Goal: Task Accomplishment & Management: Manage account settings

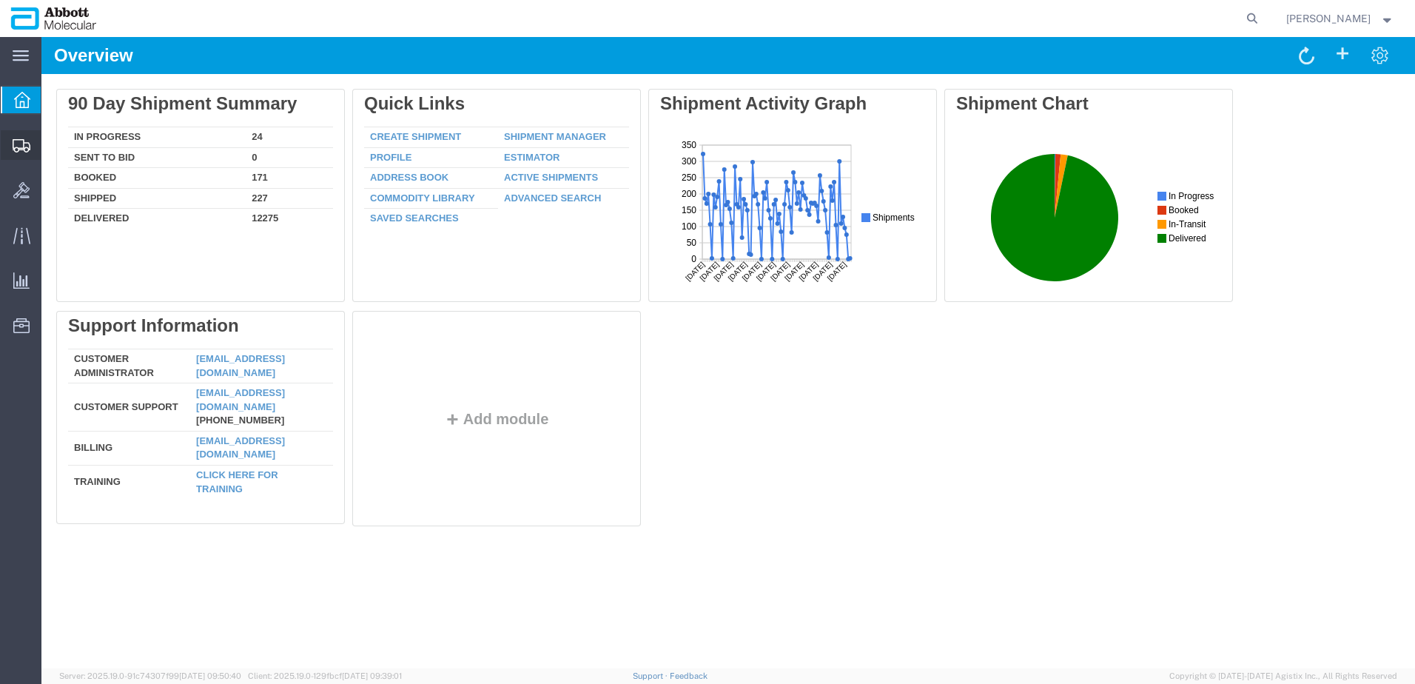
click at [0, 0] on span "Create from Template" at bounding box center [0, 0] width 0 height 0
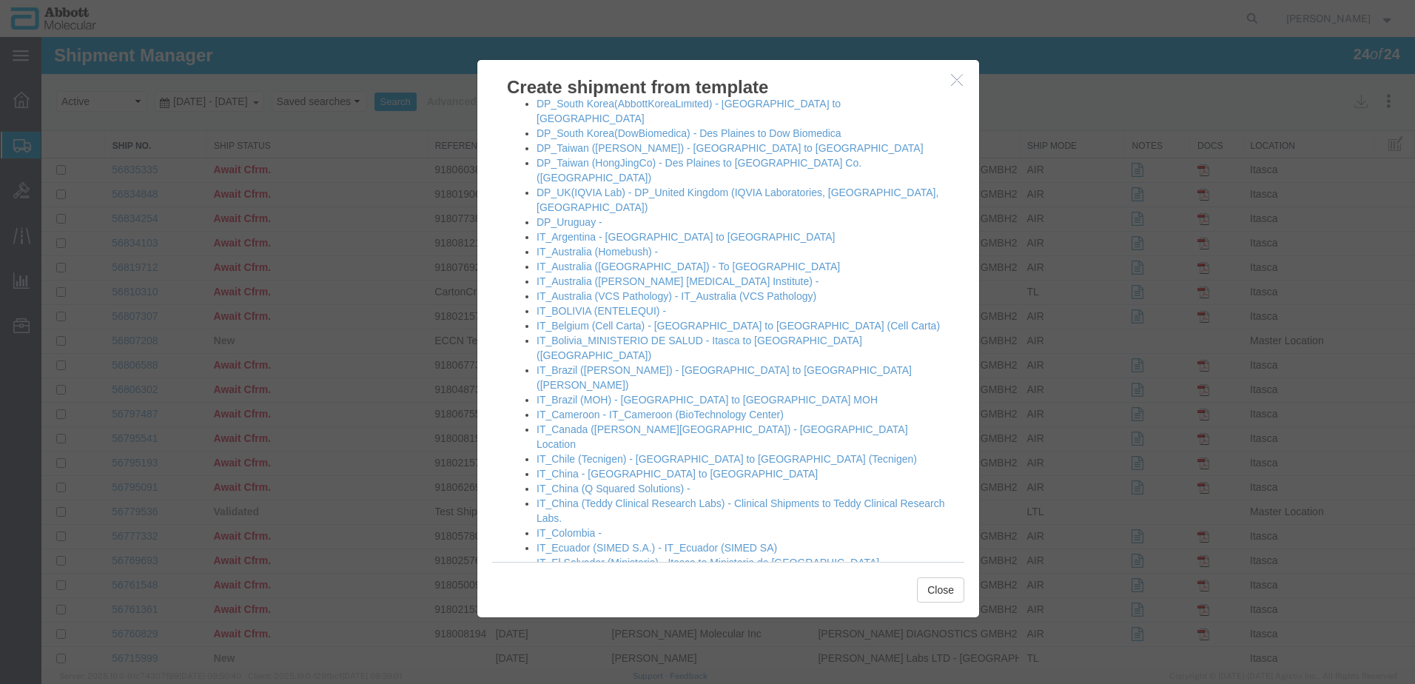
scroll to position [592, 0]
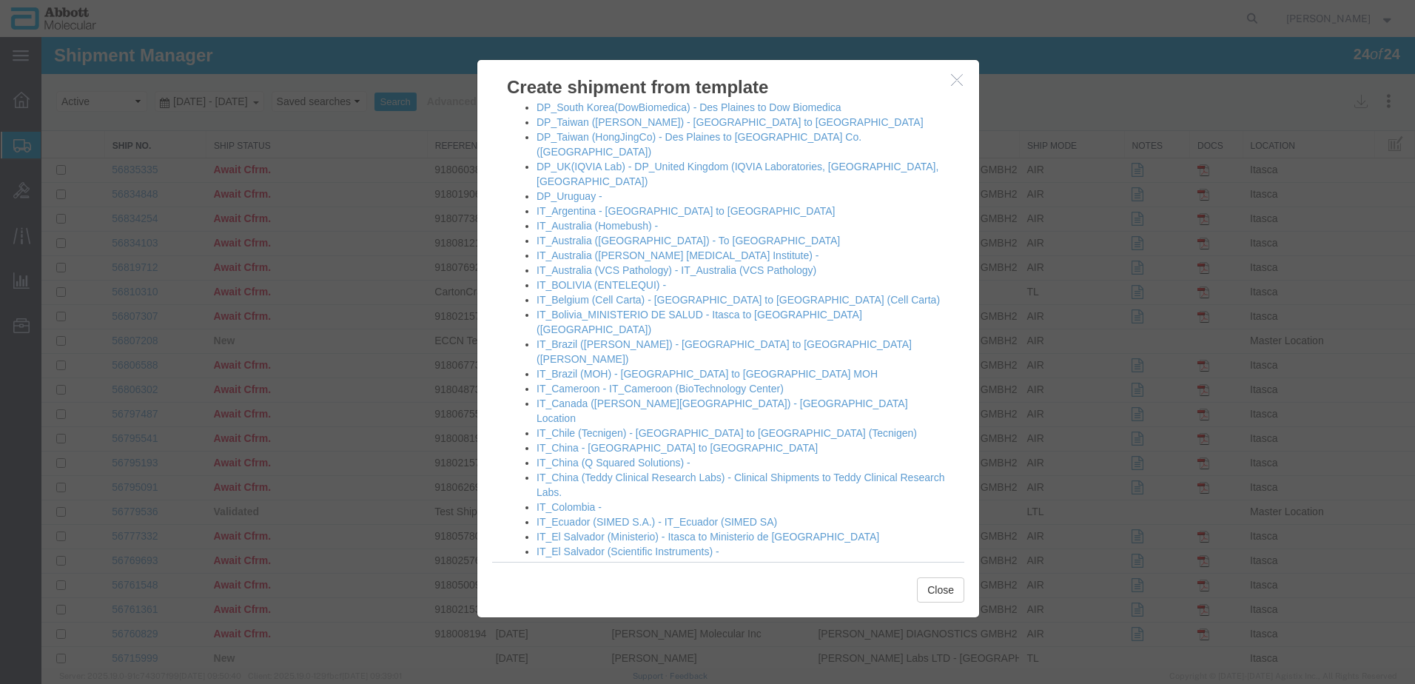
click at [588, 575] on link "IT_Germany2 - Itasca to GMBH2" at bounding box center [613, 581] width 152 height 12
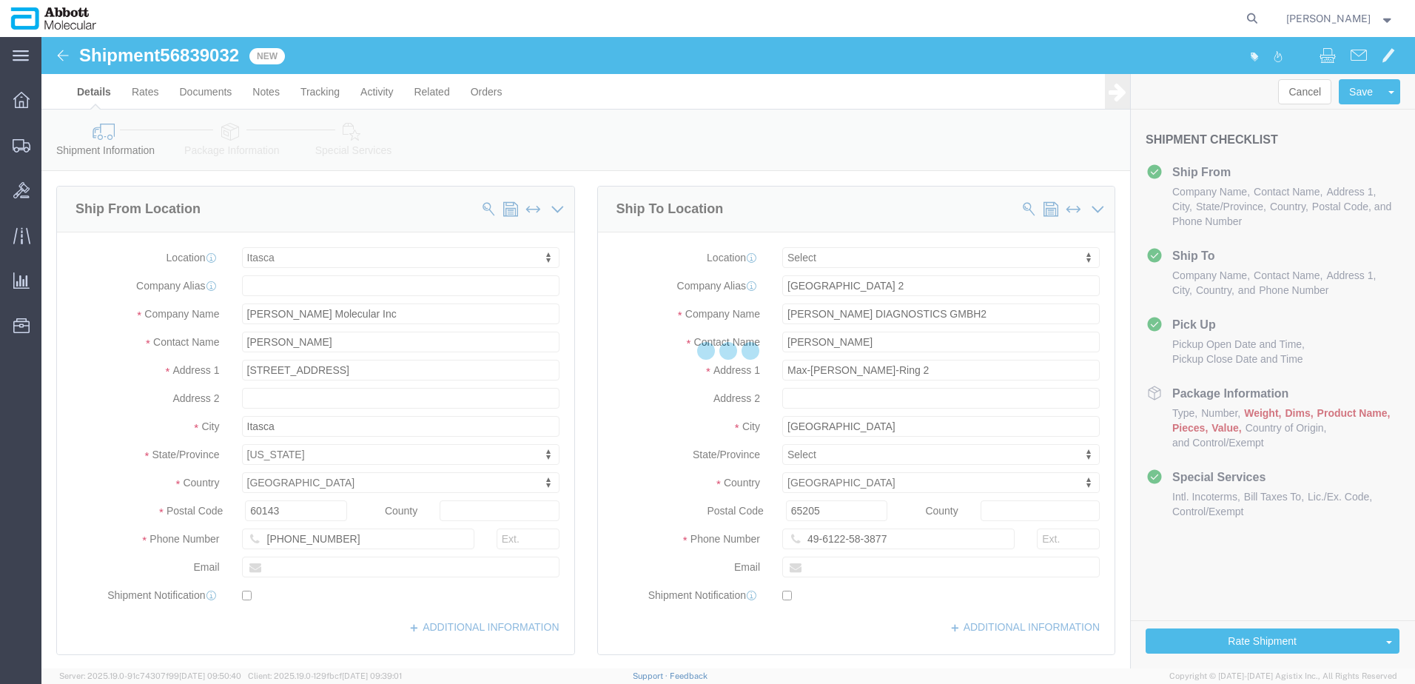
select select "48454"
select select
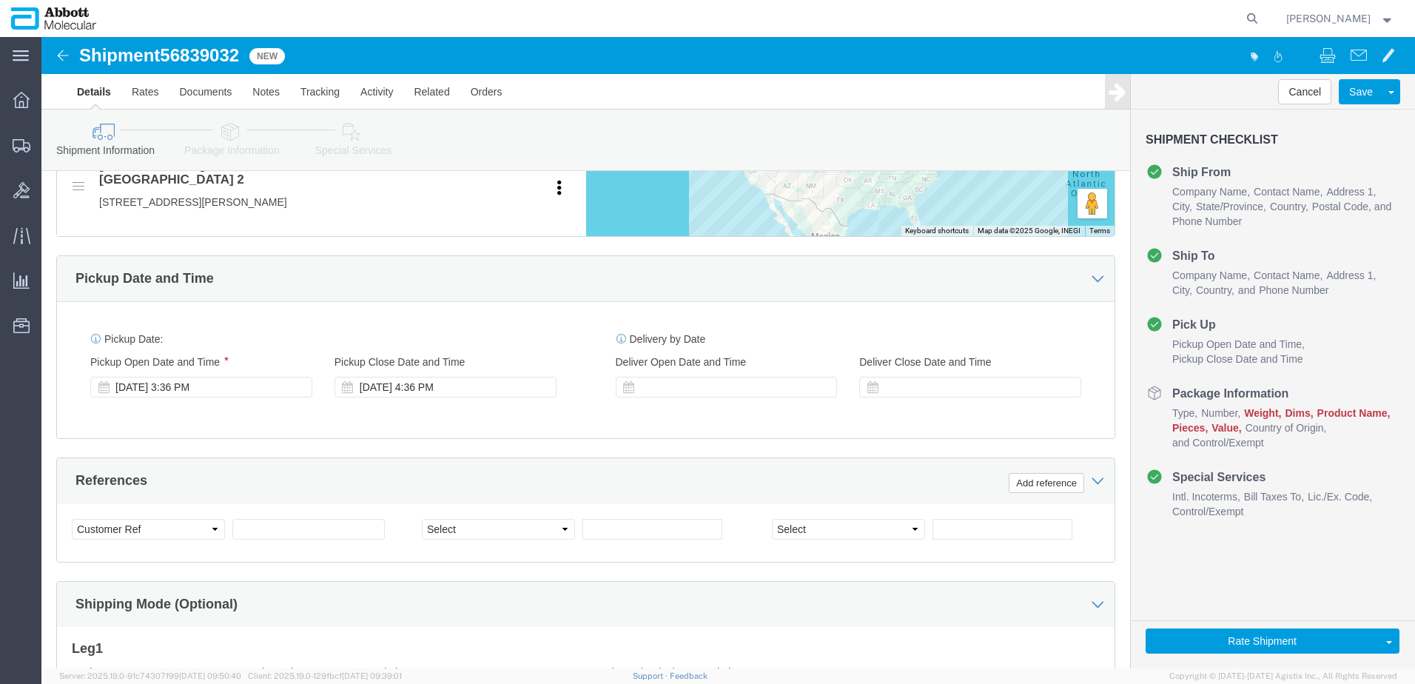
scroll to position [740, 0]
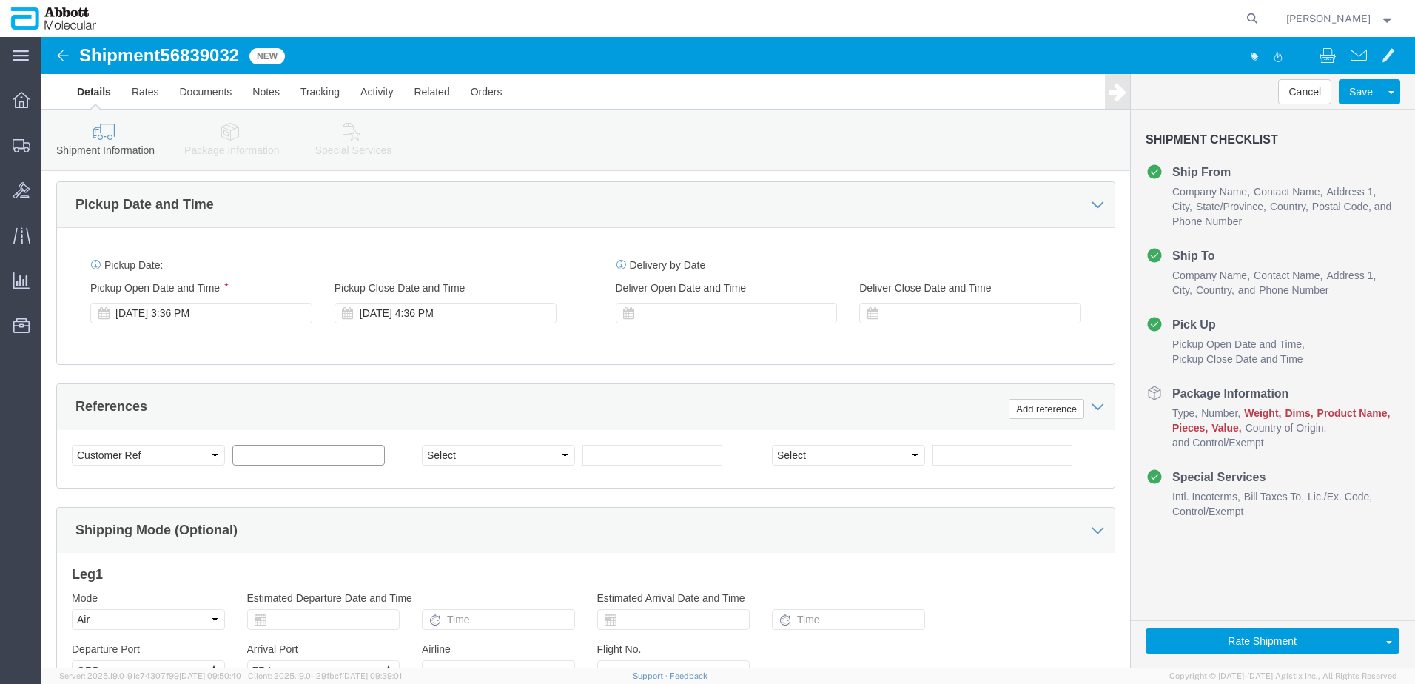
click input "text"
paste input "918080308"
type input "918080308"
click button "Add reference"
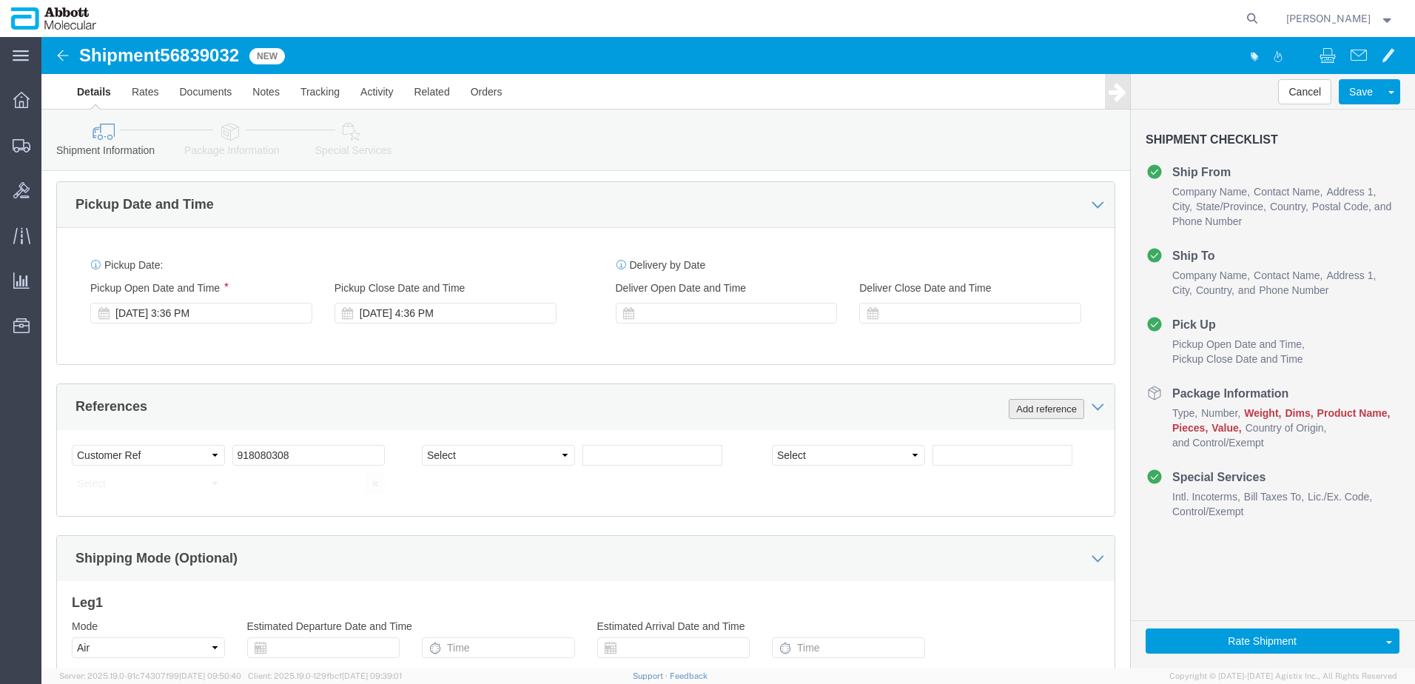
click button "Add reference"
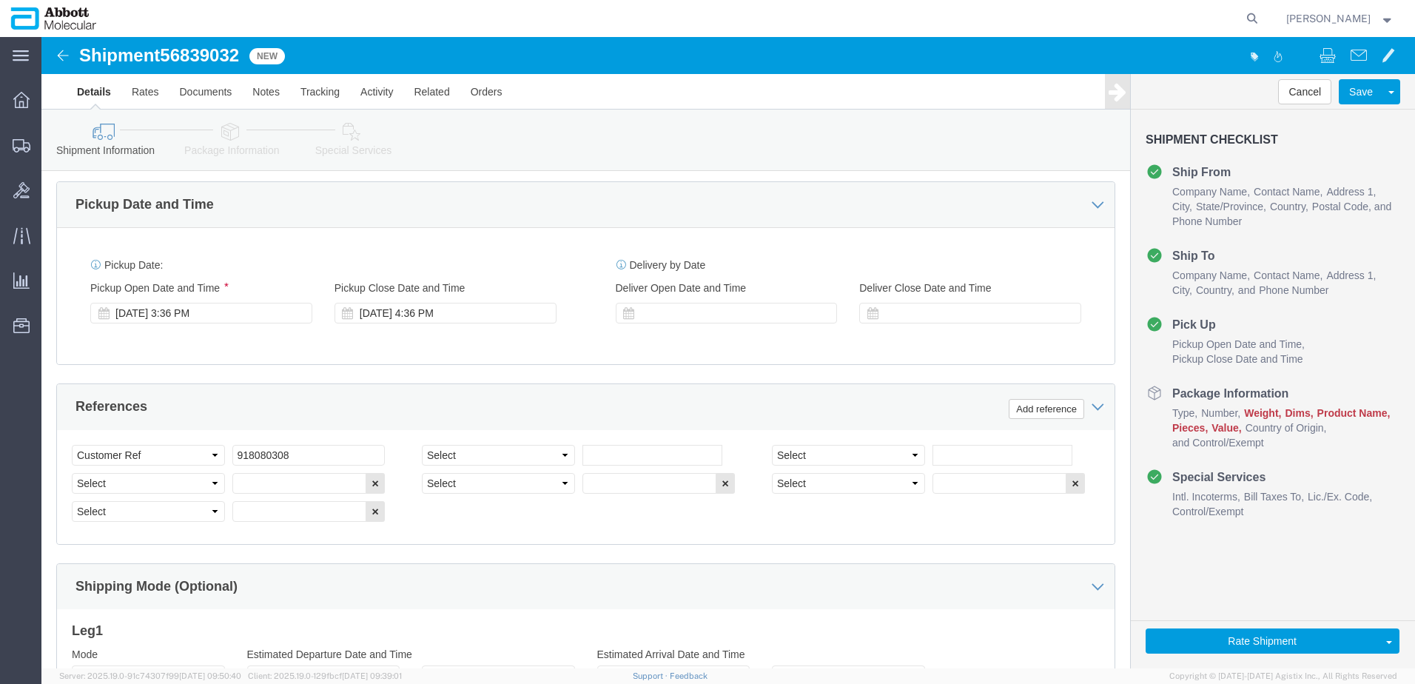
click div "Select Account Type Activity ID Airline Appointment Number ASN Batch Request # …"
click input "918080308"
select select "INVOICE"
paste input "918080308"
type input "918080309"
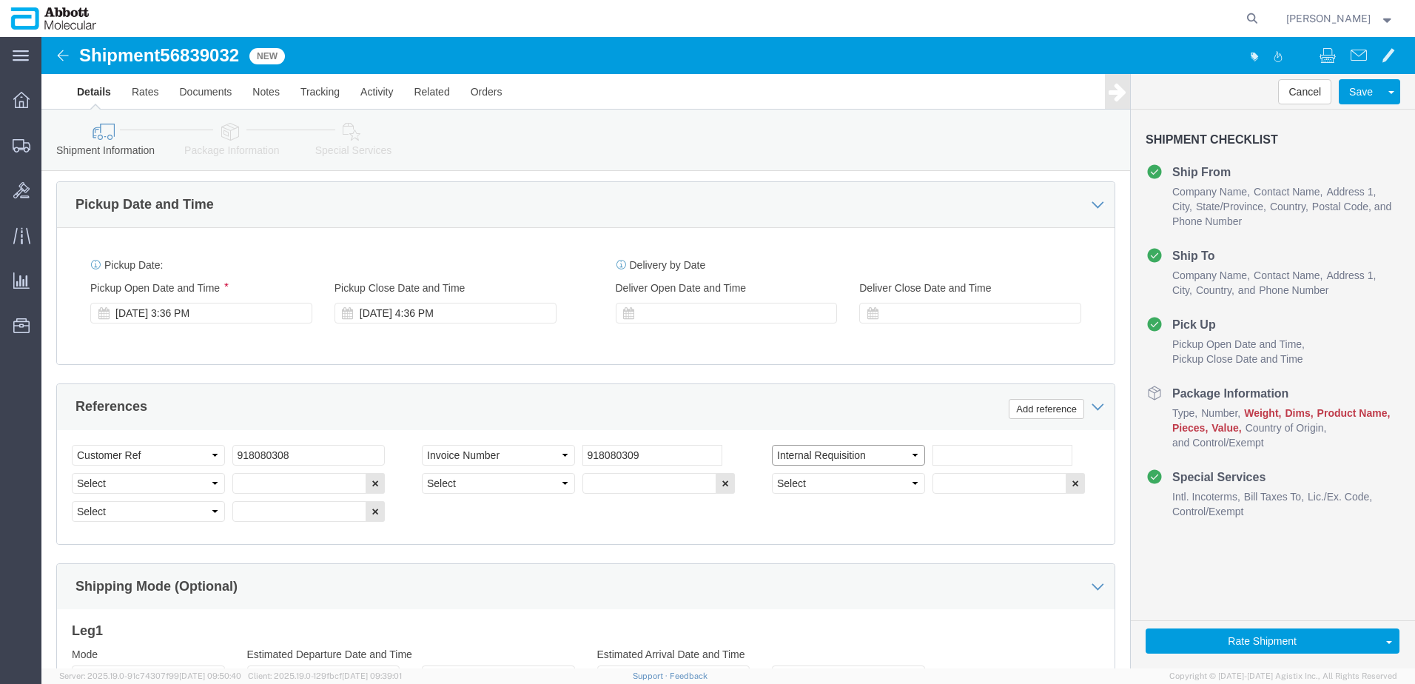
select select "INVOICE"
paste input "918080308"
type input "918080310"
select select "INVOICE"
paste input "918080308"
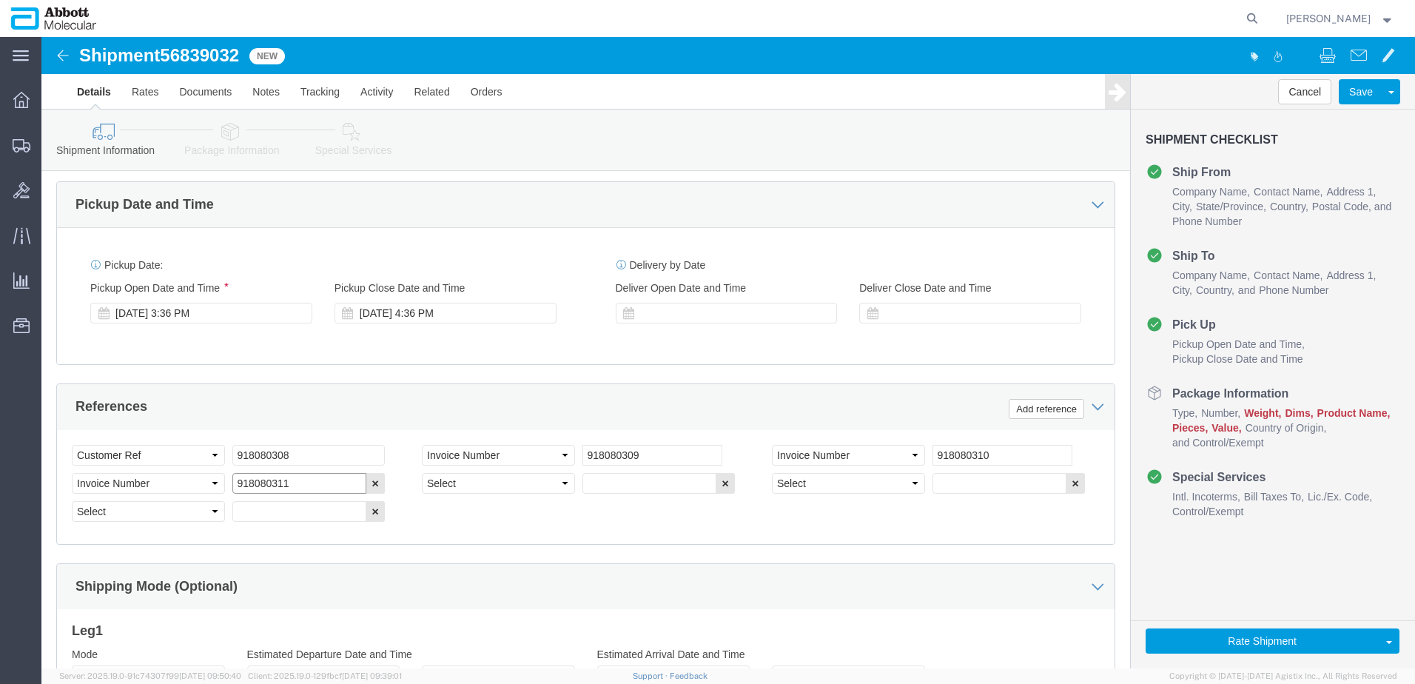
type input "918080311"
select select "INVOICE"
paste input "918080308"
type input "918080312"
select select "INVOICE"
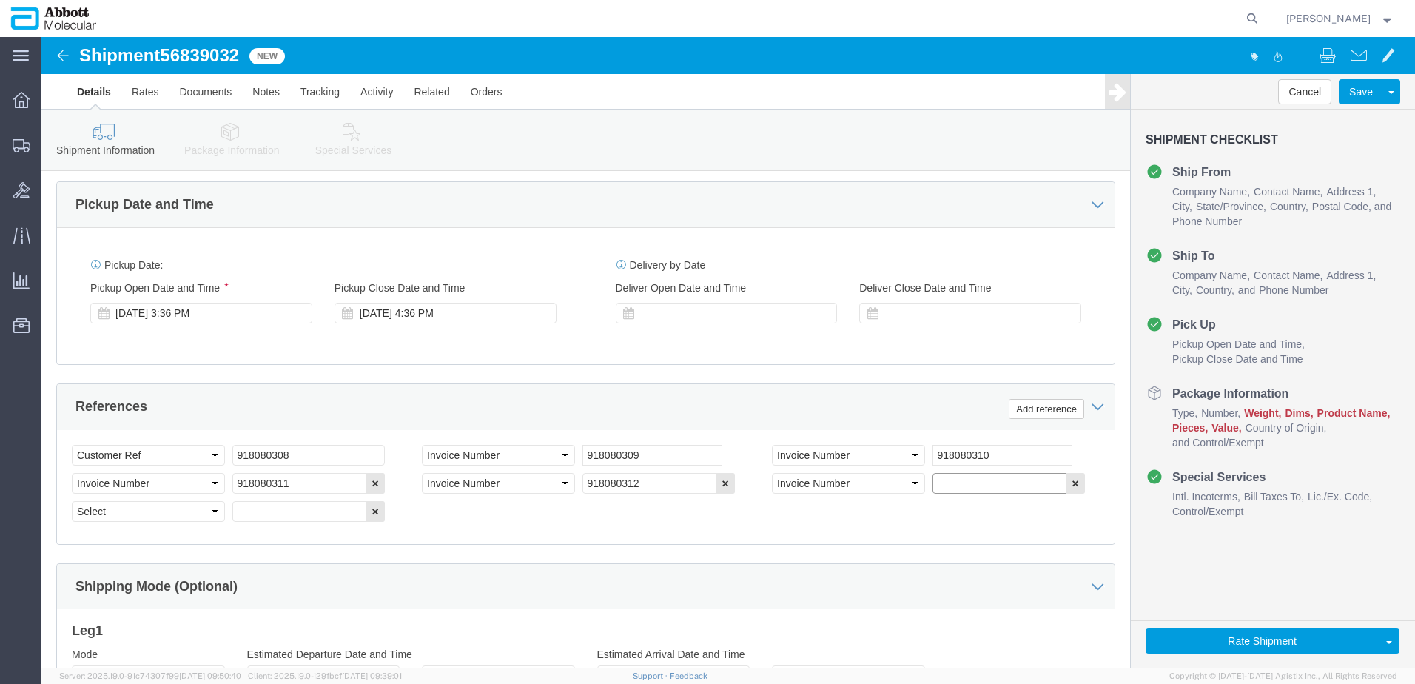
paste input "918080308"
type input "918080313"
select select "INVOICE"
paste input "918080308"
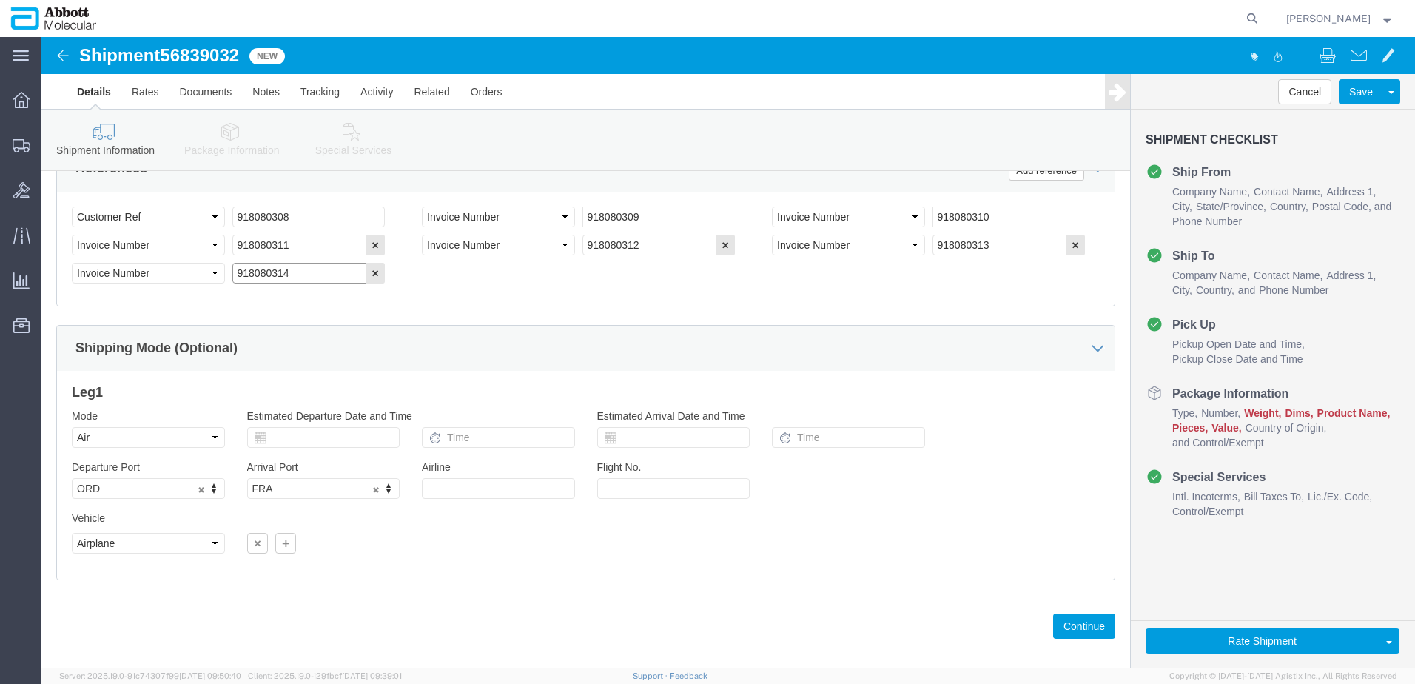
scroll to position [981, 0]
type input "918080314"
click button "Continue"
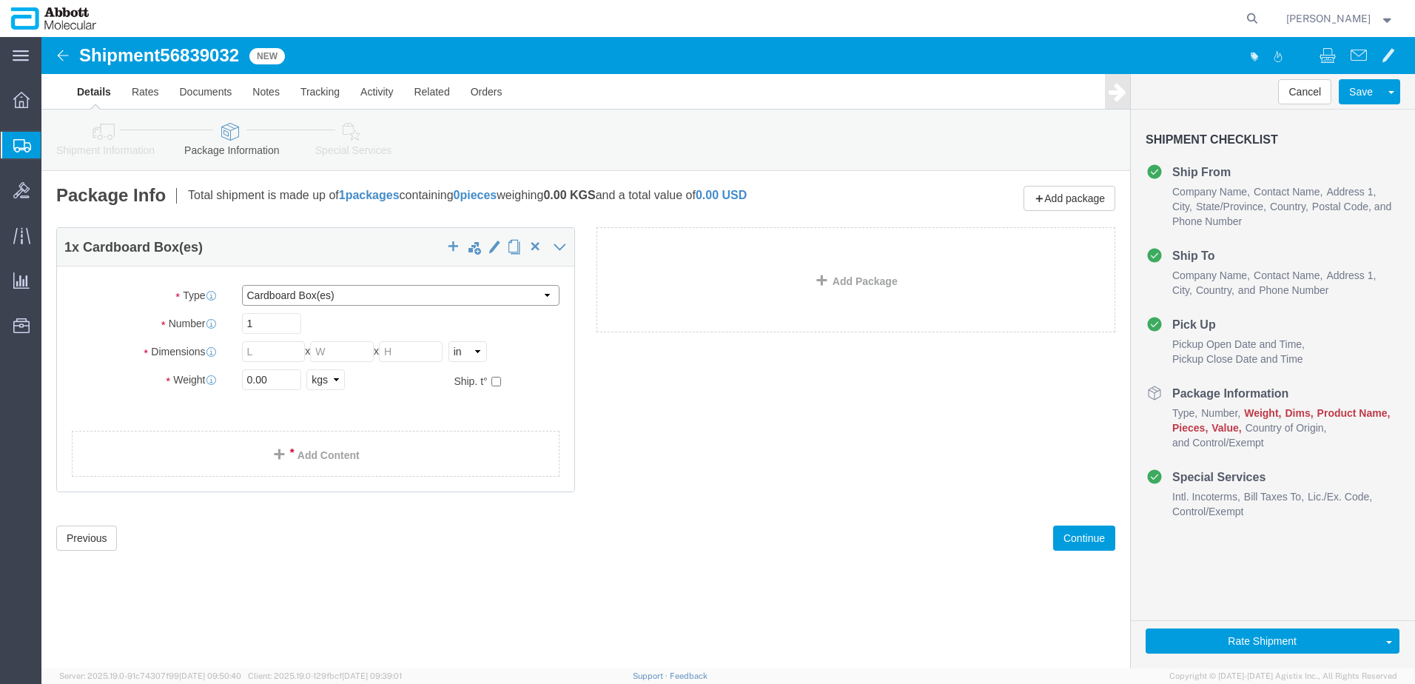
click select "Select Box (B) Box (C) Box (D) Cardboard Box(es) Crate (Instrument) Crate(s) En…"
select select "PSST"
click select "Select Box (B) Box (C) Box (D) Cardboard Box(es) Crate (Instrument) Crate(s) En…"
click input "text"
type input "48"
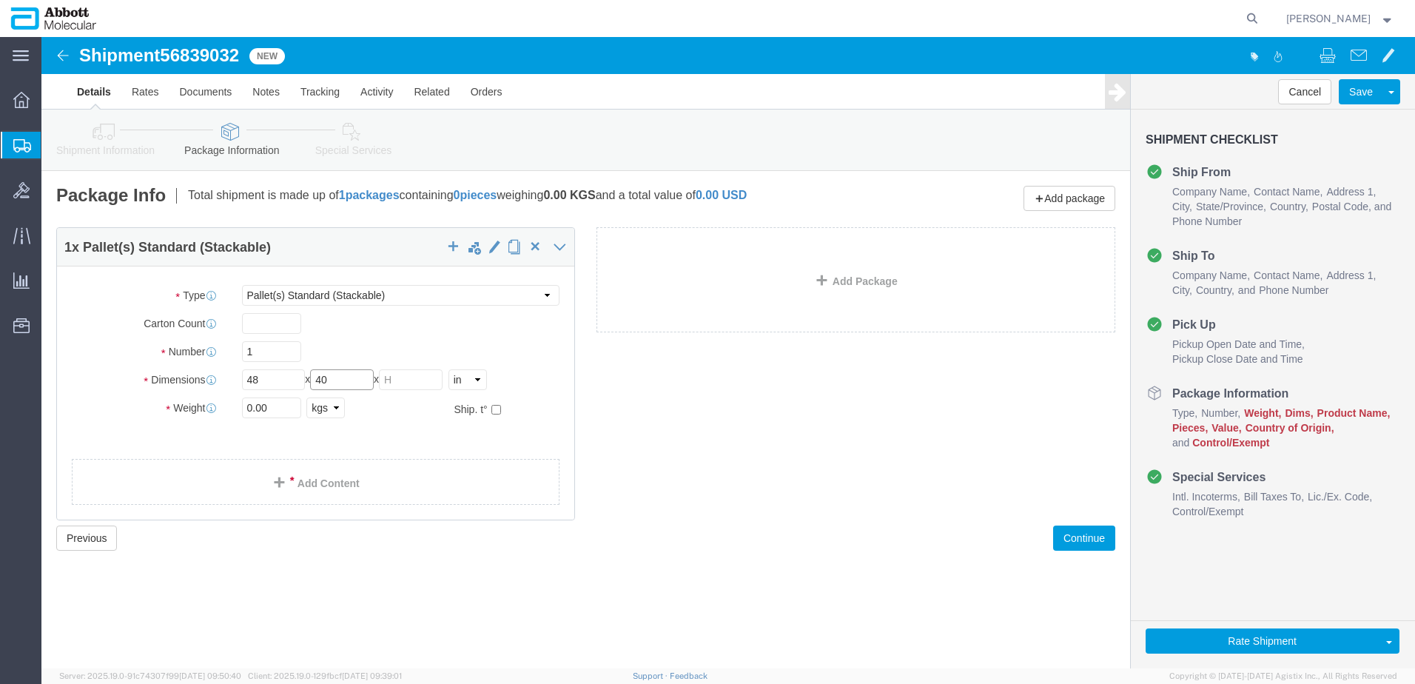
type input "40"
type input "43"
type input "118"
click input "checkbox"
checkbox input "true"
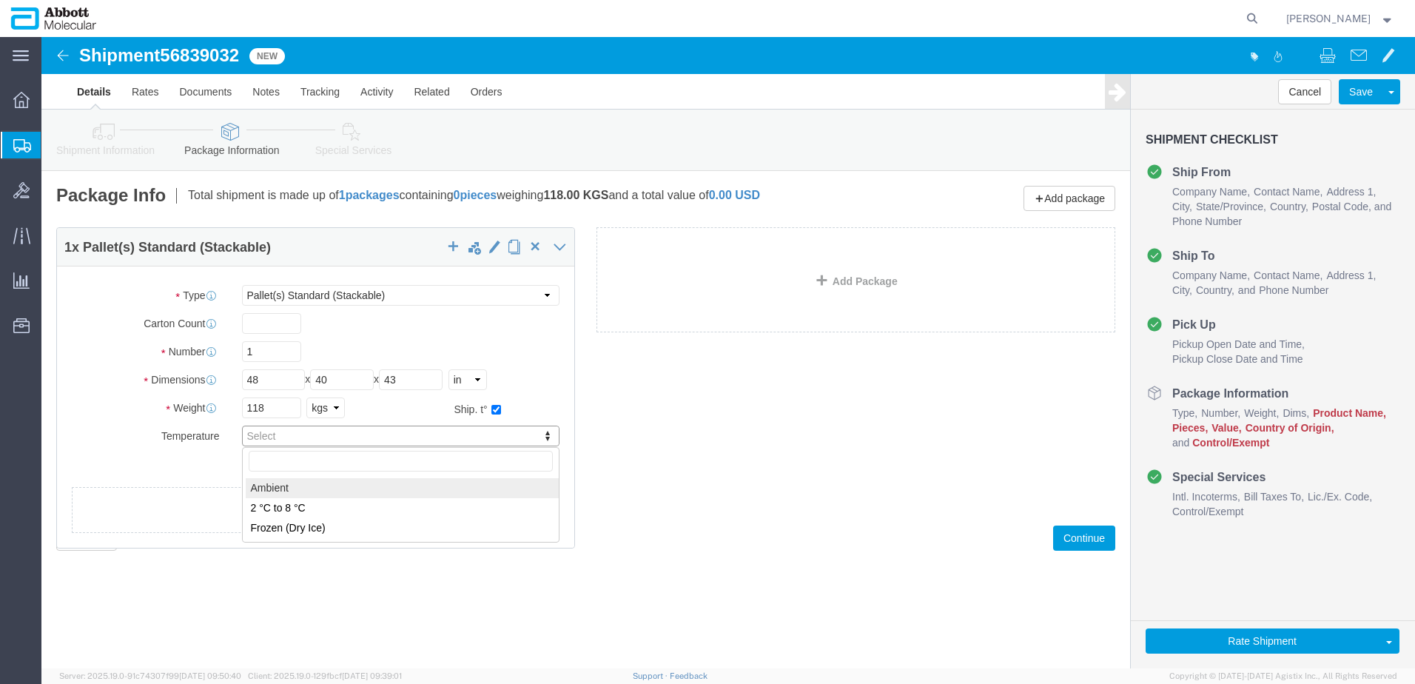
type input "AMBIENT"
click link "Add Content"
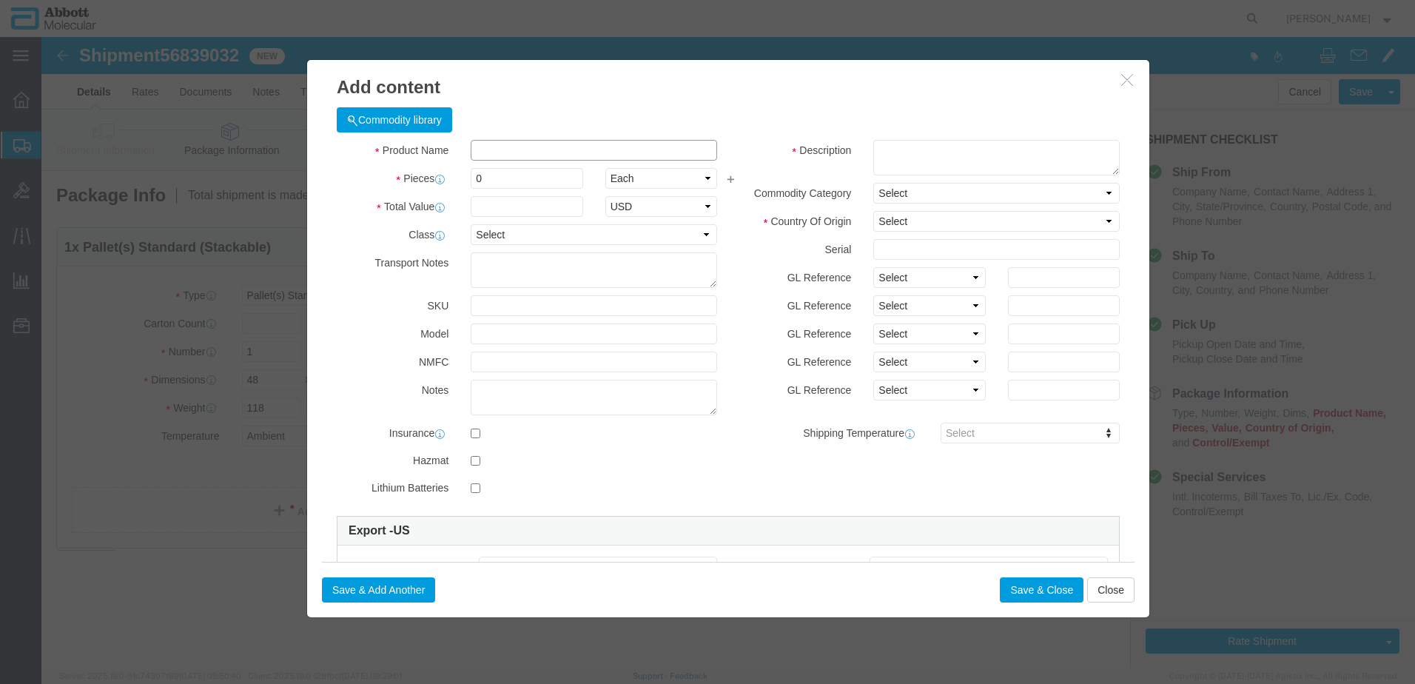
click input "text"
type input "56-100031-03"
click button "Close"
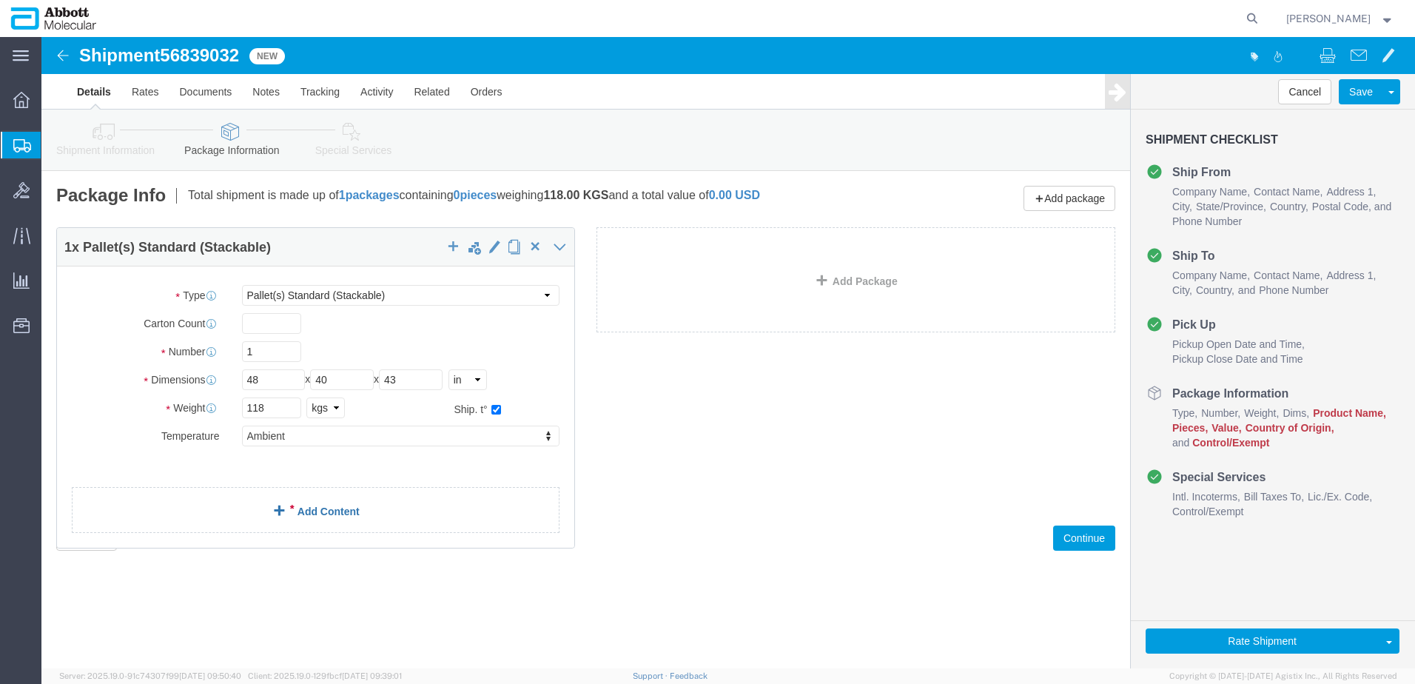
click link "Add Content"
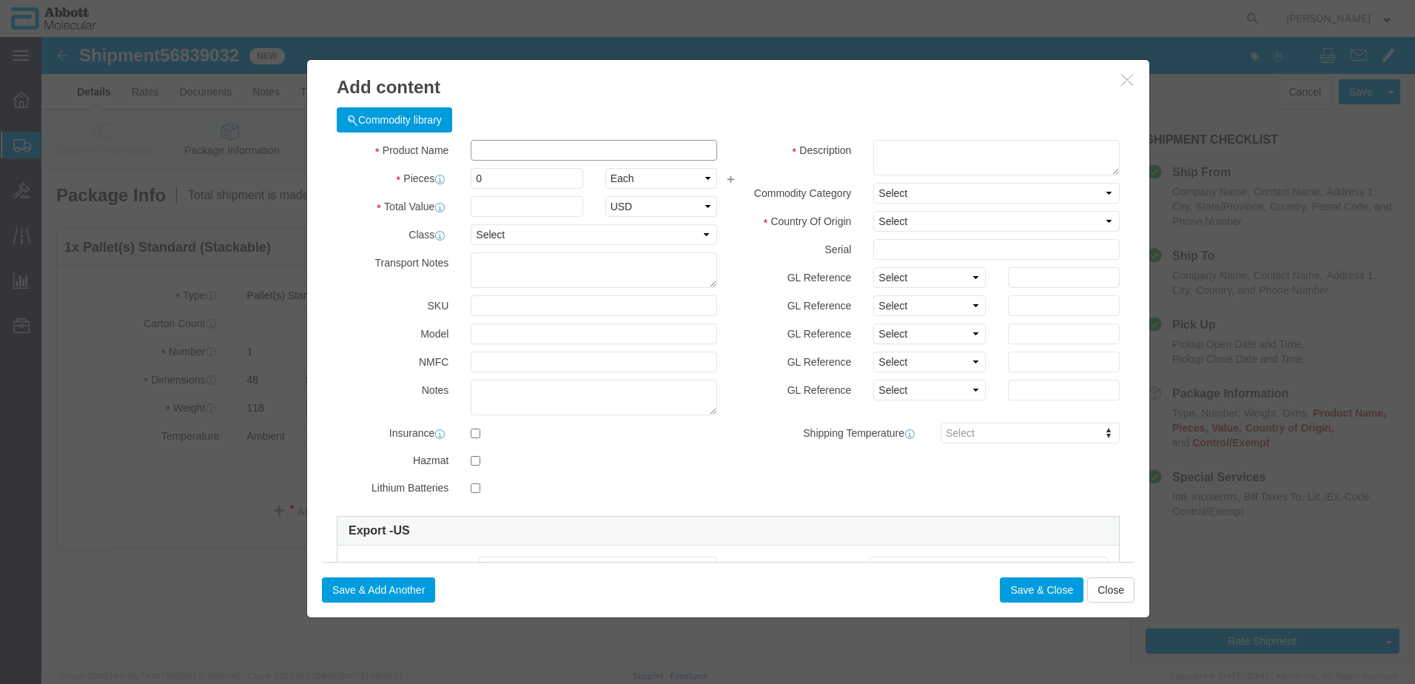
click input "text"
type input "56-100031-03"
click button "Close"
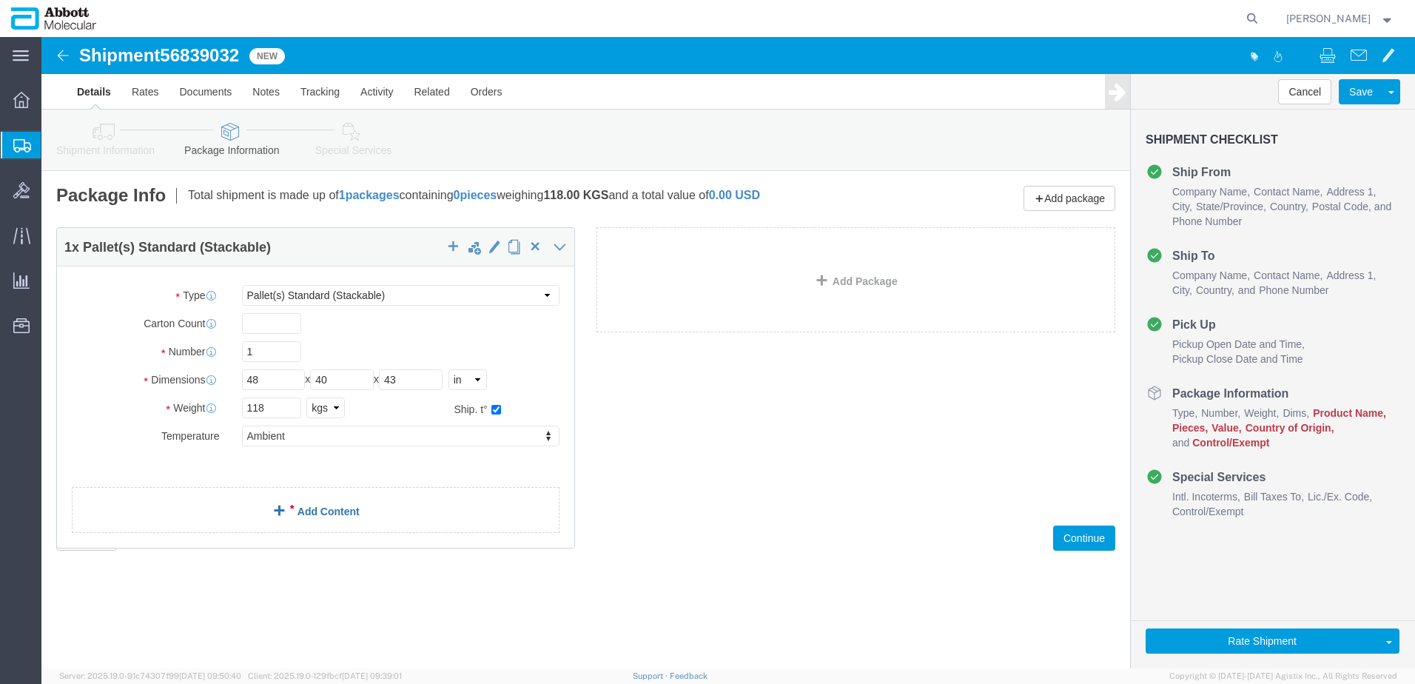
click link "Add Content"
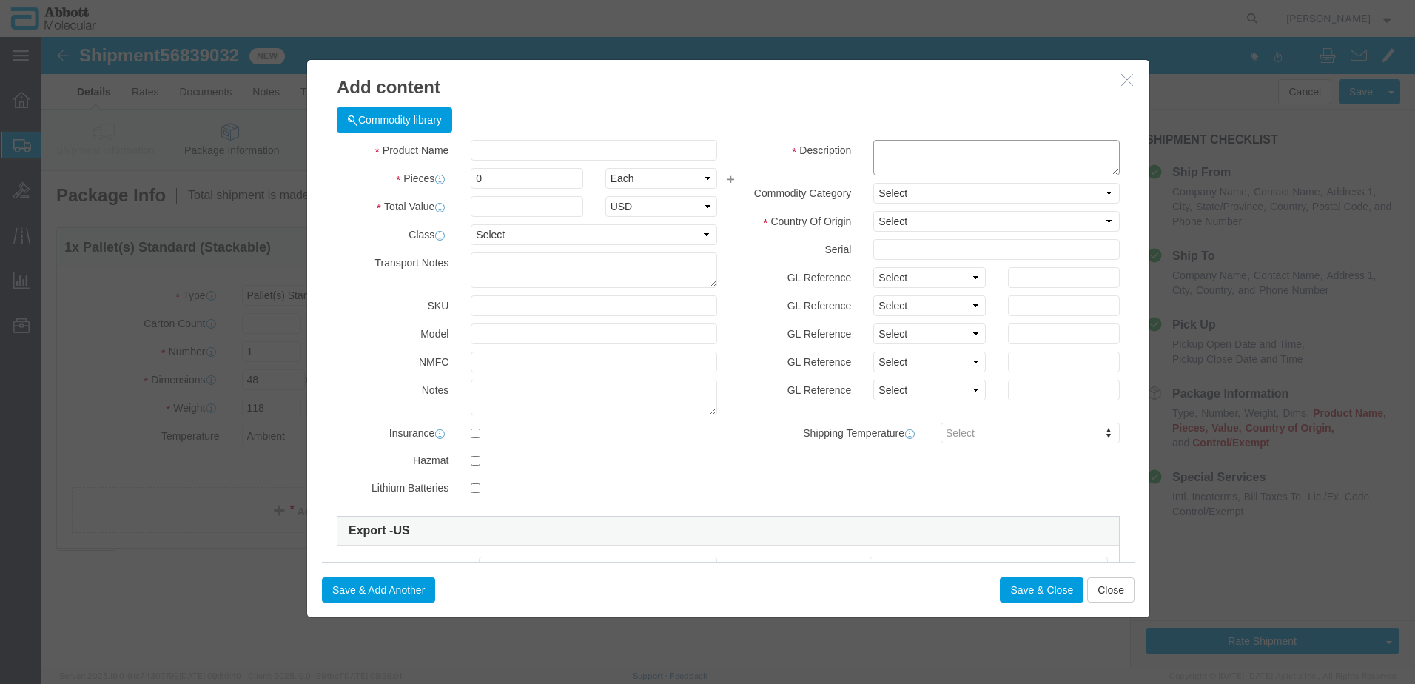
click textarea
paste textarea "HAMILTON ZEUS CO-RE PIPETTOR 0063"
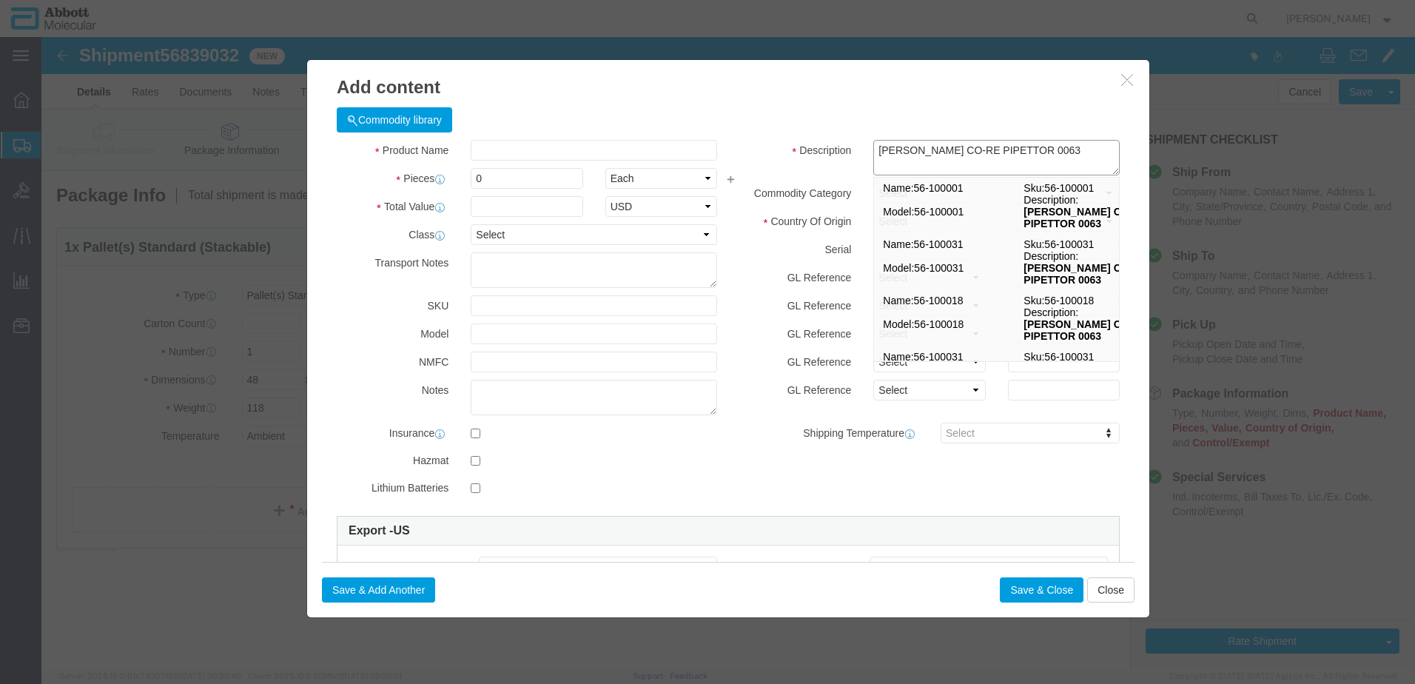
type textarea "HAMILTON ZEUS CO-RE PIPETTOR 0063"
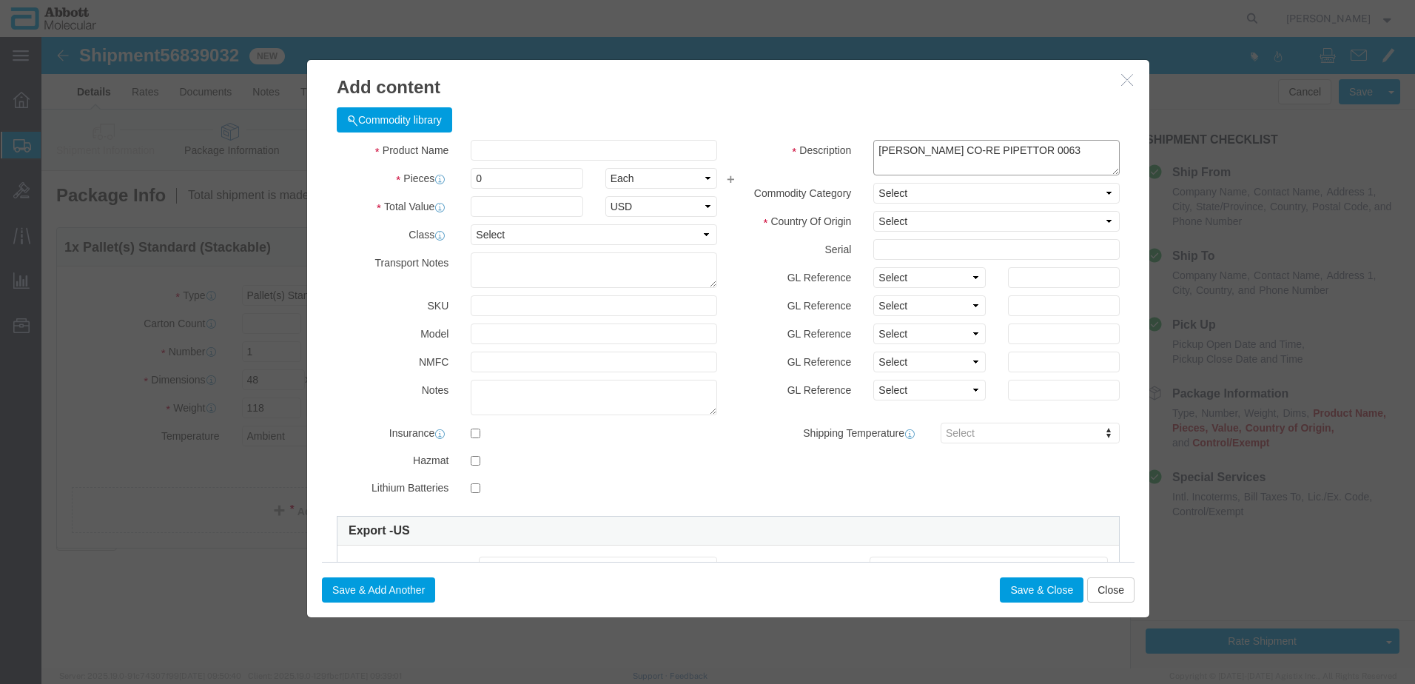
click textarea "HAMILTON ZEUS CO-RE PIPETTOR 0063"
click input "text"
click textarea "HAMILTON ZEUS CO-RE PIPETTOR 0063"
drag, startPoint x: 1059, startPoint y: 108, endPoint x: 798, endPoint y: 110, distance: 261.3
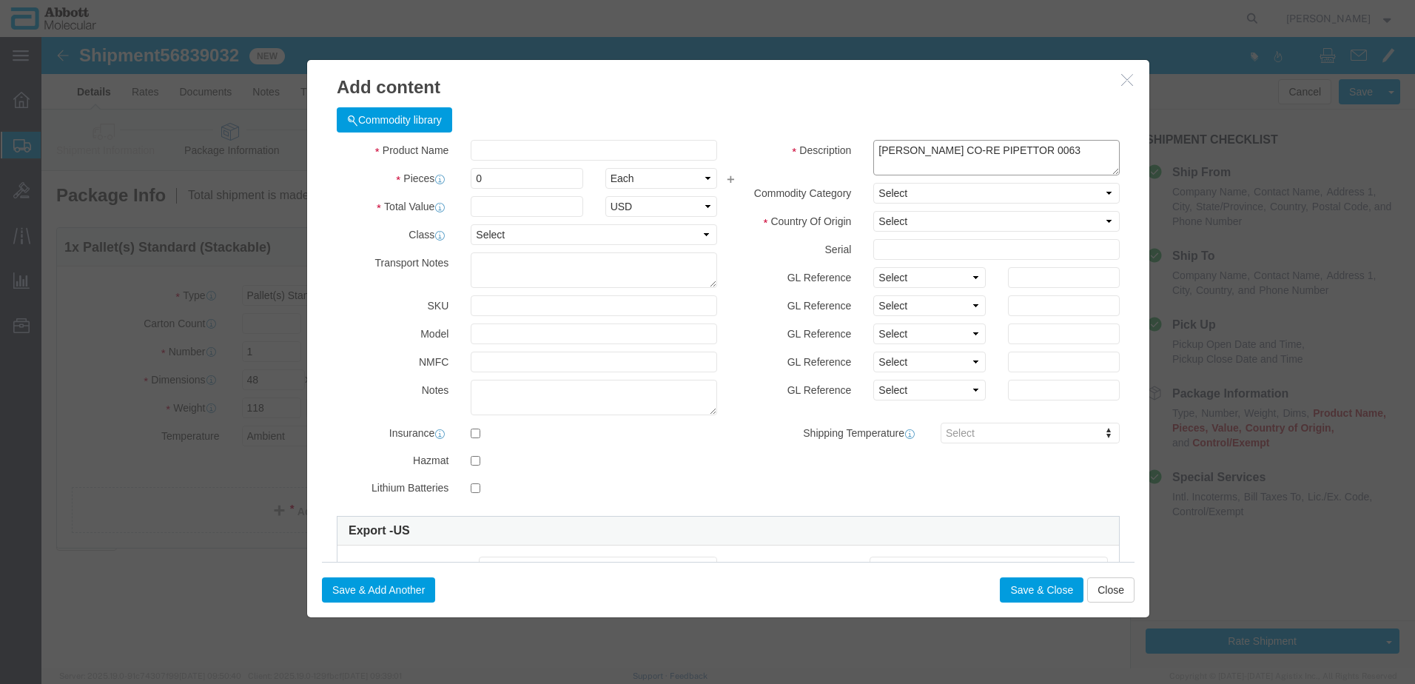
click div "Description HAMILTON ZEUS CO-RE PIPETTOR 0063 HAMILTON ZEUS CO-RE PIPETTOR 0063"
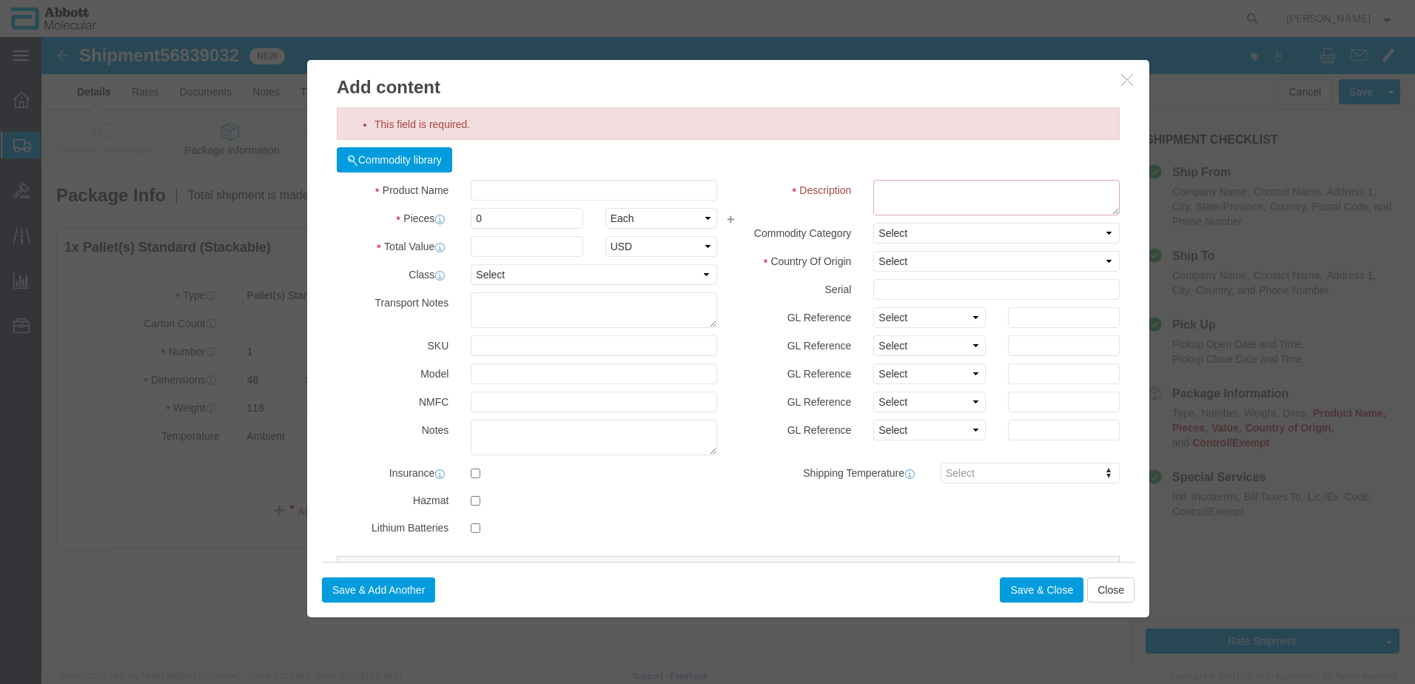
paste textarea "HAMILTON ZEUS CO-RE PIPETTOR 0063"
type textarea "HAMILTON ZEUS CO-RE PIPETTOR 0063"
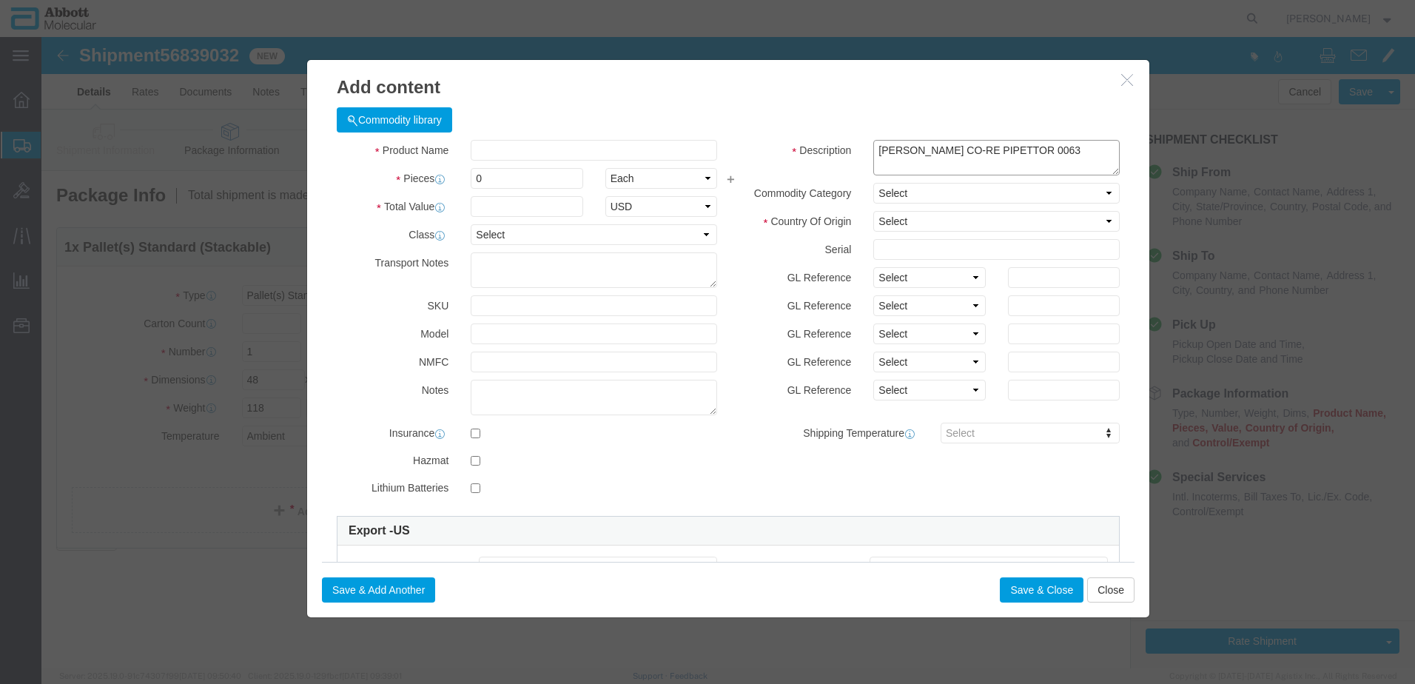
click textarea "HAMILTON ZEUS CO-RE PIPETTOR 0063"
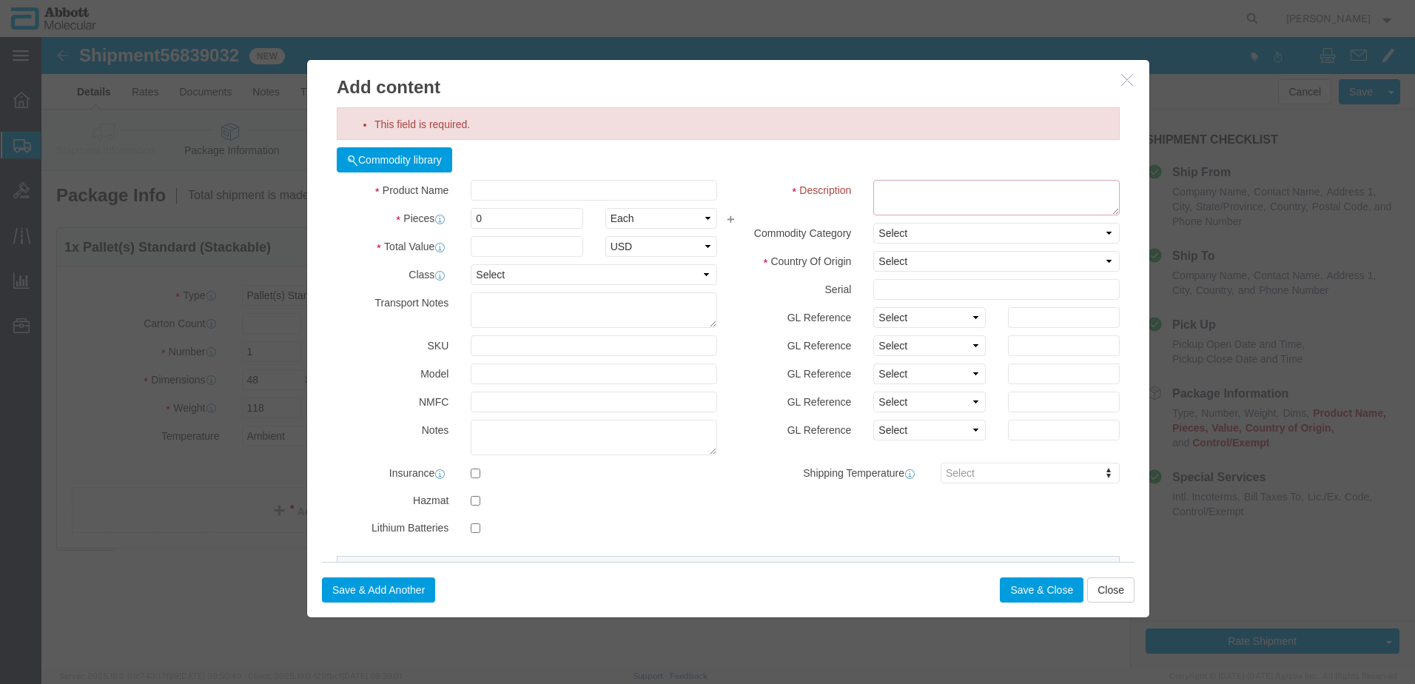
paste textarea "HAMILTON ZEUS CO-RE PIPETTOR 0063"
type textarea "HAMILTON ZEUS CO-RE PIPETTOR 0063"
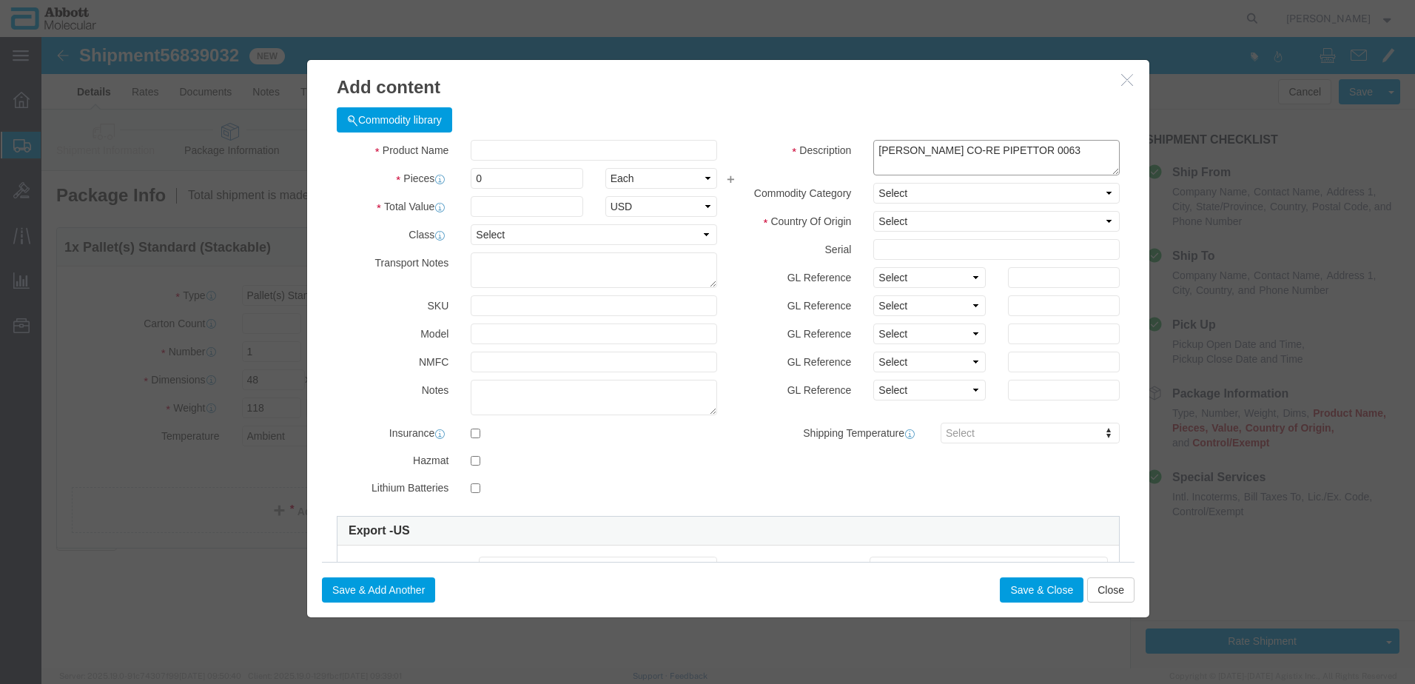
click textarea "HAMILTON ZEUS CO-RE PIPETTOR 0063"
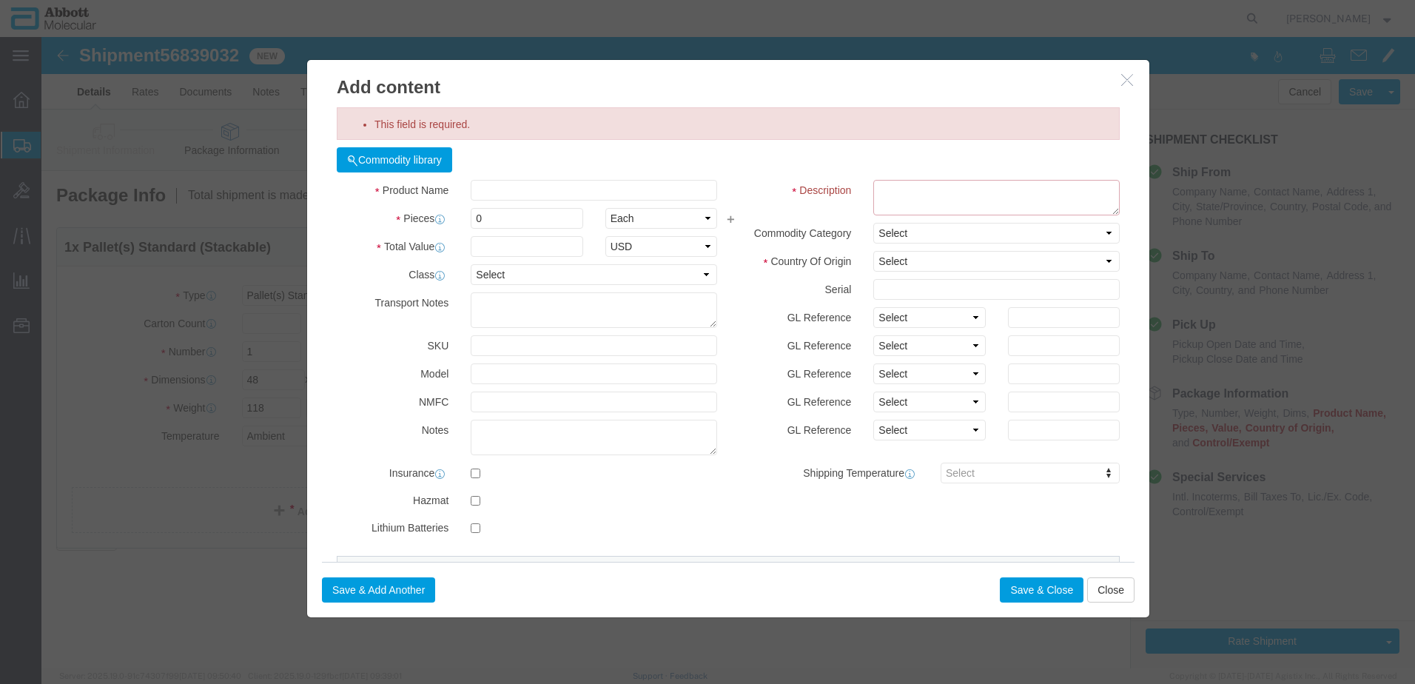
paste textarea "HAMILTON ZEUS CO-RE PIPETTOR 0063"
type textarea "HAMILTON ZEUS CO-RE PIPETTOR 0063"
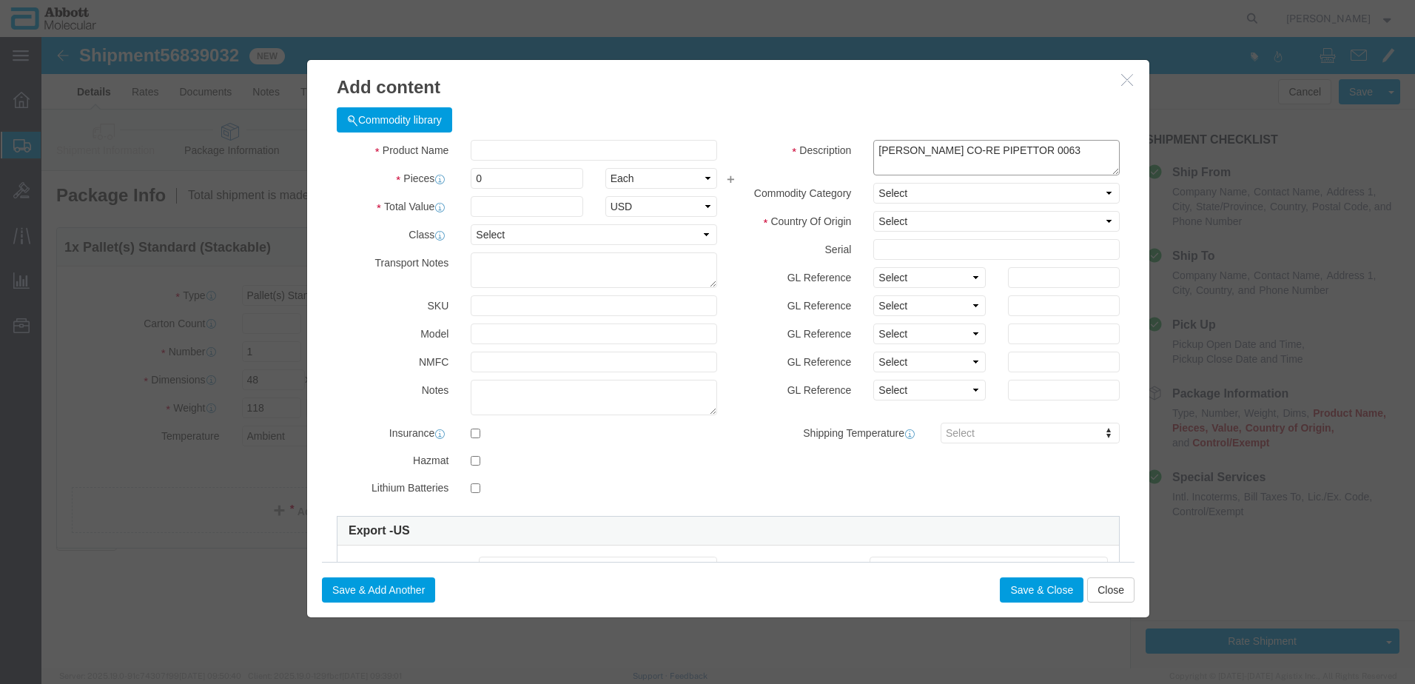
drag, startPoint x: 1048, startPoint y: 109, endPoint x: 598, endPoint y: 112, distance: 450.0
click div "Product Name Pieces 0 Select Bag Barrels 100Board Feet Bottle Box Blister Pack …"
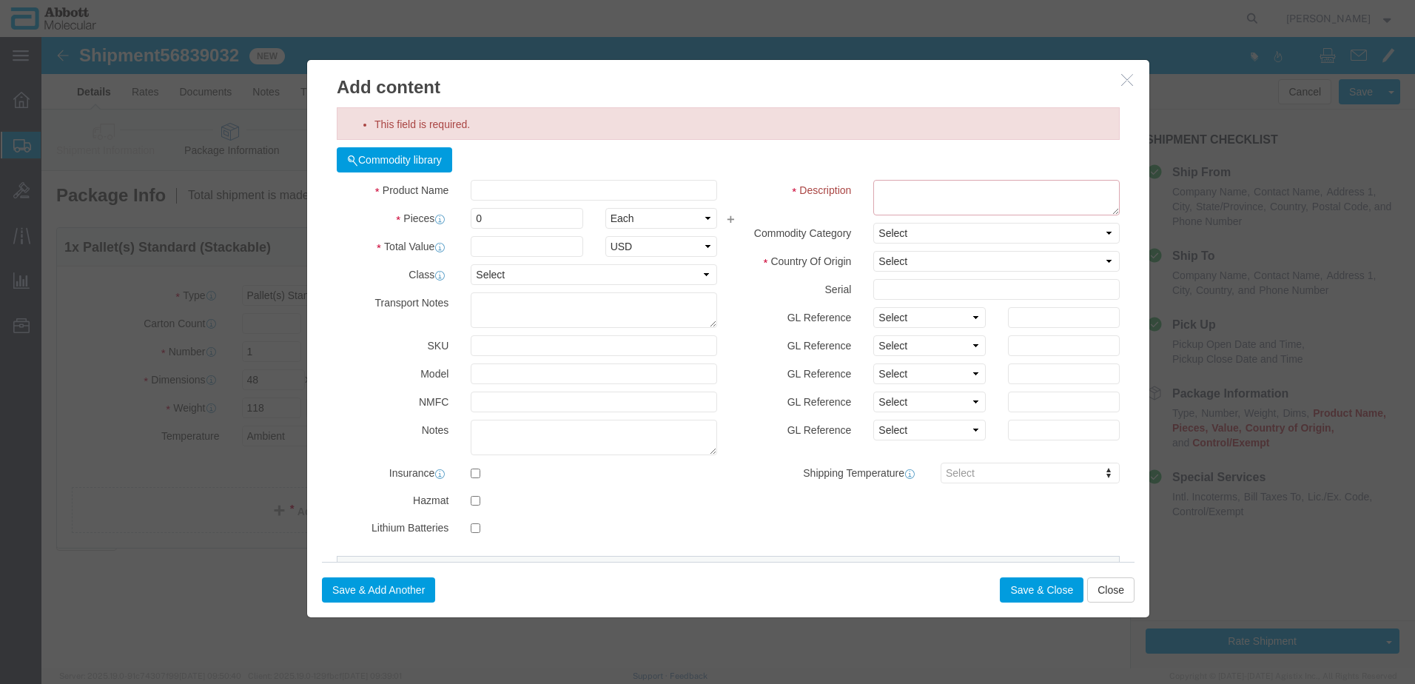
click textarea "This field is required."
paste textarea "HAMILTON ZEUS CO-RE PIPETTOR 0063"
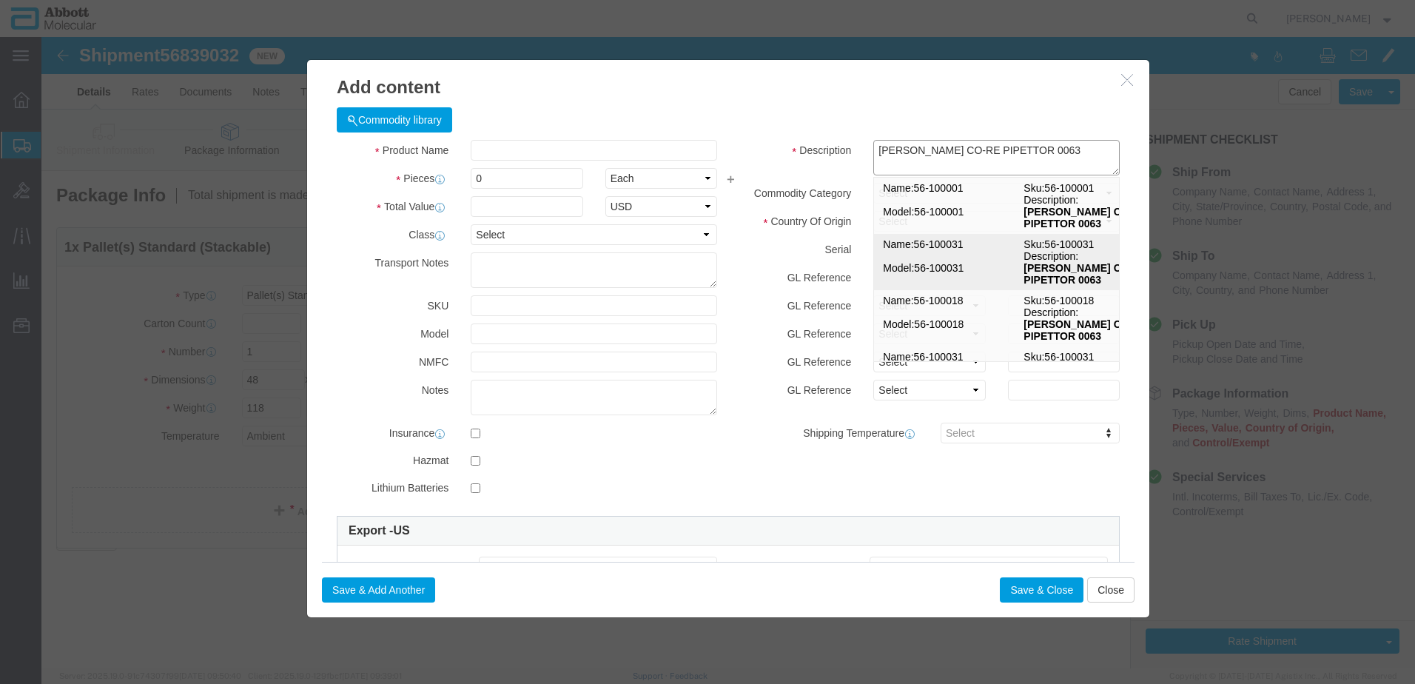
scroll to position [53, 0]
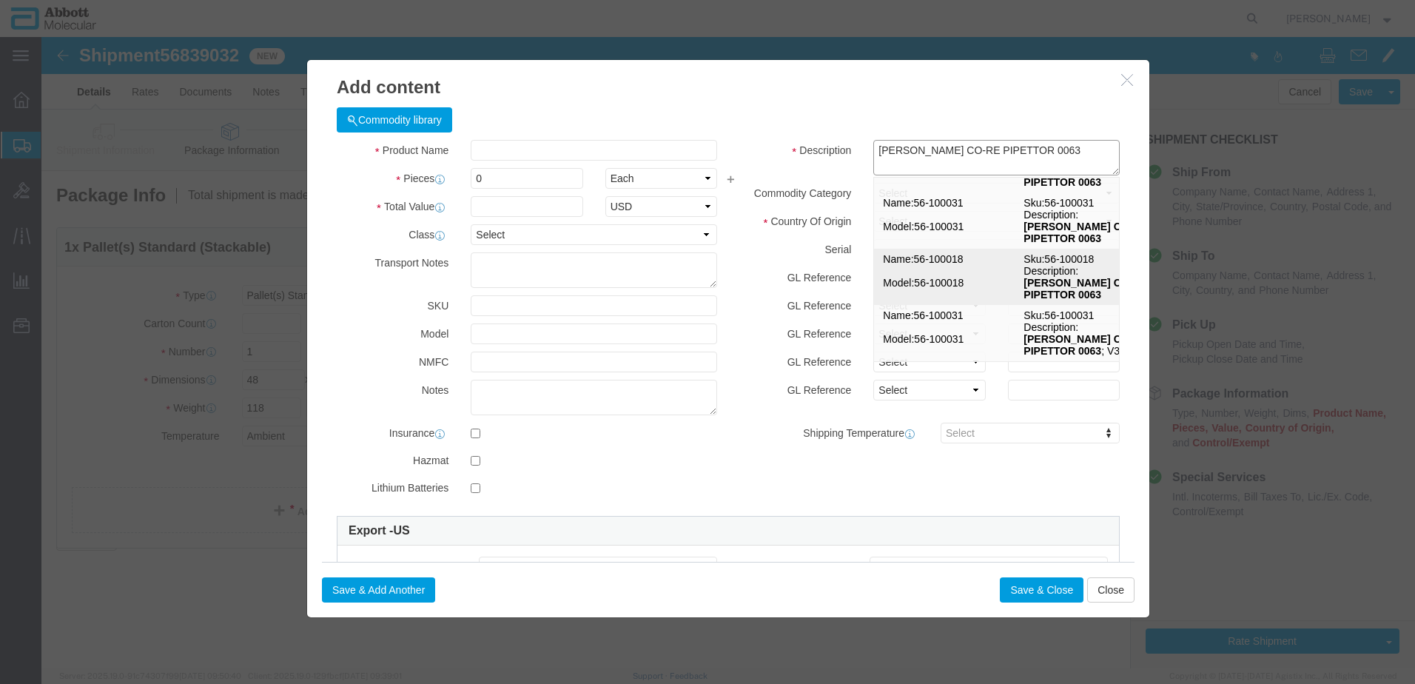
type textarea "HAMILTON ZEUS CO-RE PIPETTOR 0063"
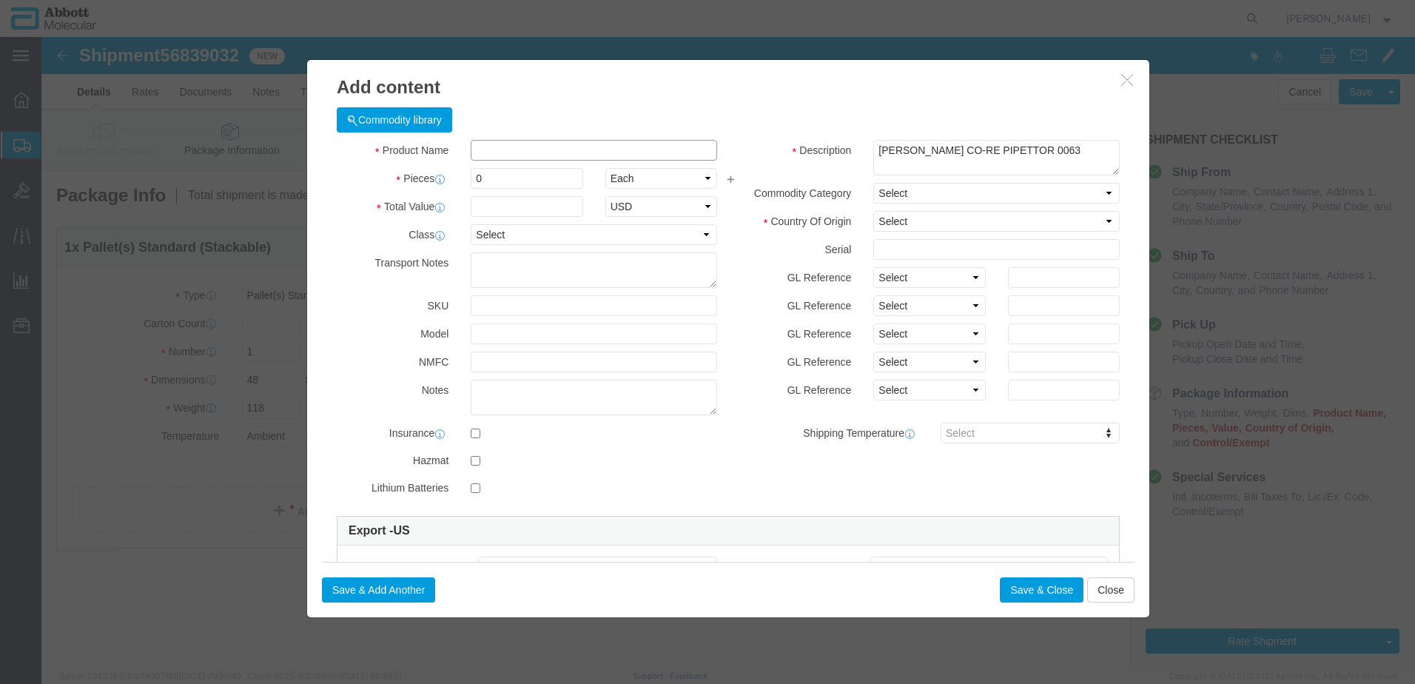
click input "text"
drag, startPoint x: 1021, startPoint y: 112, endPoint x: 1029, endPoint y: 113, distance: 8.2
click textarea "HAMILTON ZEUS CO-RE PIPETTOR 0063"
drag, startPoint x: 1040, startPoint y: 113, endPoint x: 748, endPoint y: 128, distance: 292.7
click div "Description HAMILTON ZEUS CO-RE PIPETTOR 0063 HAMILTON ZEUS CO-RE PIPETTOR 0063"
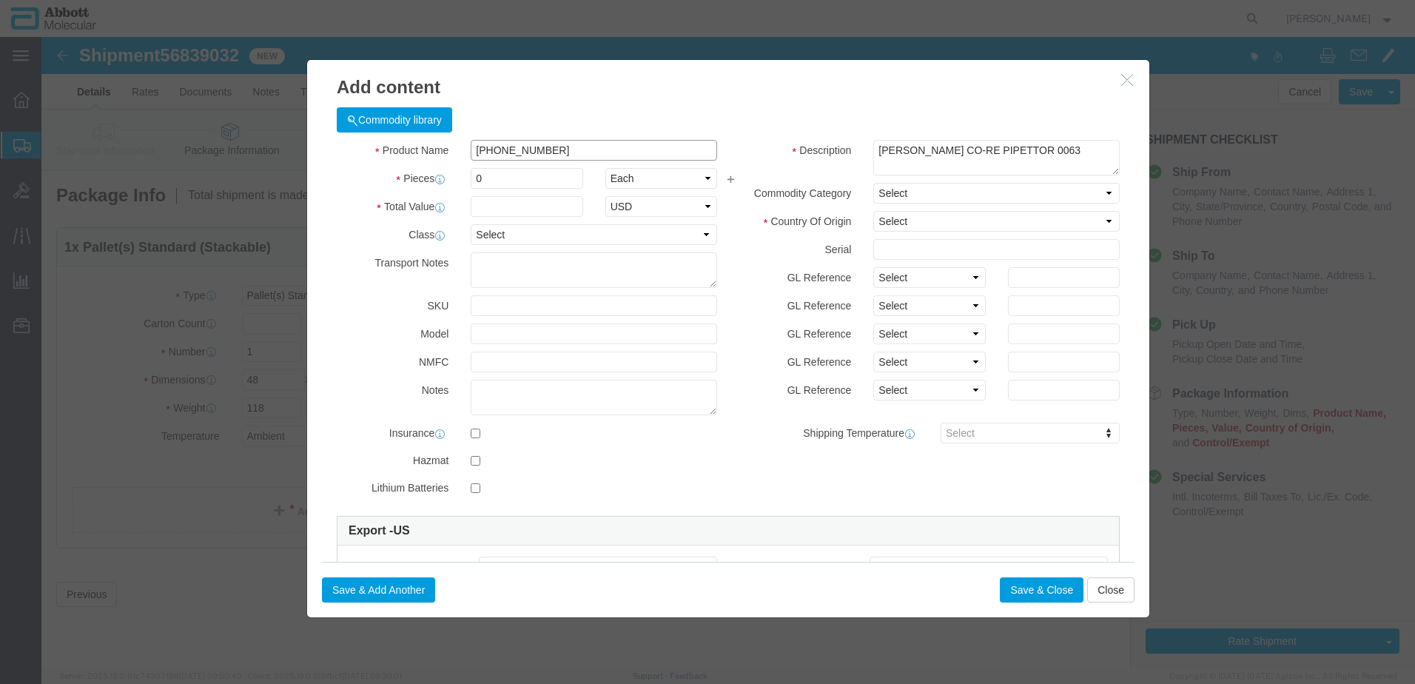
drag, startPoint x: 509, startPoint y: 111, endPoint x: 392, endPoint y: 110, distance: 117.7
click div "Product Name 56-100031-03 56-100031-"
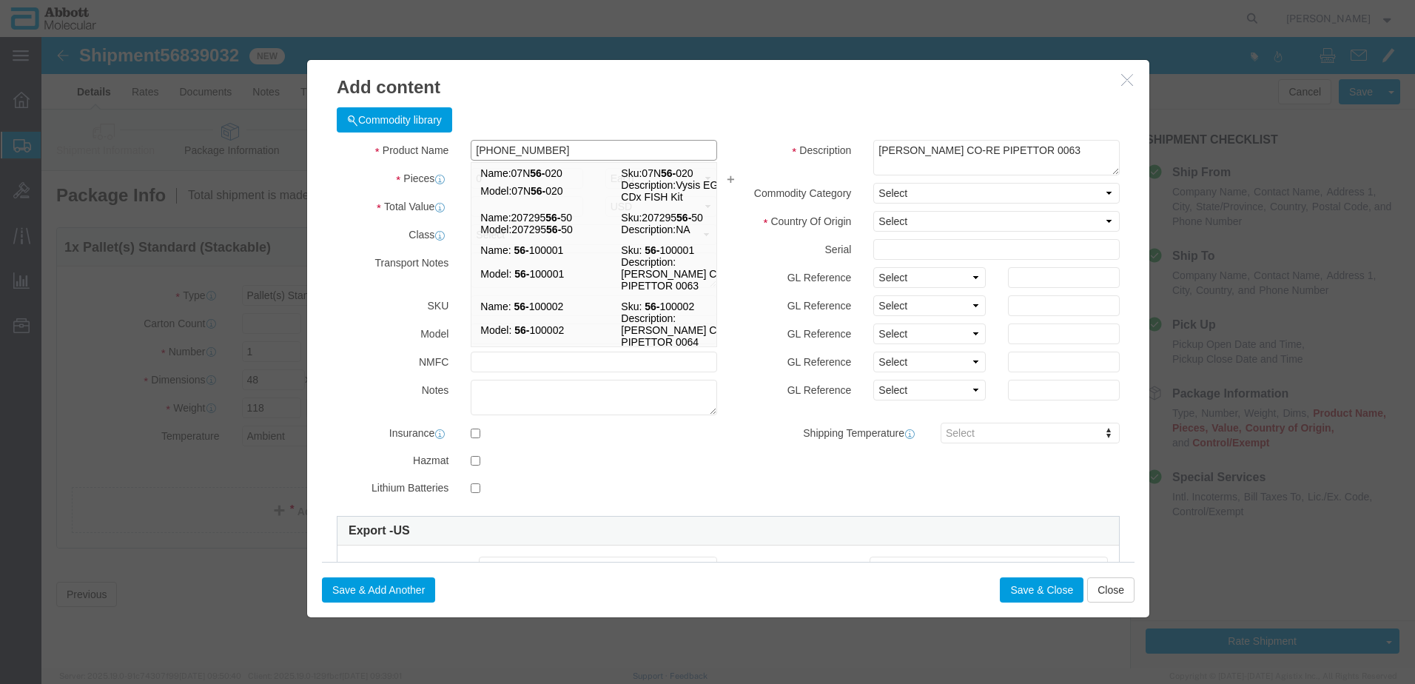
type input "56-190088-02"
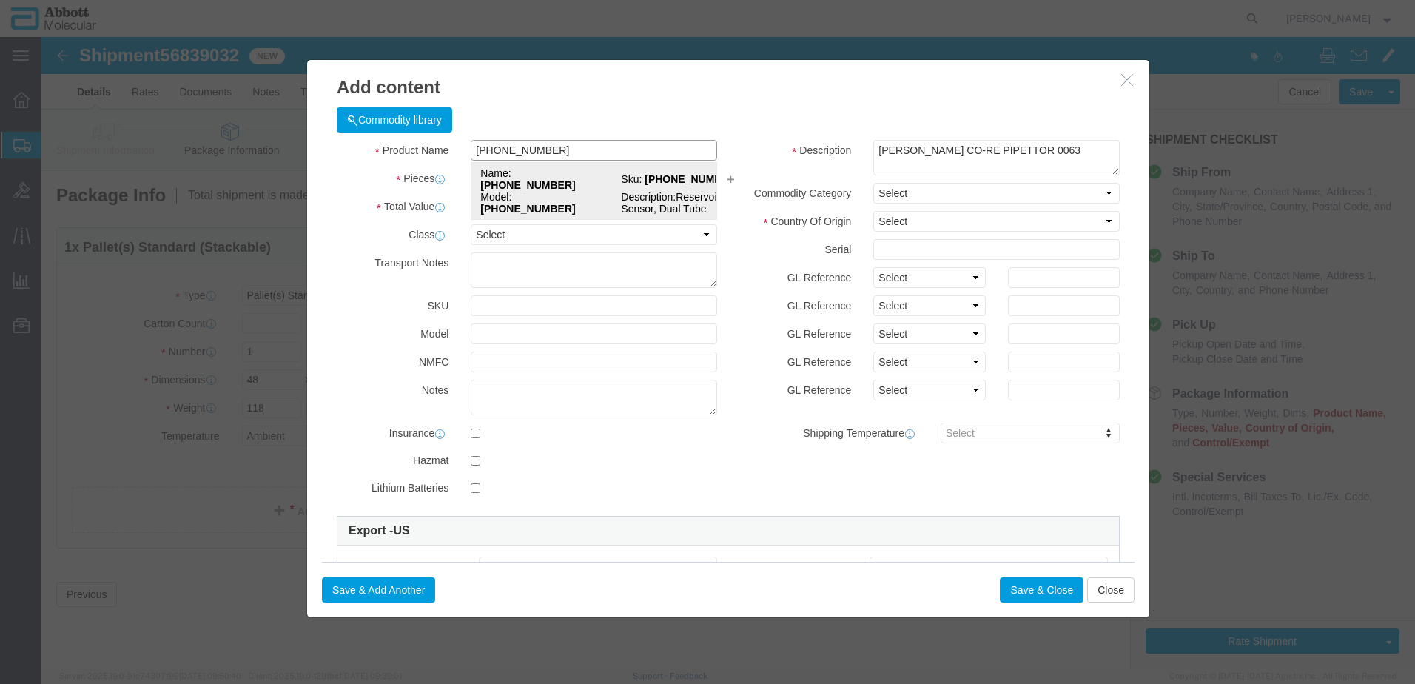
click strong "56-190088-02"
type input "1"
select select "USD"
select select "US"
type input "9027905995"
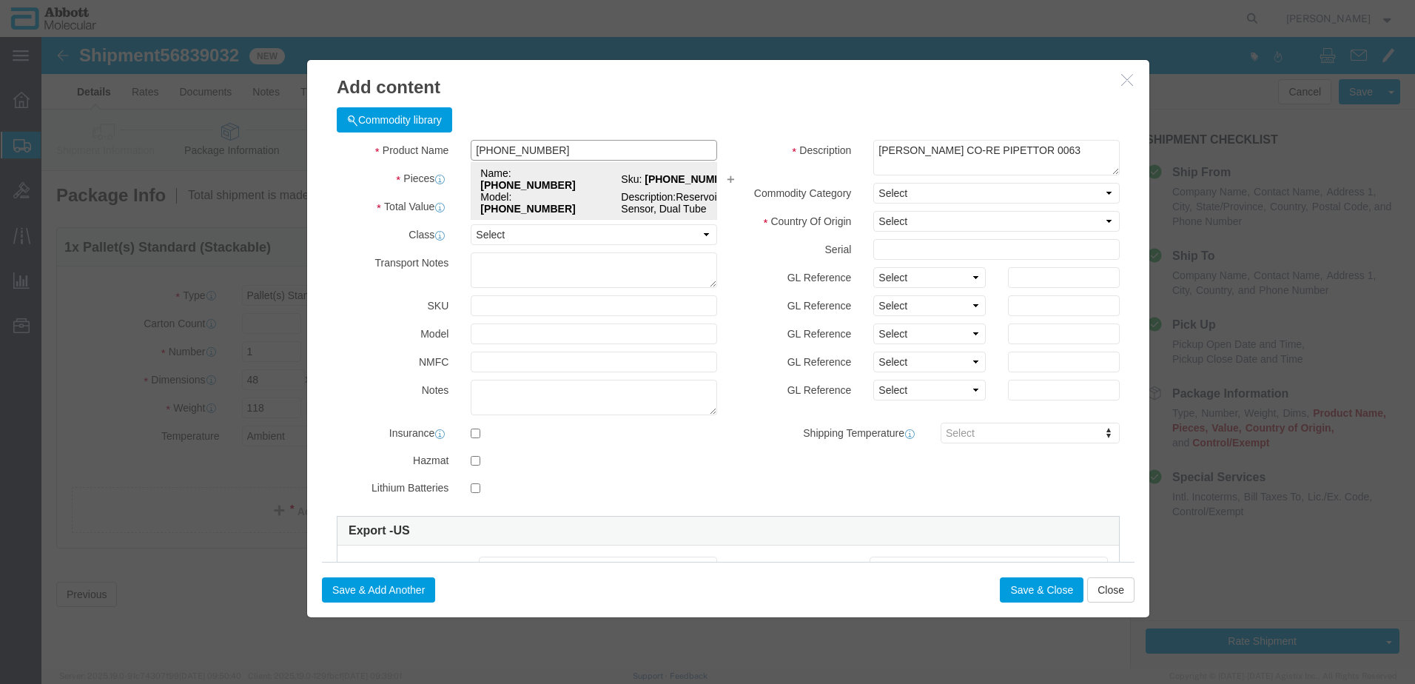
type input "EAR99"
select select "BIS"
type input "56-190088-02"
type textarea "Reservoir Sensor, Dual Tube"
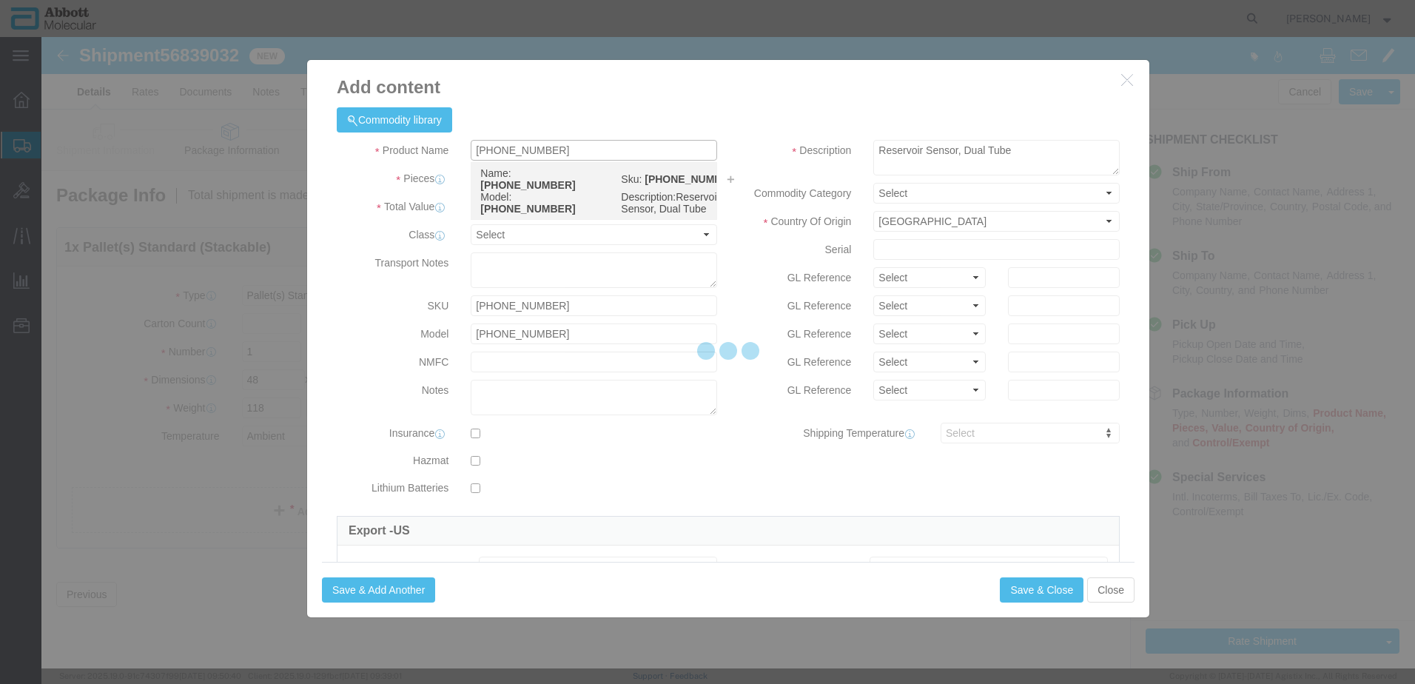
select select "NLR"
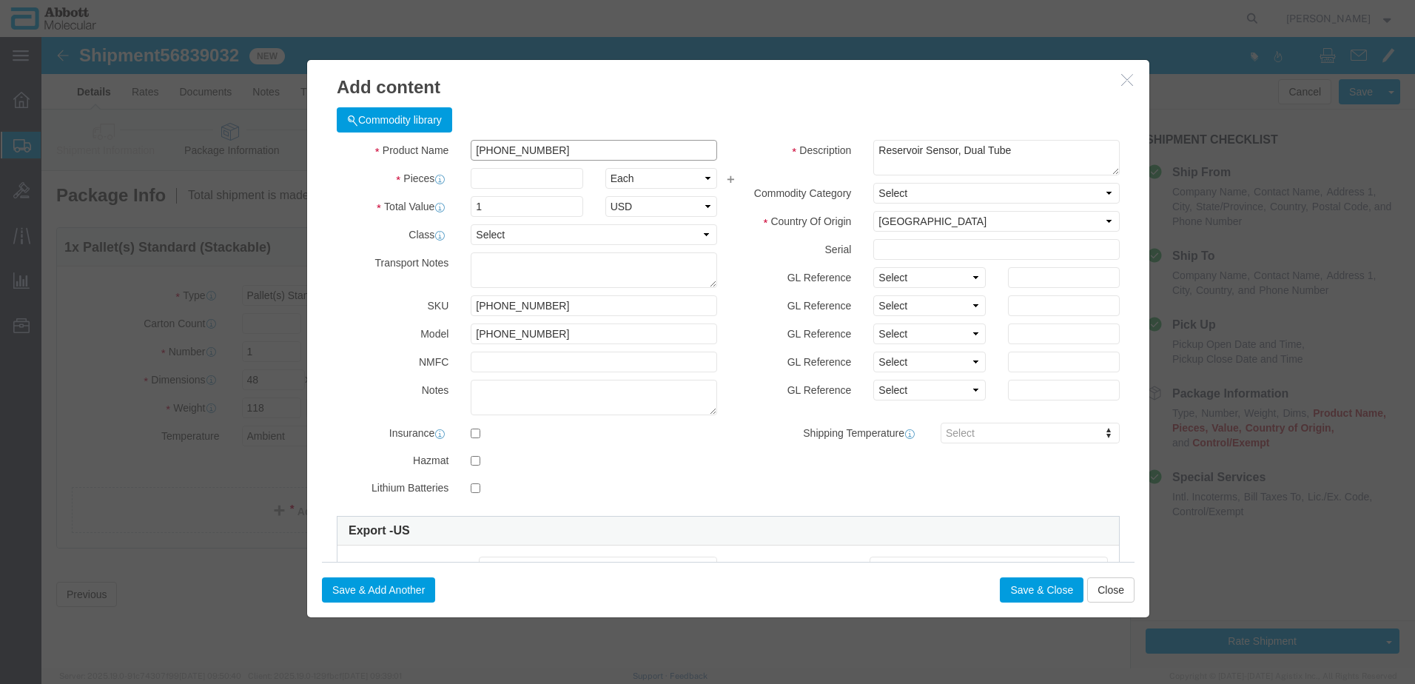
type input "56-190088-02"
type input "10"
click select "Select Account Type Activity ID Airline Appointment Number ASN Batch Number Bil…"
select select "BATCH_NUMBER"
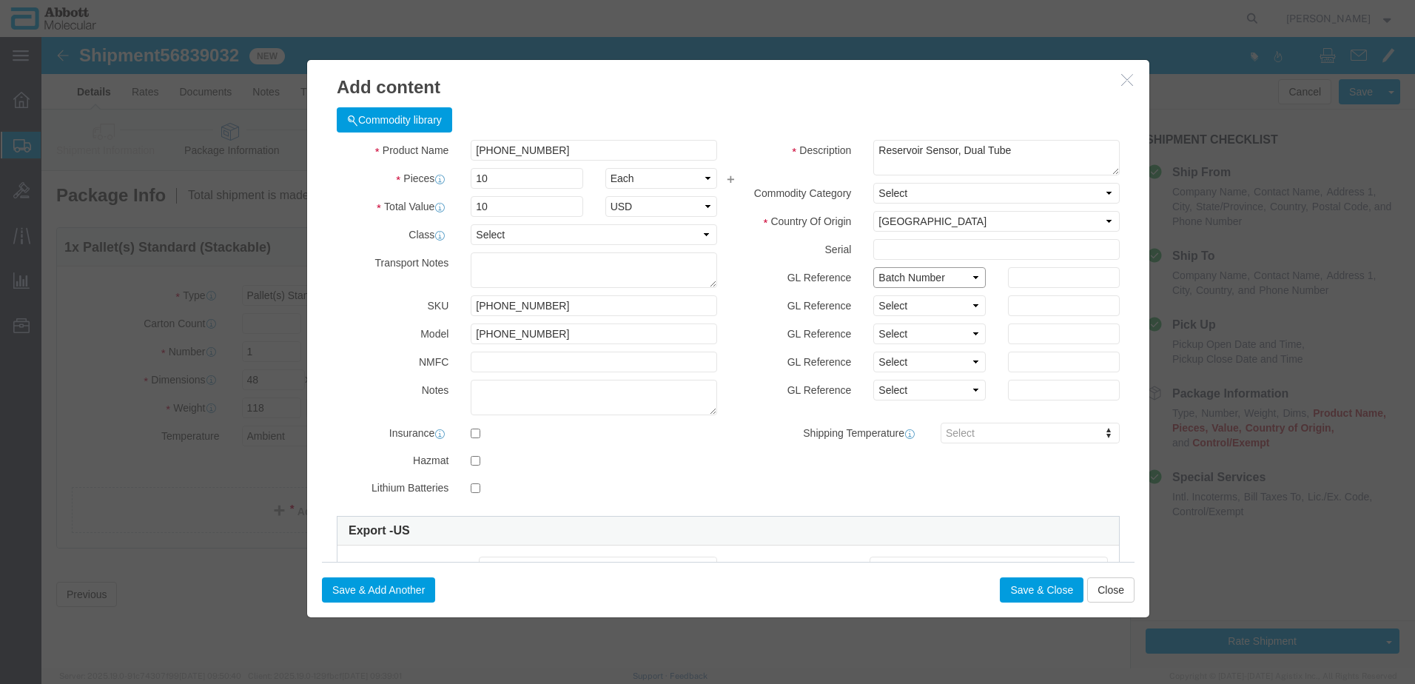
click select "Select Account Type Activity ID Airline Appointment Number ASN Batch Number Bil…"
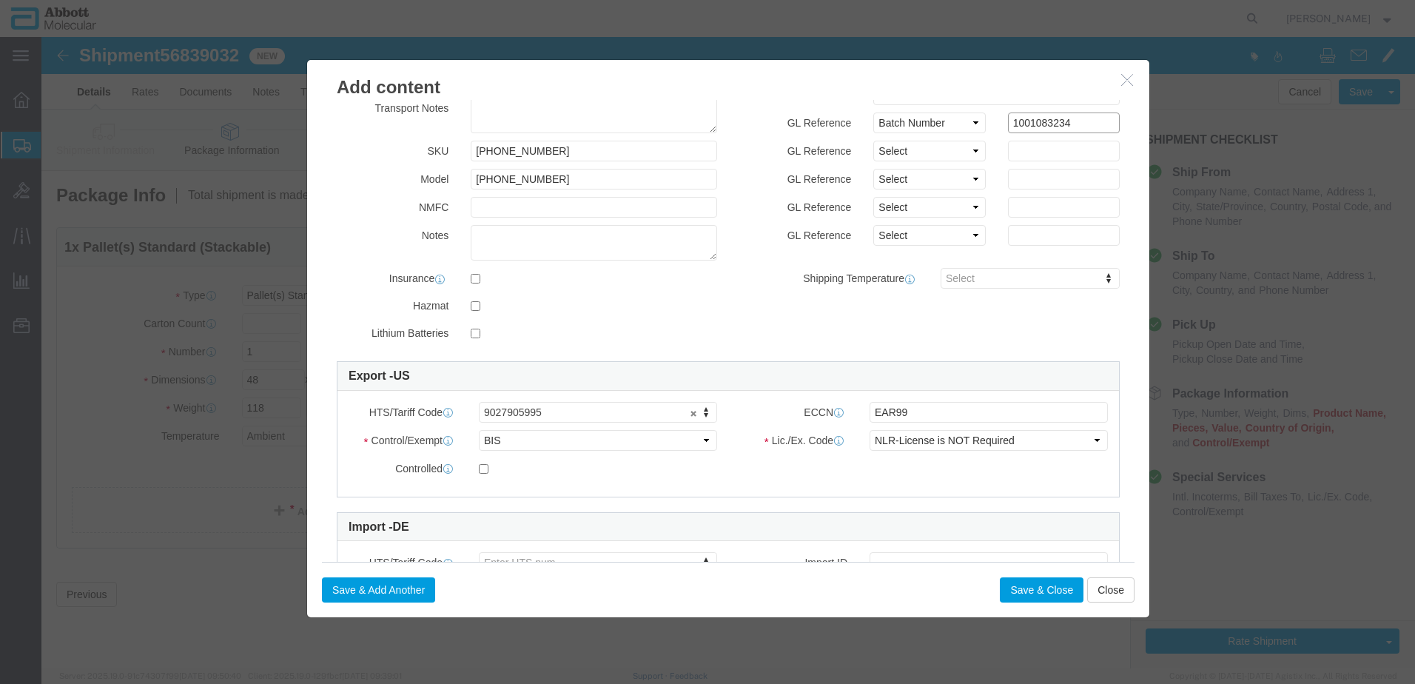
scroll to position [222, 0]
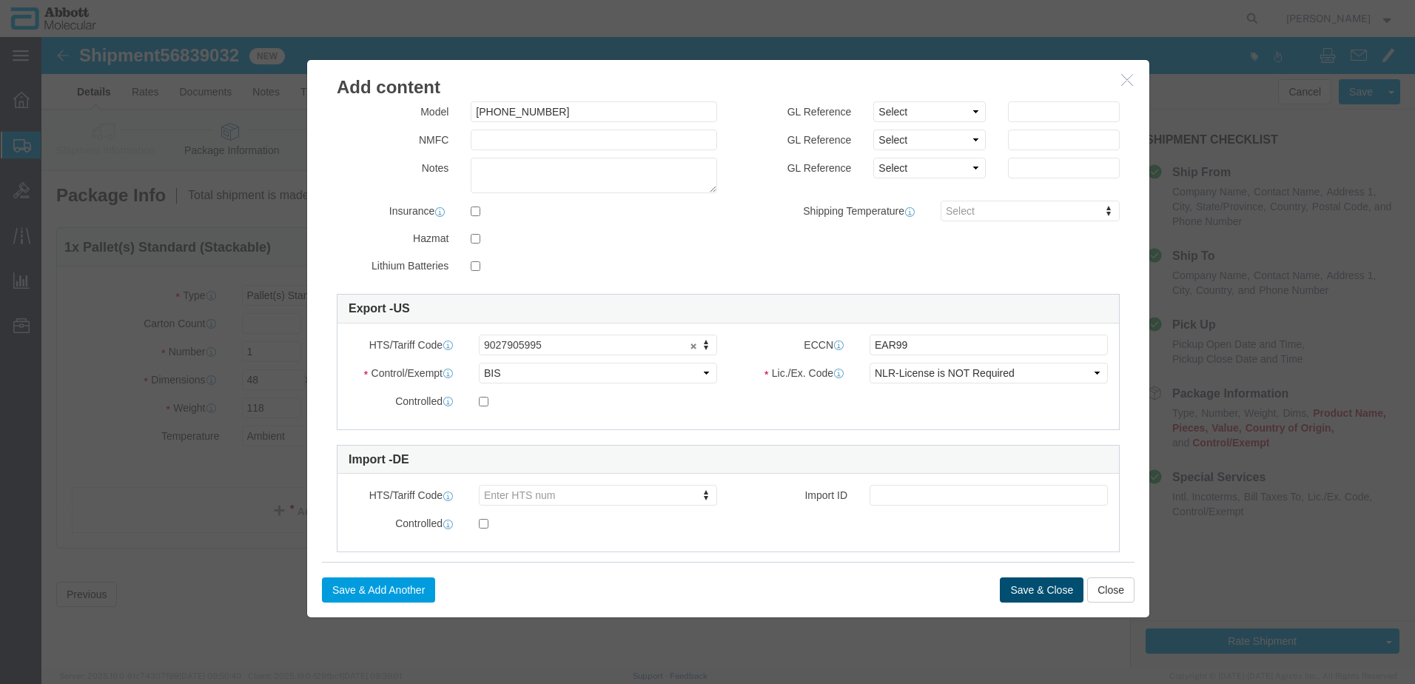
type input "1001083234"
click button "Save & Close"
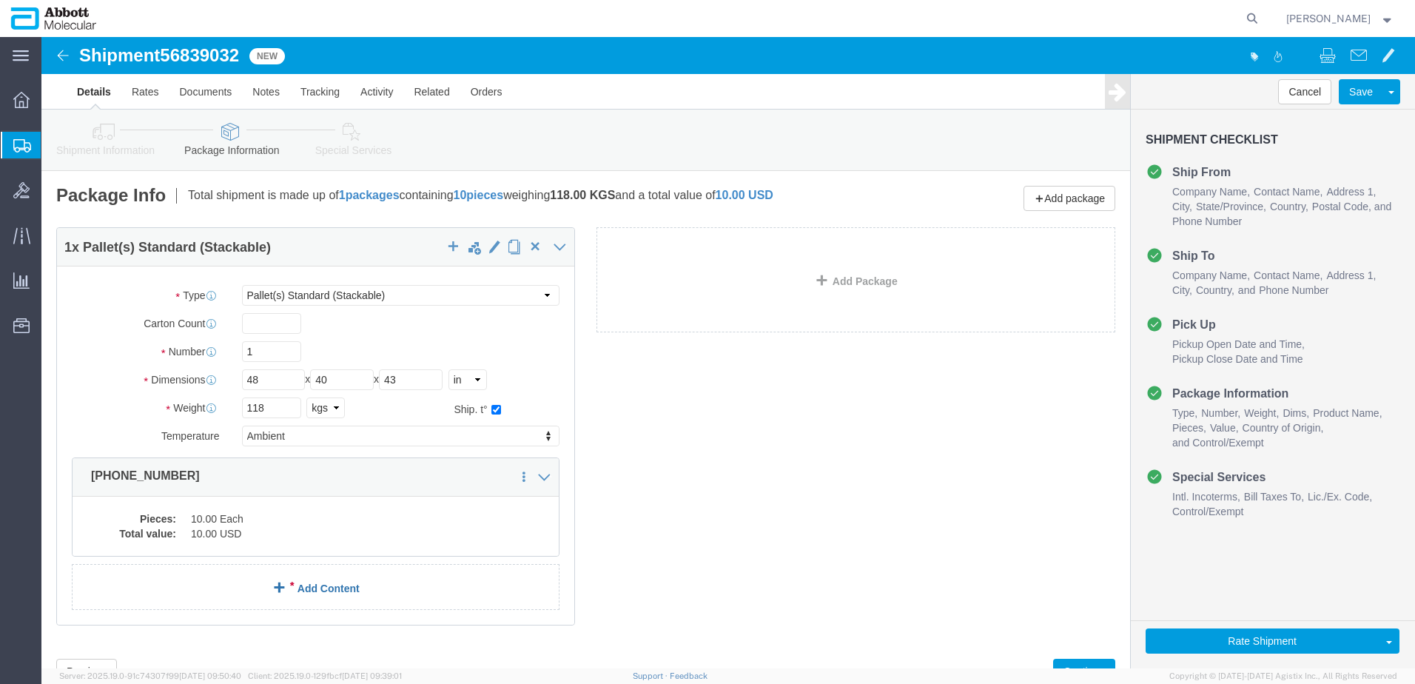
click link "Add Content"
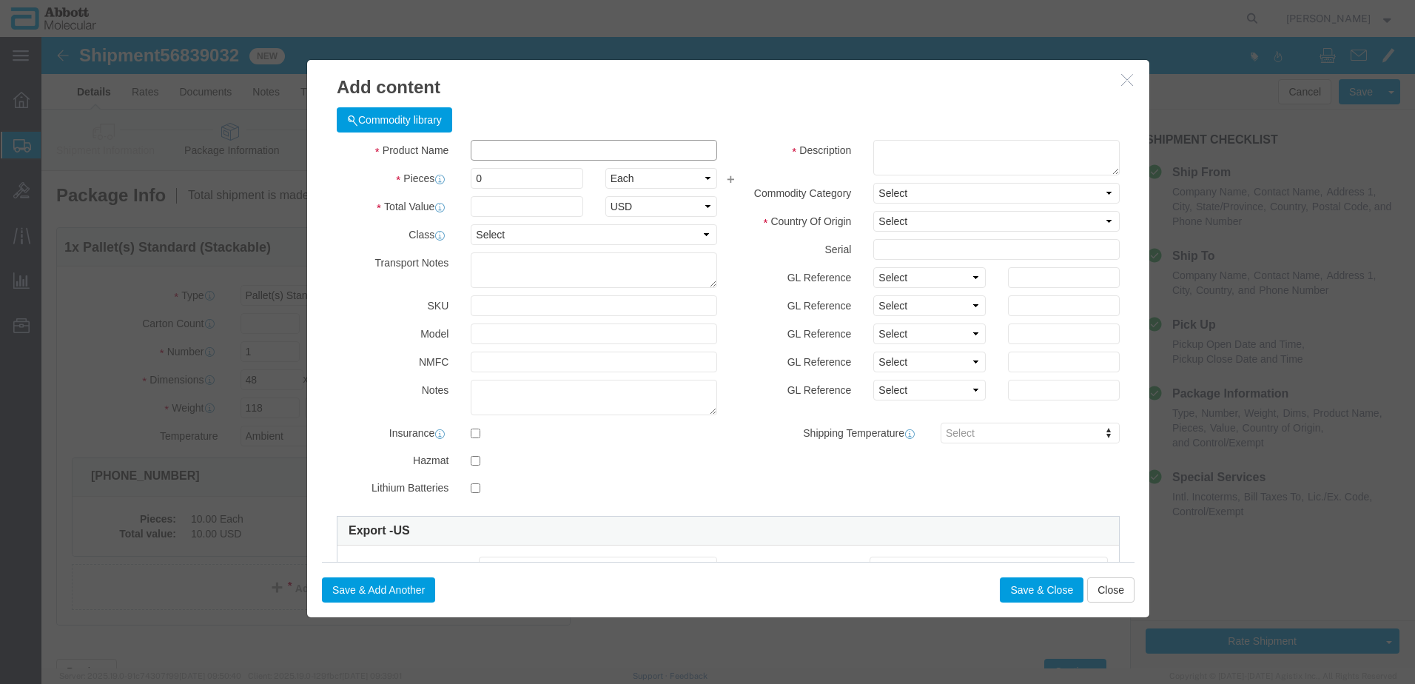
click input "text"
click textarea
paste textarea "h"
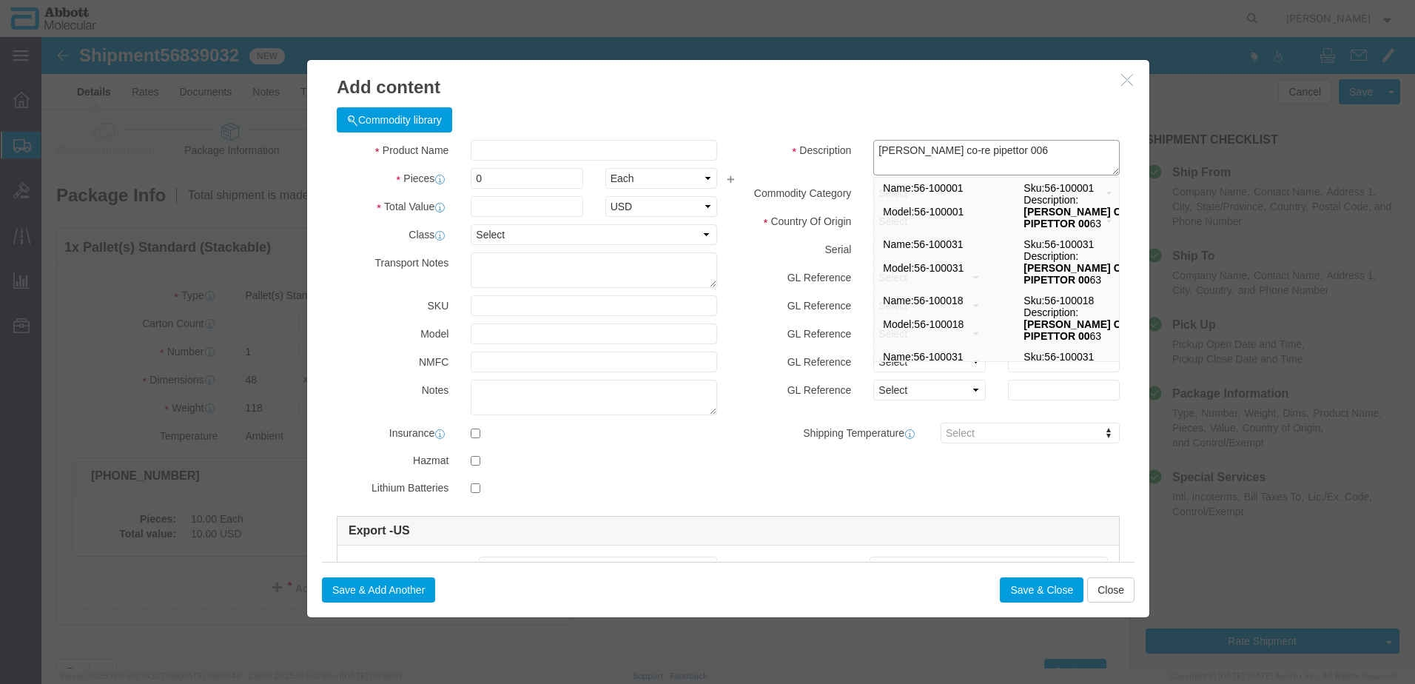
type textarea "hamilton zeus co-re pipettor 0063"
click span "Description:"
type input "1"
select select "USD"
select select "US"
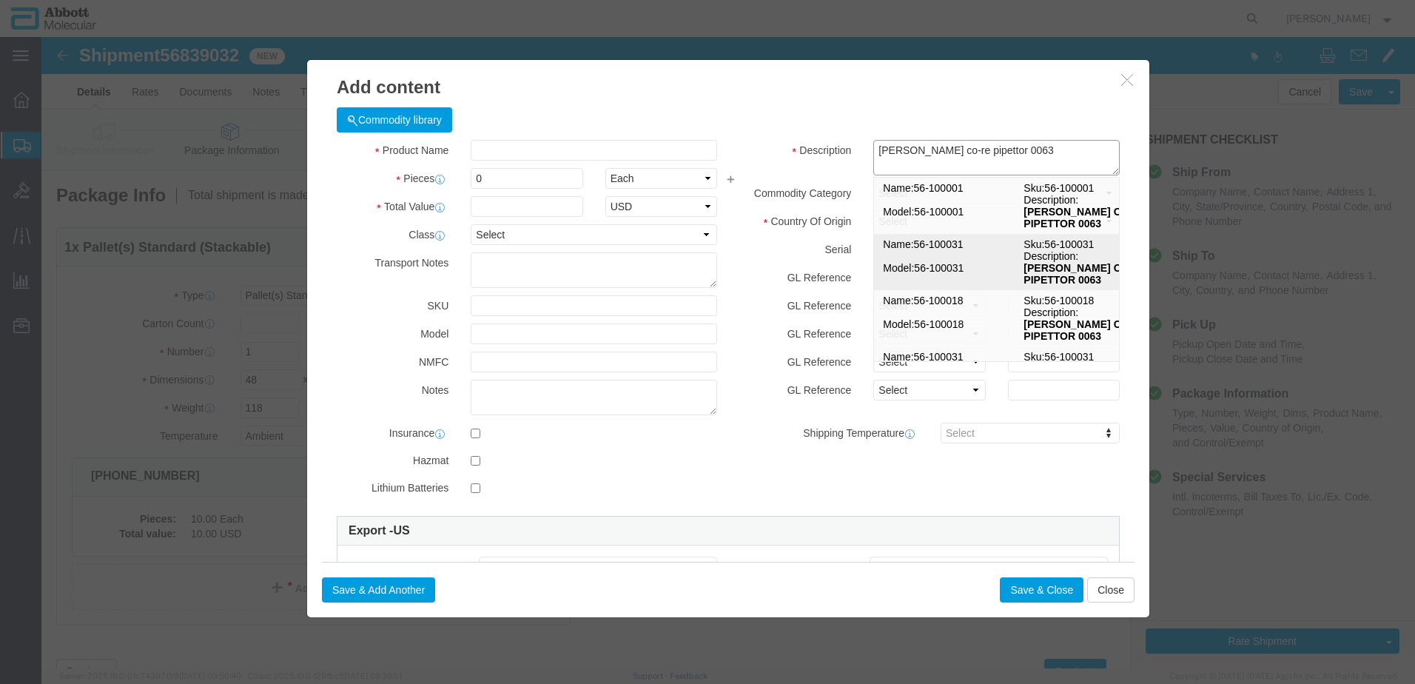
type input "9027905995"
type input "EAR99"
select select "BIS"
type input "56-100031"
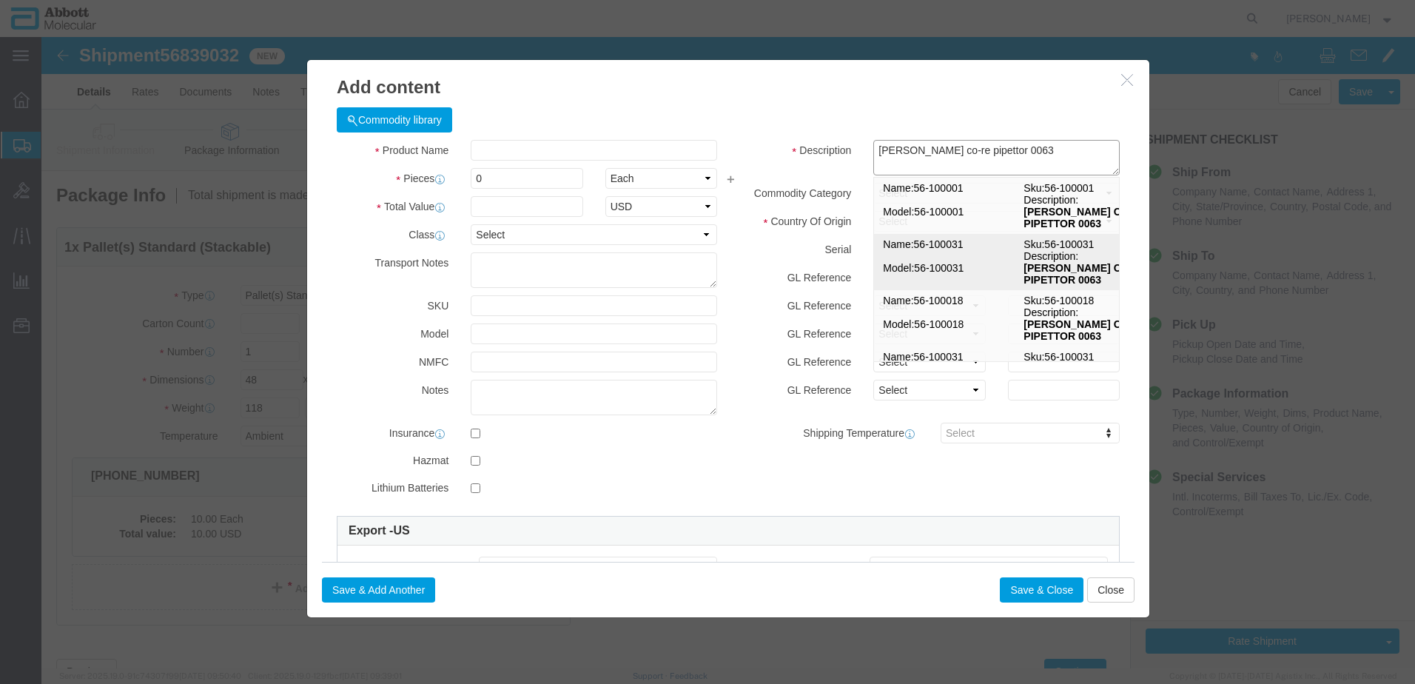
type input "56-100031"
type textarea "HAMILTON ZEUS CO-RE PIPETTOR 0063"
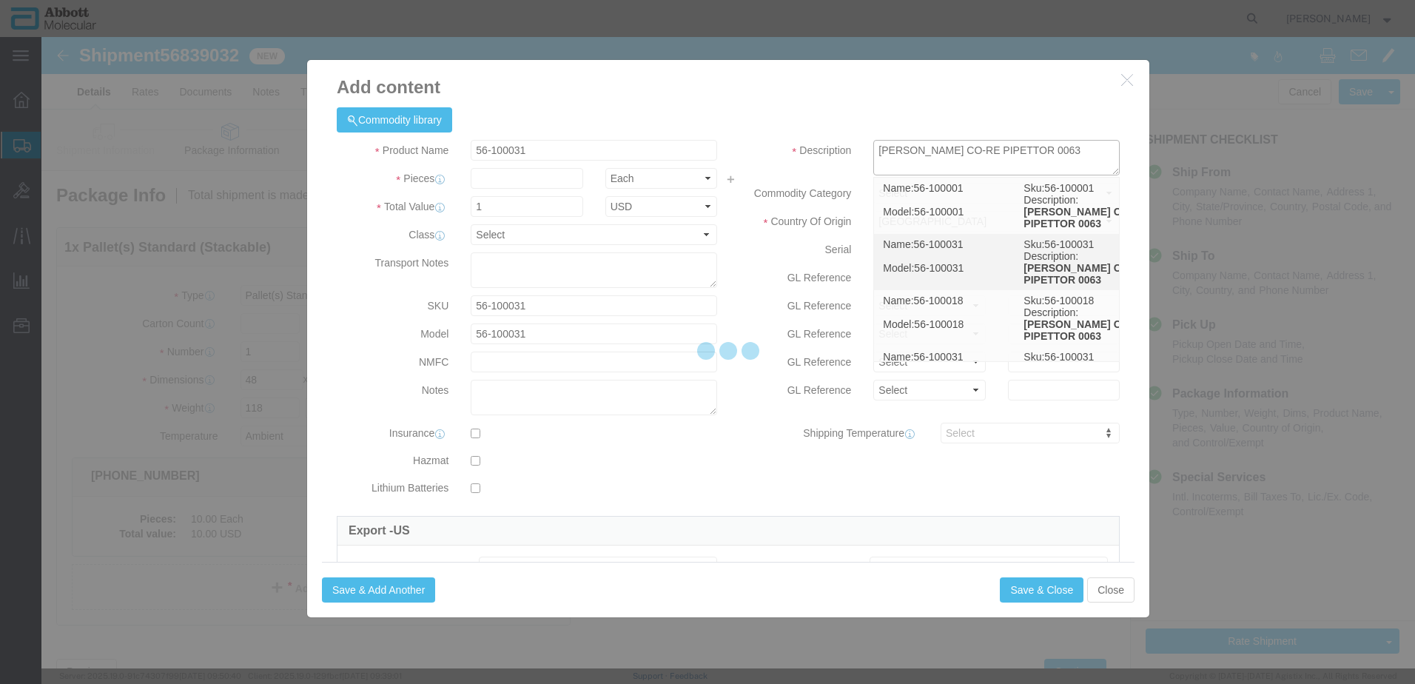
select select "NLR"
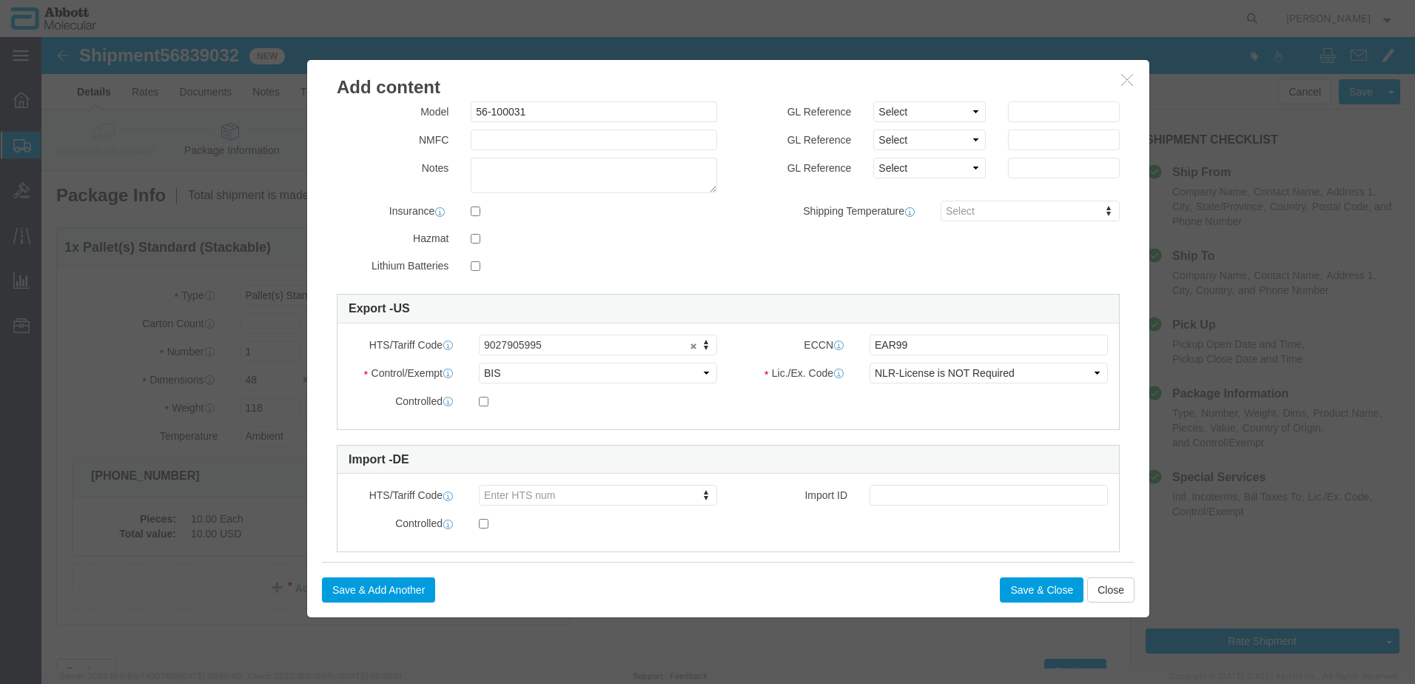
type textarea "HAMILTON ZEUS CO-RE PIPETTOR 0063"
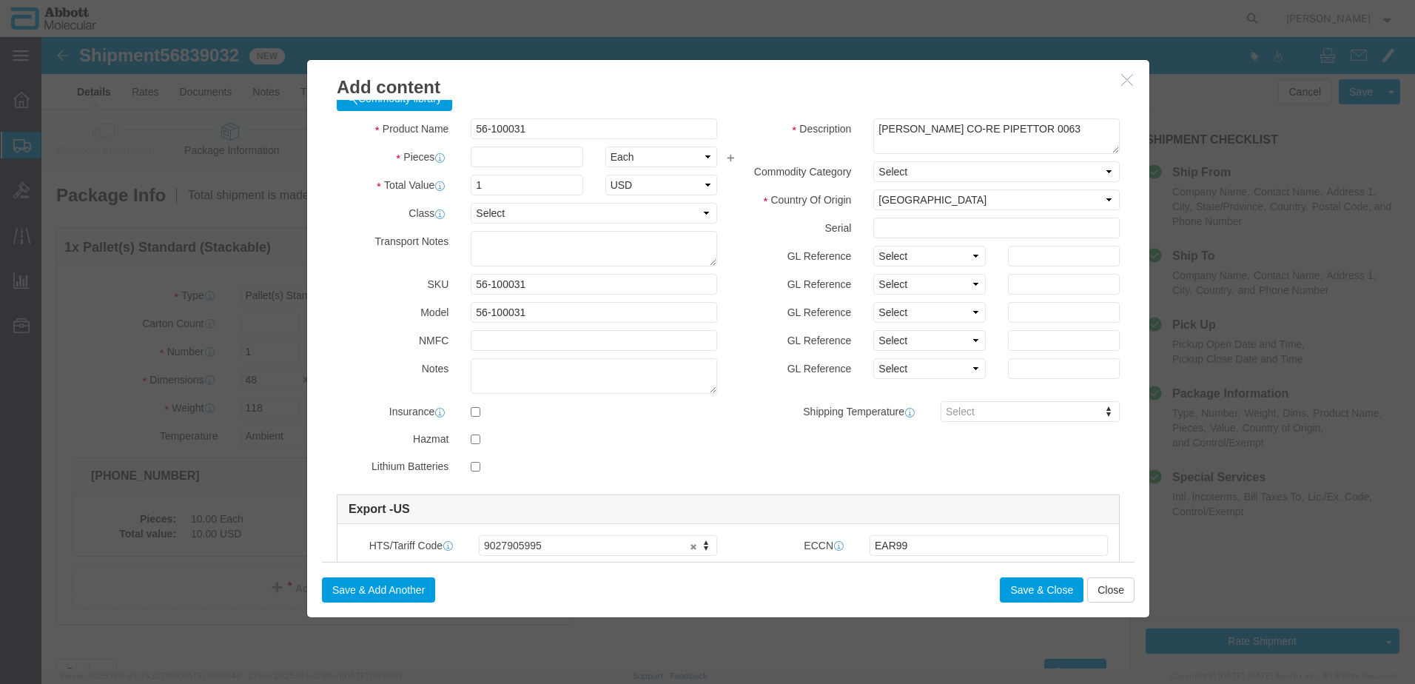
scroll to position [0, 0]
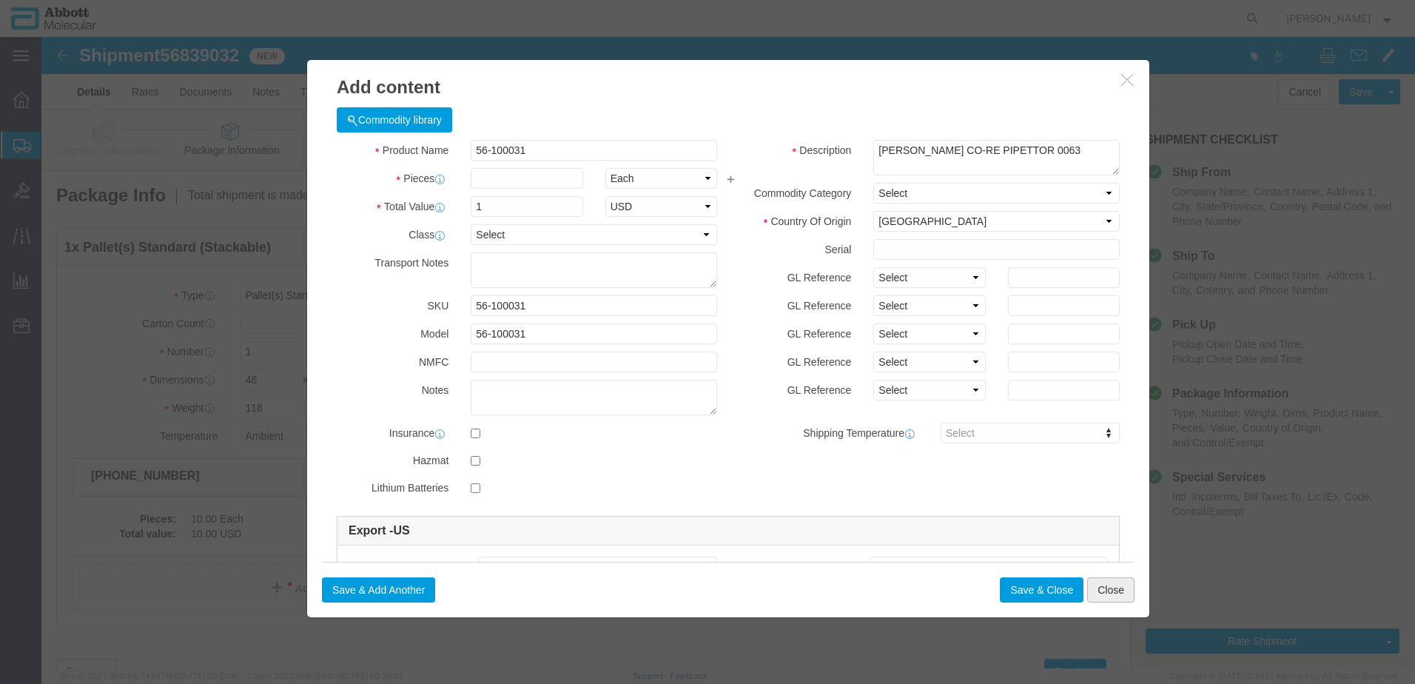
drag, startPoint x: 1064, startPoint y: 551, endPoint x: 1051, endPoint y: 550, distance: 13.3
click button "Close"
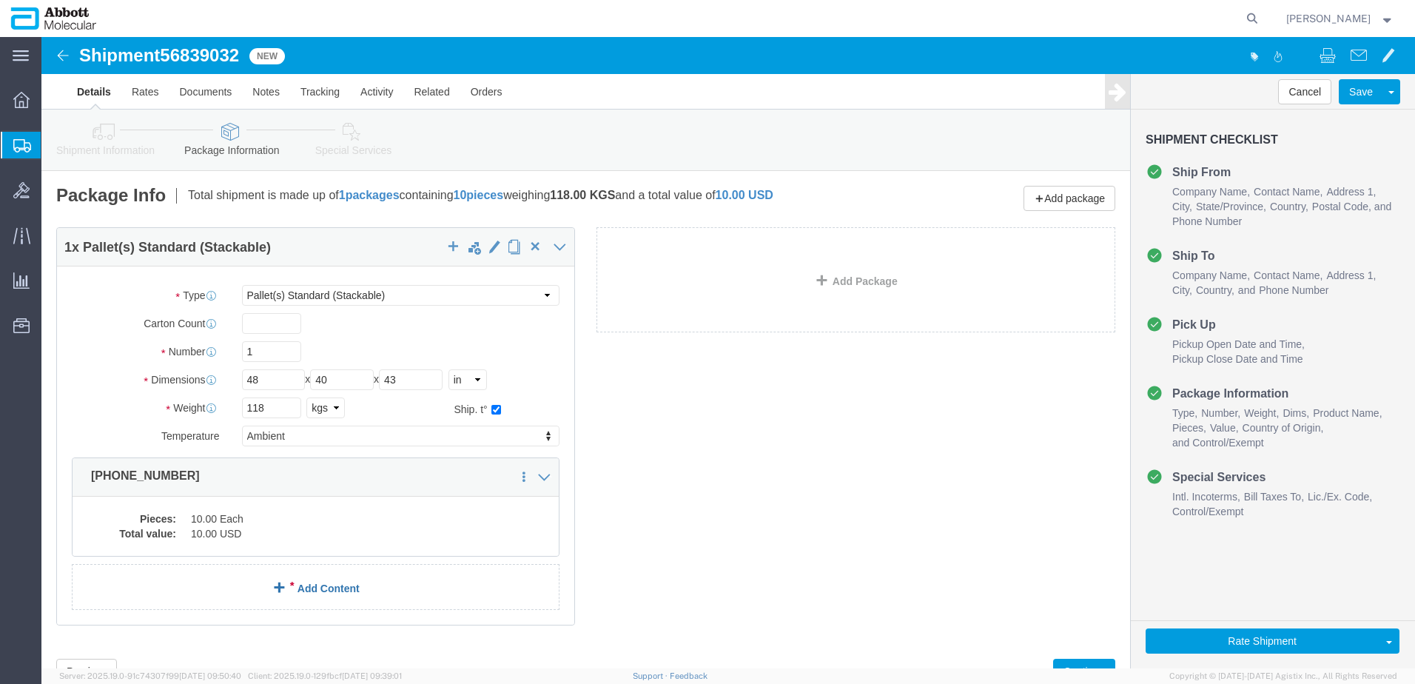
click link "Add Content"
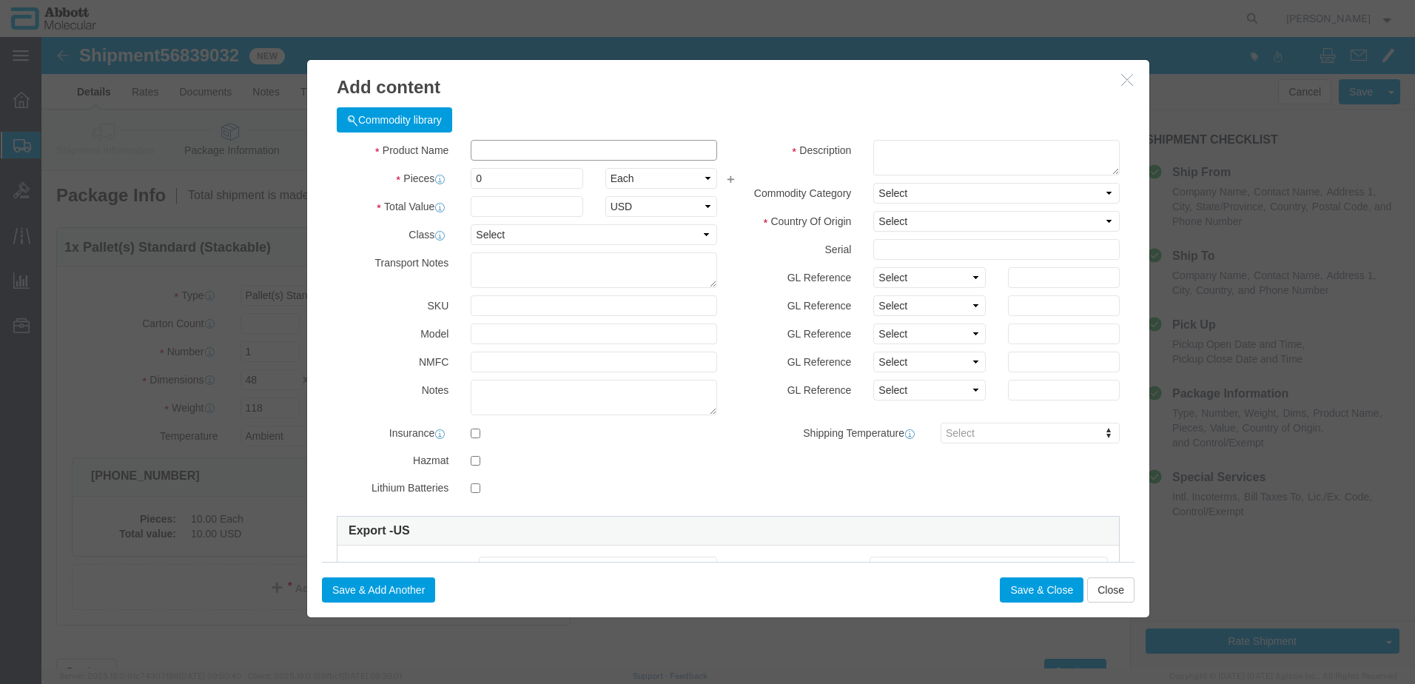
click input "text"
type input "619406"
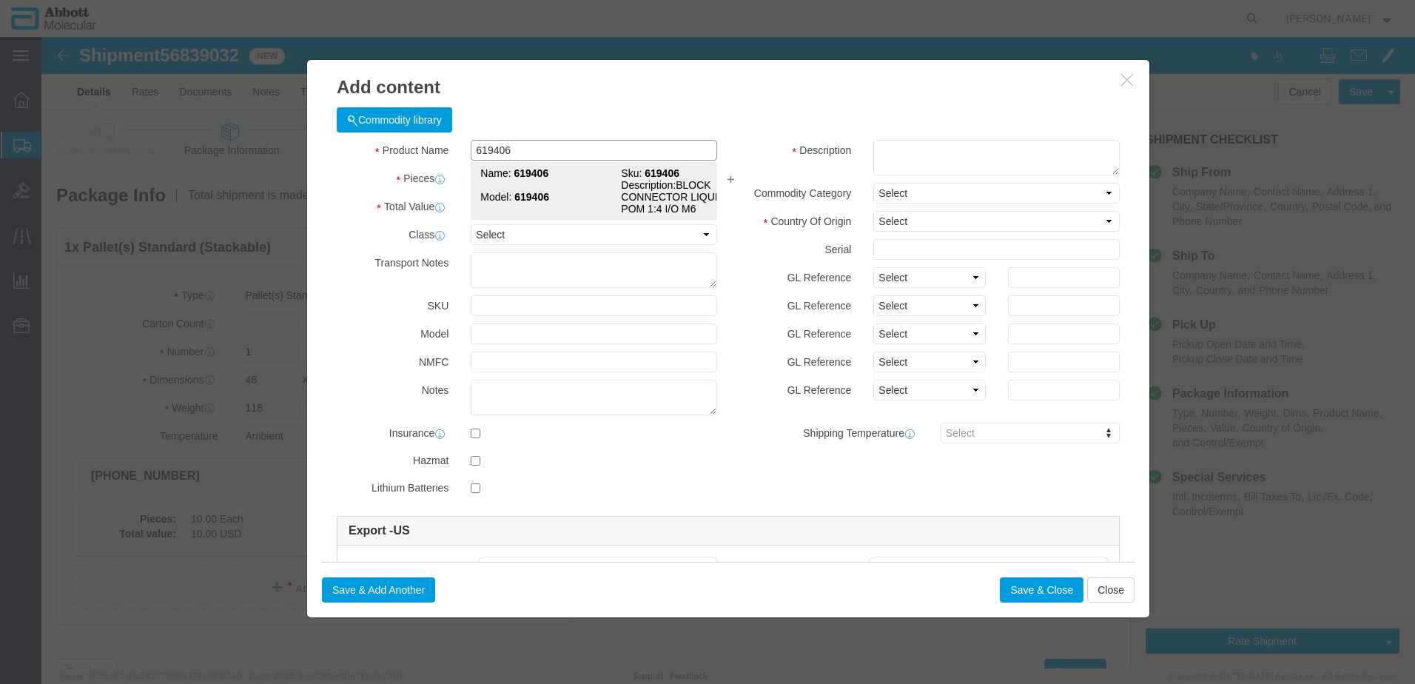
click td "Model: 619406"
type input "1"
select select
select select "US"
type input "AMBIENT"
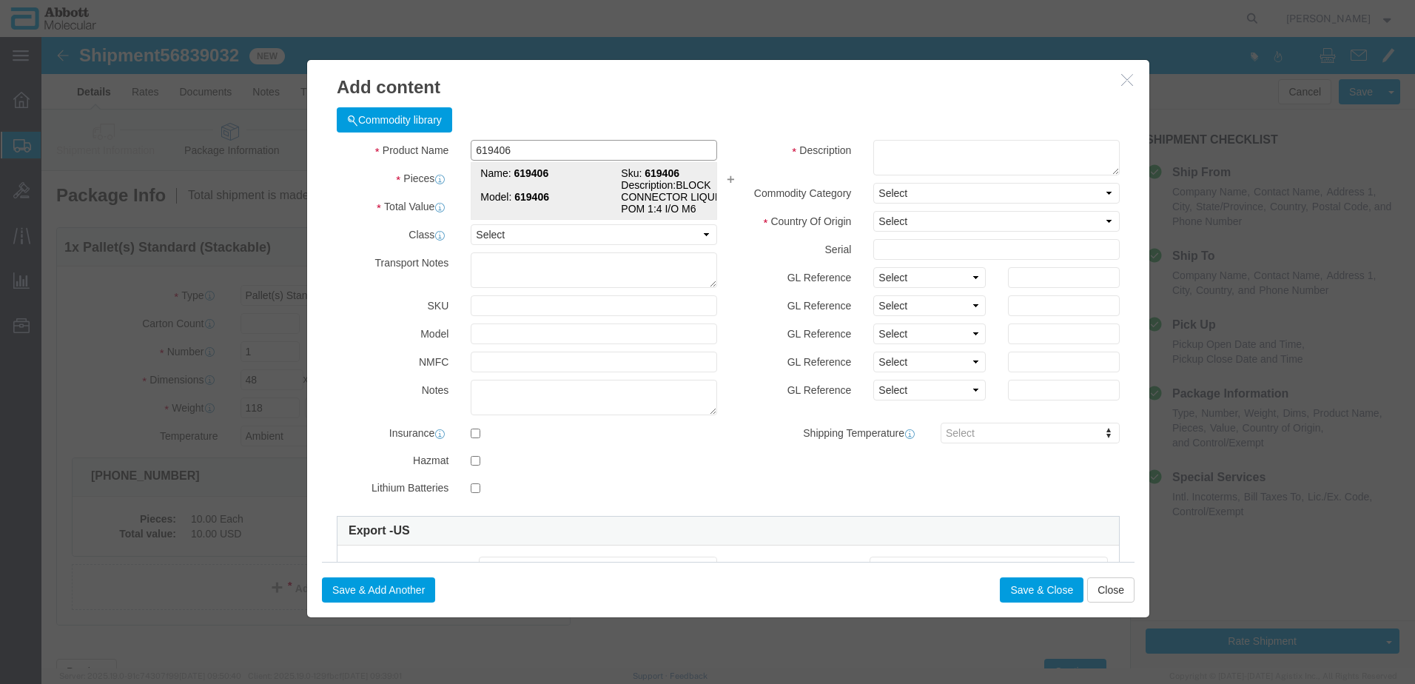
type input "3917400090"
select select "BIS"
checkbox input "false"
type input "619406"
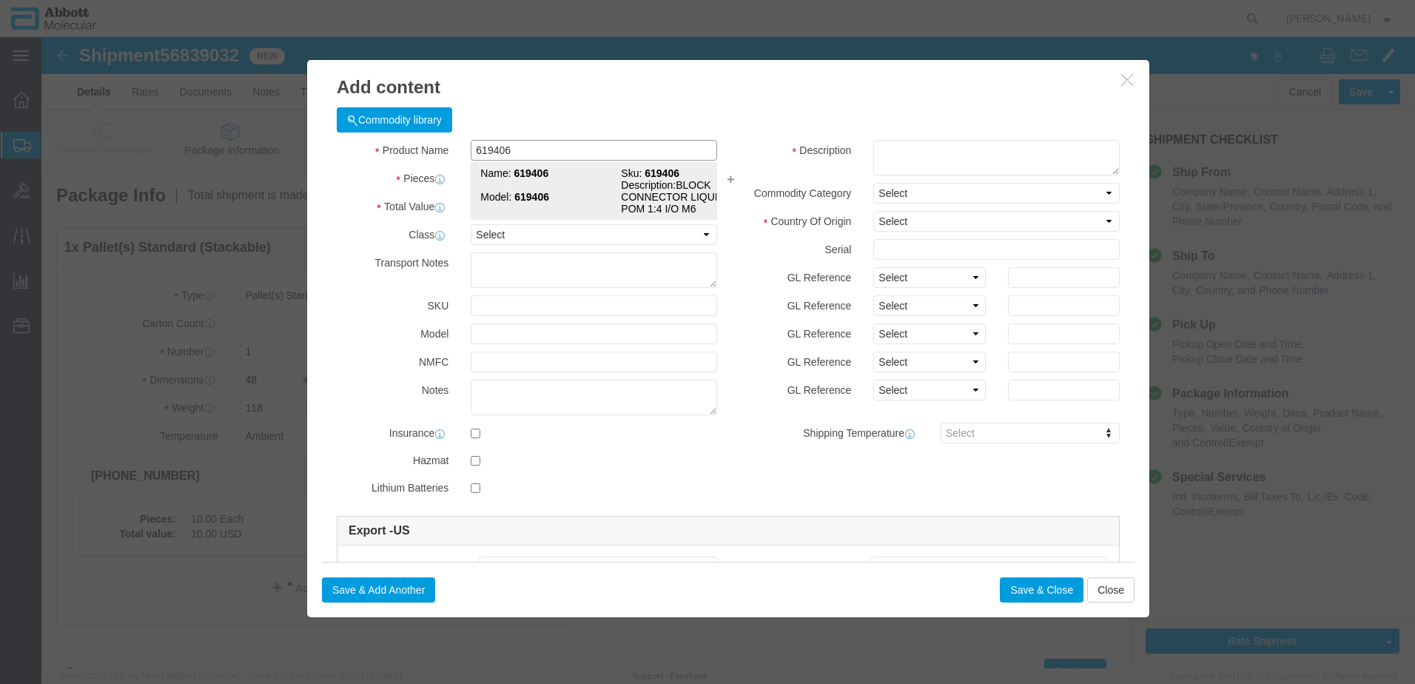
type input "619406"
type textarea "BLOCK CONNECTOR LIQUID POM 1:4 I/O M6"
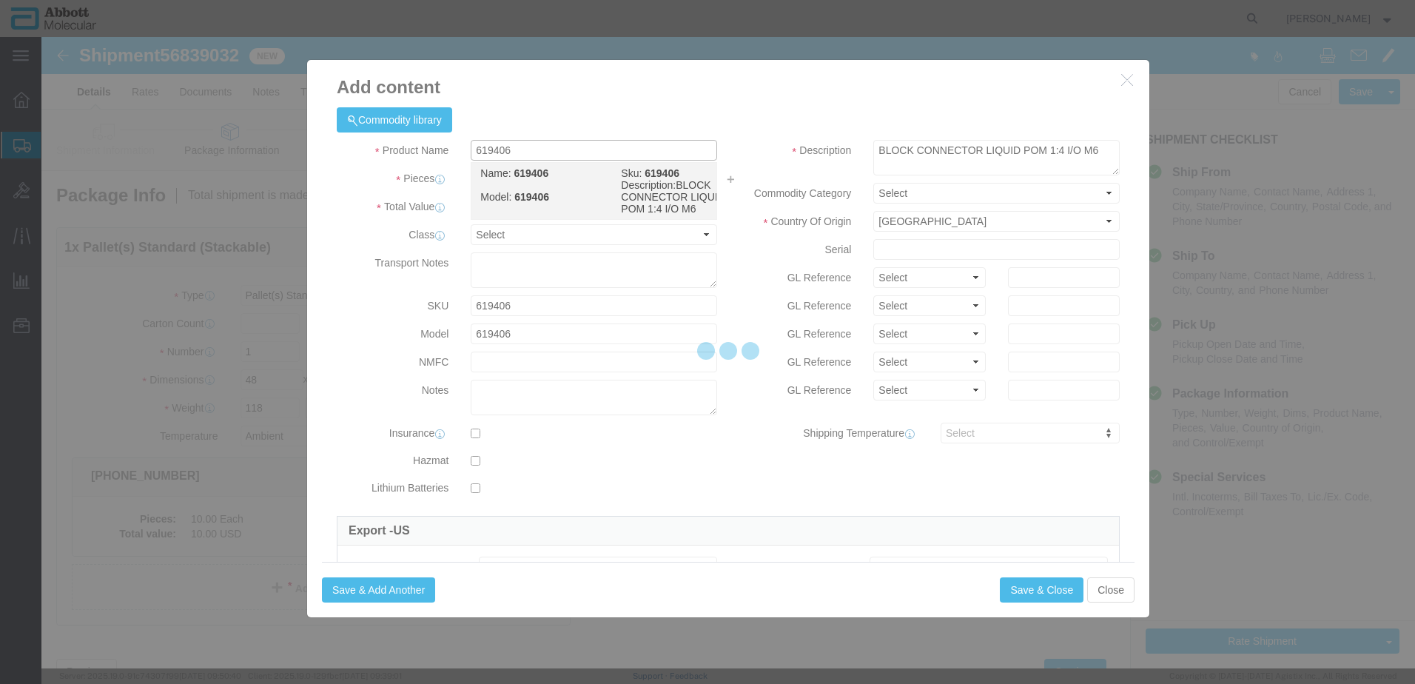
select select "NLR"
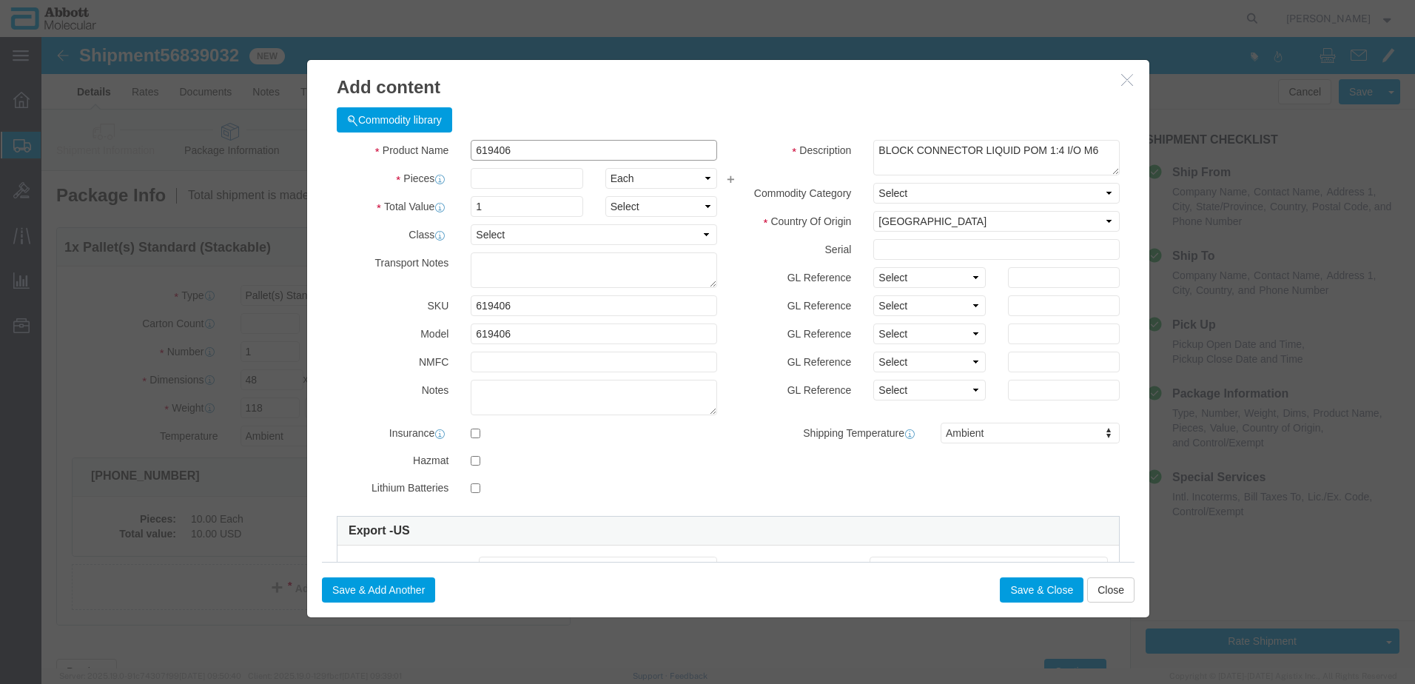
type input "619406"
type input "2"
click button "Save & Add Another"
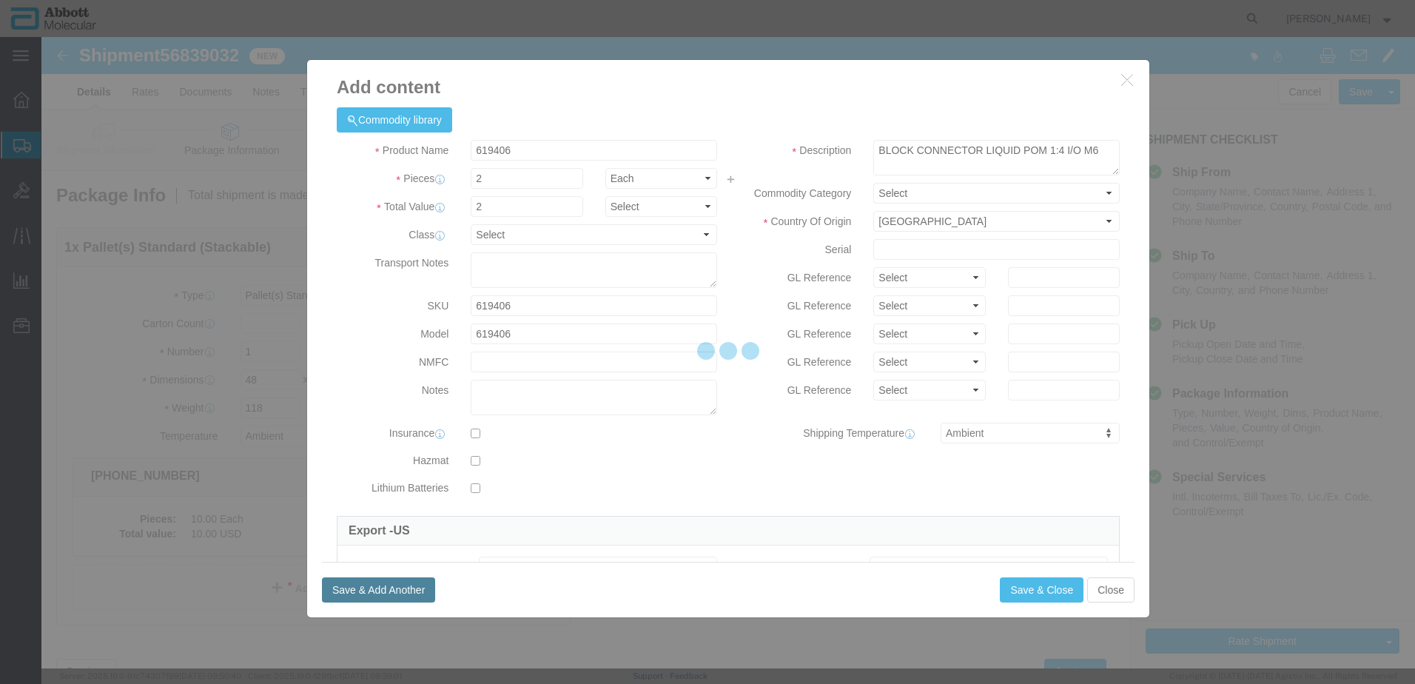
select select "EA"
select select
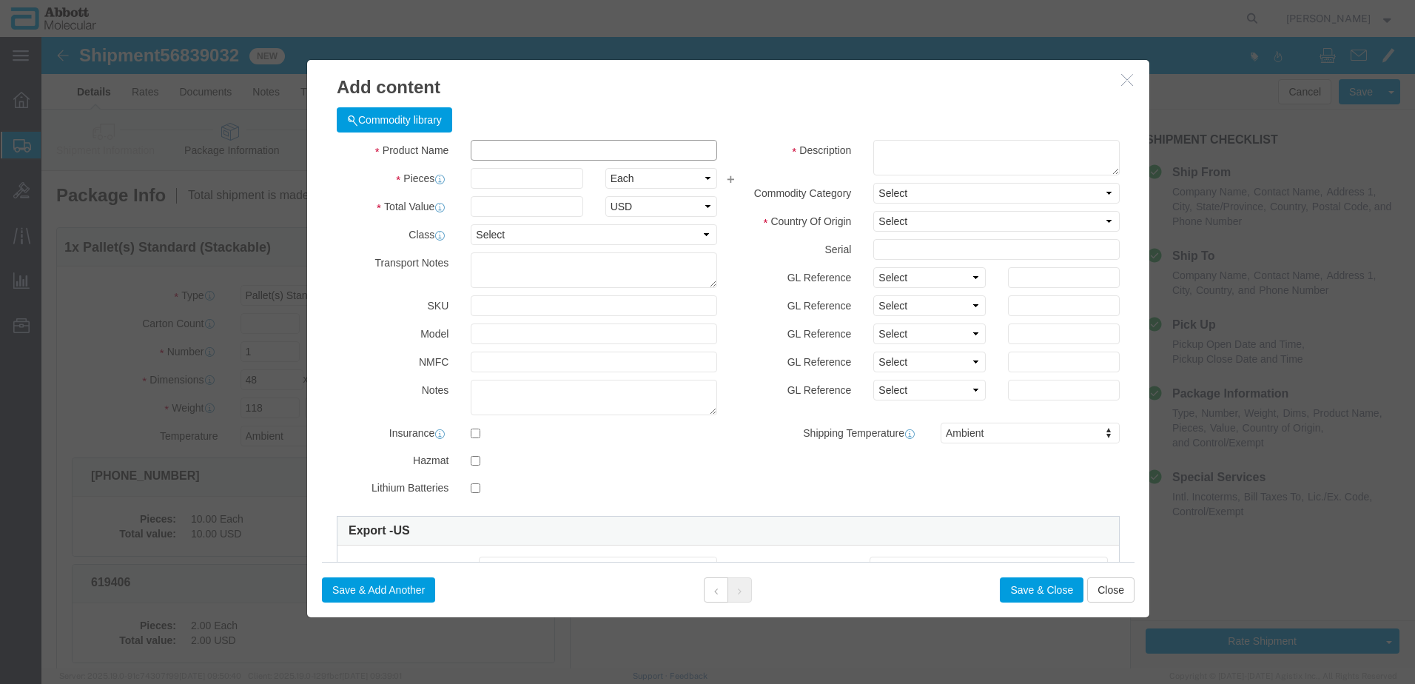
click input "text"
type input "50-148369"
click strong "50-148369"
type input "1"
select select
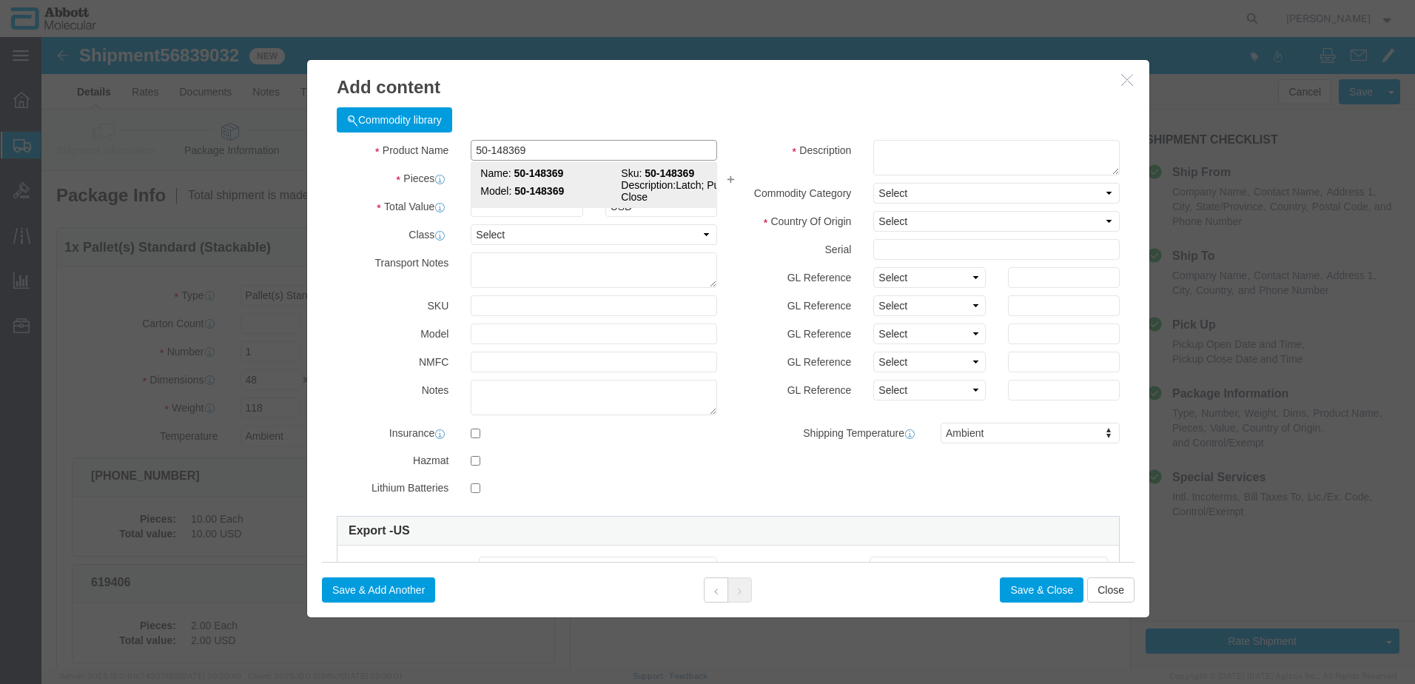
select select "SG"
type input "AMBIENT"
type input "3926909985"
select select "BIS"
checkbox input "false"
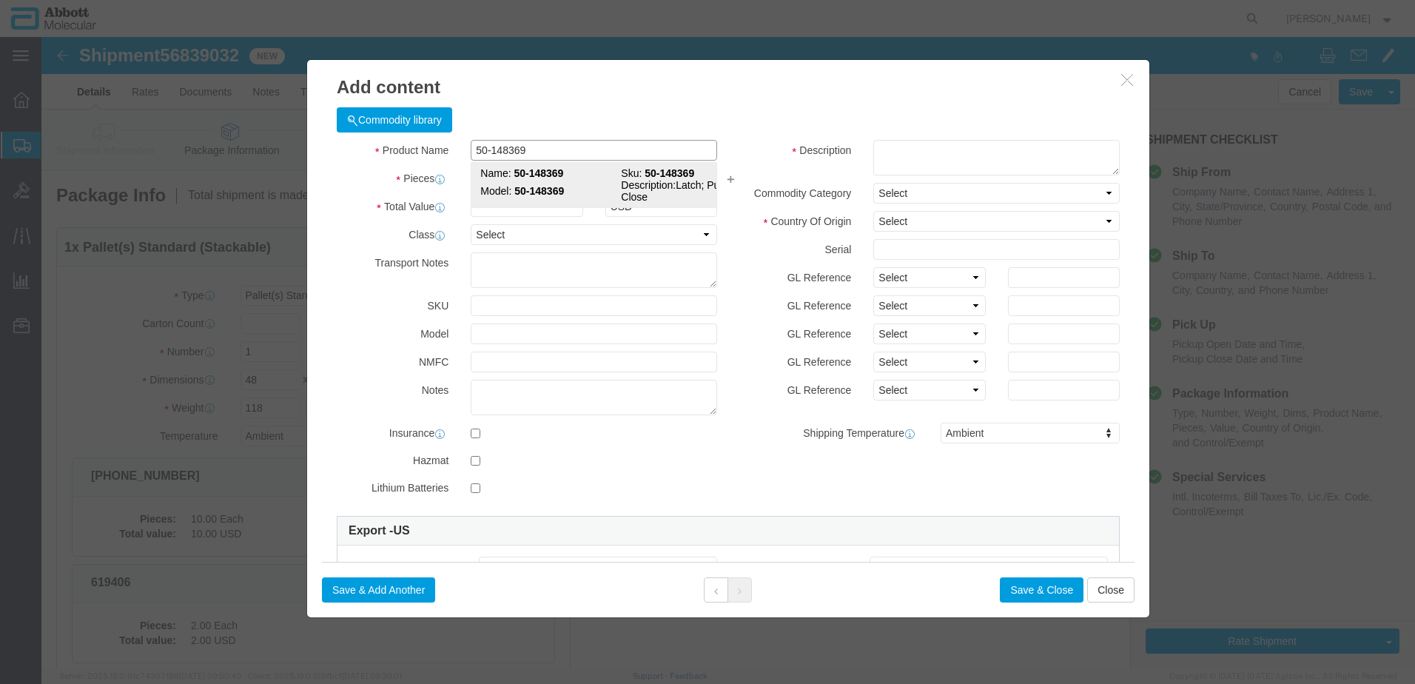
checkbox input "false"
type input "50-148369"
type textarea "Latch; Push to Close"
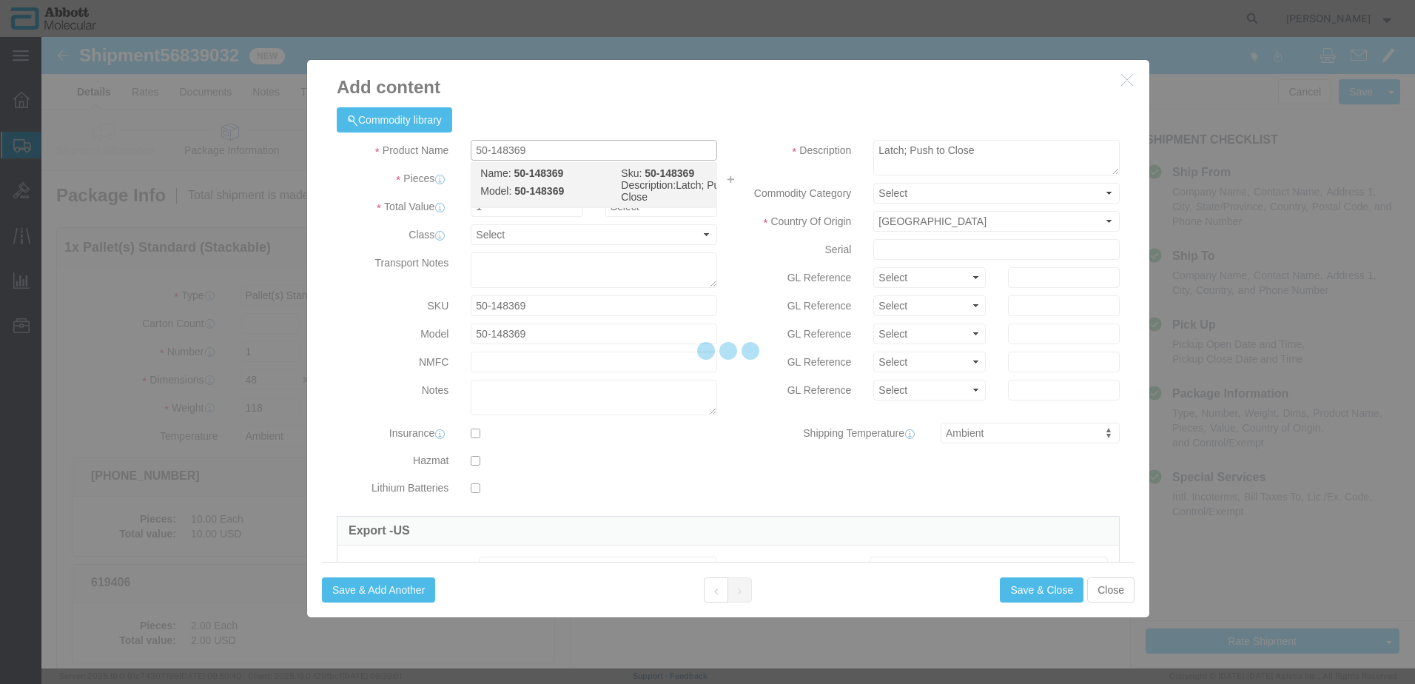
select select "NLR"
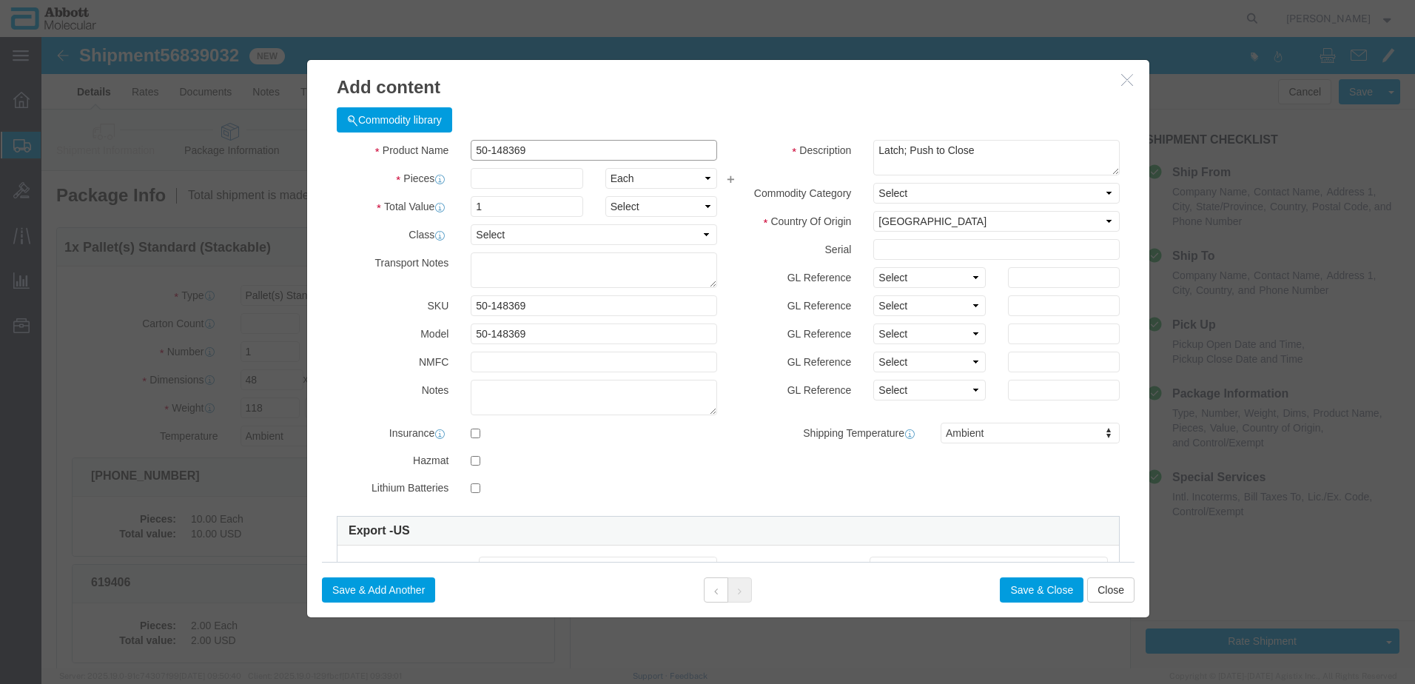
type input "50-148369"
type input "2"
click button "Save & Add Another"
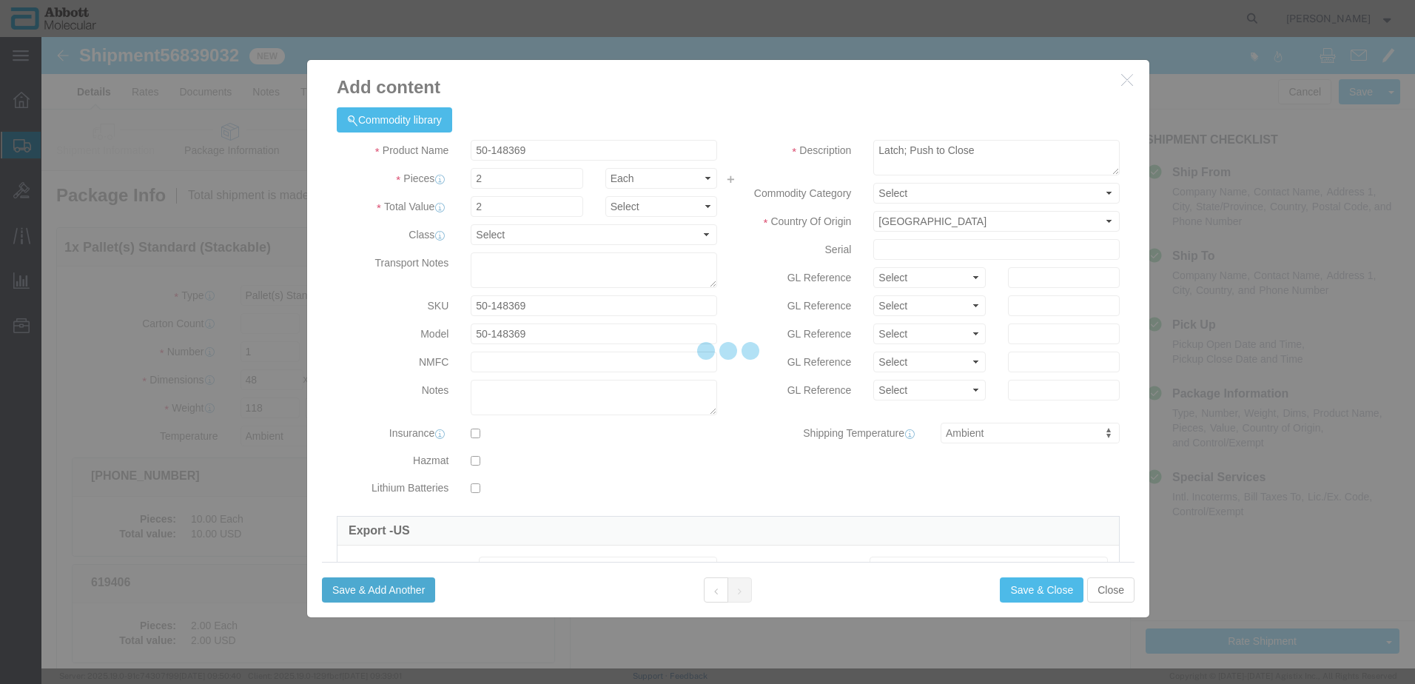
select select "EA"
select select
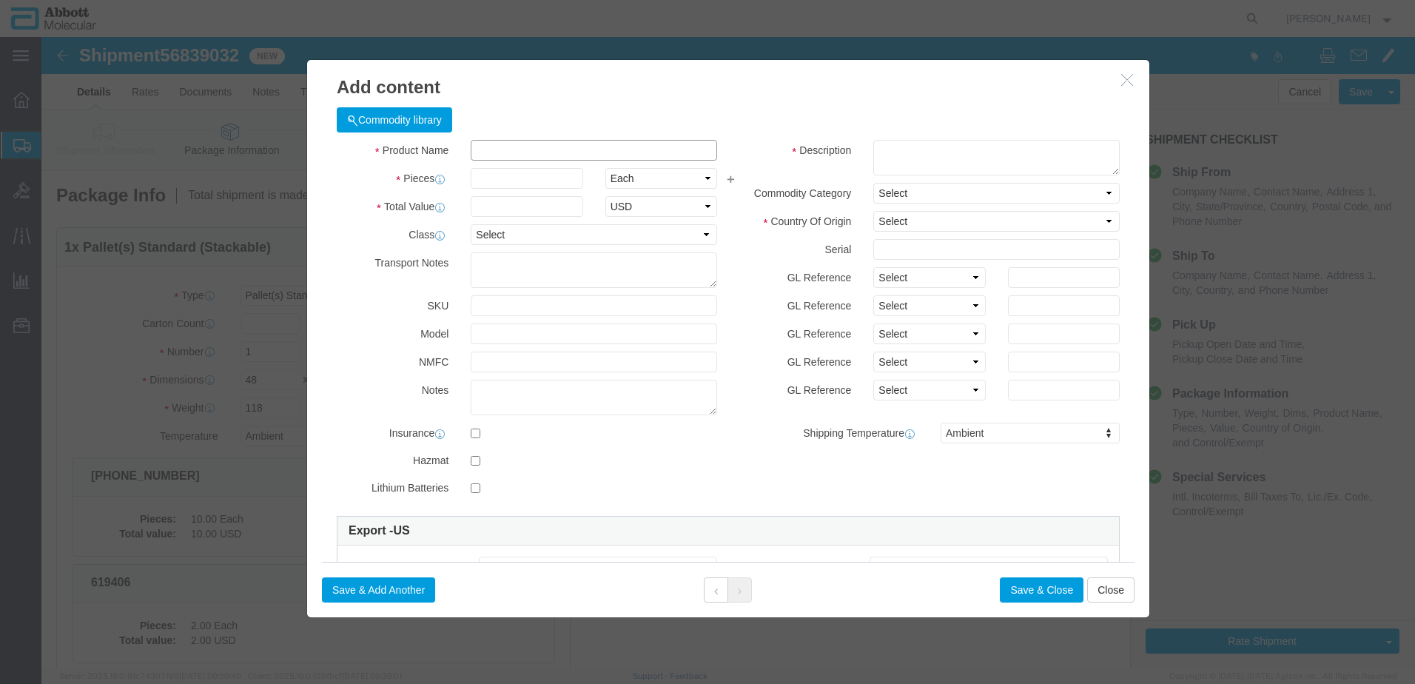
click input "text"
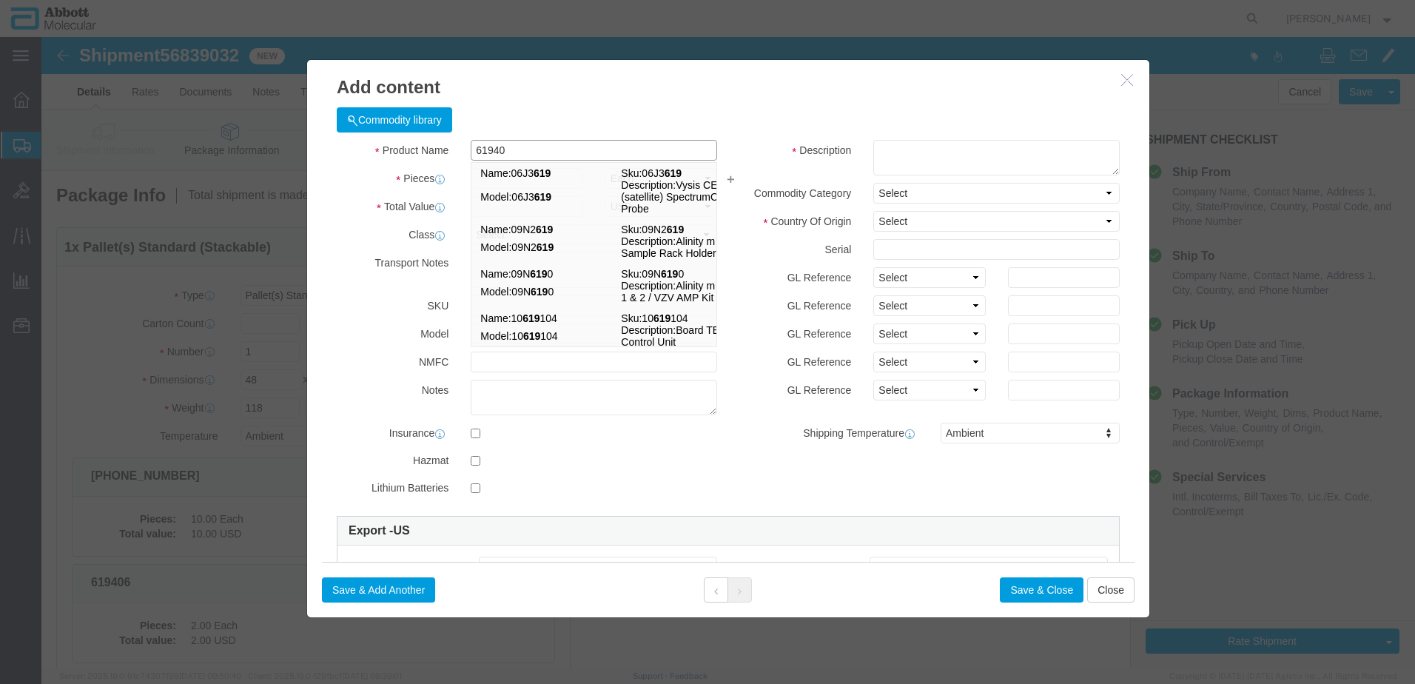
type input "619402"
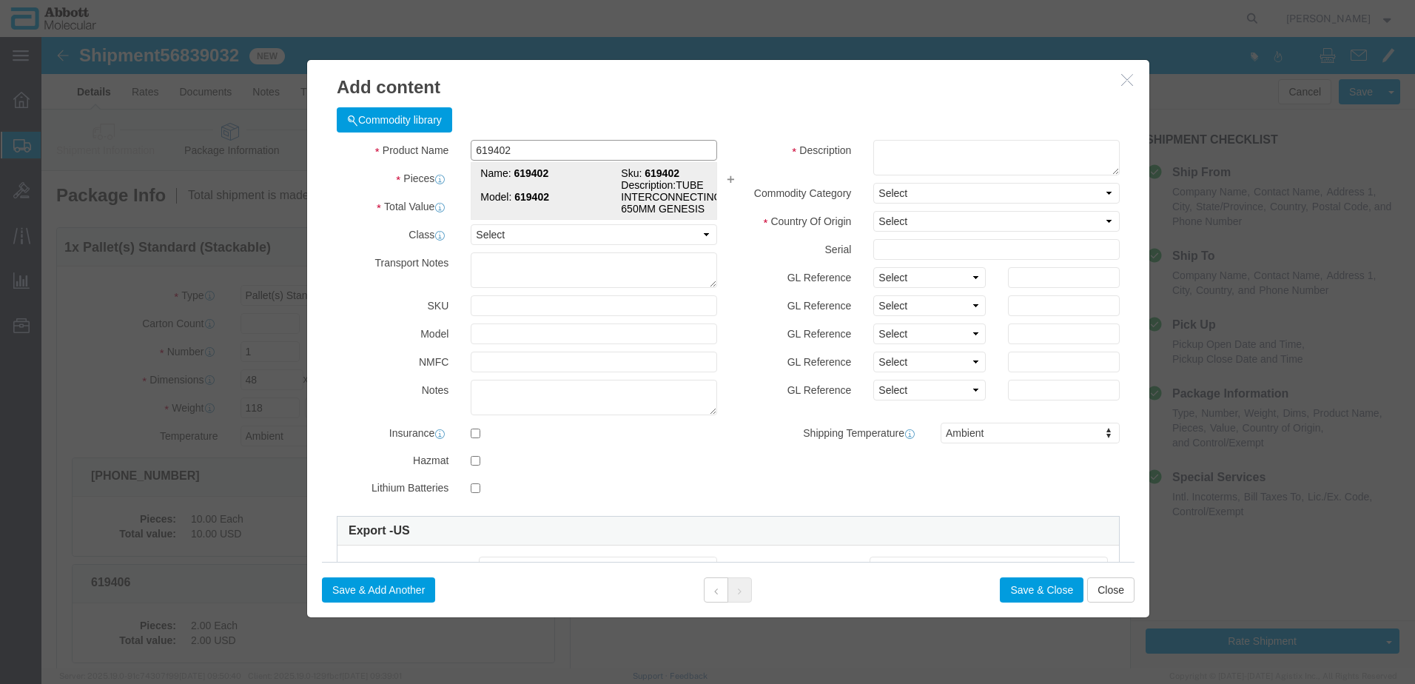
click strong "619402"
type input "1"
select select
select select "US"
type input "AMBIENT"
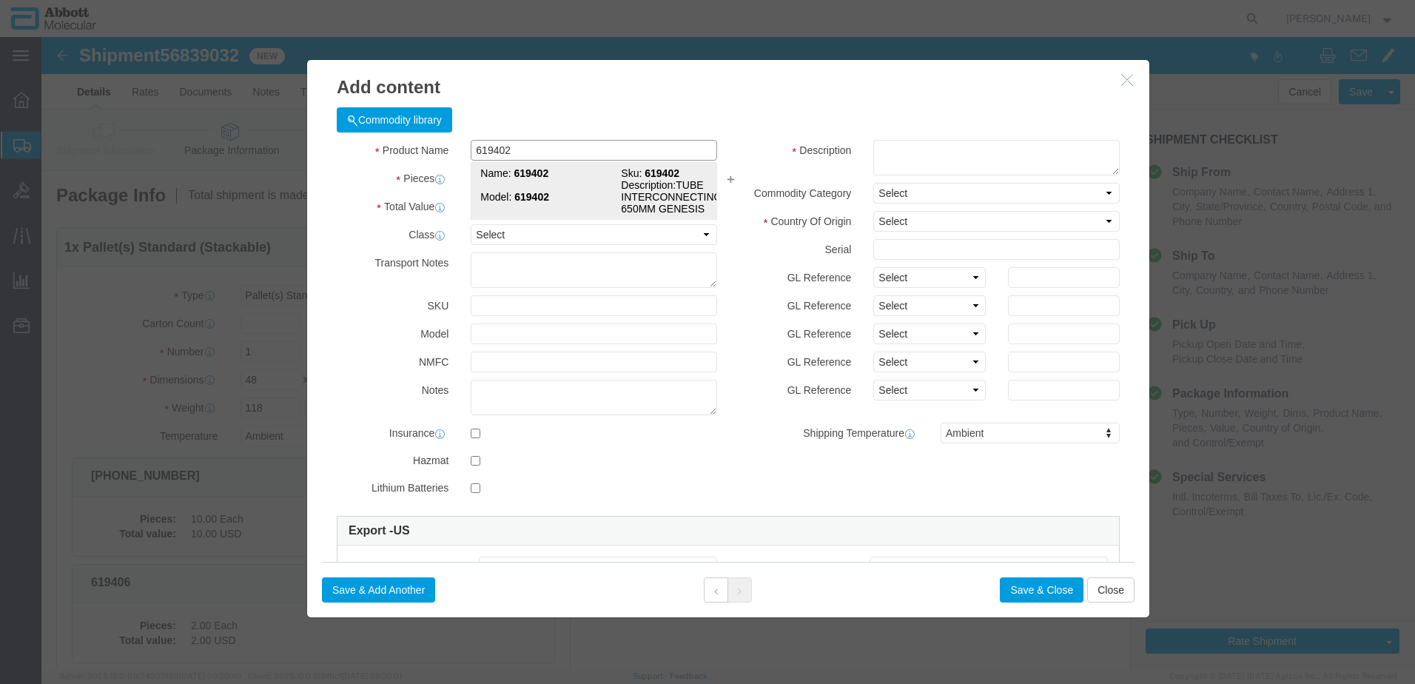
type input "8479909596"
select select "BIS"
checkbox input "false"
type input "619402"
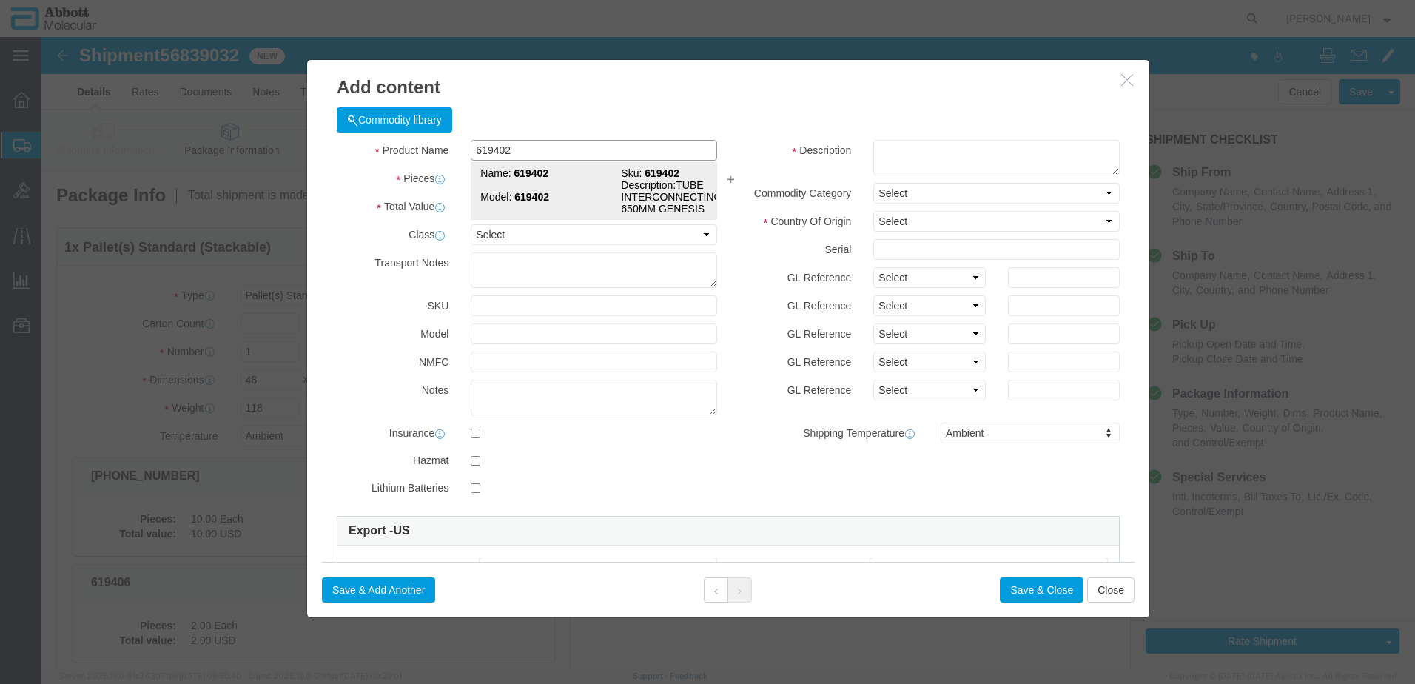
type input "619402"
type textarea "TUBE INTERCONNECTING M6 650MM GENESIS"
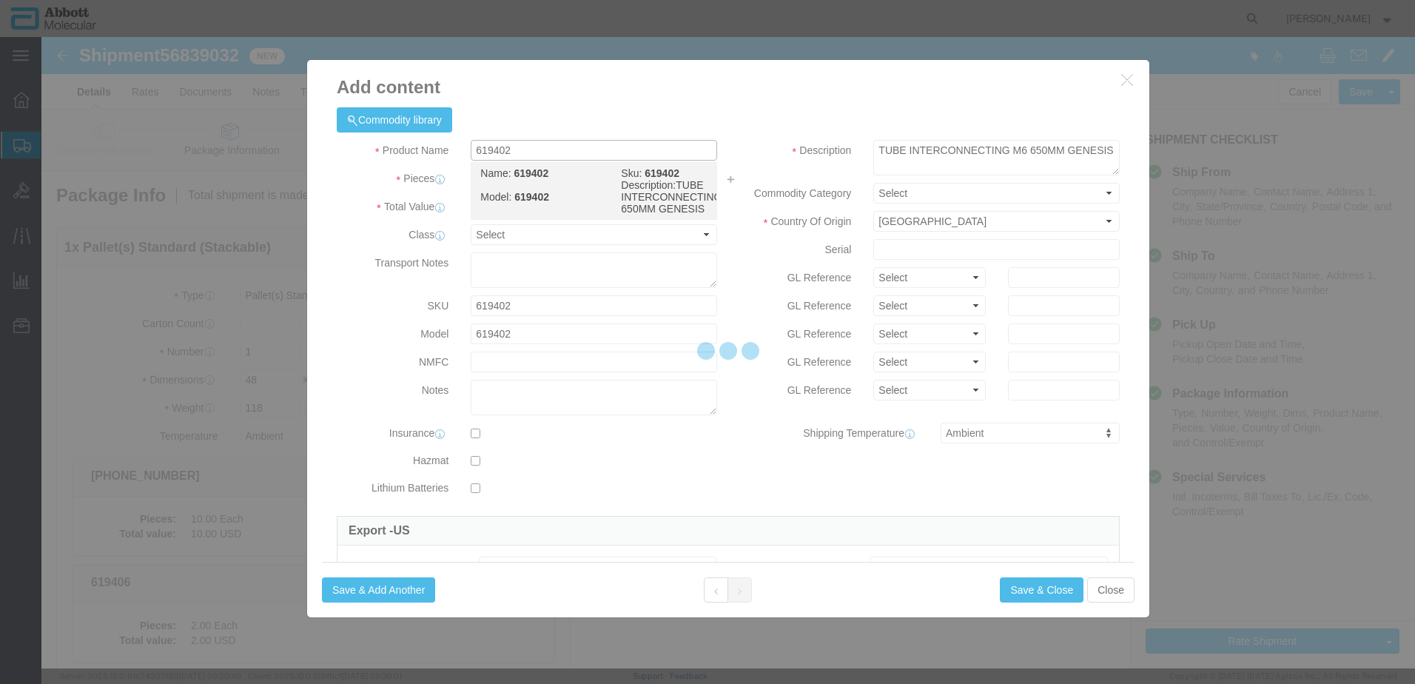
select select "NLR"
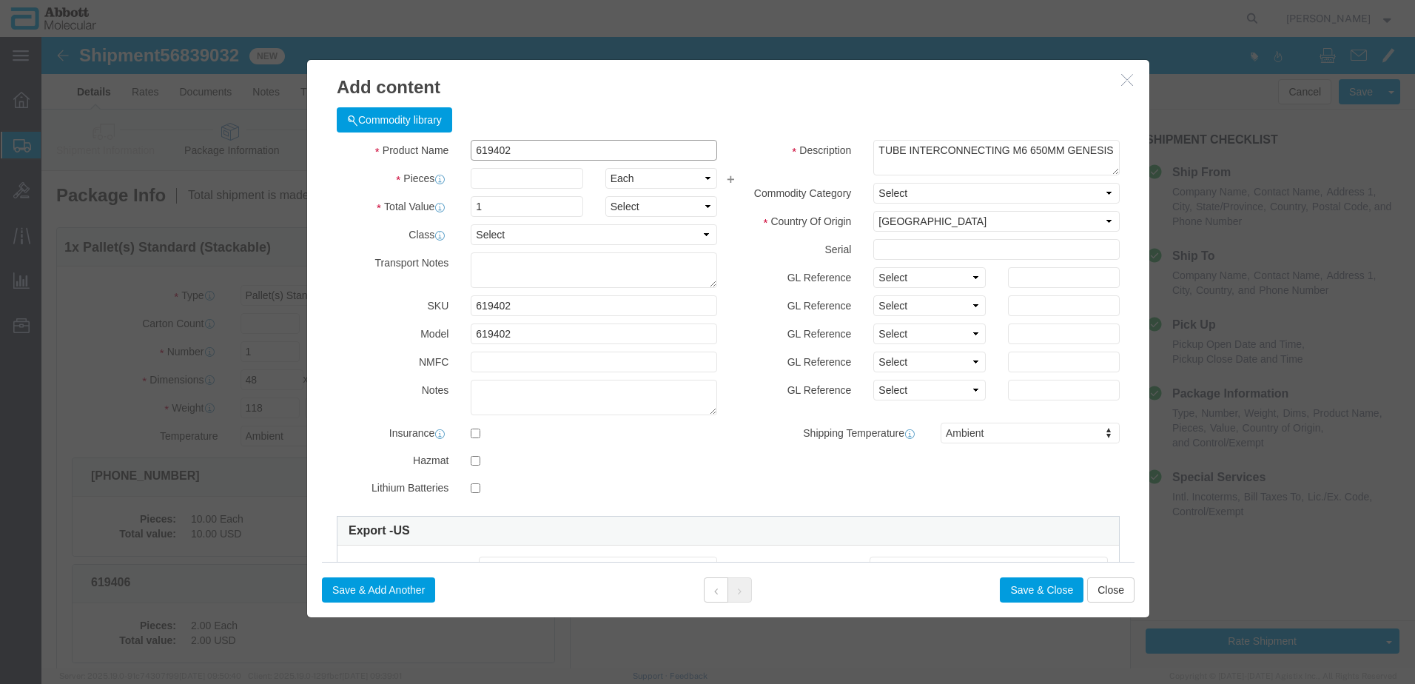
type input "619402"
type input "10"
click button "Save & Add Another"
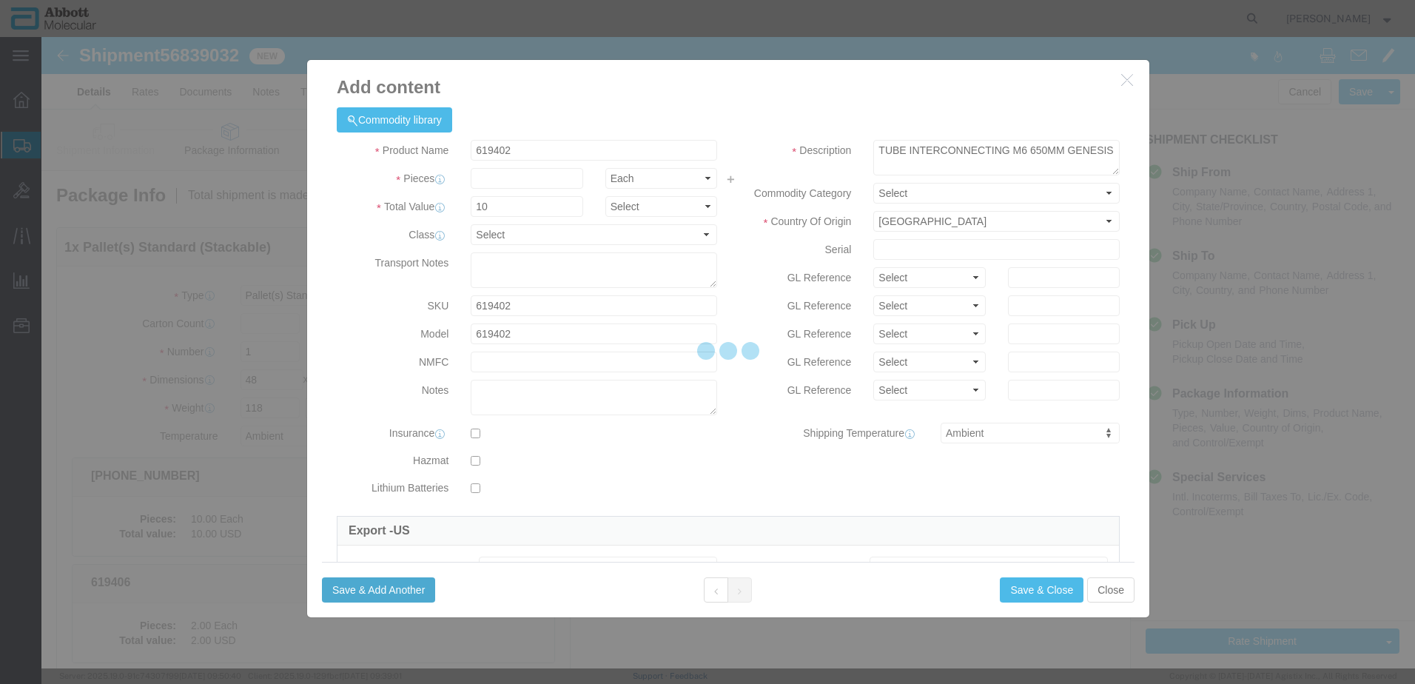
select select "EA"
select select
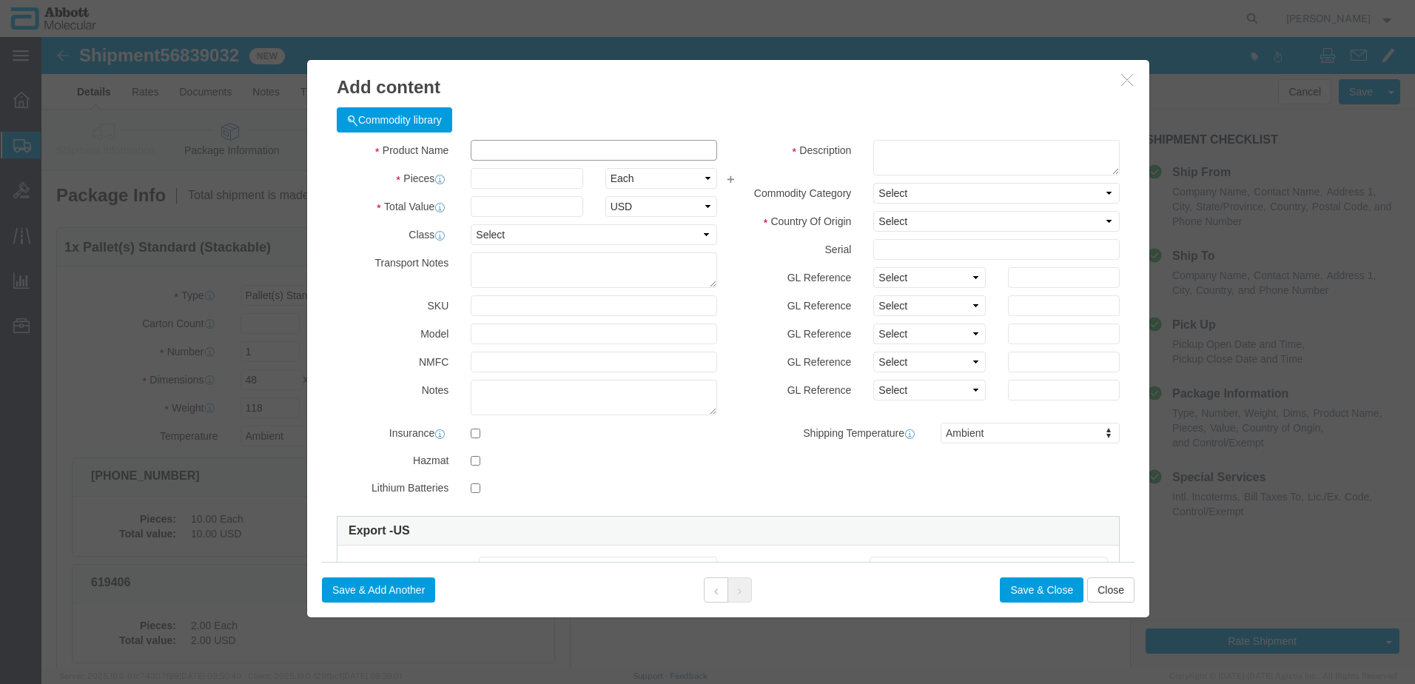
click input "text"
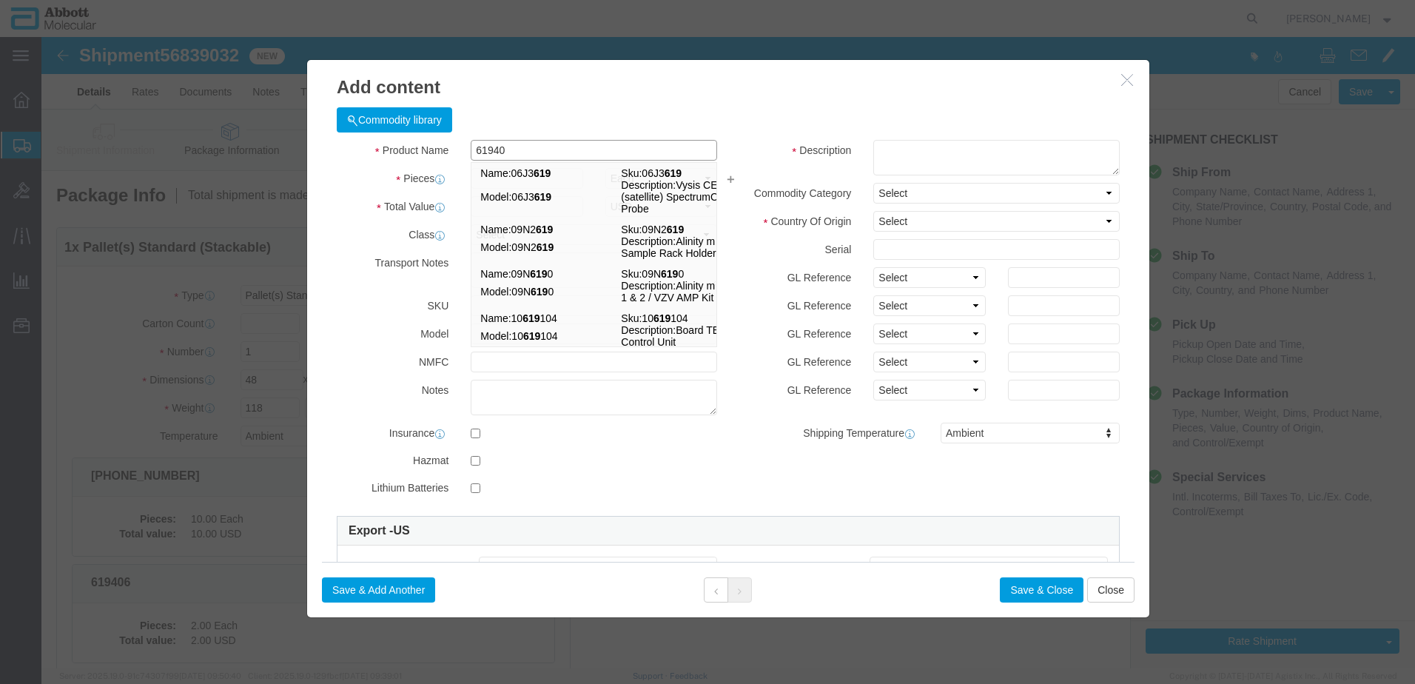
type input "619403"
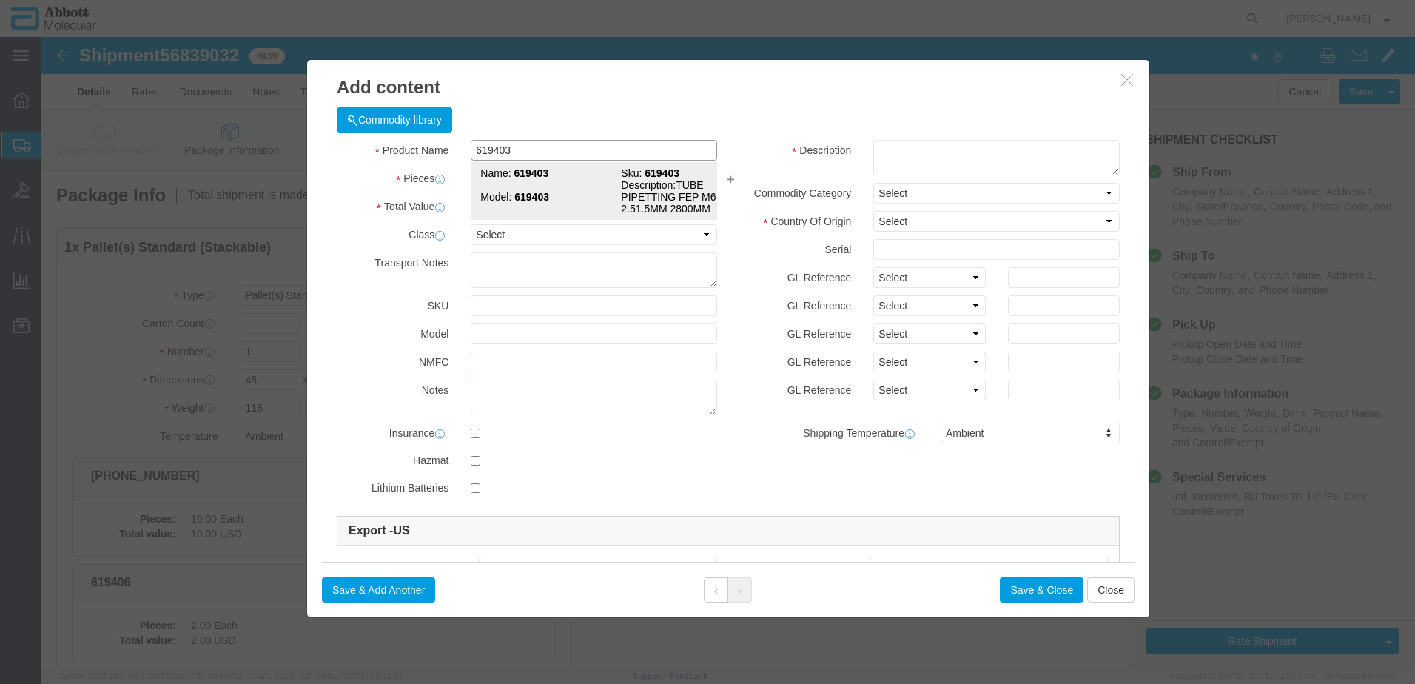
click strong "619403"
type input "1"
select select
select select "US"
type input "AMBIENT"
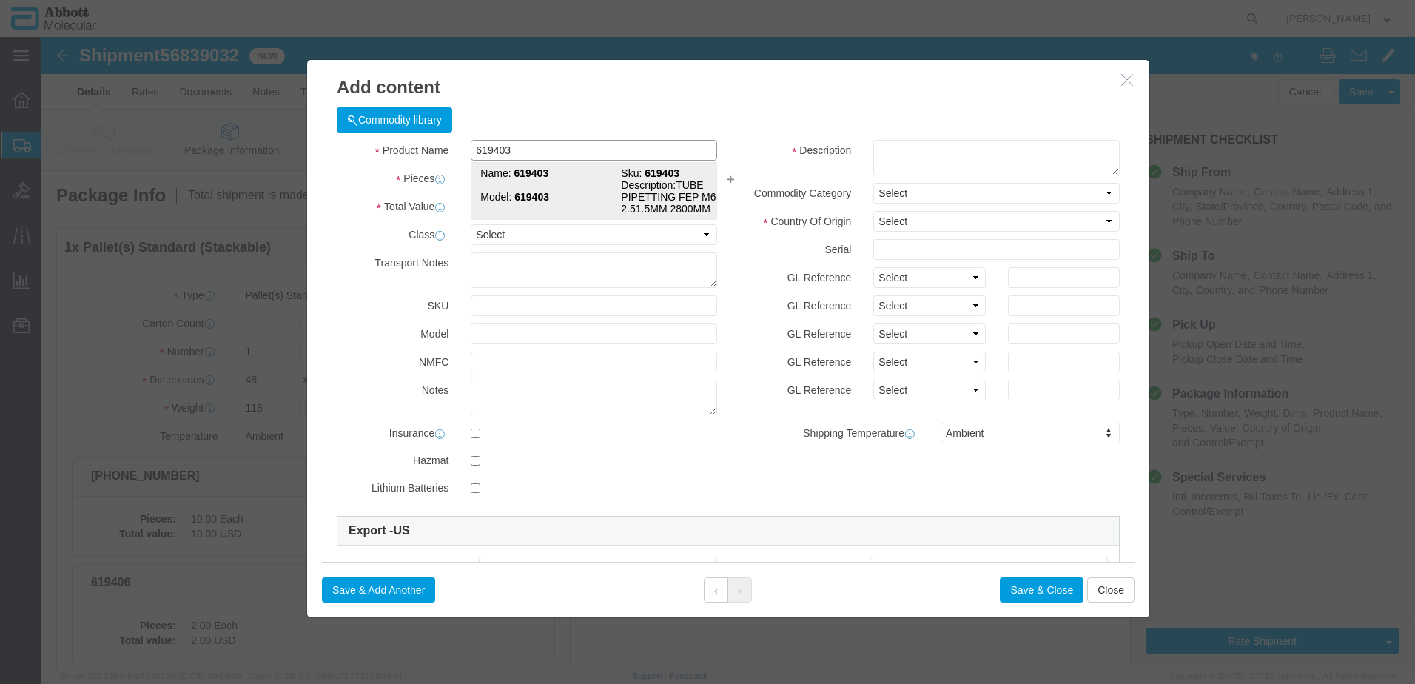
type input "8479909596"
select select "BIS"
checkbox input "false"
type input "619403"
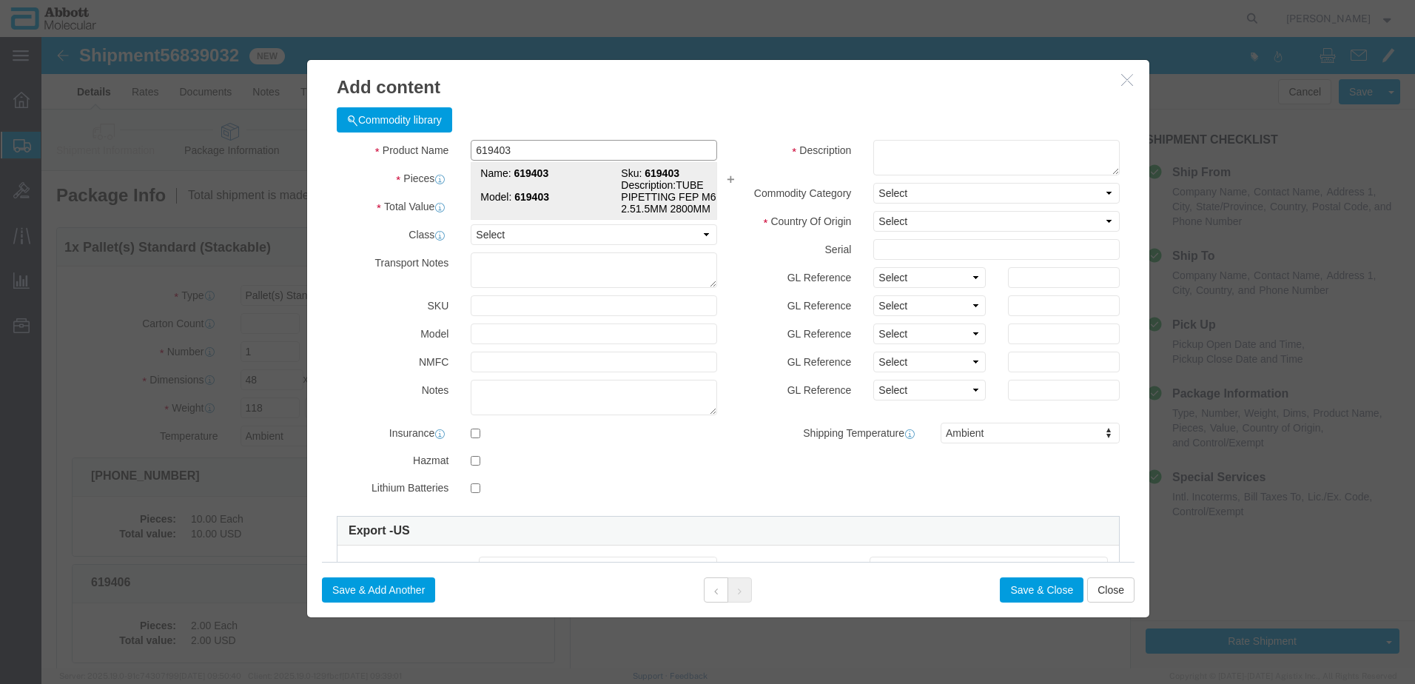
type input "619403"
type textarea "TUBE PIPETTING FEP M6 2.51.5MM 2800MM"
select select "NLR"
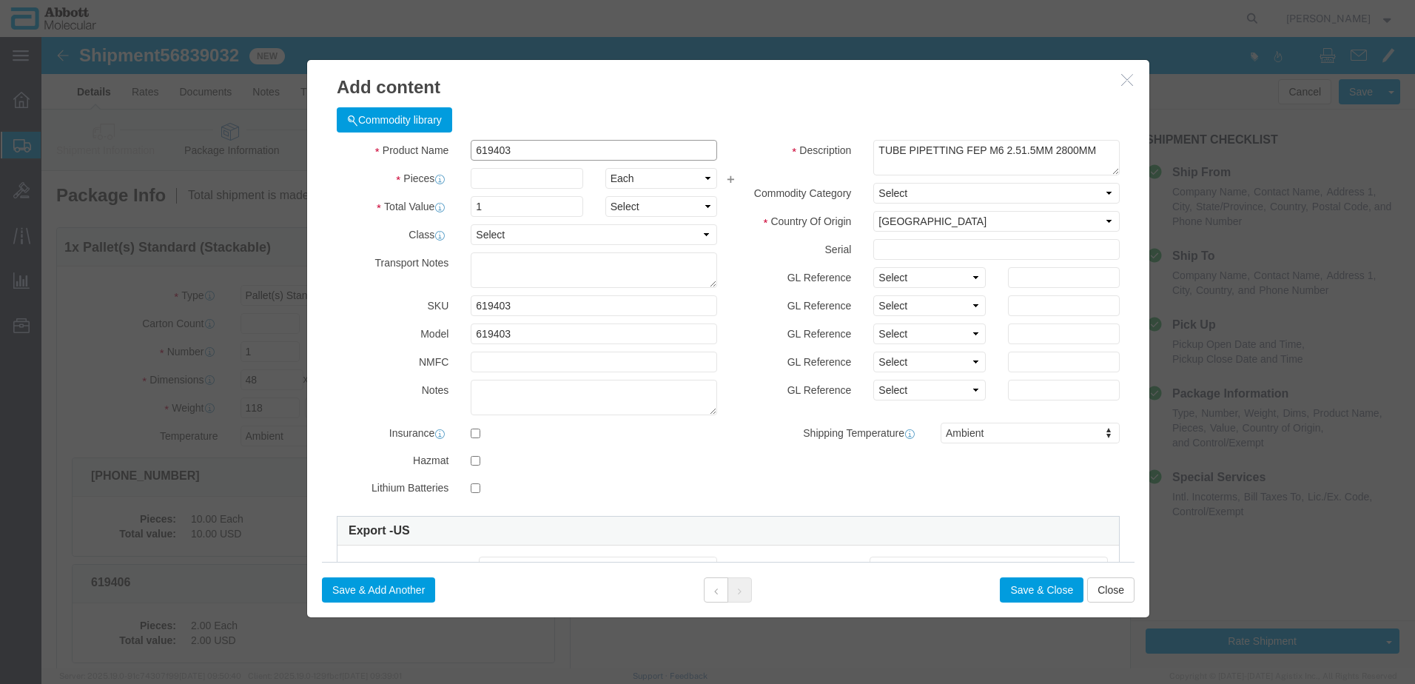
type input "619403"
type input "25"
click button "Save & Add Another"
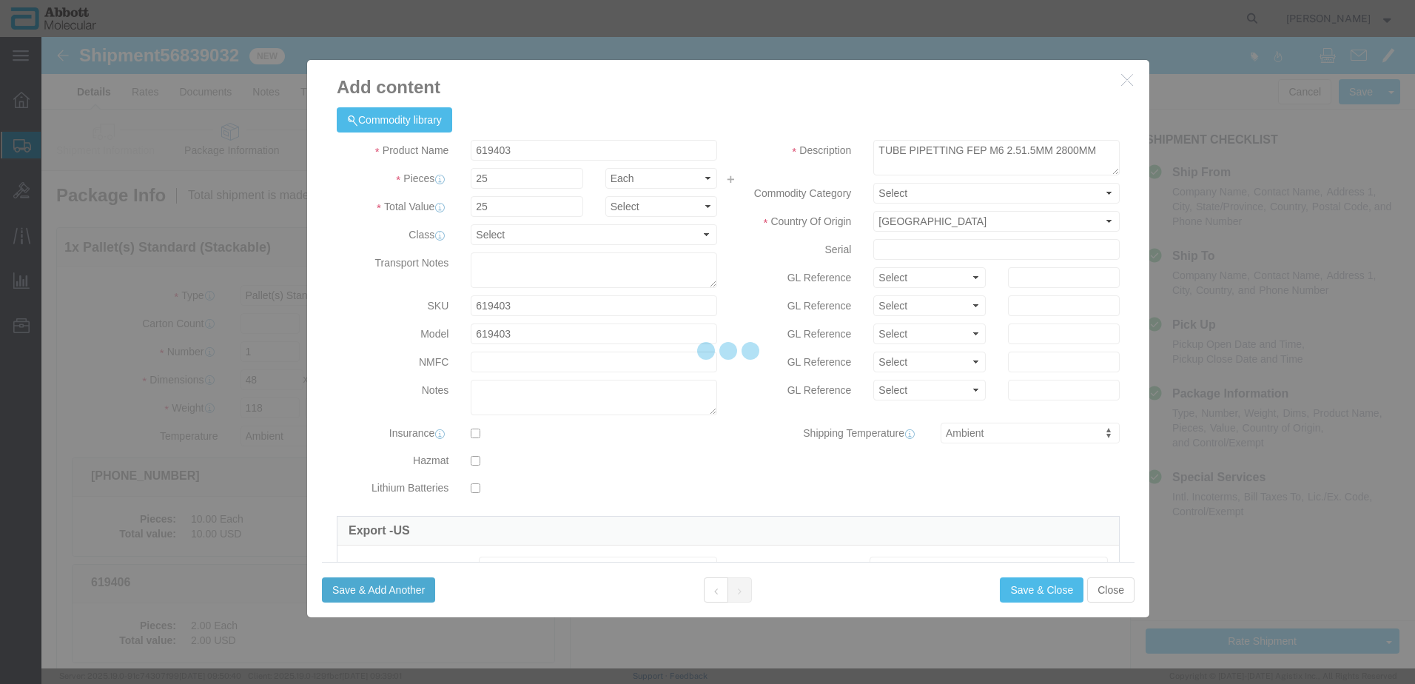
select select "EA"
select select
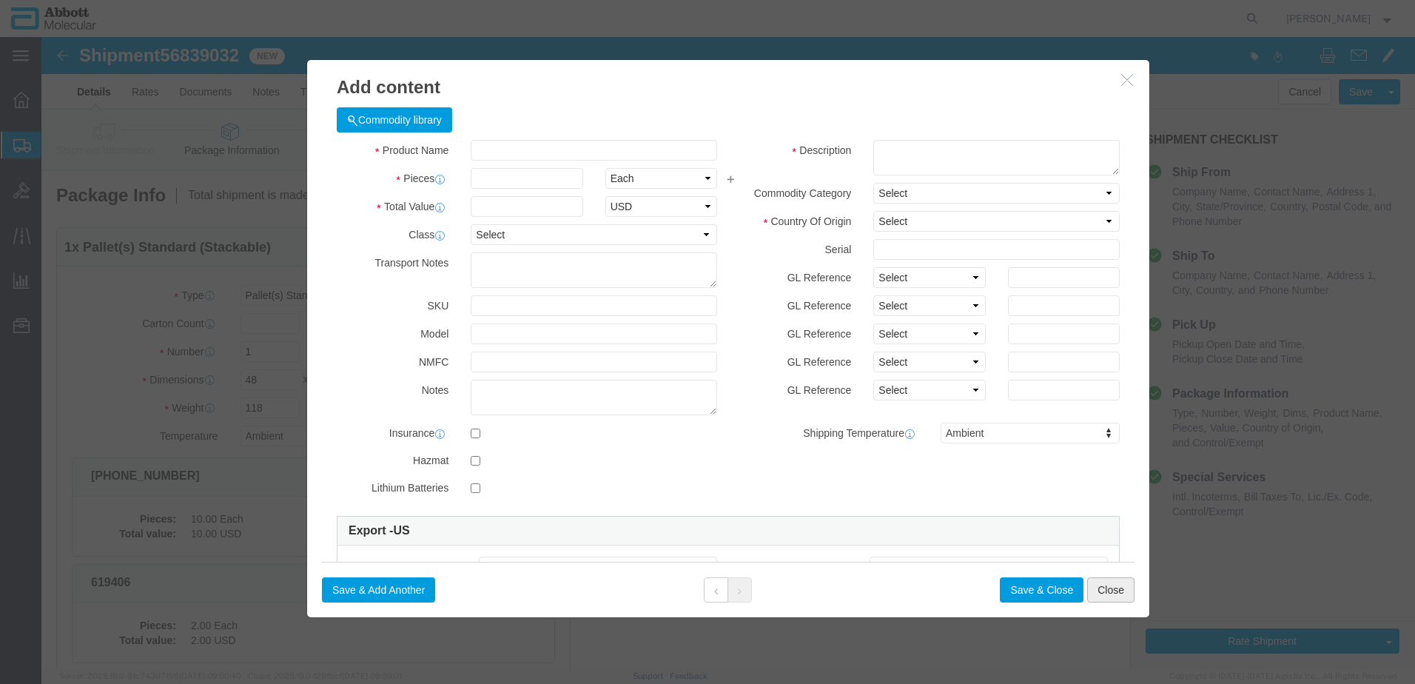
click button "Close"
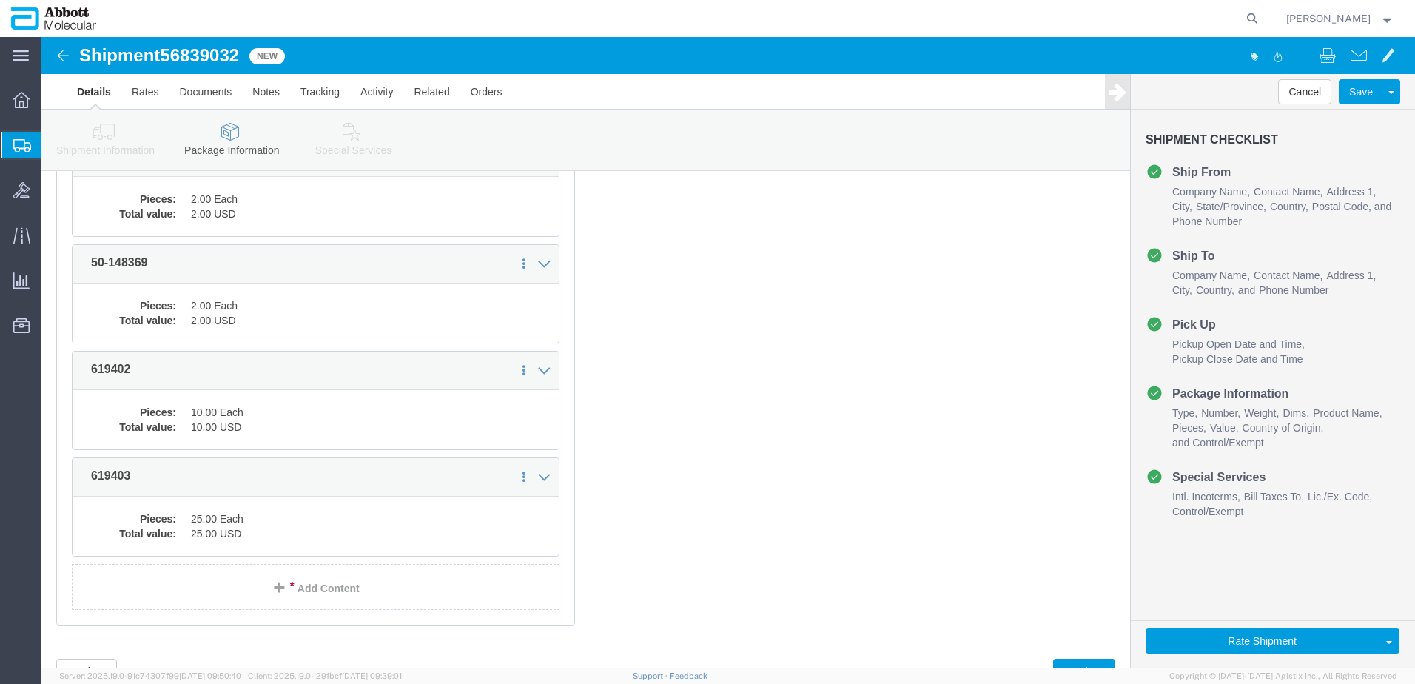
scroll to position [487, 0]
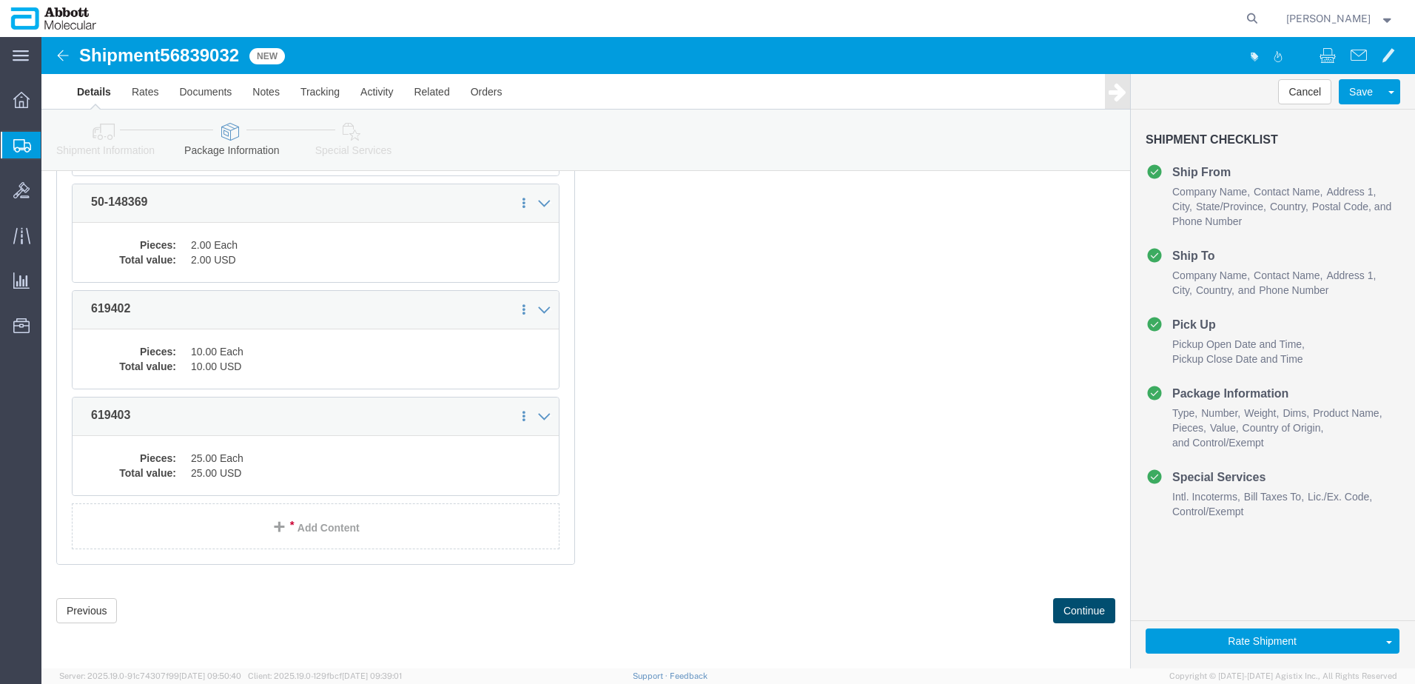
click button "Continue"
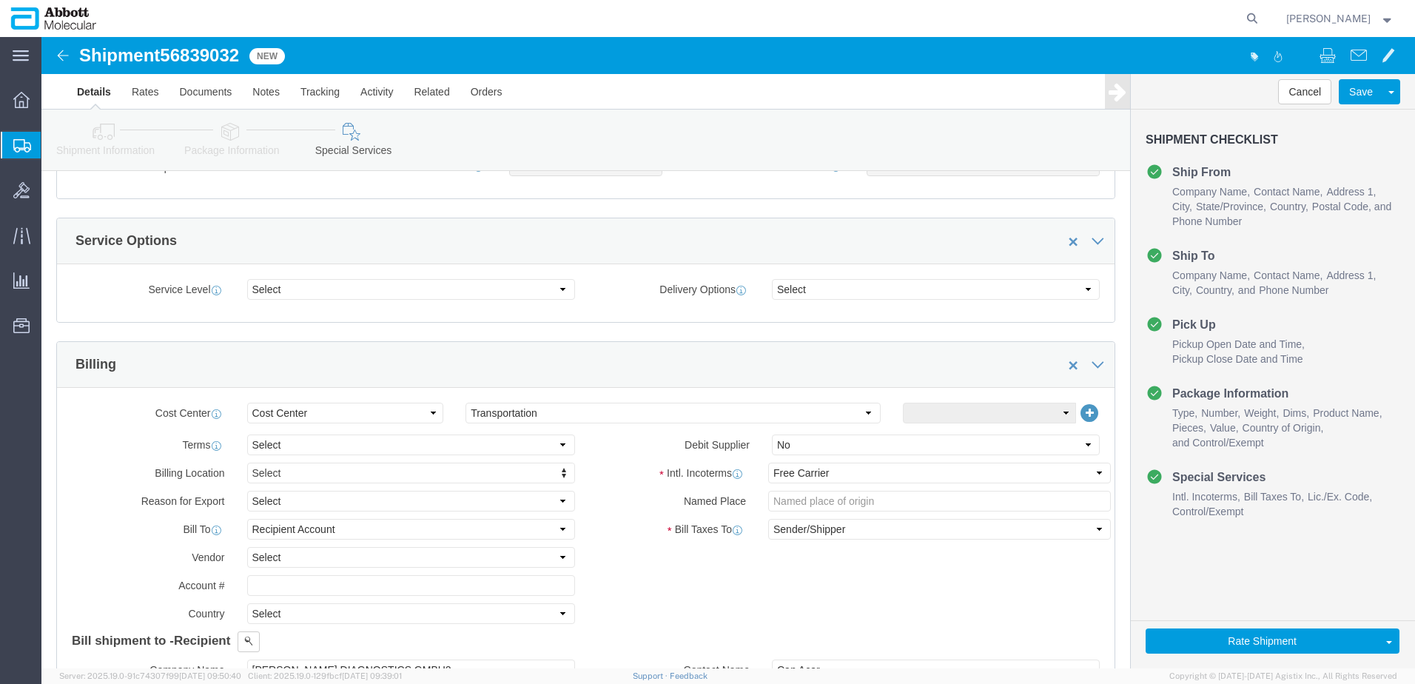
scroll to position [2227, 0]
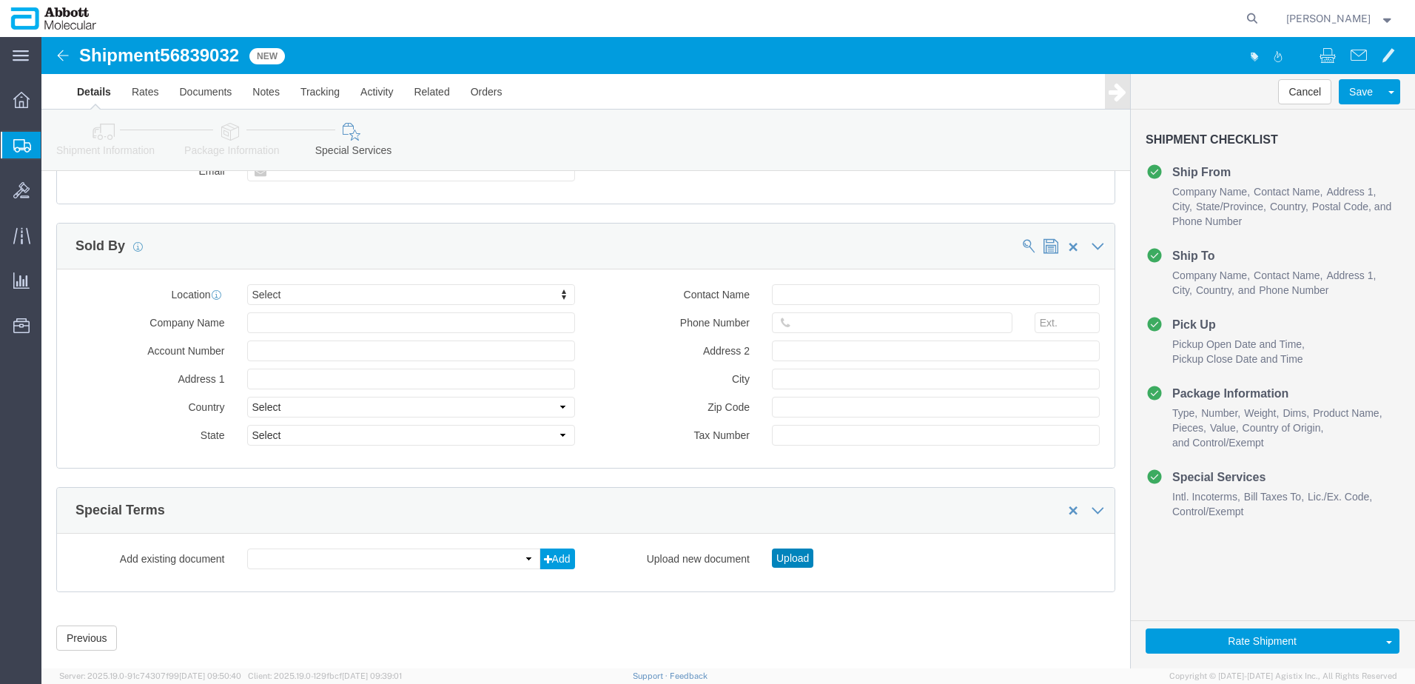
drag, startPoint x: 747, startPoint y: 497, endPoint x: 736, endPoint y: 460, distance: 39.1
click button "Upload"
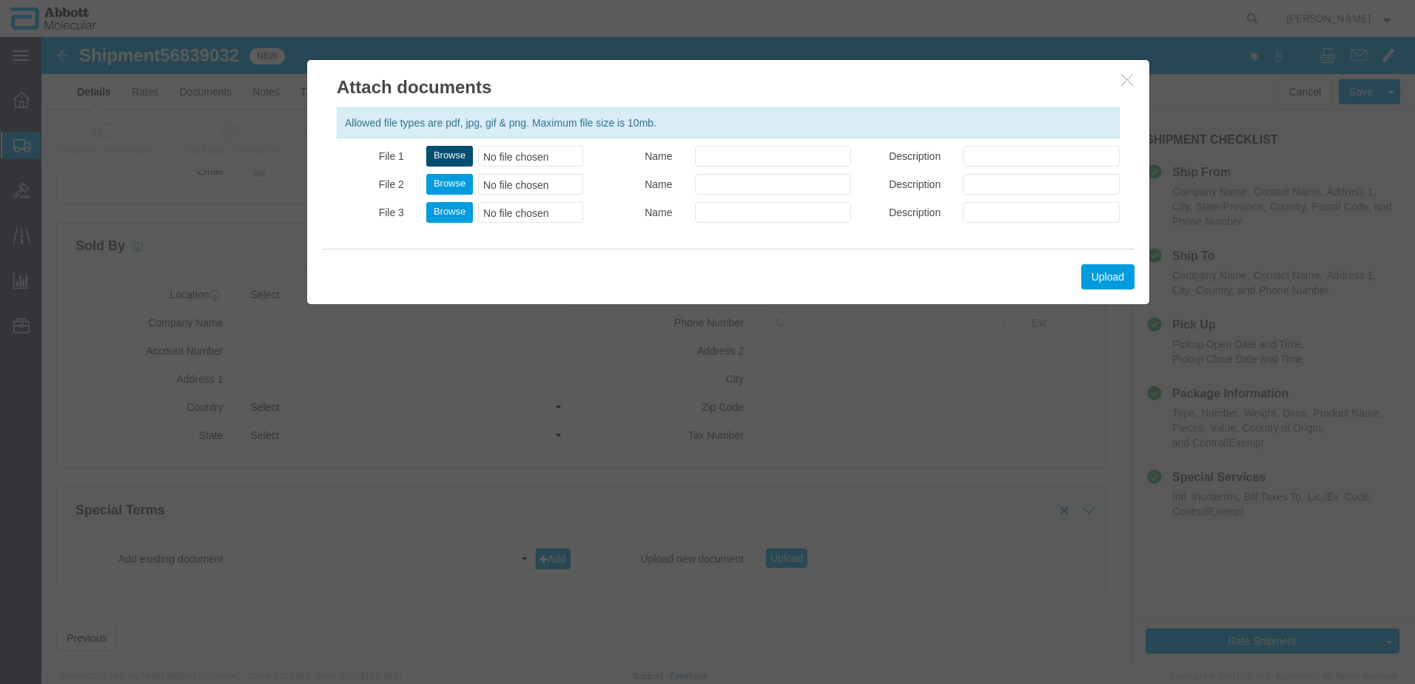
click button "Browse"
type input "C:\fakepath\918080308 SLI JAS.pdf"
click button "Upload"
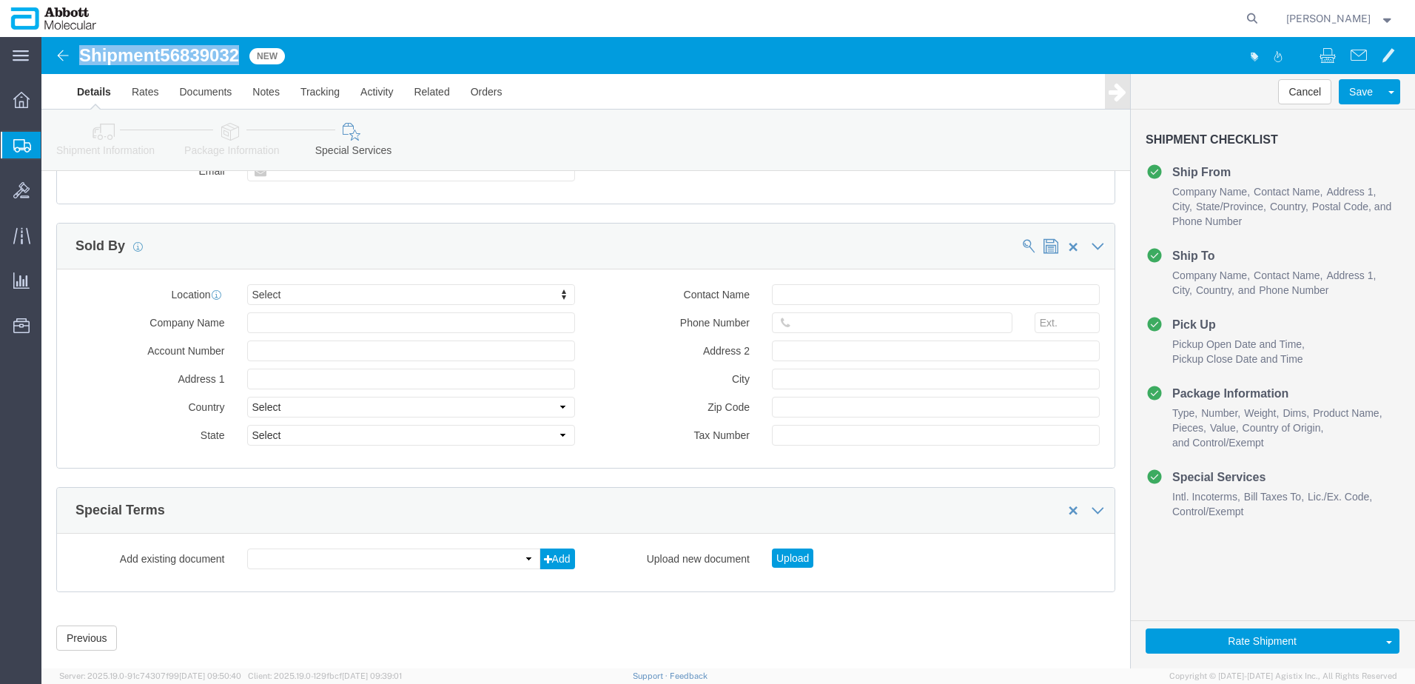
drag, startPoint x: 40, startPoint y: 19, endPoint x: 202, endPoint y: 19, distance: 162.1
click h1 "Shipment 56839032"
copy h1 "Shipment 56839032"
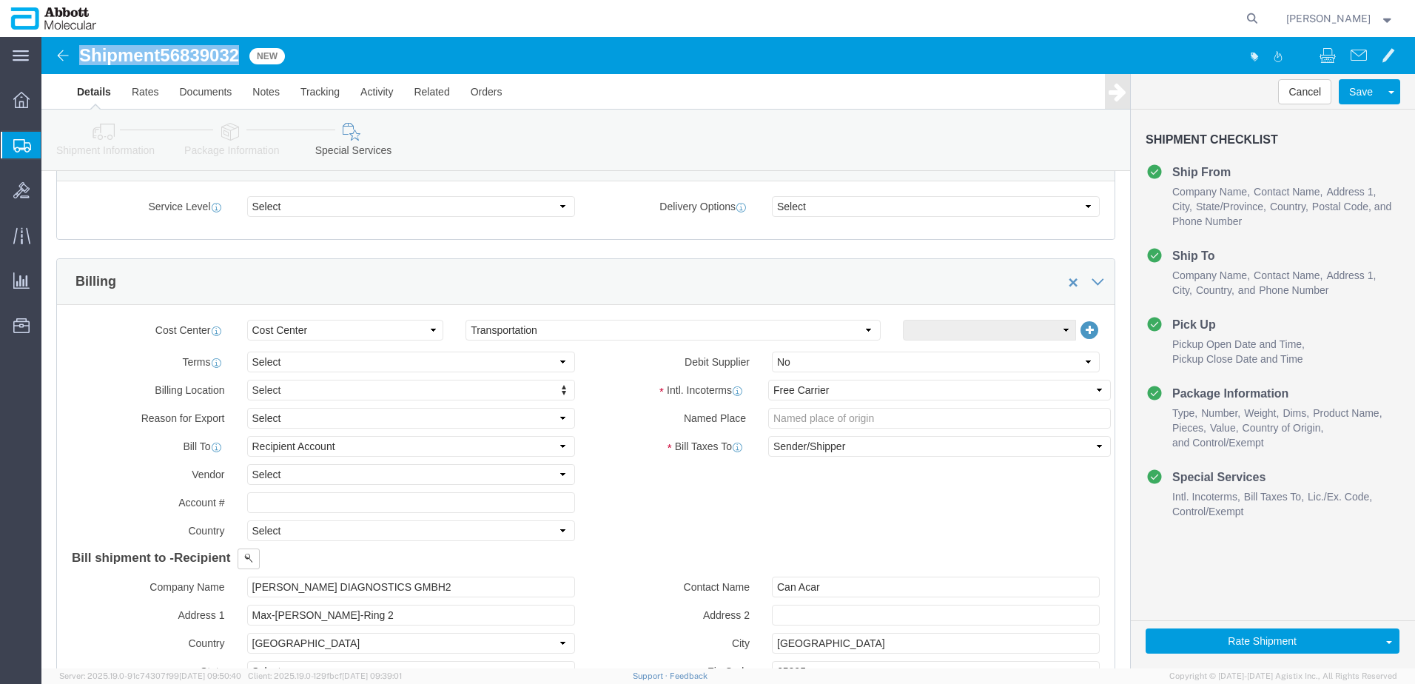
scroll to position [525, 0]
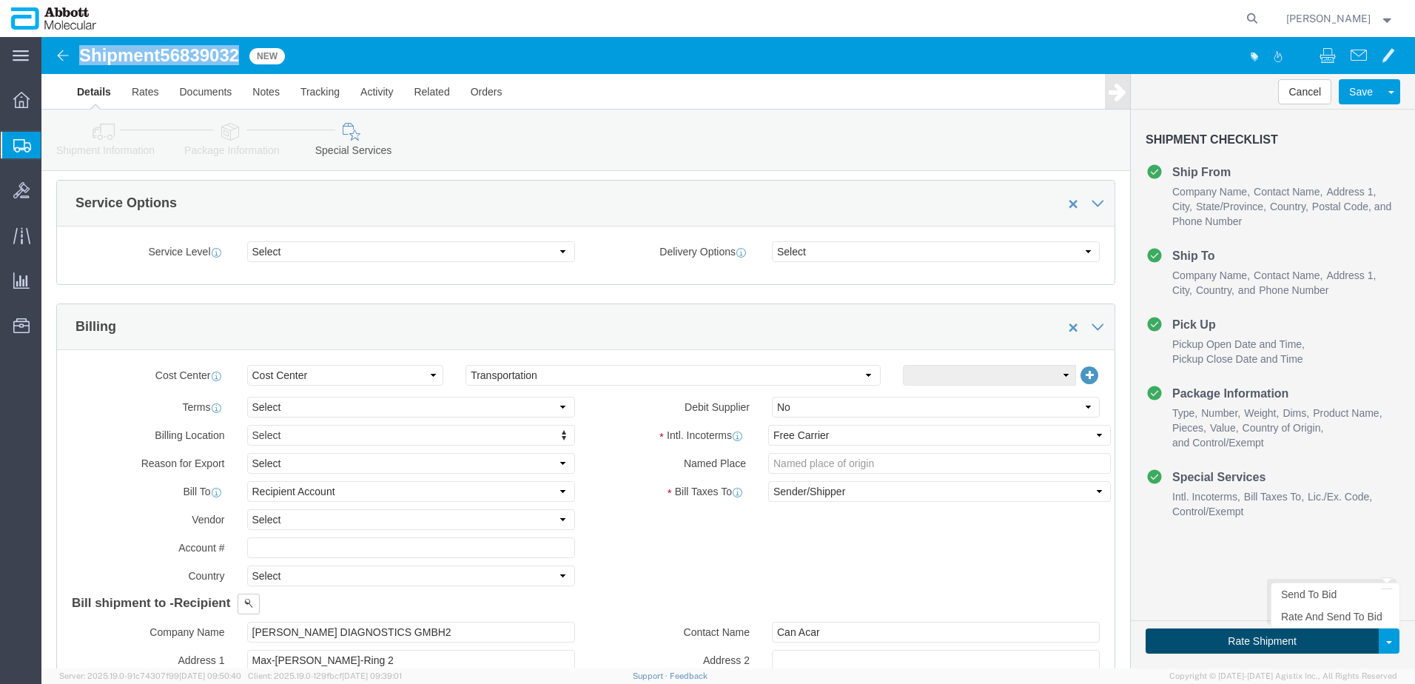
click button "Rate Shipment"
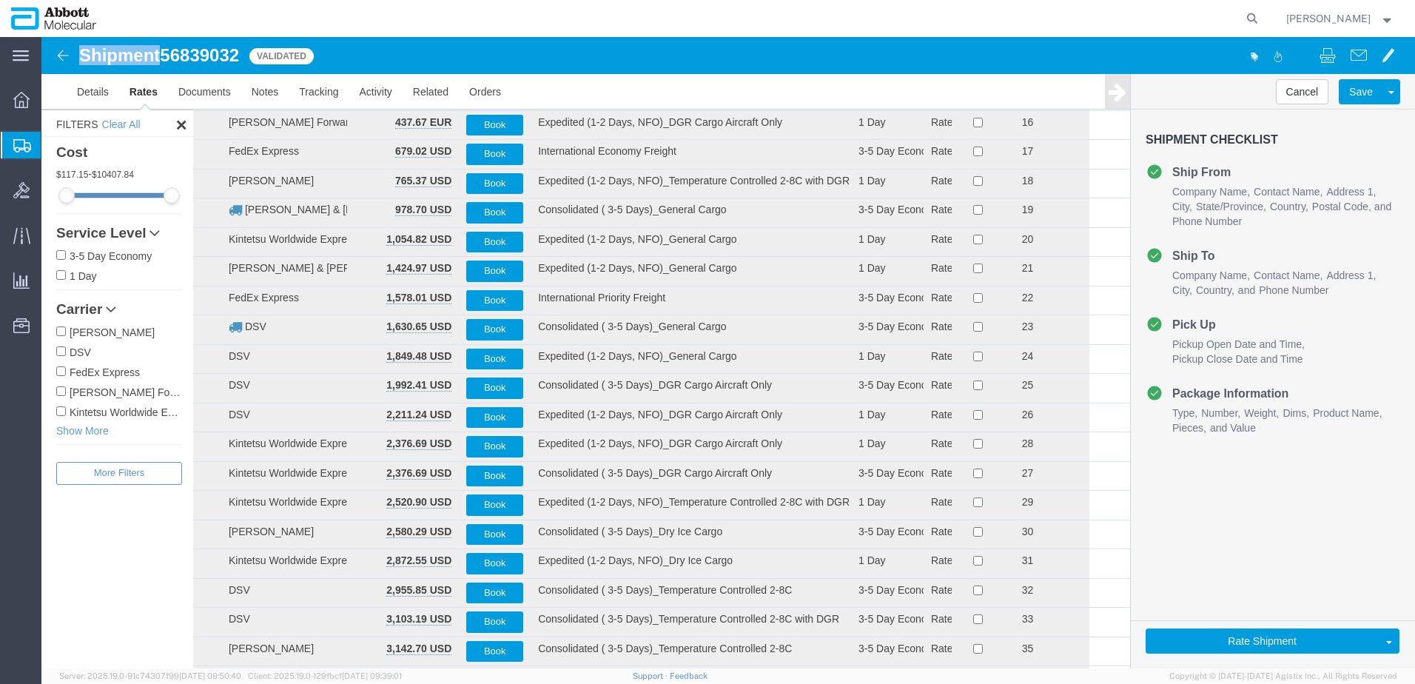
drag, startPoint x: 58, startPoint y: 392, endPoint x: 67, endPoint y: 389, distance: 8.7
click at [58, 392] on input "JAS Forwarding Worldwide" at bounding box center [61, 391] width 10 height 10
checkbox input "true"
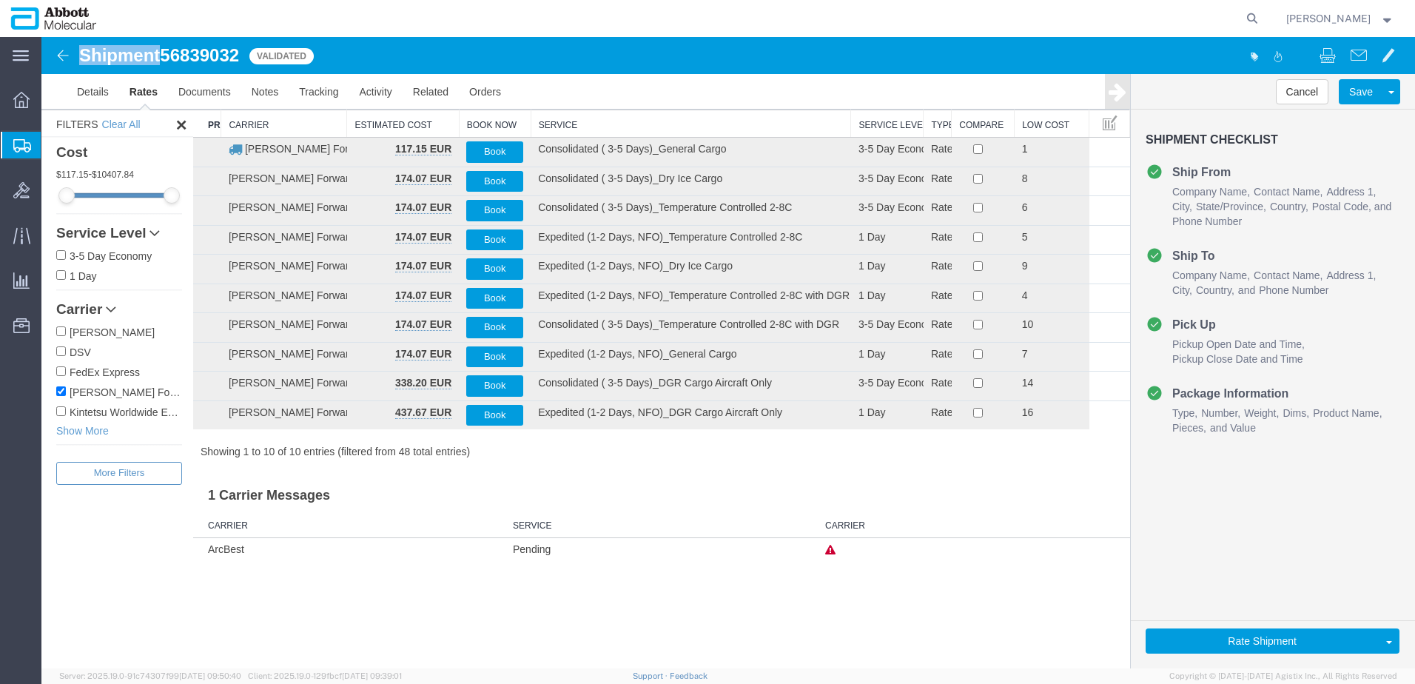
scroll to position [0, 0]
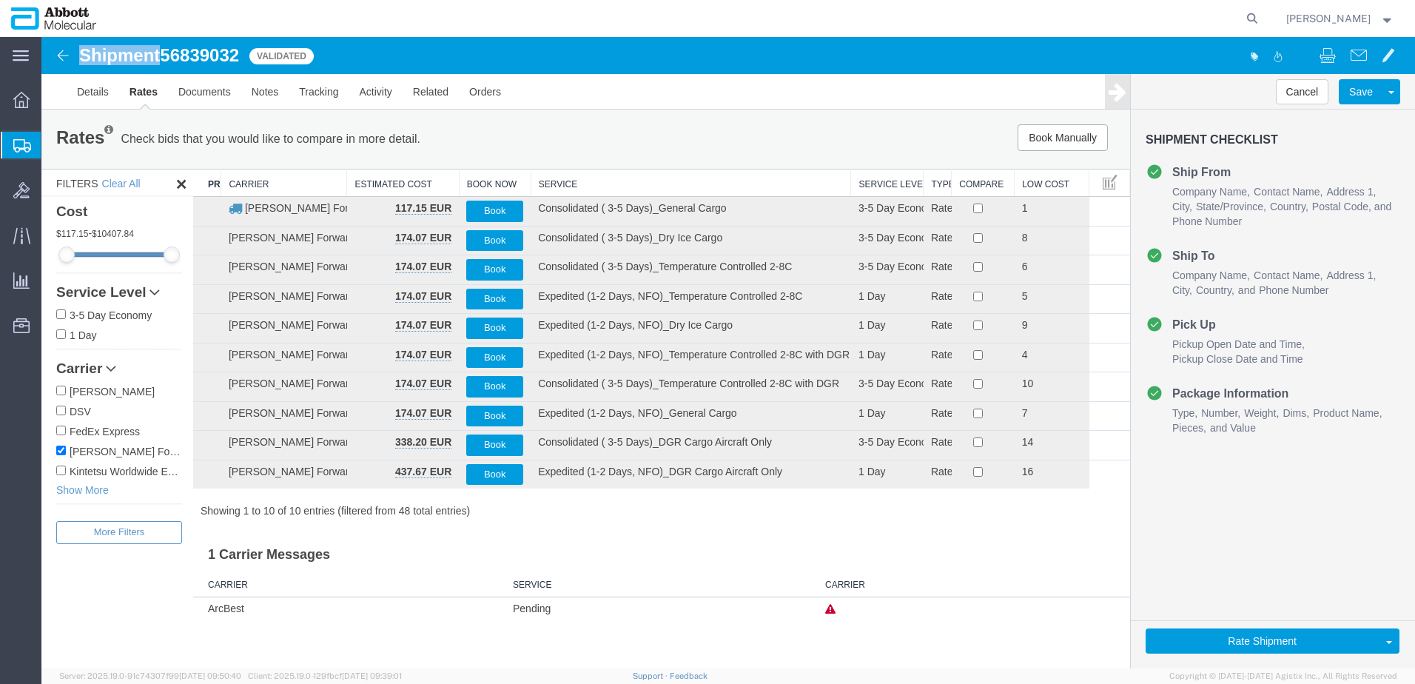
click at [560, 181] on th "Service" at bounding box center [691, 182] width 320 height 27
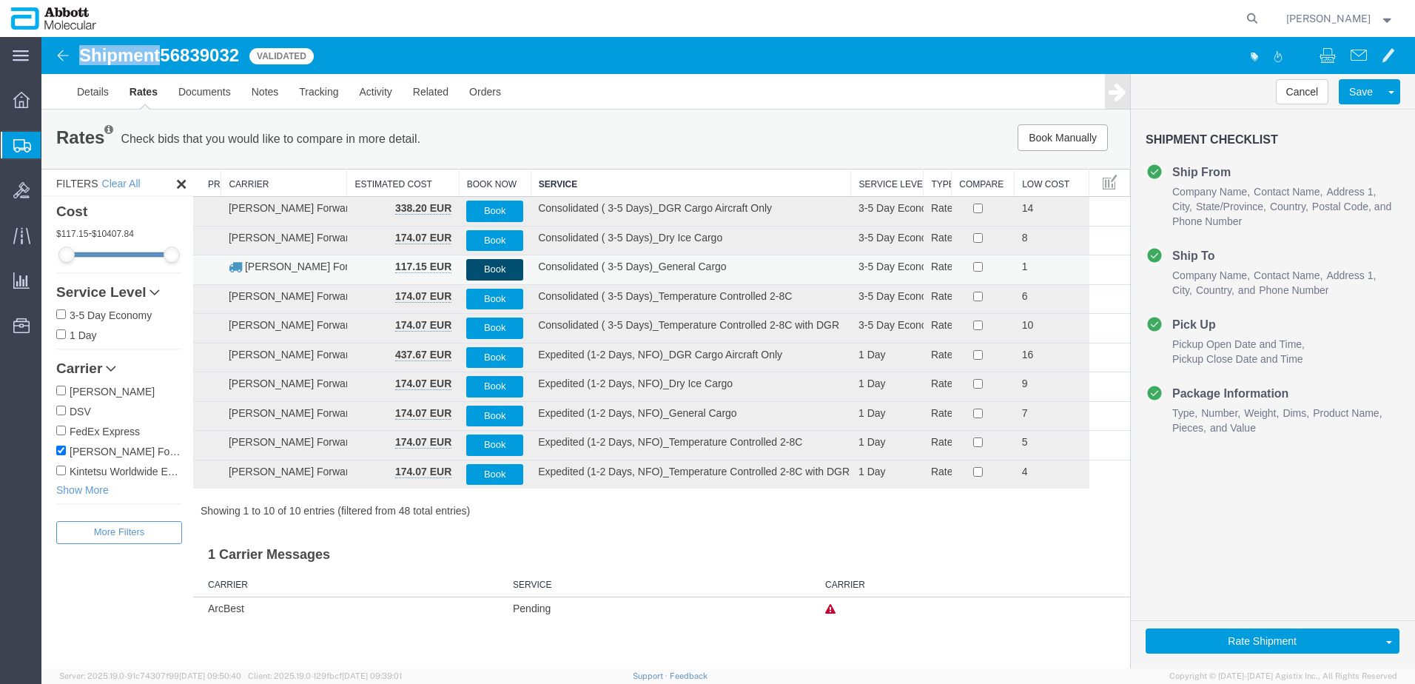
click at [491, 266] on button "Book" at bounding box center [494, 269] width 57 height 21
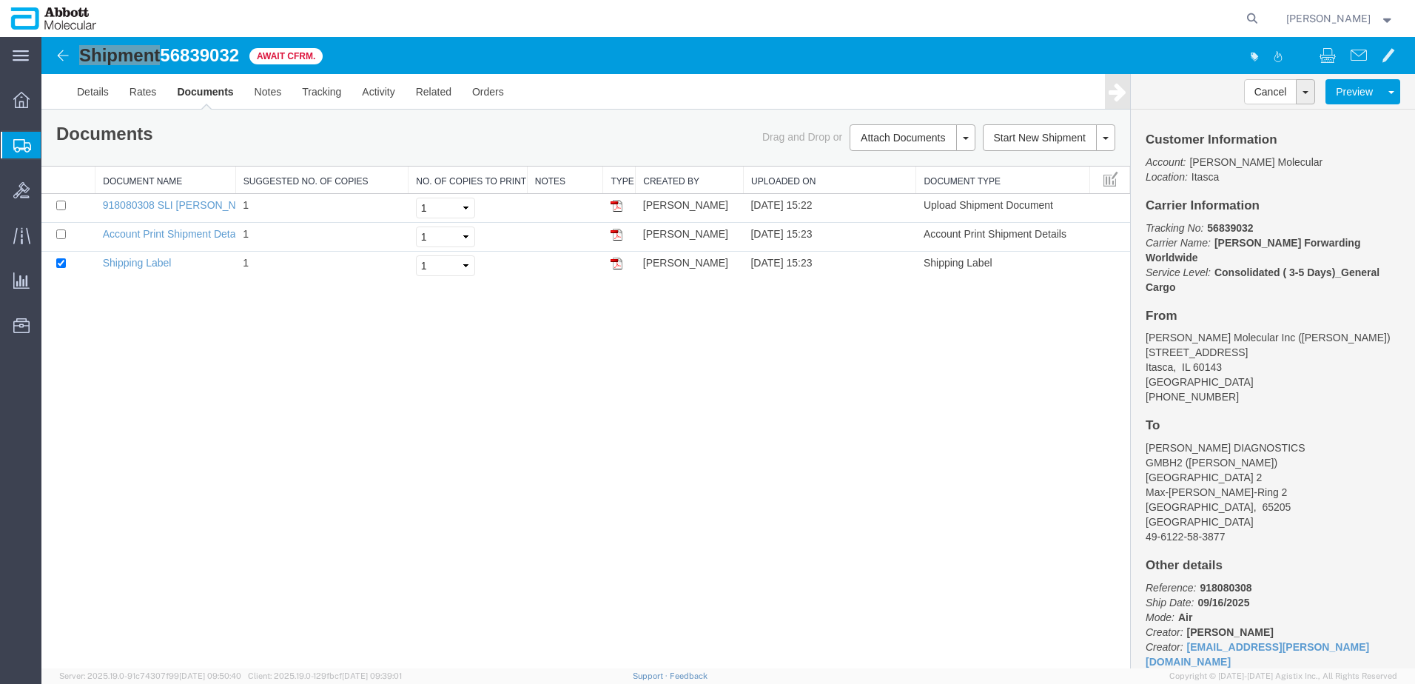
click at [0, 0] on span "Shipment Manager" at bounding box center [0, 0] width 0 height 0
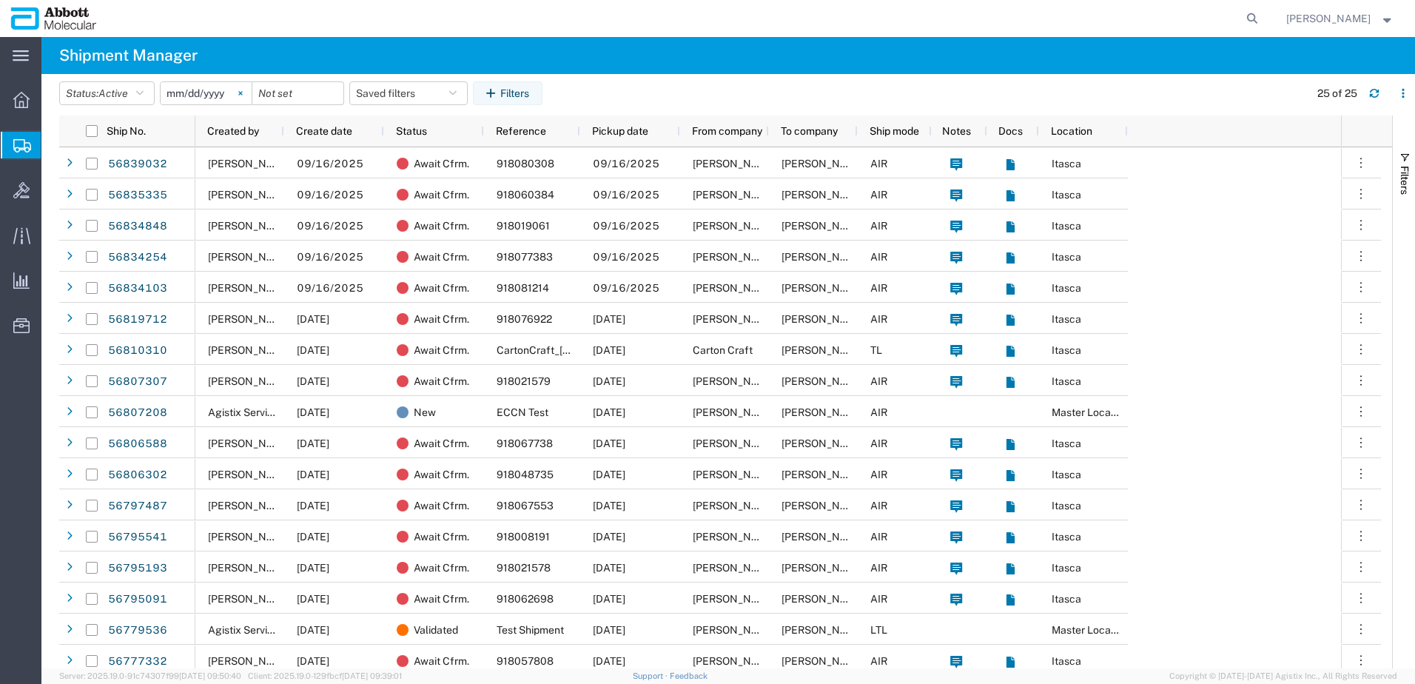
click at [247, 98] on svg-icon at bounding box center [240, 93] width 22 height 22
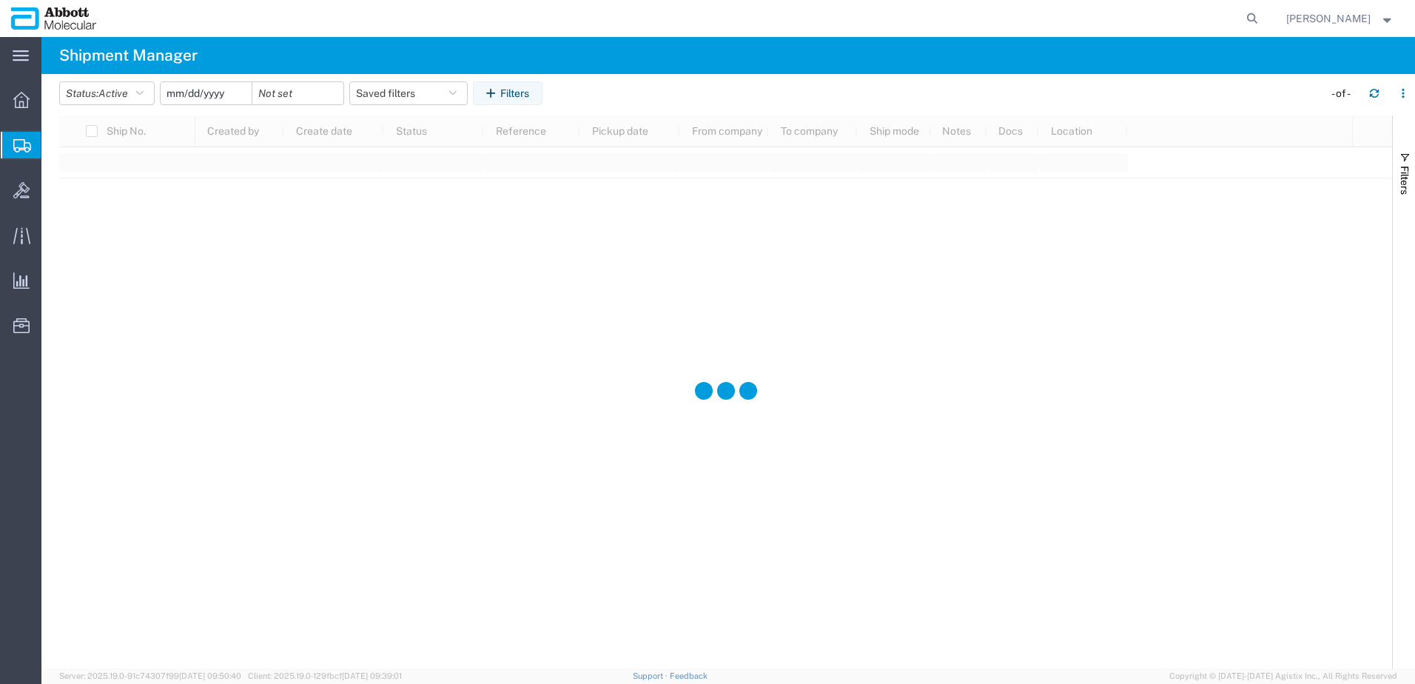
click at [216, 85] on input "date" at bounding box center [206, 93] width 91 height 22
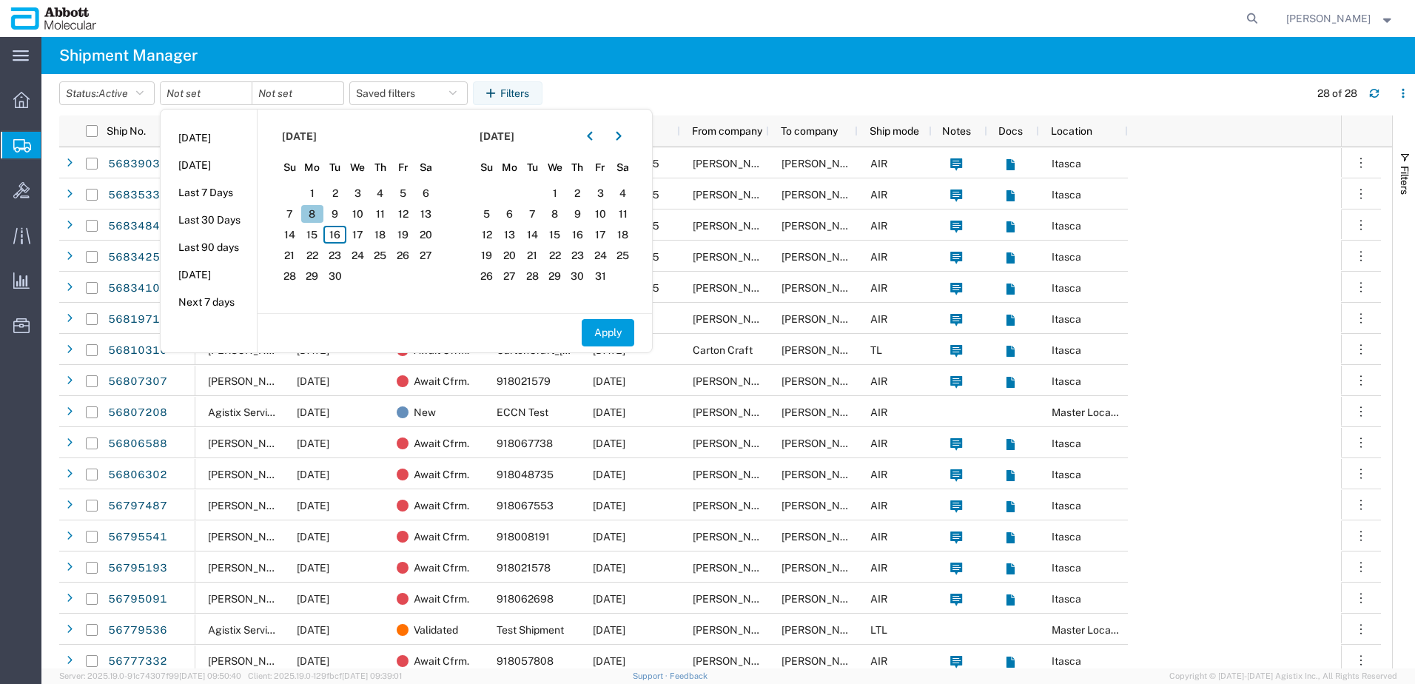
click at [318, 215] on span "8" at bounding box center [312, 214] width 23 height 18
click at [407, 211] on span "12" at bounding box center [403, 214] width 23 height 18
click at [605, 330] on button "Apply" at bounding box center [608, 332] width 53 height 27
type input "2025-09-08"
type input "2025-09-12"
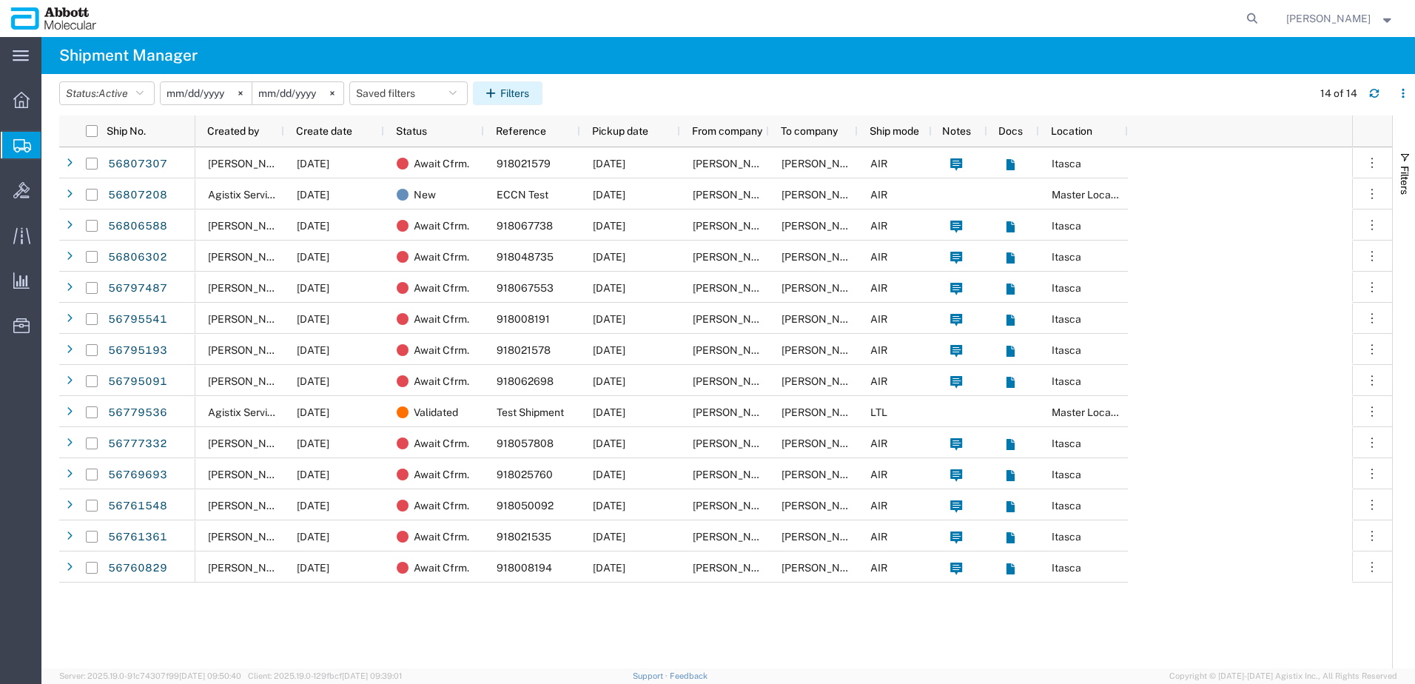
click at [512, 95] on button "Filters" at bounding box center [508, 93] width 70 height 24
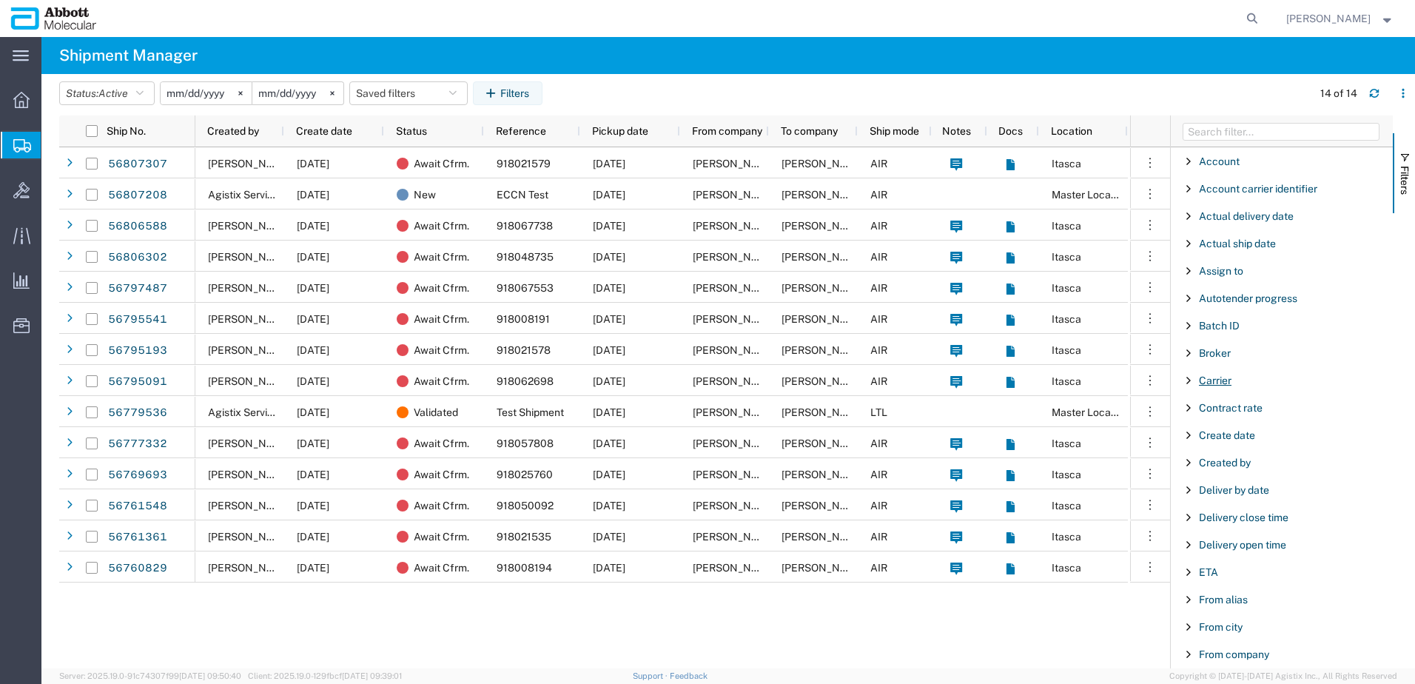
click at [1225, 380] on span "Carrier" at bounding box center [1215, 380] width 33 height 12
type input "jas"
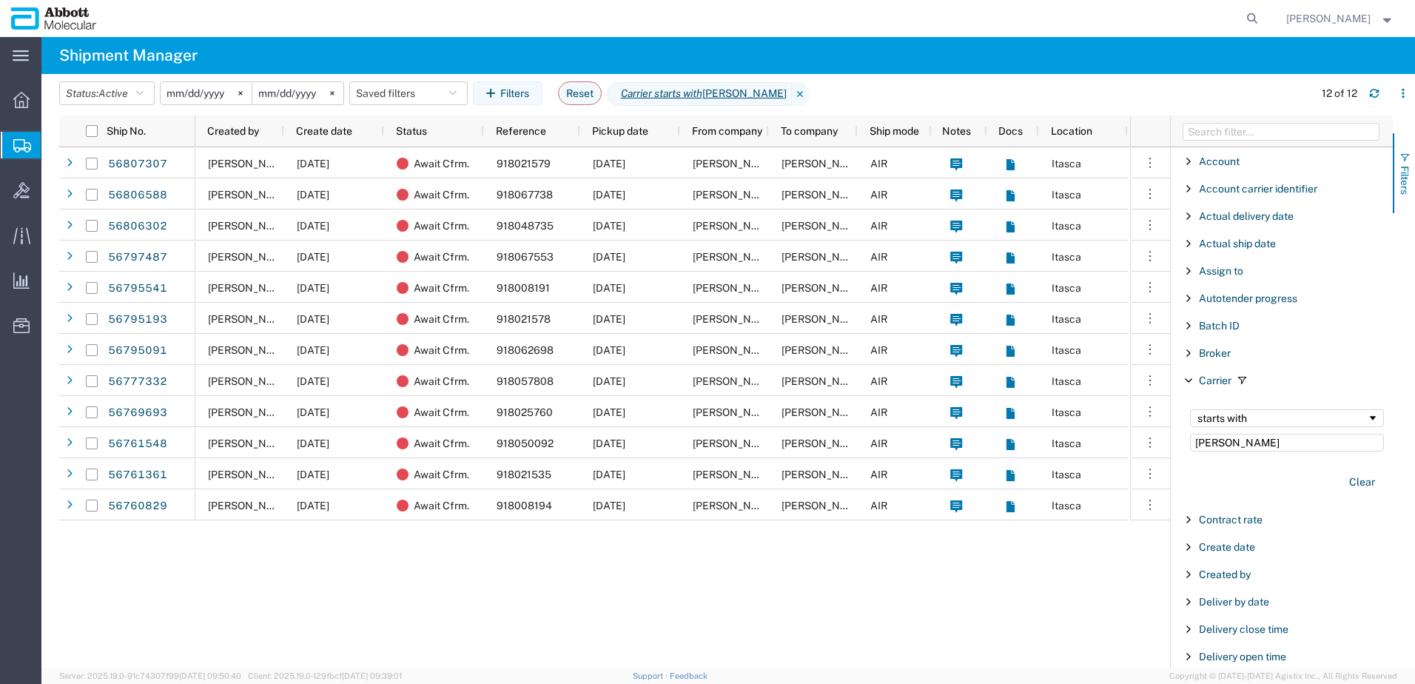
click at [1405, 153] on span "button" at bounding box center [1405, 158] width 12 height 12
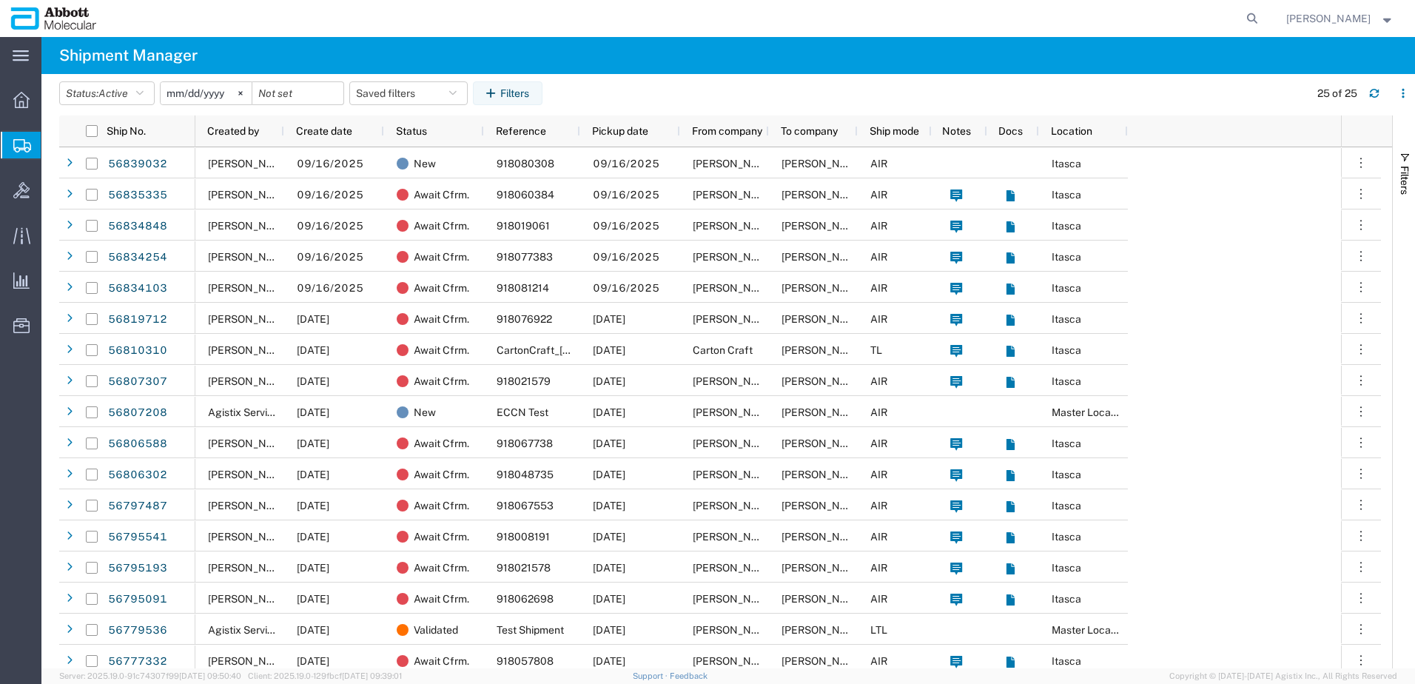
click at [0, 0] on span "Shipment Manager" at bounding box center [0, 0] width 0 height 0
click at [6, 144] on div at bounding box center [21, 145] width 41 height 27
click at [53, 141] on span "Shipments" at bounding box center [47, 145] width 12 height 30
click at [22, 102] on icon at bounding box center [21, 100] width 16 height 16
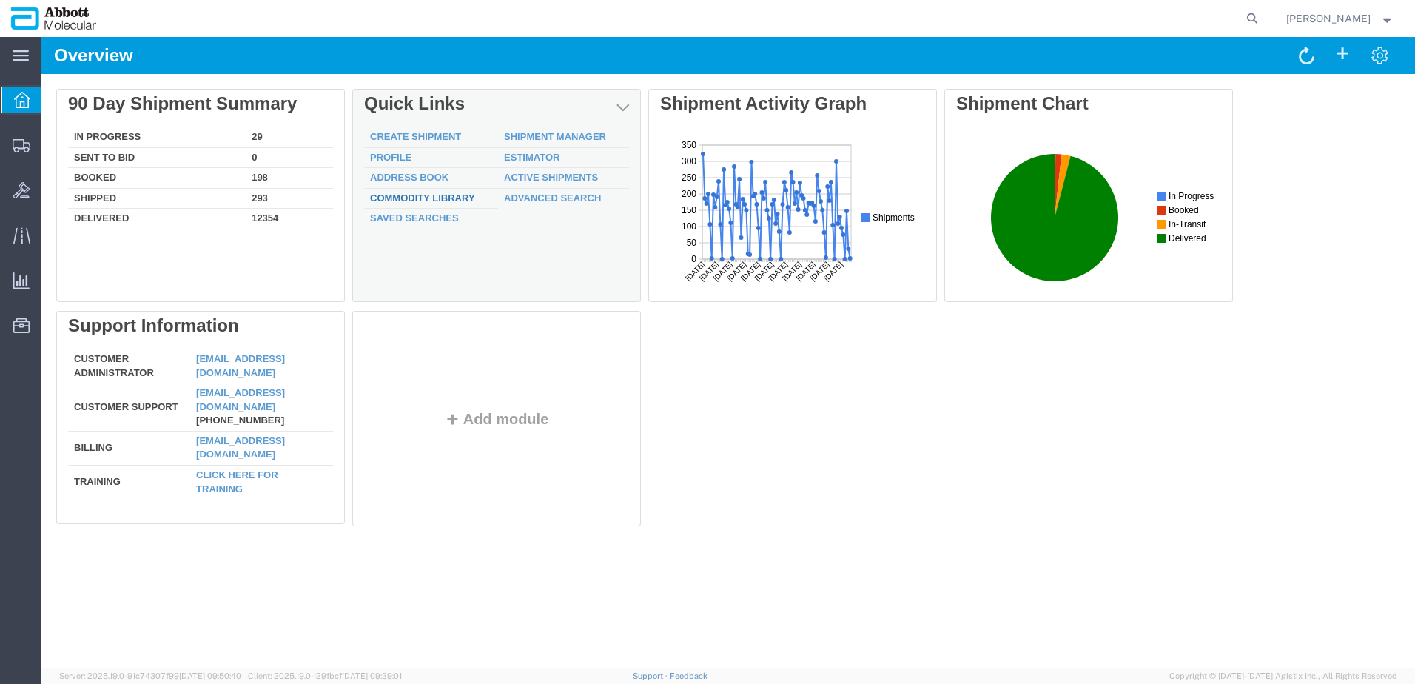
click at [417, 199] on link "Commodity Library" at bounding box center [422, 197] width 105 height 11
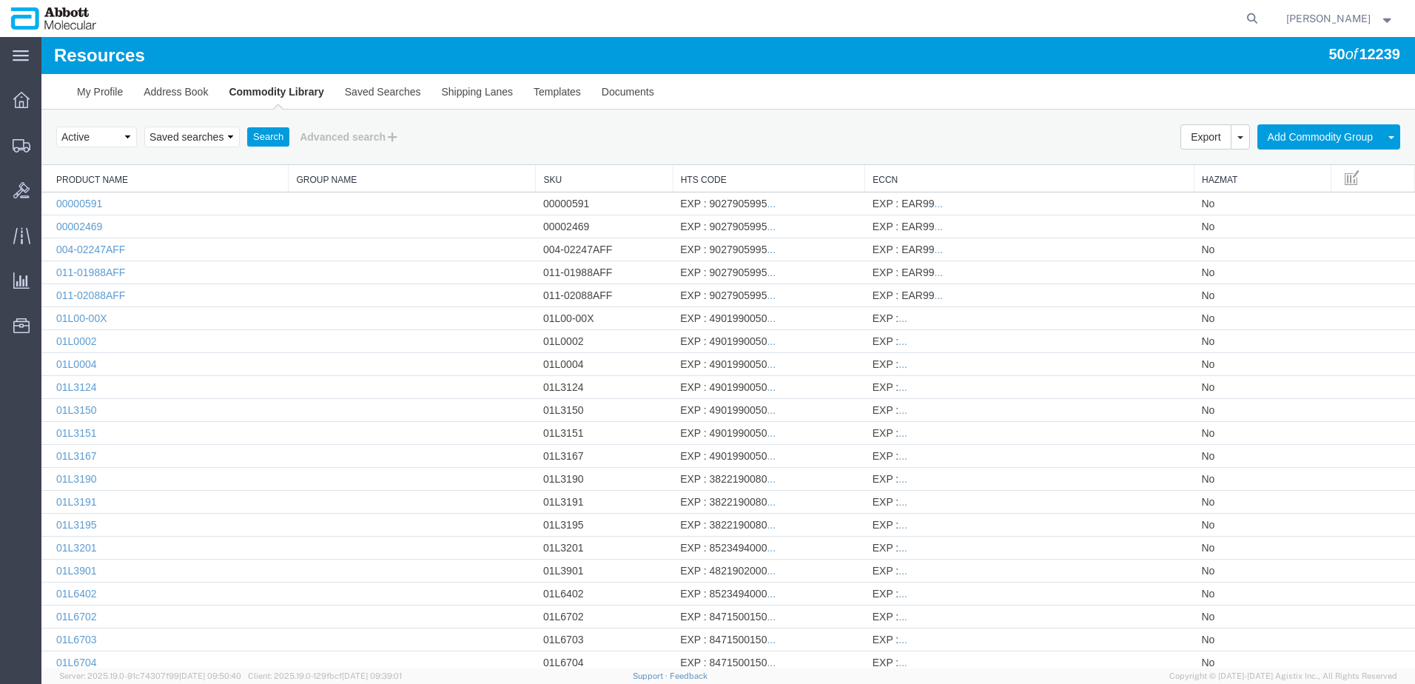
click at [222, 143] on select "Saved searches" at bounding box center [191, 137] width 95 height 21
click at [379, 132] on button "Advanced search" at bounding box center [349, 136] width 121 height 25
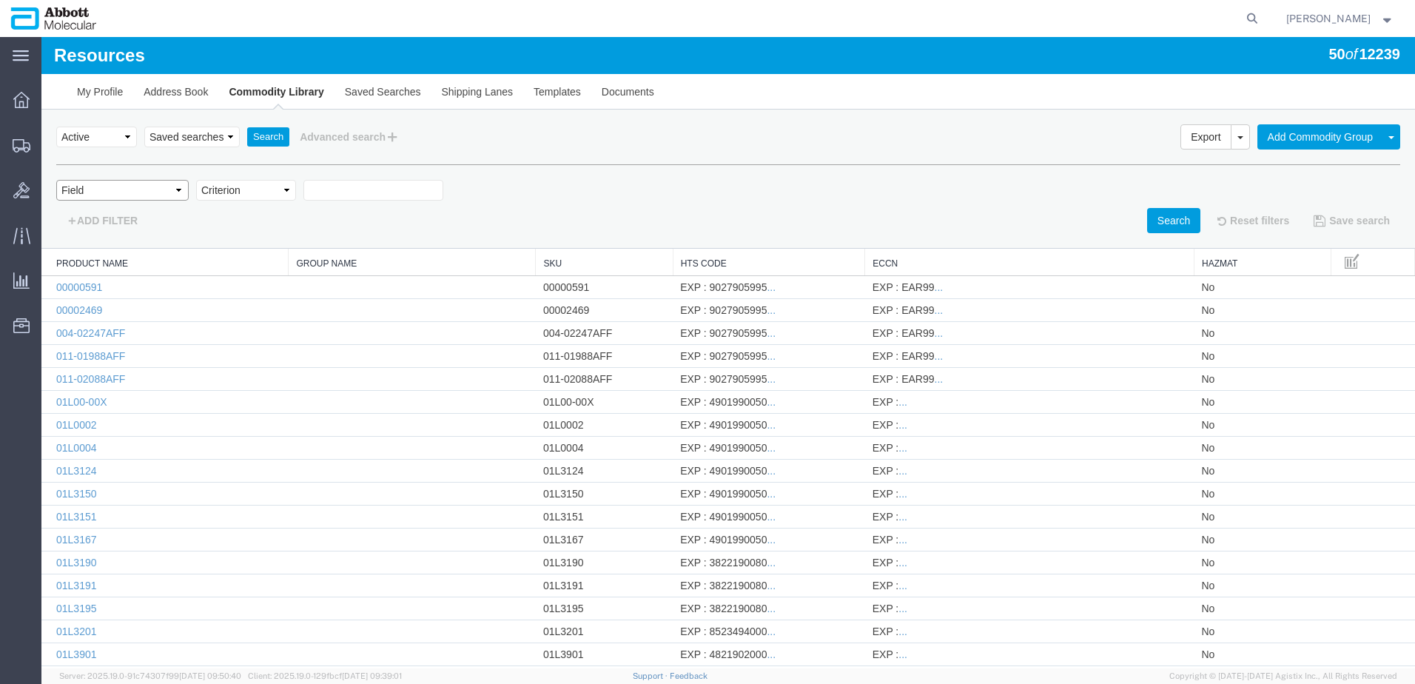
click at [175, 190] on select "Field Class Commodity Category Commodity Group Commodity Quantity Commodity Val…" at bounding box center [122, 190] width 132 height 21
select select "productName"
click at [56, 180] on select "Field Class Commodity Category Commodity Group Commodity Quantity Commodity Val…" at bounding box center [122, 190] width 132 height 21
click at [290, 191] on select "Criterion contains does not contain is is blank is not blank starts with" at bounding box center [246, 190] width 100 height 21
select select "contains"
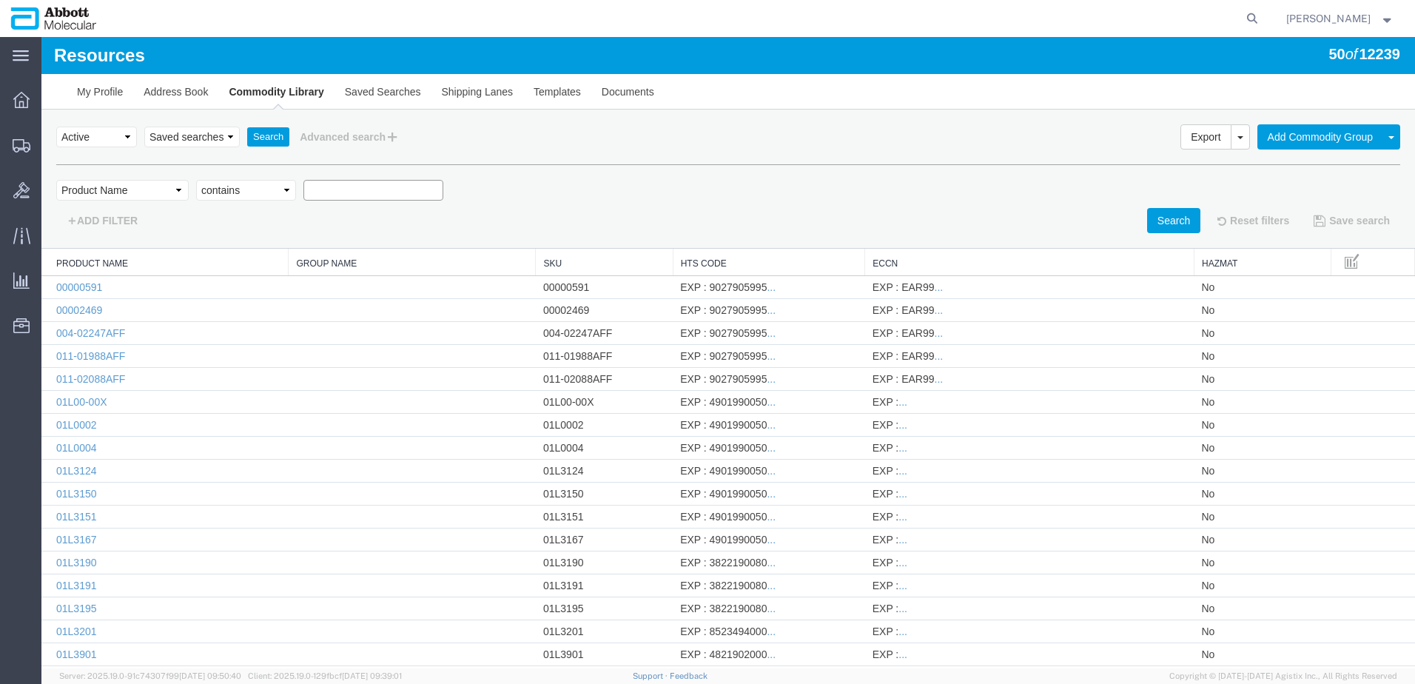
click at [196, 180] on select "Criterion contains does not contain is is blank is not blank starts with" at bounding box center [246, 190] width 100 height 21
click at [332, 195] on input "text" at bounding box center [373, 190] width 140 height 21
paste input "56-100031-03"
type input "56-100031-03"
click at [1169, 219] on button "Search" at bounding box center [1173, 220] width 53 height 25
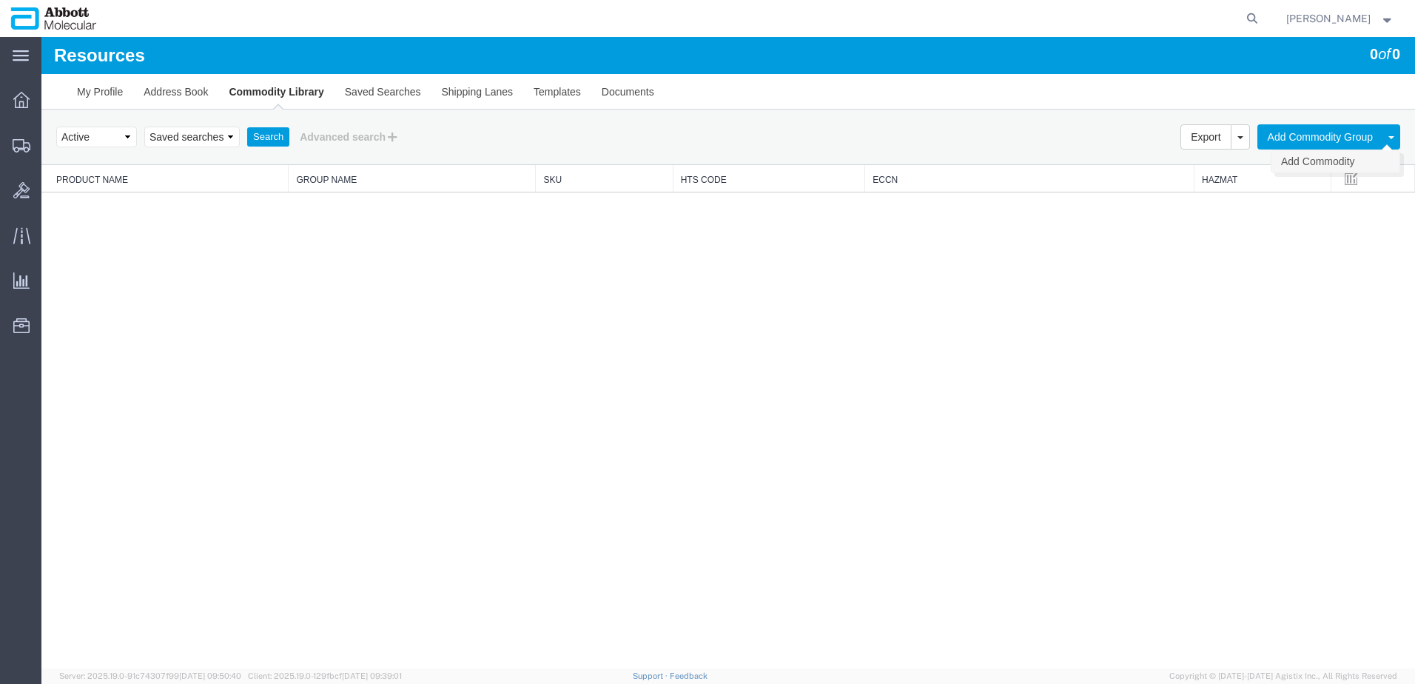
click at [1323, 160] on link "Add Commodity" at bounding box center [1336, 161] width 128 height 22
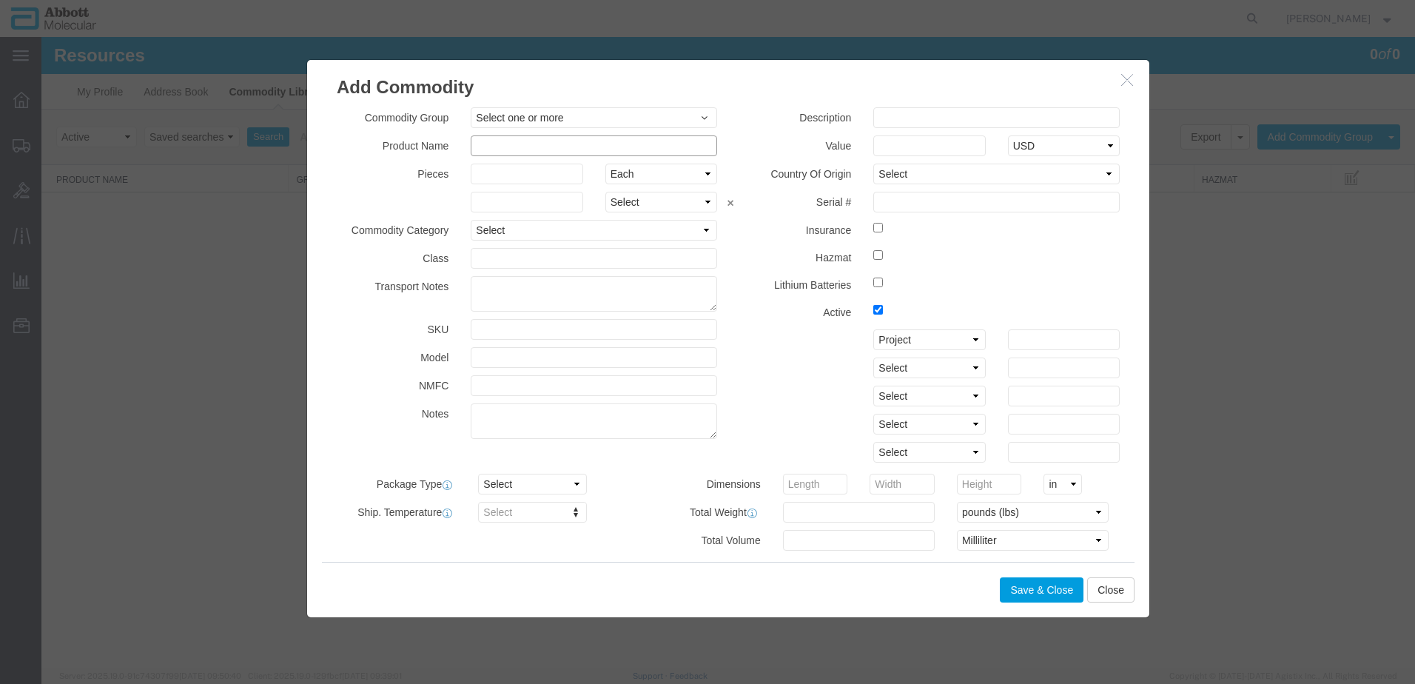
click at [505, 147] on input "text" at bounding box center [594, 145] width 246 height 21
paste input "56-100031-03"
type input "56-100031-03"
click at [492, 327] on input "text" at bounding box center [594, 329] width 246 height 21
paste input "56-100031-03"
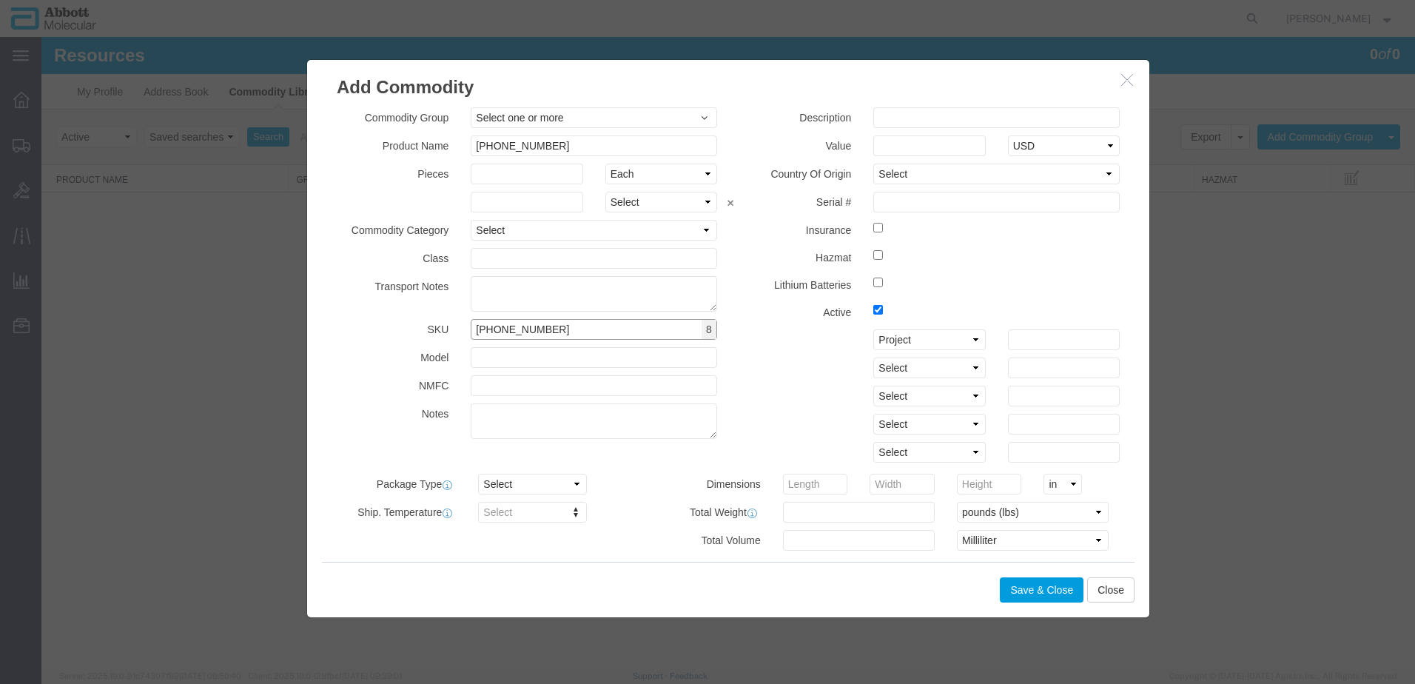
type input "56-100031-03"
click at [485, 355] on input "text" at bounding box center [594, 357] width 246 height 21
paste input "56-100031-03"
type input "56-100031-03"
click at [919, 115] on input "text" at bounding box center [996, 117] width 246 height 21
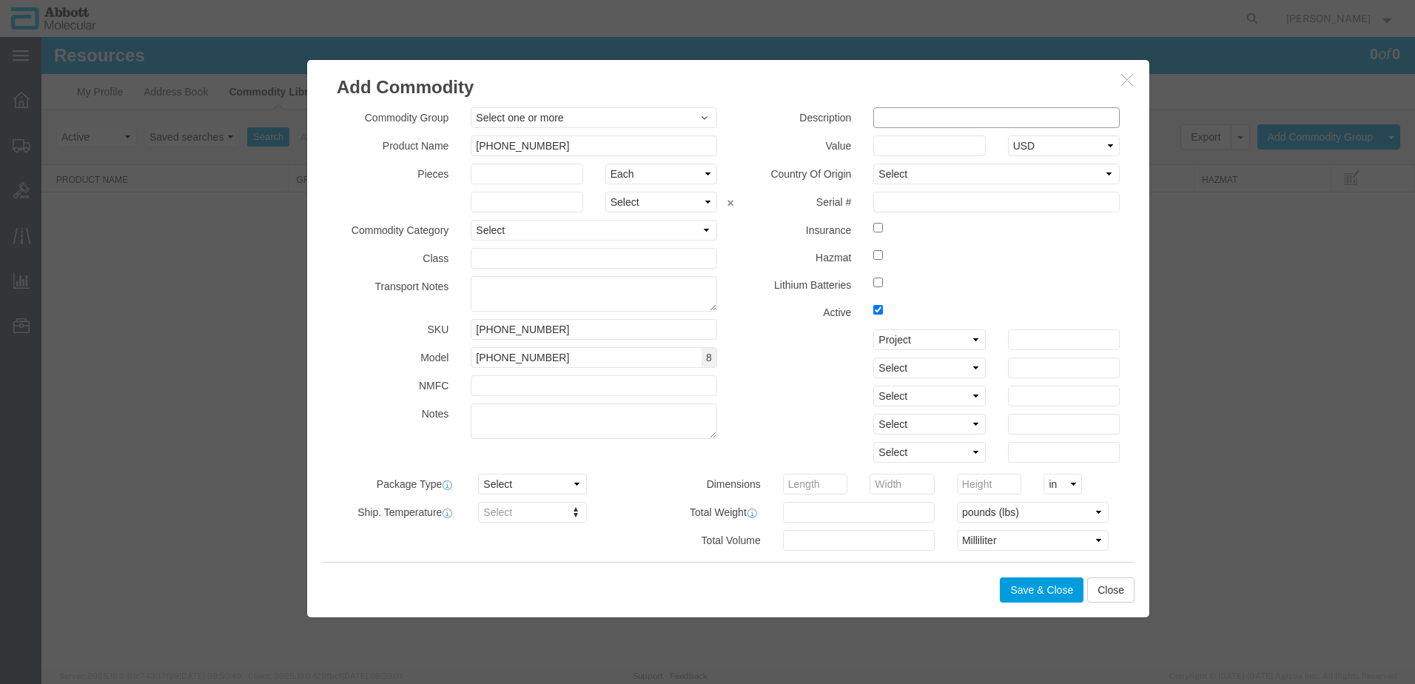
type input "h"
drag, startPoint x: 1078, startPoint y: 118, endPoint x: 869, endPoint y: 120, distance: 208.7
click at [873, 120] on input "HAMILTON ZEUS CO-RE PIPETTOR 0063" at bounding box center [996, 117] width 246 height 21
click at [1094, 120] on input "HAMILTON ZEUS CO-RE PIPETTOR 0063" at bounding box center [996, 117] width 246 height 21
click at [1091, 117] on input "HAMILTON ZEUS CO-RE PIPETTOR 0063" at bounding box center [996, 117] width 246 height 21
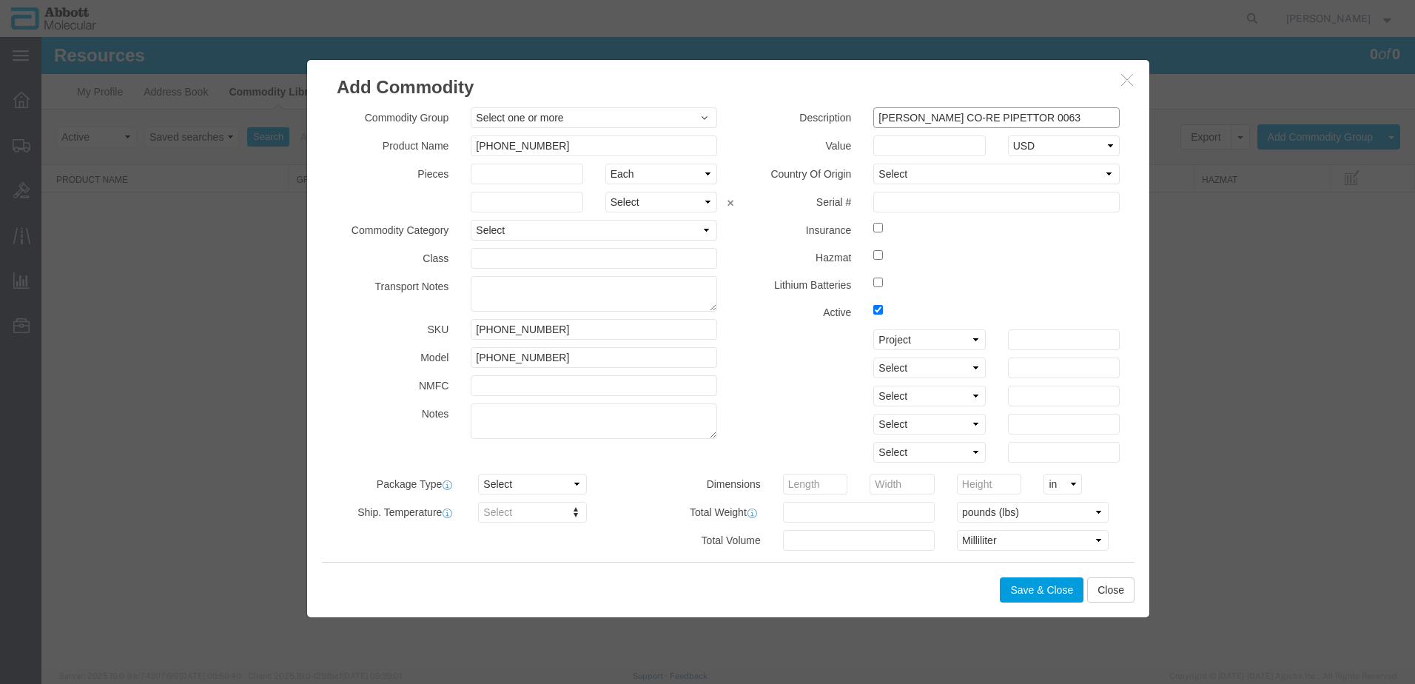
click at [1084, 114] on input "HAMILTON ZEUS CO-RE PIPETTOR 0063" at bounding box center [996, 117] width 246 height 21
type input "HAMILTON ZEUS CO-RE PIPETTOR 0063"
click at [898, 175] on select "Select [GEOGRAPHIC_DATA] [GEOGRAPHIC_DATA] [GEOGRAPHIC_DATA] [GEOGRAPHIC_DATA] …" at bounding box center [996, 174] width 246 height 21
select select "US"
click at [873, 164] on select "Select [GEOGRAPHIC_DATA] [GEOGRAPHIC_DATA] [GEOGRAPHIC_DATA] [GEOGRAPHIC_DATA] …" at bounding box center [996, 174] width 246 height 21
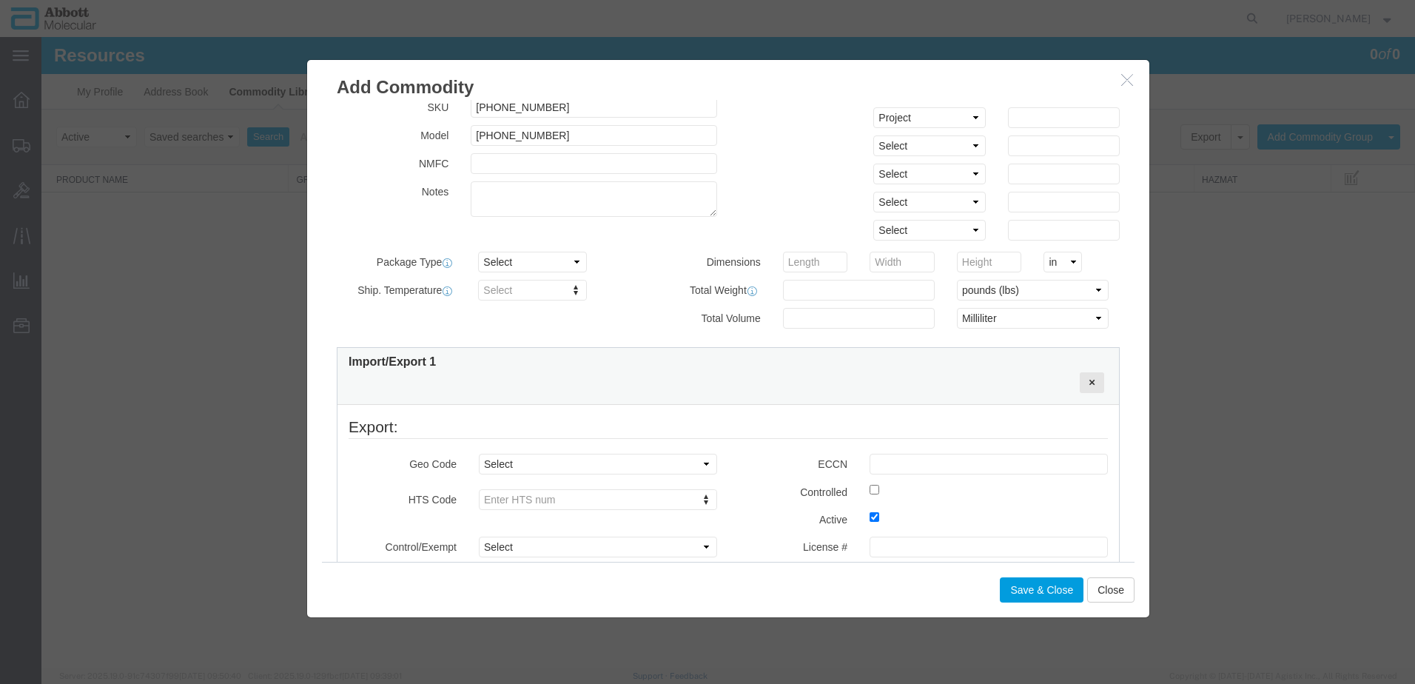
scroll to position [296, 0]
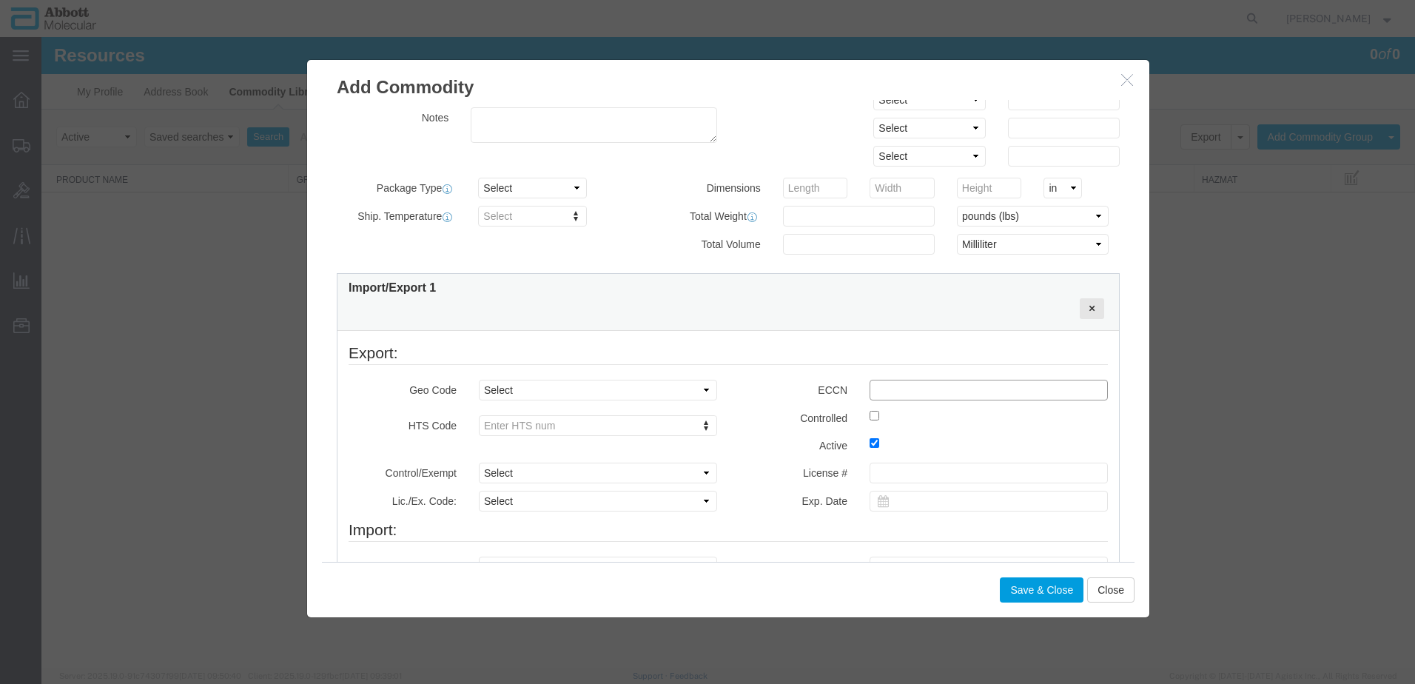
click at [891, 395] on input "text" at bounding box center [989, 390] width 238 height 21
type input "EAR99"
drag, startPoint x: 911, startPoint y: 391, endPoint x: 778, endPoint y: 389, distance: 133.2
click at [779, 389] on div "ECCN EAR99" at bounding box center [923, 390] width 391 height 21
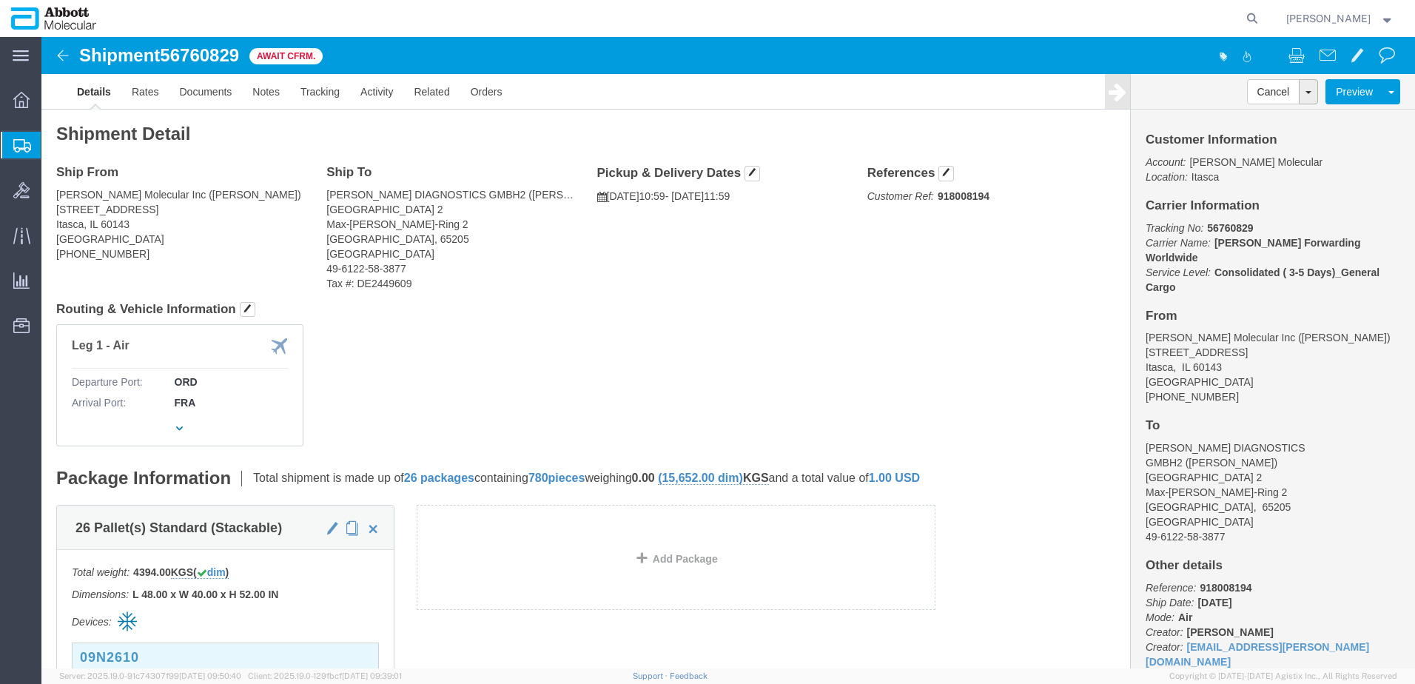
click b "918008194"
copy b "918008194"
click link "Tracking"
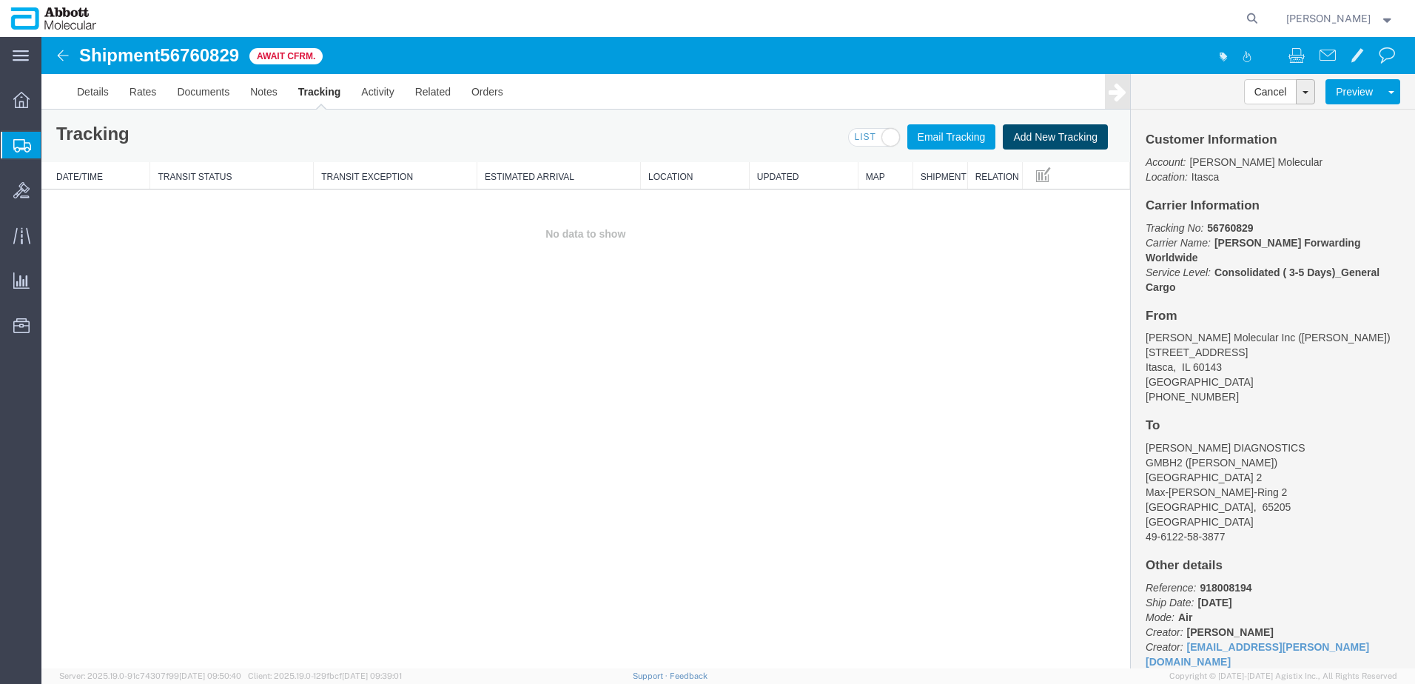
click at [1064, 135] on button "Add New Tracking" at bounding box center [1055, 136] width 105 height 25
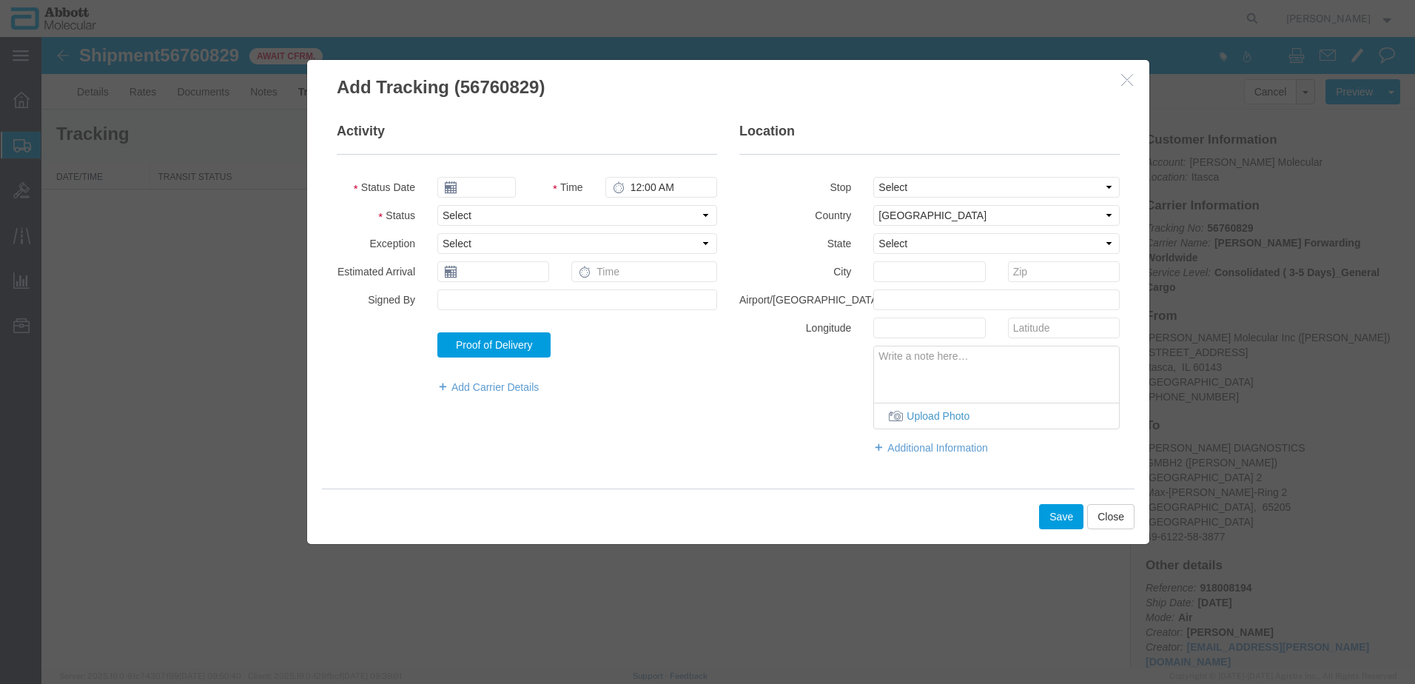
type input "09/16/2025"
type input "4:00 PM"
click at [490, 187] on input "09/16/2025" at bounding box center [476, 187] width 78 height 21
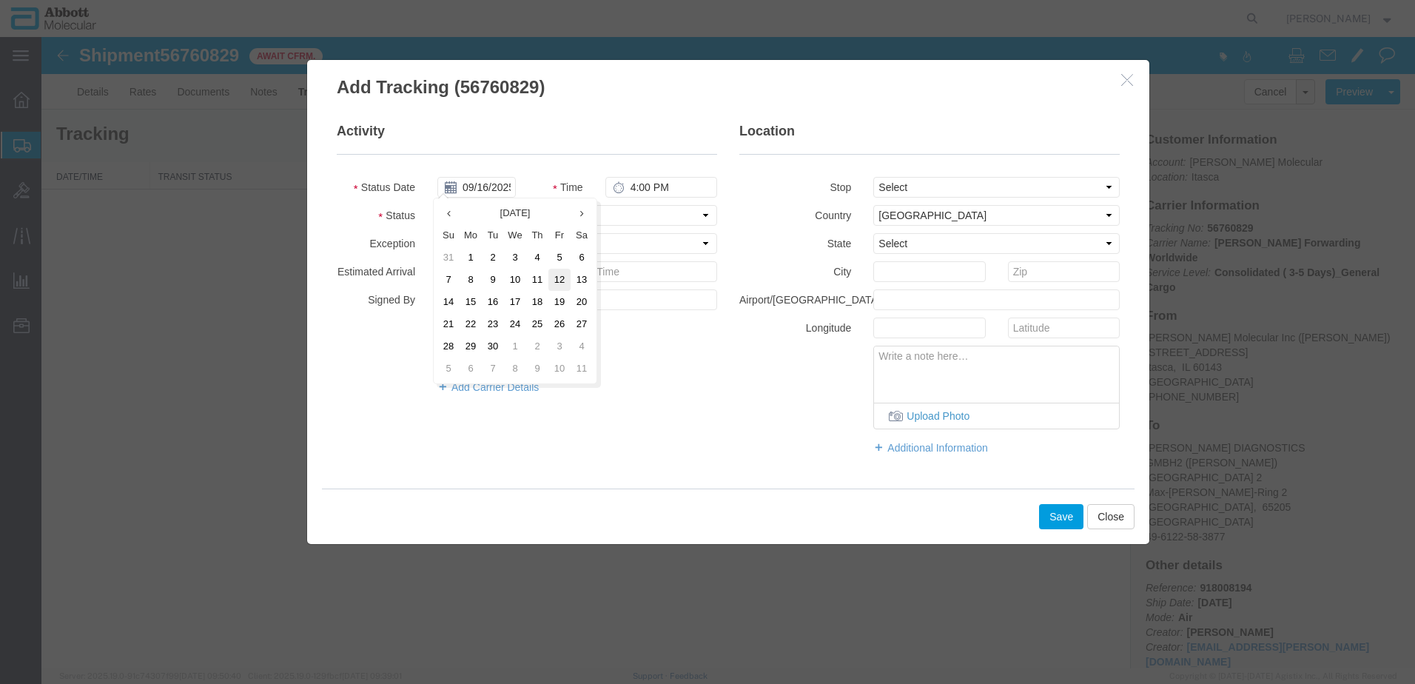
click at [556, 277] on td "12" at bounding box center [559, 280] width 22 height 22
type input "[DATE]"
click at [500, 214] on select "Select Arrival Notice Available Arrival Notice Imported Arrive at Delivery Loca…" at bounding box center [577, 215] width 280 height 21
select select "DELIVRED"
click at [437, 205] on select "Select Arrival Notice Available Arrival Notice Imported Arrive at Delivery Loca…" at bounding box center [577, 215] width 280 height 21
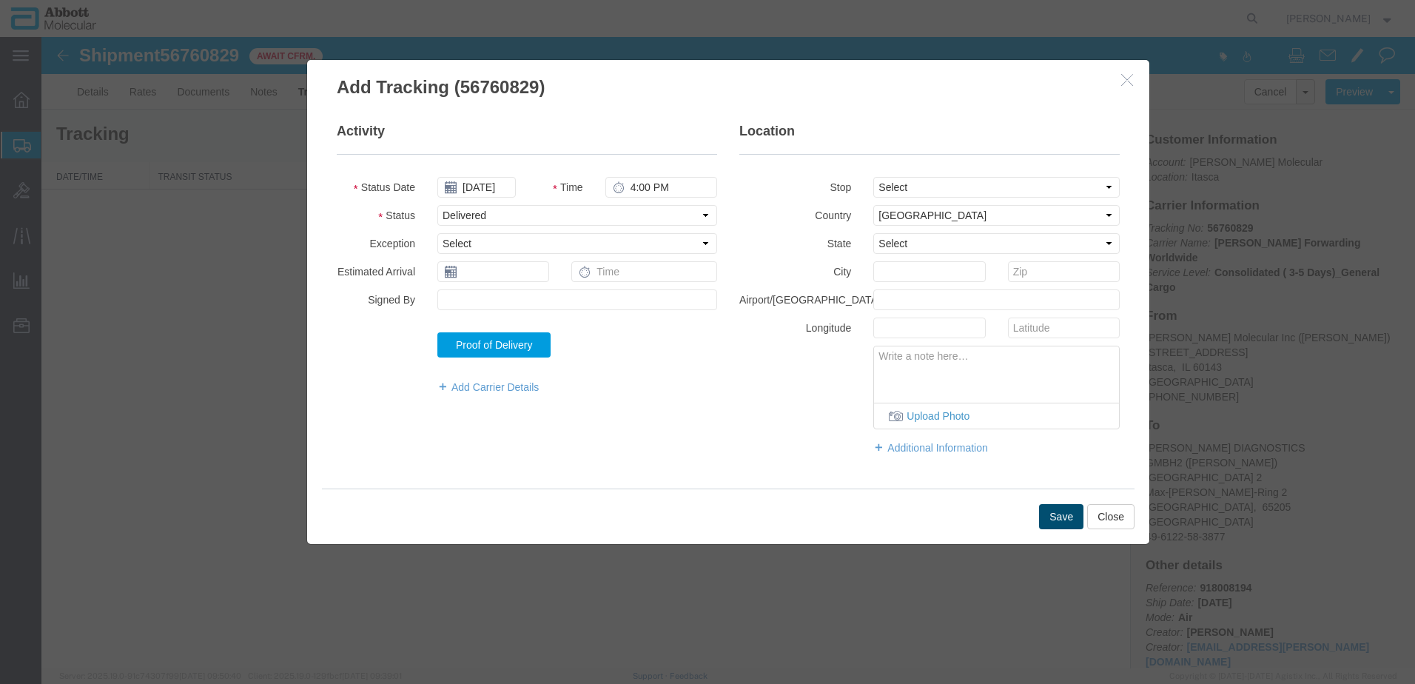
click at [1054, 512] on button "Save" at bounding box center [1061, 516] width 44 height 25
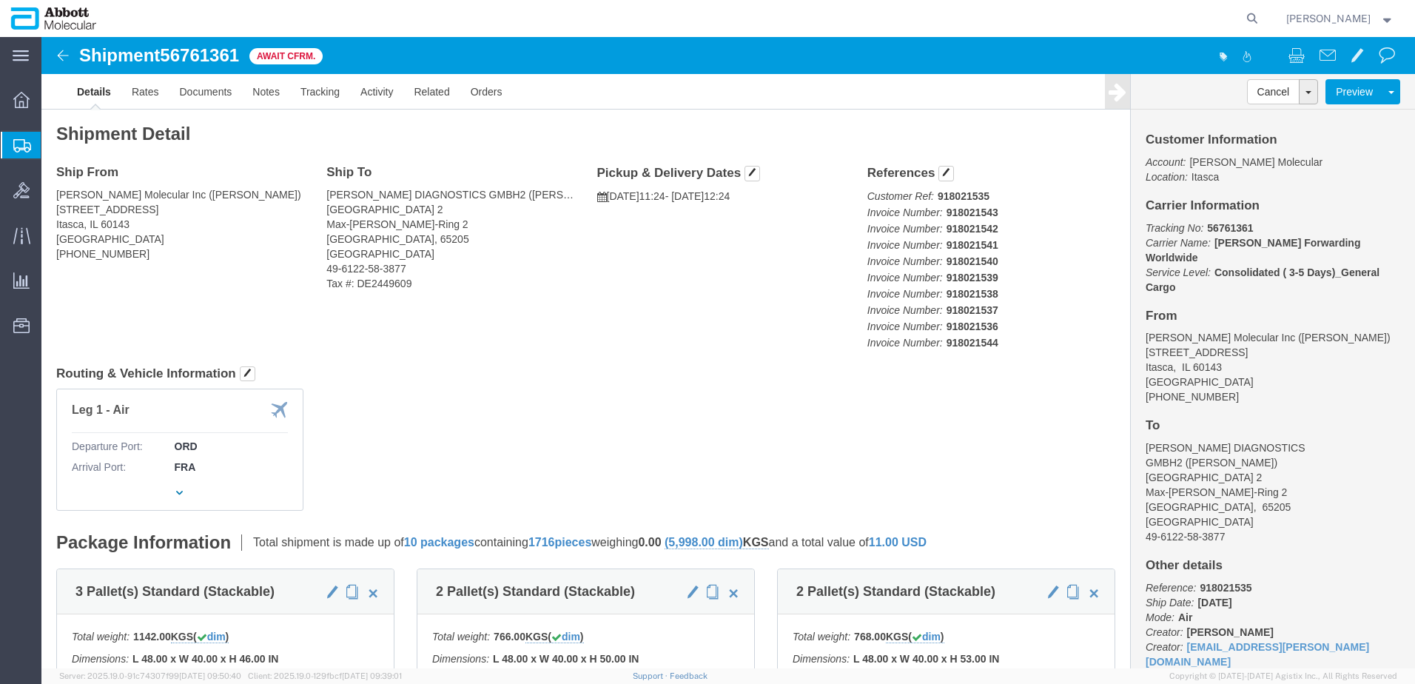
click b "918021535"
copy b "918021535"
click link "Tracking"
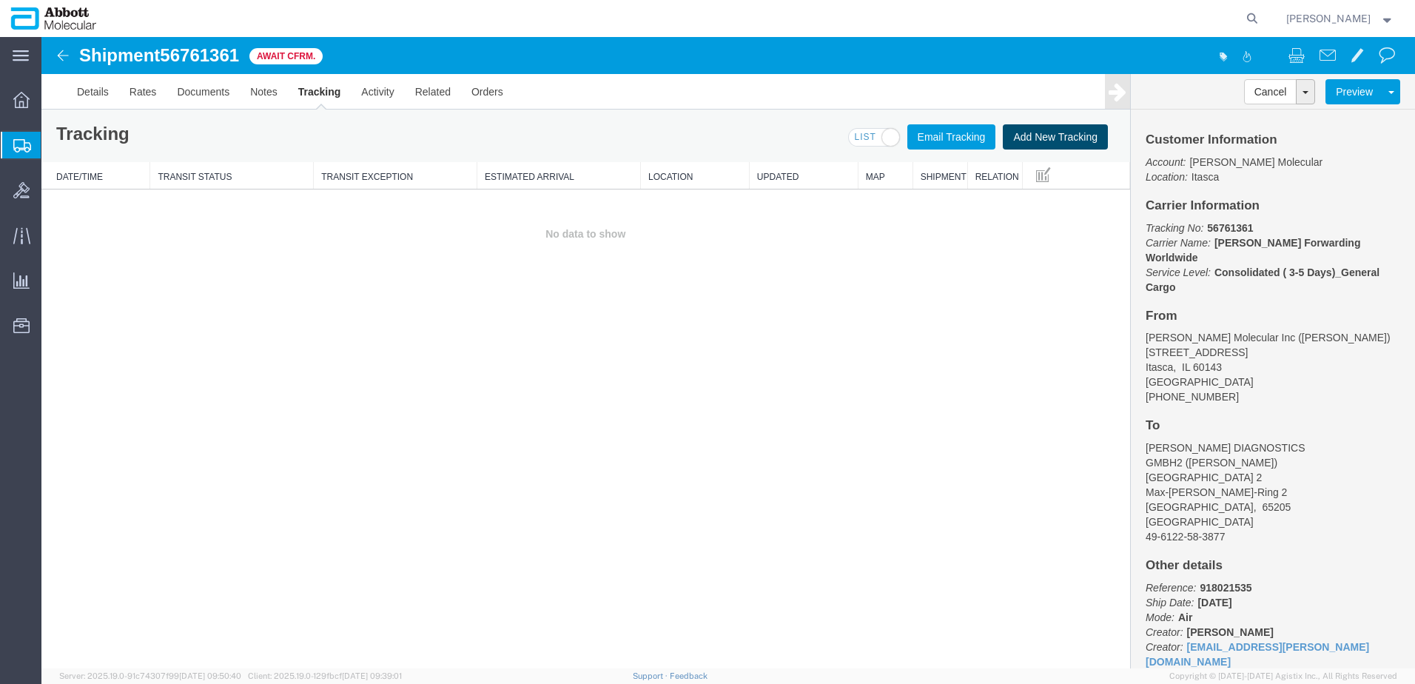
click at [1066, 133] on button "Add New Tracking" at bounding box center [1055, 136] width 105 height 25
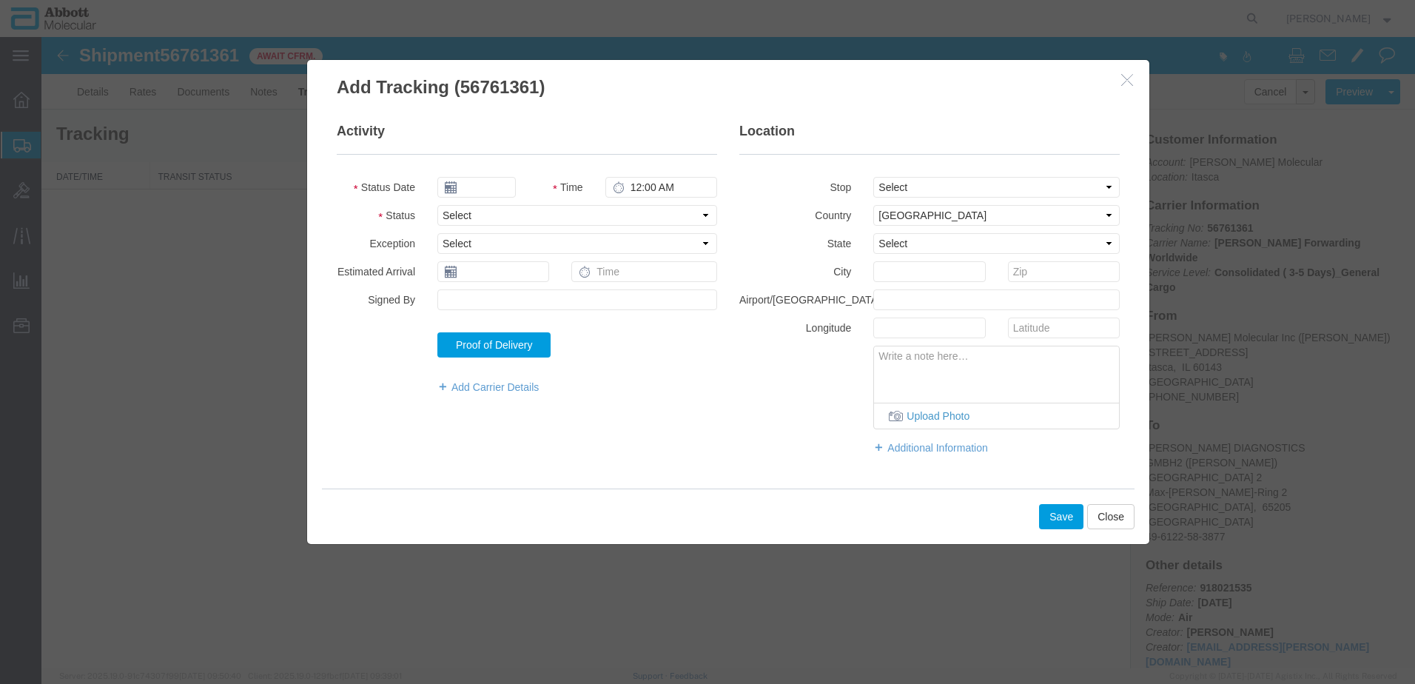
type input "09/16/2025"
type input "4:00 PM"
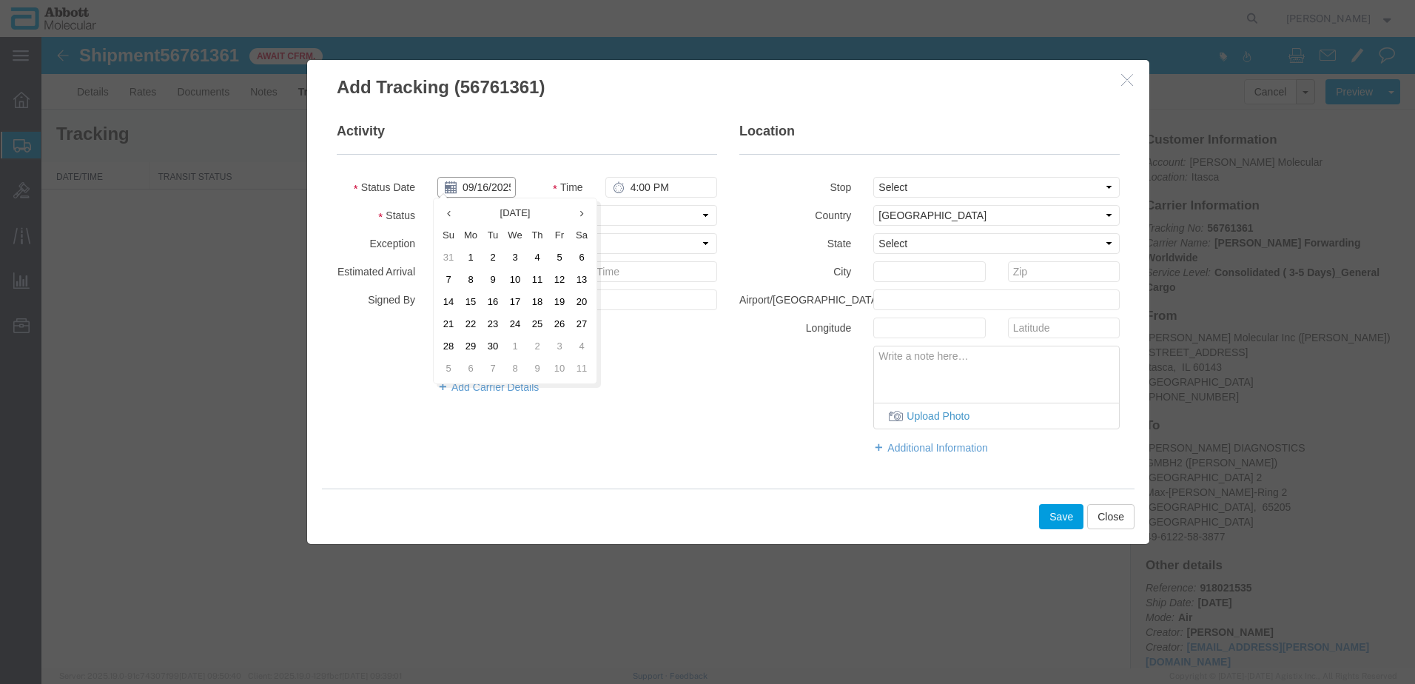
click at [483, 187] on input "09/16/2025" at bounding box center [476, 187] width 78 height 21
click at [564, 273] on td "12" at bounding box center [559, 280] width 22 height 22
type input "[DATE]"
drag, startPoint x: 487, startPoint y: 215, endPoint x: 483, endPoint y: 228, distance: 14.0
click at [487, 215] on select "Select Arrival Notice Available Arrival Notice Imported Arrive at Delivery Loca…" at bounding box center [577, 215] width 280 height 21
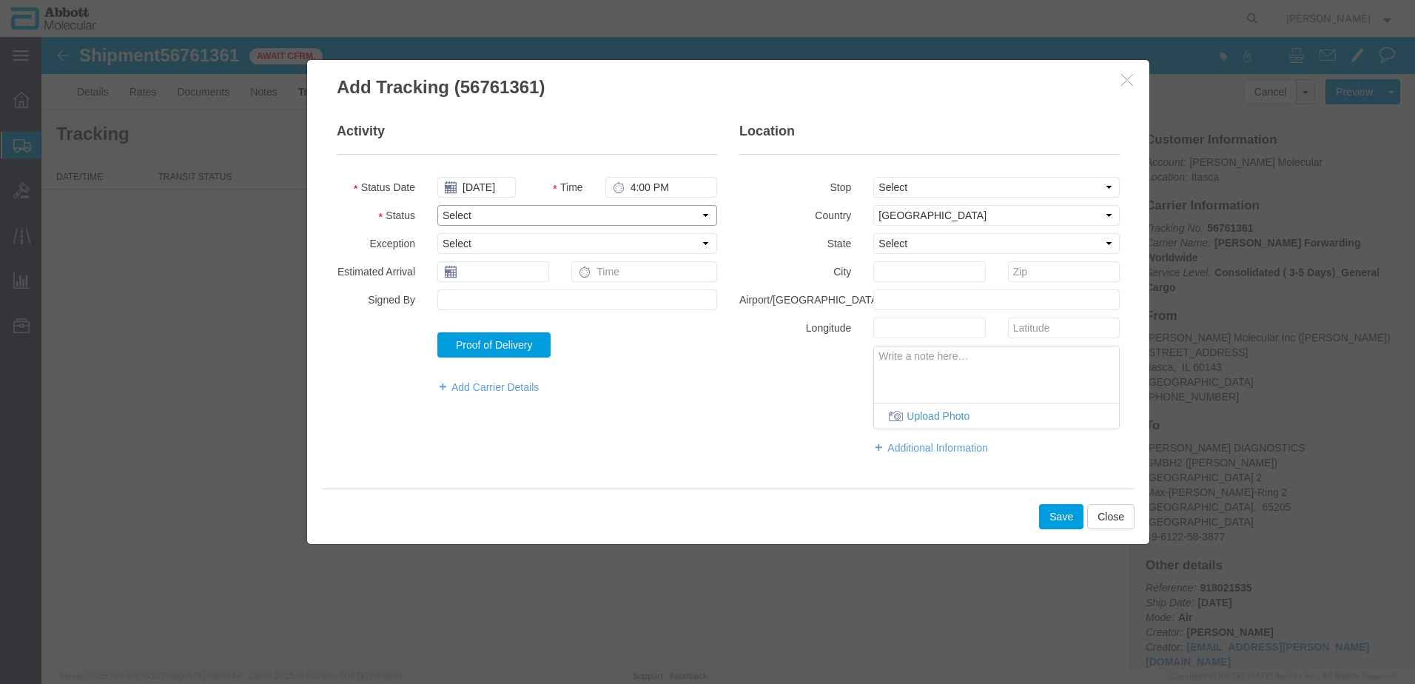
select select "DELIVRED"
click at [437, 205] on select "Select Arrival Notice Available Arrival Notice Imported Arrive at Delivery Loca…" at bounding box center [577, 215] width 280 height 21
click at [1065, 511] on button "Save" at bounding box center [1061, 516] width 44 height 25
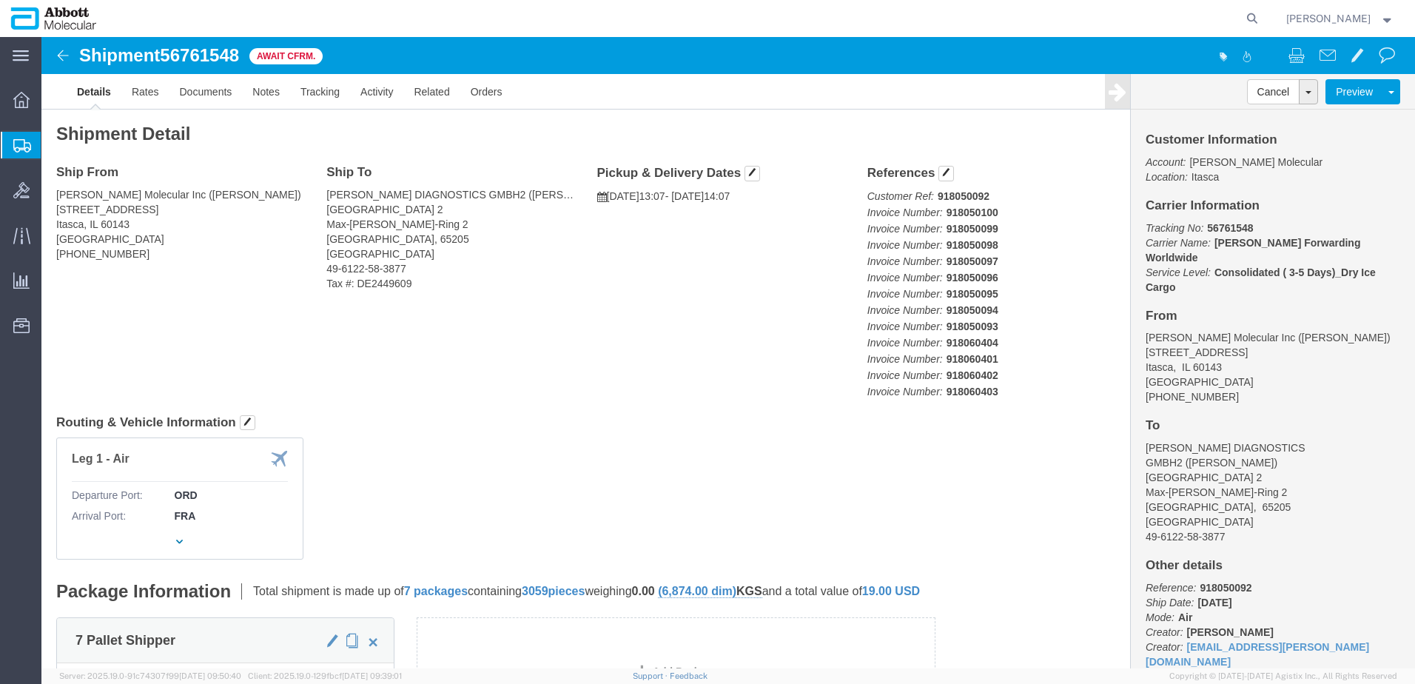
click b "918050092"
copy b "918050092"
click link "Tracking"
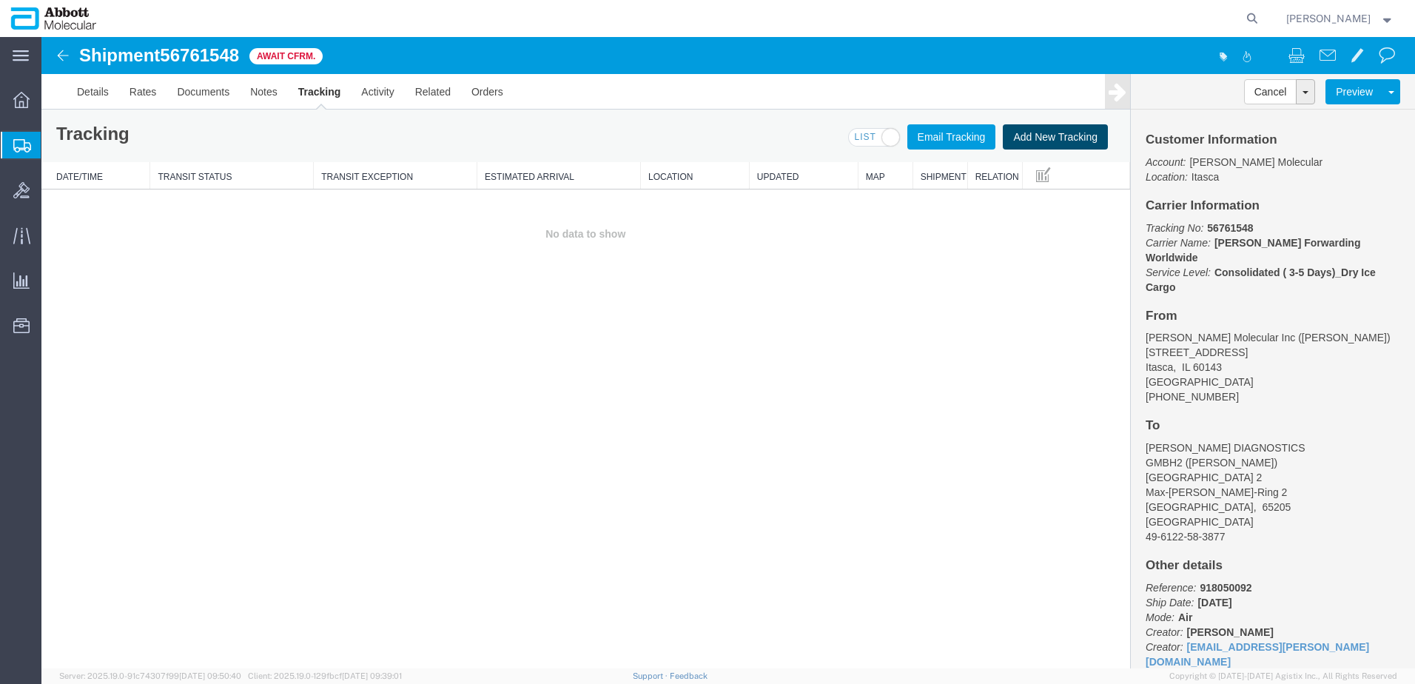
click at [1052, 135] on button "Add New Tracking" at bounding box center [1055, 136] width 105 height 25
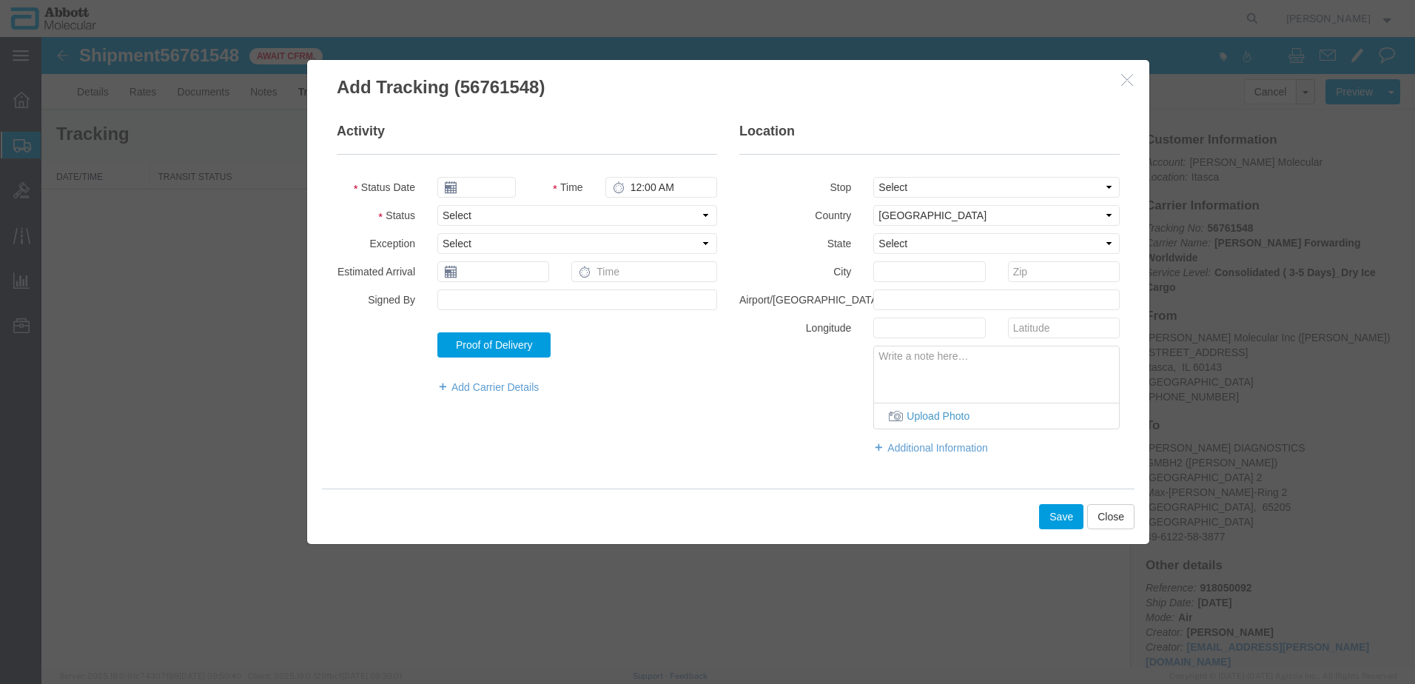
type input "09/16/2025"
type input "4:00 PM"
click at [483, 188] on input "09/16/2025" at bounding box center [476, 187] width 78 height 21
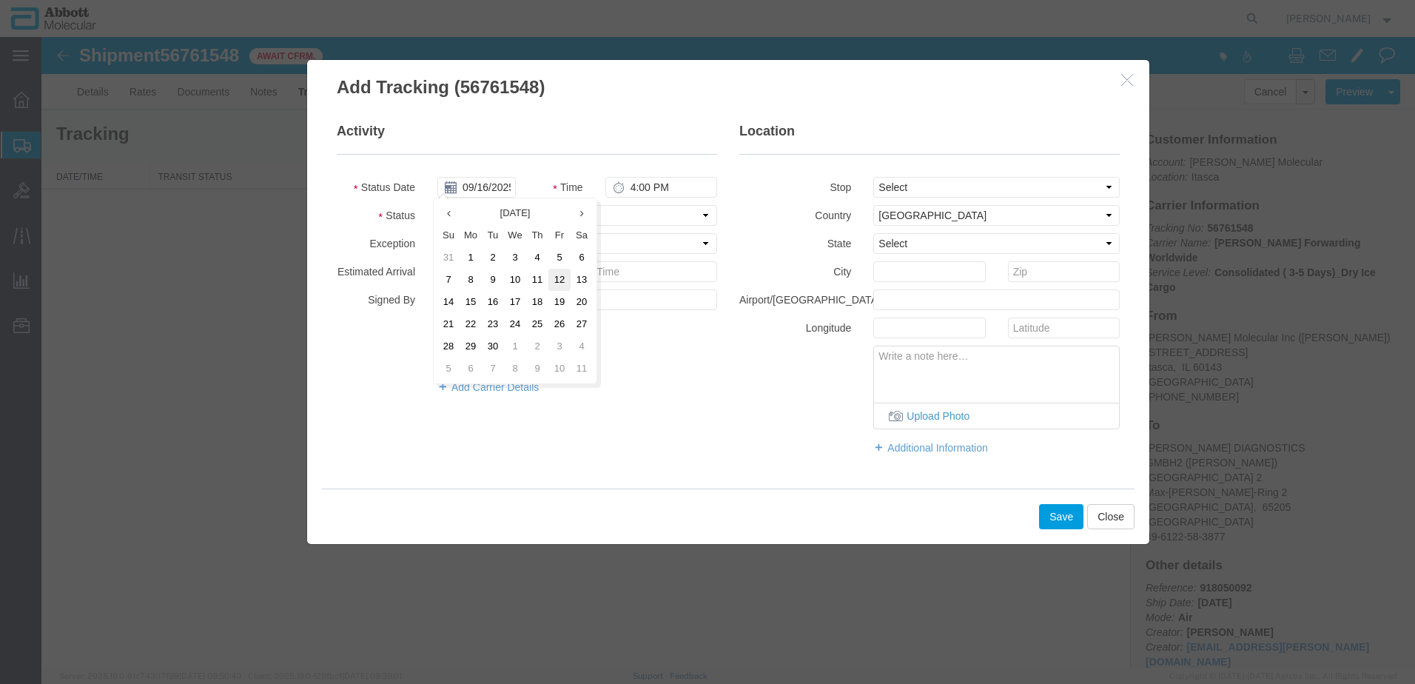
click at [561, 278] on td "12" at bounding box center [559, 280] width 22 height 22
type input "09/12/2025"
click at [479, 220] on select "Select Arrival Notice Available Arrival Notice Imported Arrive at Delivery Loca…" at bounding box center [577, 215] width 280 height 21
select select "DELIVRED"
click at [437, 205] on select "Select Arrival Notice Available Arrival Notice Imported Arrive at Delivery Loca…" at bounding box center [577, 215] width 280 height 21
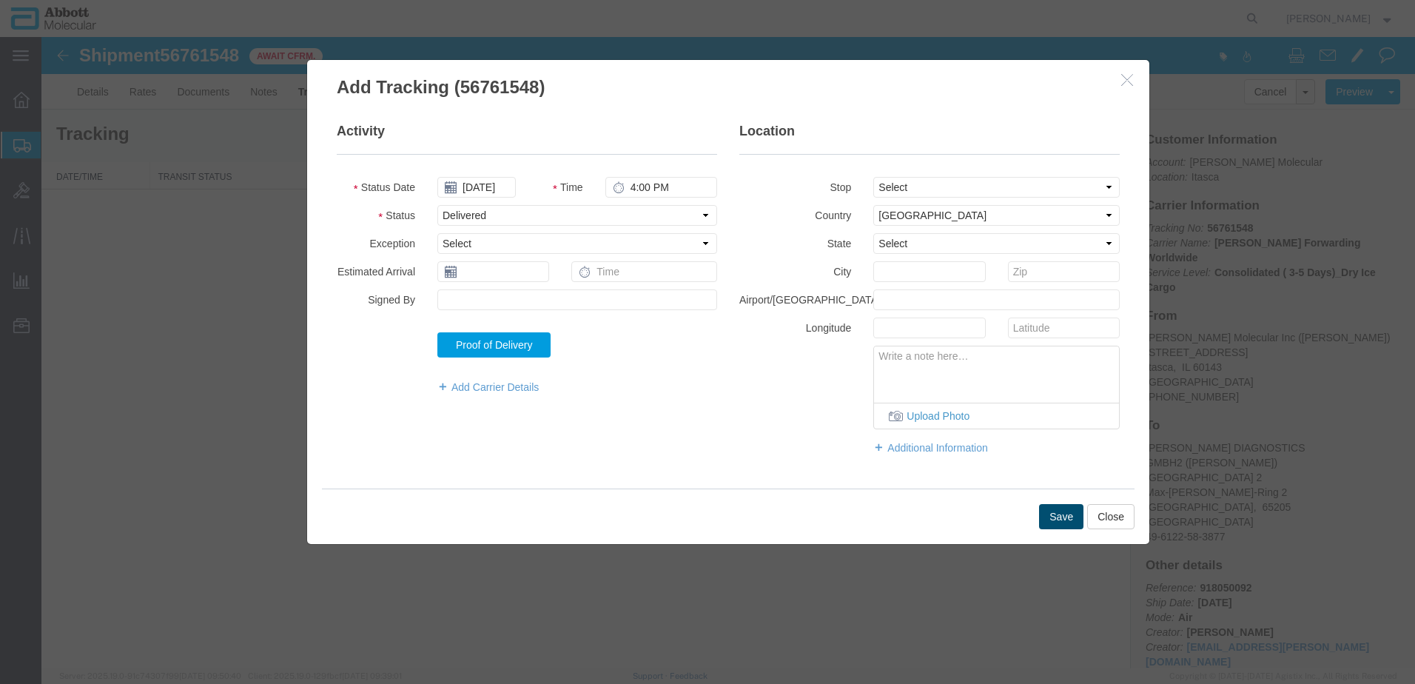
click at [1049, 519] on button "Save" at bounding box center [1061, 516] width 44 height 25
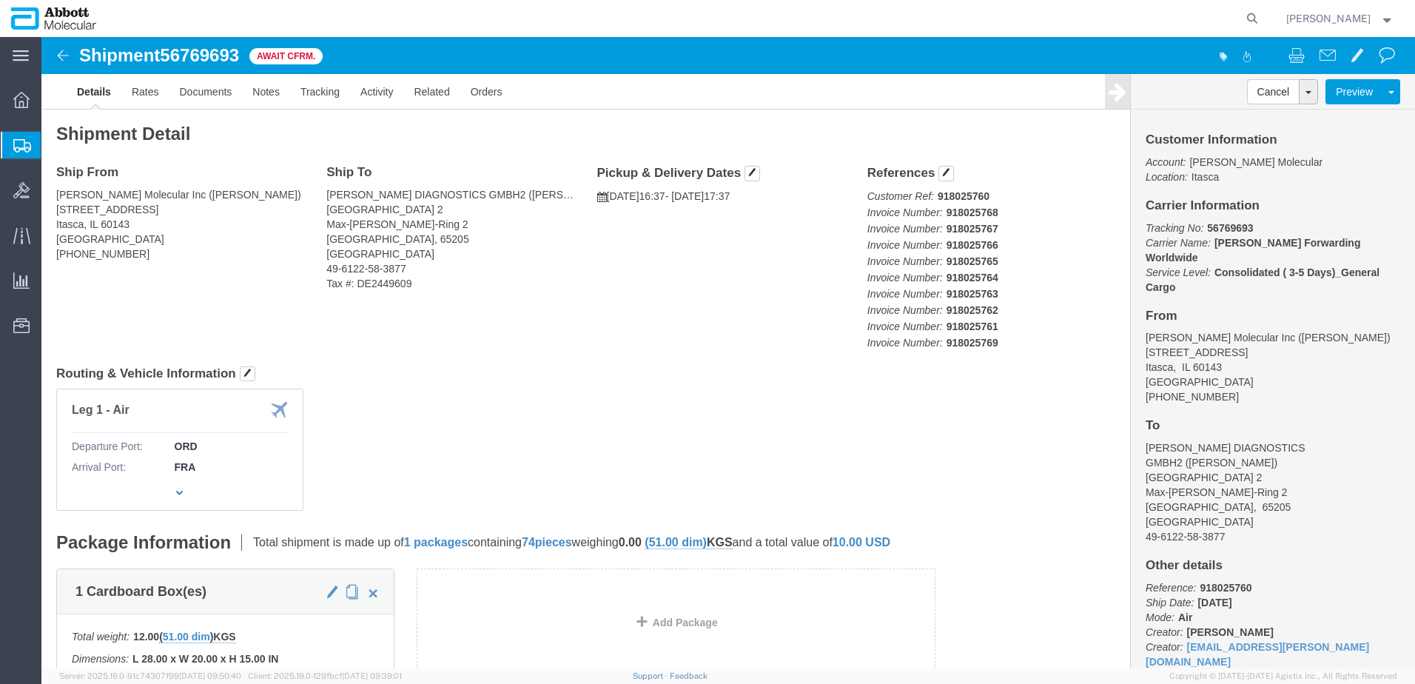
click b "918025760"
copy b "918025760"
click link "Tracking"
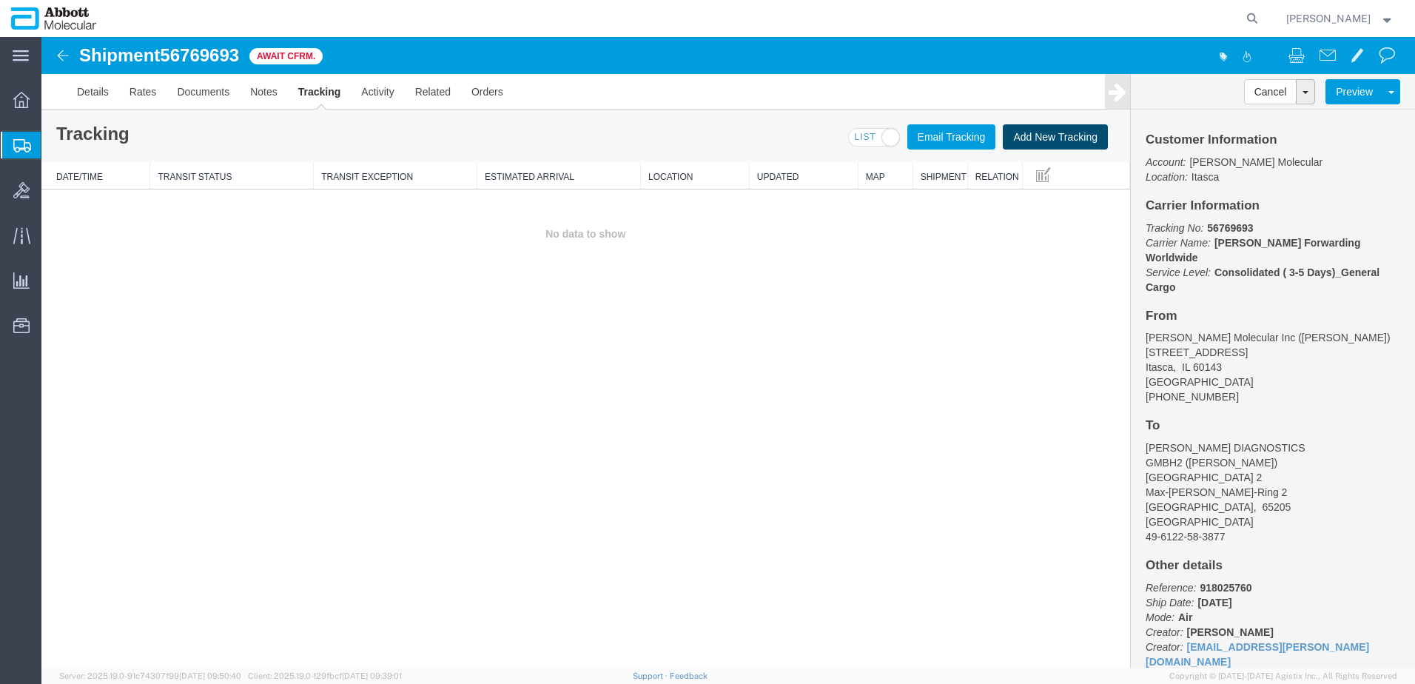
click at [1059, 135] on button "Add New Tracking" at bounding box center [1055, 136] width 105 height 25
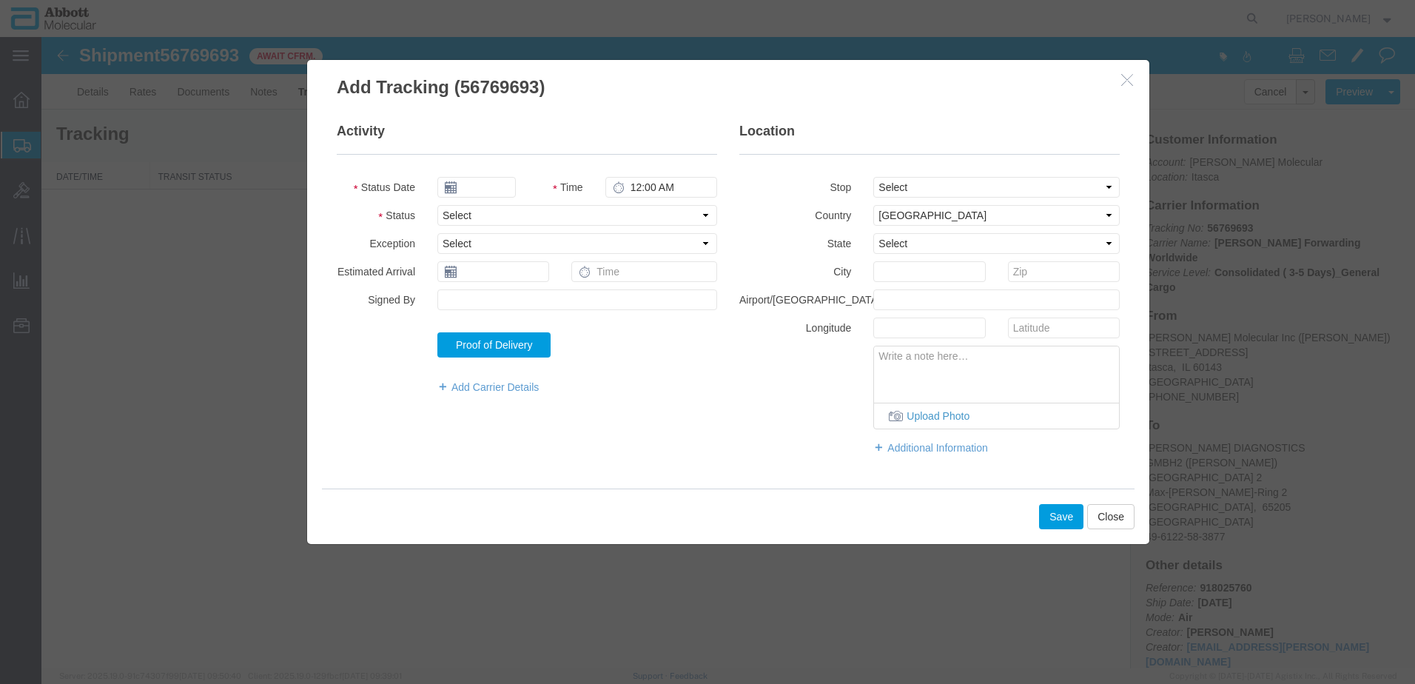
type input "09/16/2025"
type input "4:00 PM"
click at [476, 214] on select "Select Arrival Notice Available Arrival Notice Imported Arrive at Delivery Loca…" at bounding box center [577, 215] width 280 height 21
select select "DELIVRED"
click at [437, 205] on select "Select Arrival Notice Available Arrival Notice Imported Arrive at Delivery Loca…" at bounding box center [577, 215] width 280 height 21
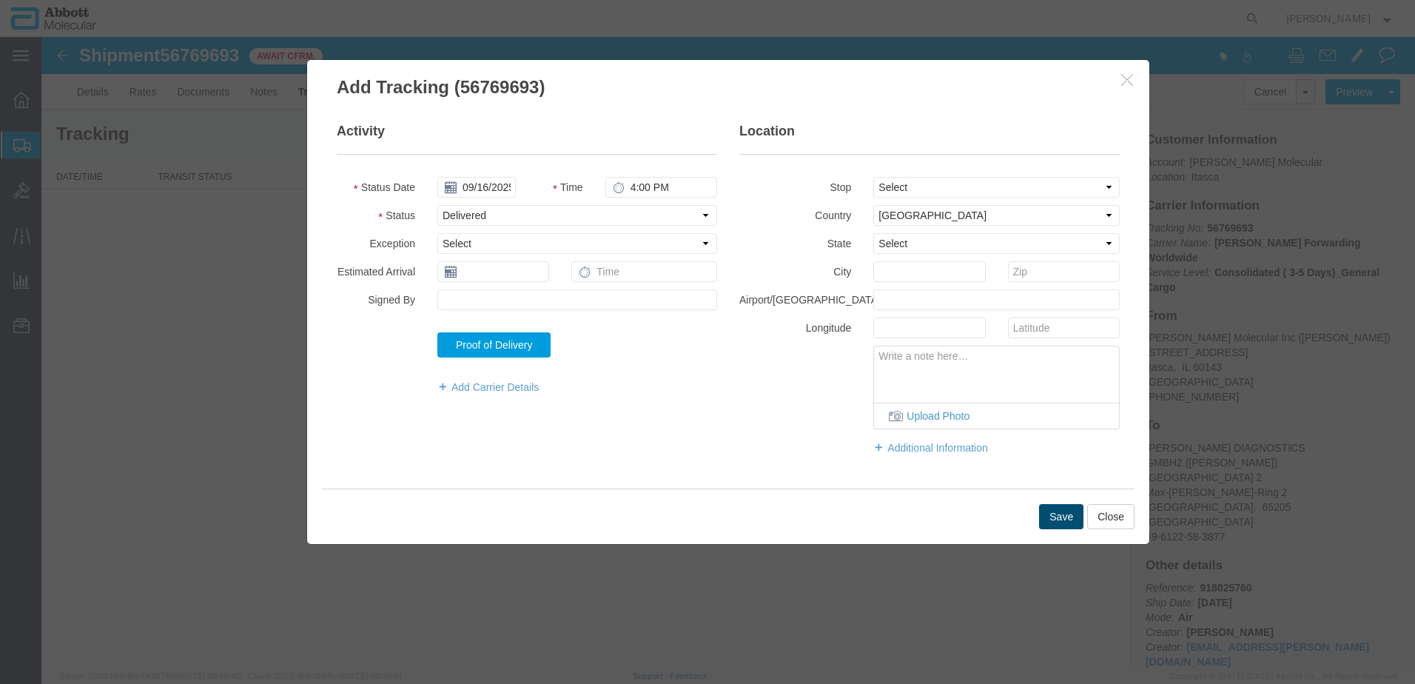
click at [1064, 517] on button "Save" at bounding box center [1061, 516] width 44 height 25
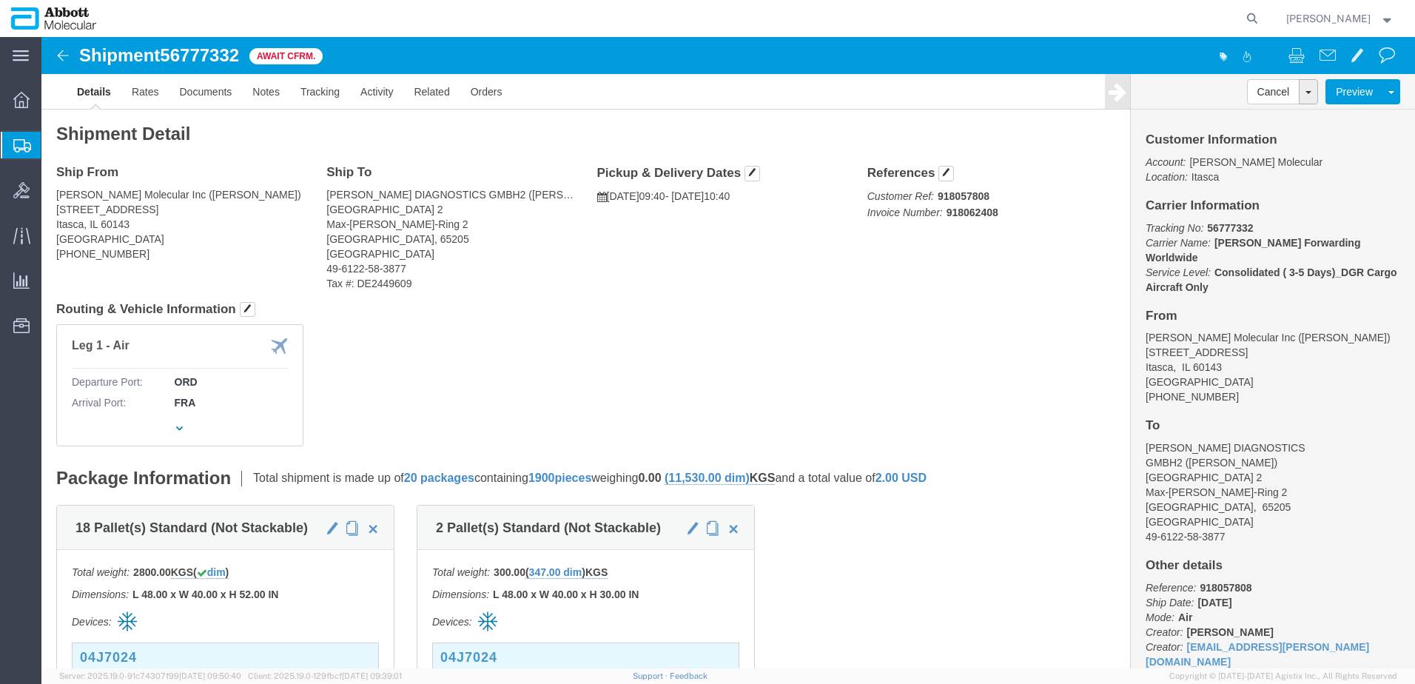
click b "918057808"
copy b "918057808"
click link "Tracking"
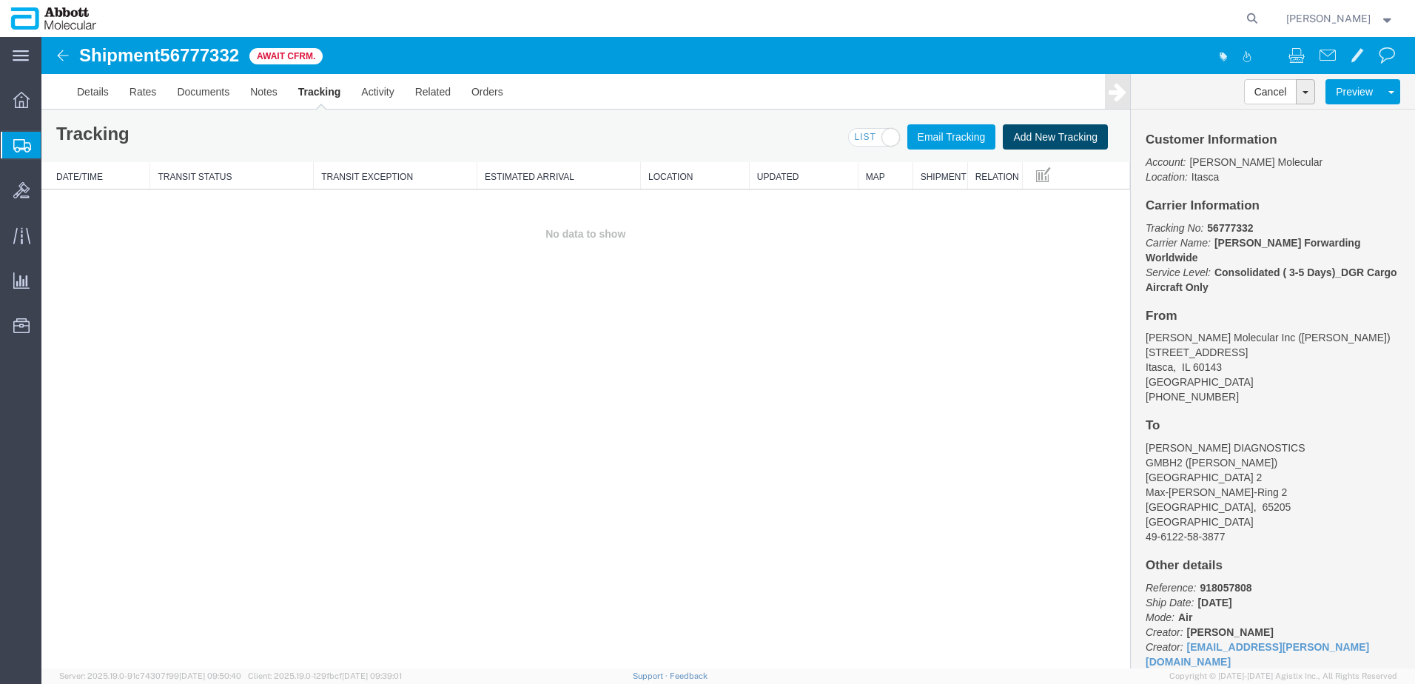
click at [1037, 141] on button "Add New Tracking" at bounding box center [1055, 136] width 105 height 25
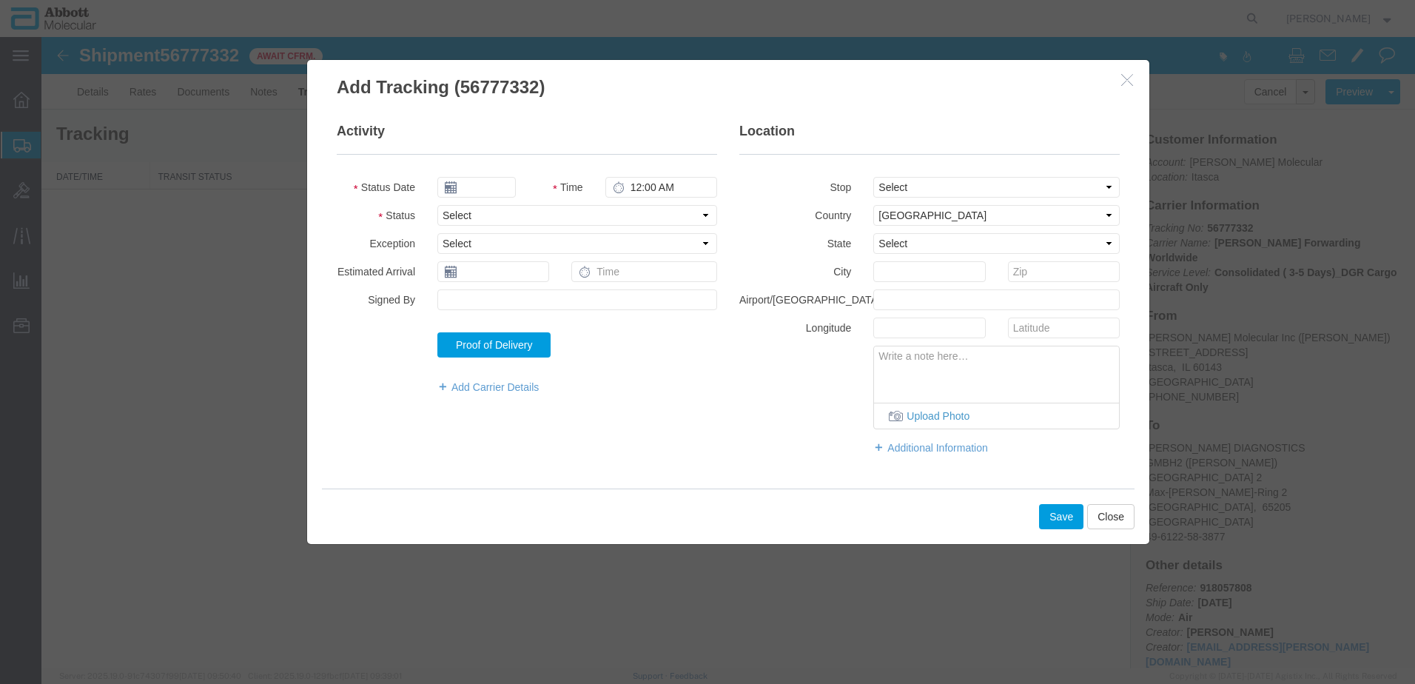
type input "09/16/2025"
type input "4:00 PM"
drag, startPoint x: 487, startPoint y: 215, endPoint x: 482, endPoint y: 227, distance: 12.9
click at [487, 215] on select "Select Arrival Notice Available Arrival Notice Imported Arrive at Delivery Loca…" at bounding box center [577, 215] width 280 height 21
select select "DELIVRED"
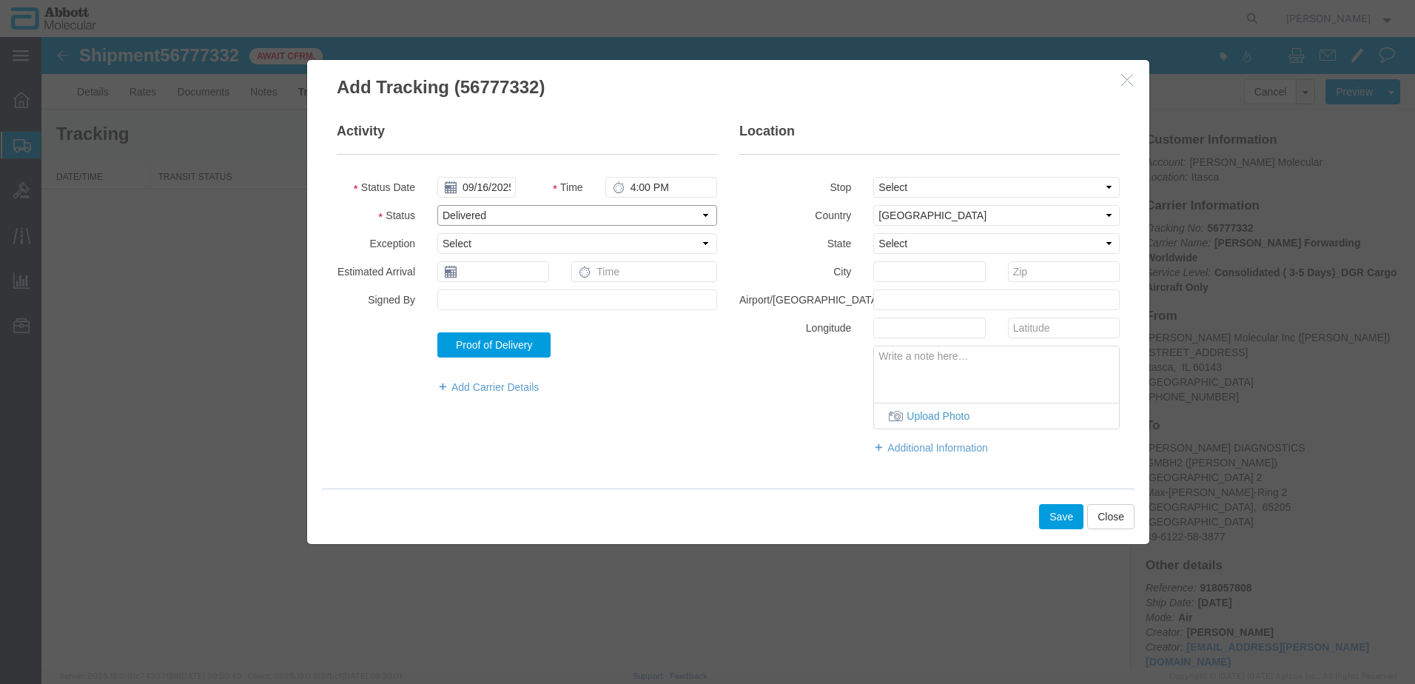
click at [437, 205] on select "Select Arrival Notice Available Arrival Notice Imported Arrive at Delivery Loca…" at bounding box center [577, 215] width 280 height 21
click at [1055, 526] on button "Save" at bounding box center [1061, 516] width 44 height 25
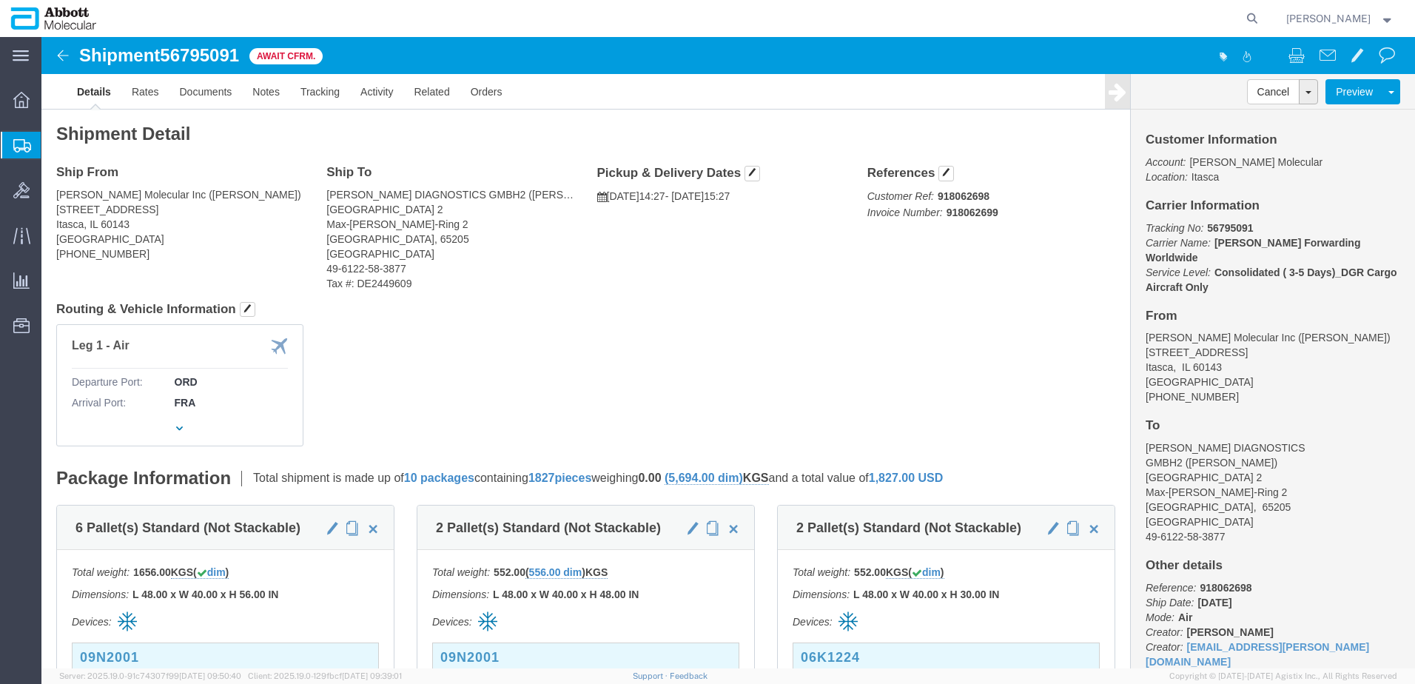
click b "918062698"
copy b "918062698"
click link "Tracking"
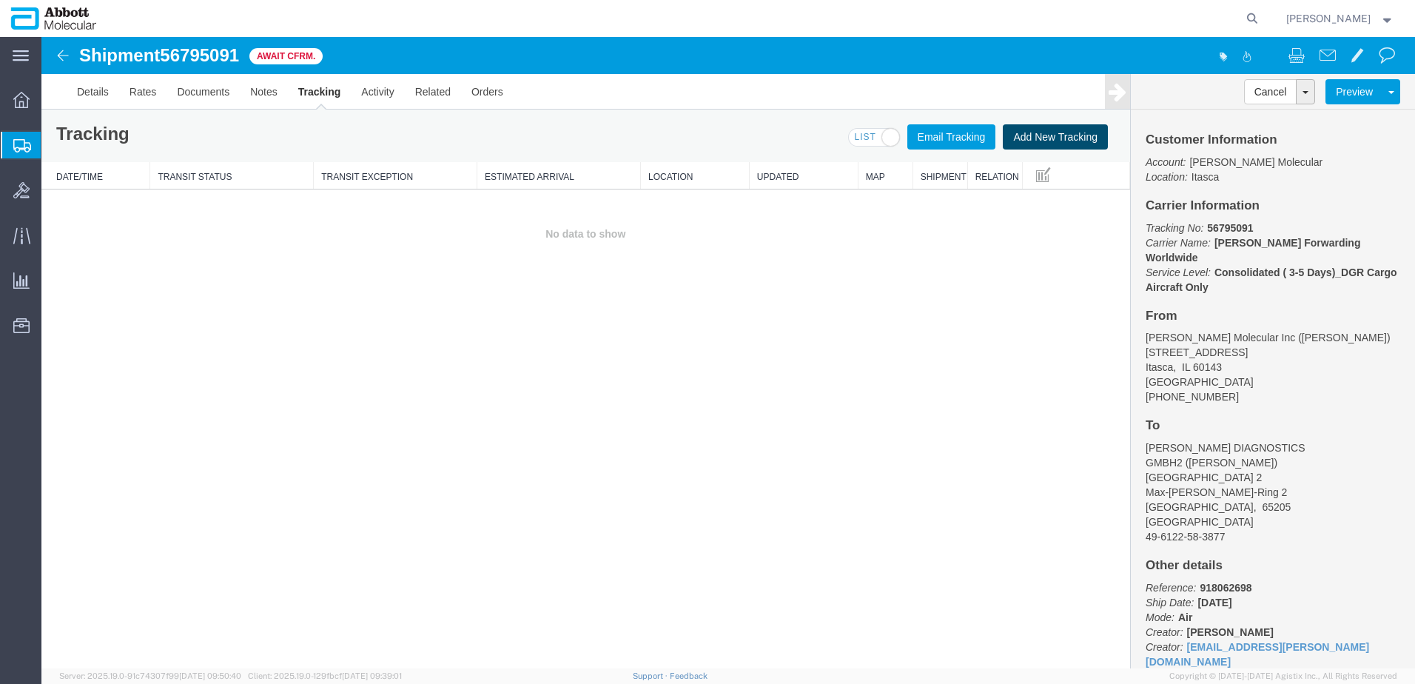
click at [1042, 138] on button "Add New Tracking" at bounding box center [1055, 136] width 105 height 25
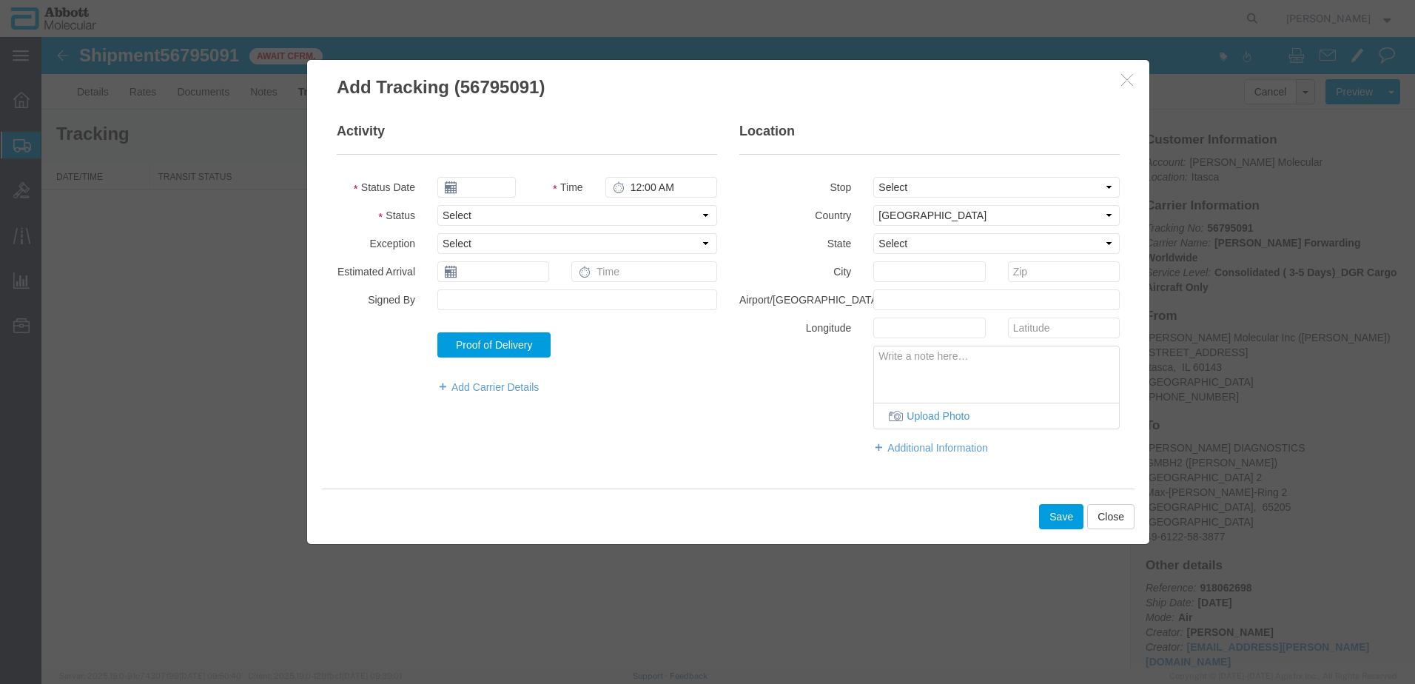
type input "09/16/2025"
type input "4:00 PM"
click at [484, 215] on select "Select Arrival Notice Available Arrival Notice Imported Arrive at Delivery Loca…" at bounding box center [577, 215] width 280 height 21
select select "DELIVRED"
click at [437, 205] on select "Select Arrival Notice Available Arrival Notice Imported Arrive at Delivery Loca…" at bounding box center [577, 215] width 280 height 21
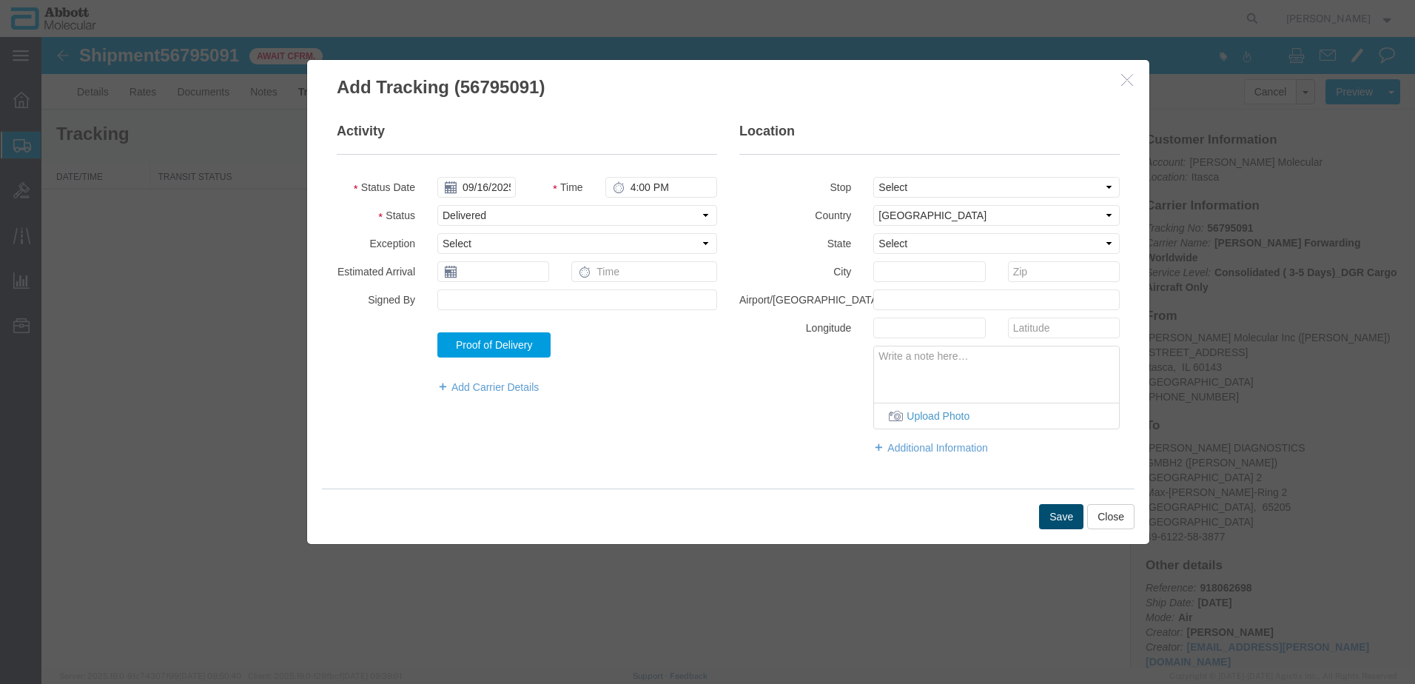
click at [1065, 515] on button "Save" at bounding box center [1061, 516] width 44 height 25
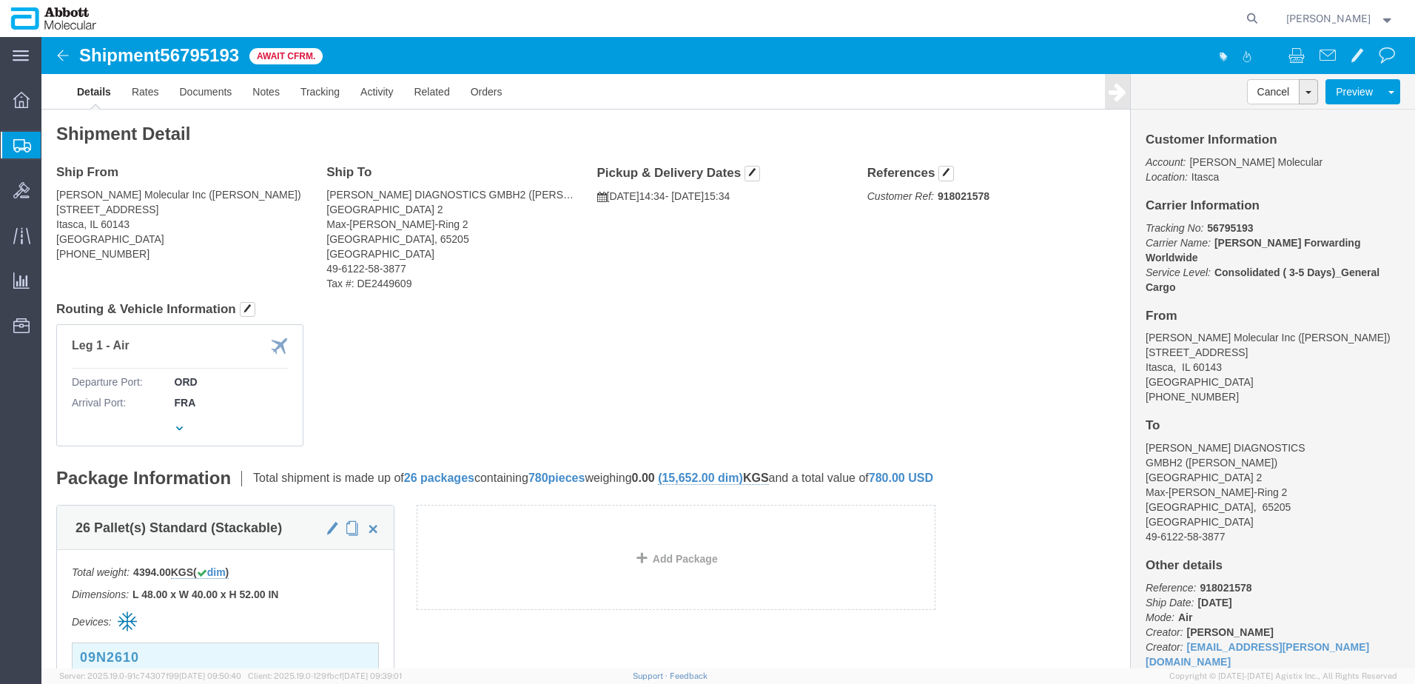
click b "918021578"
copy b "918021578"
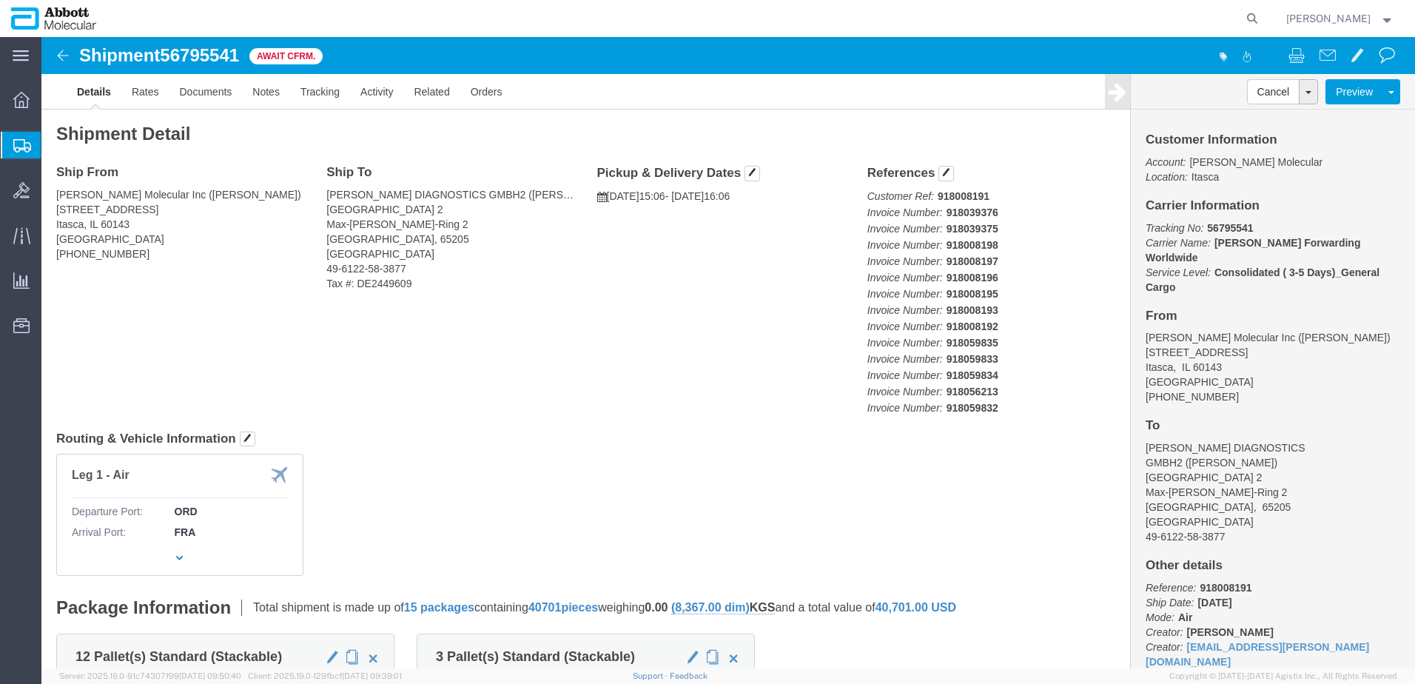
click b "918008191"
copy b "918008191"
click link "Tracking"
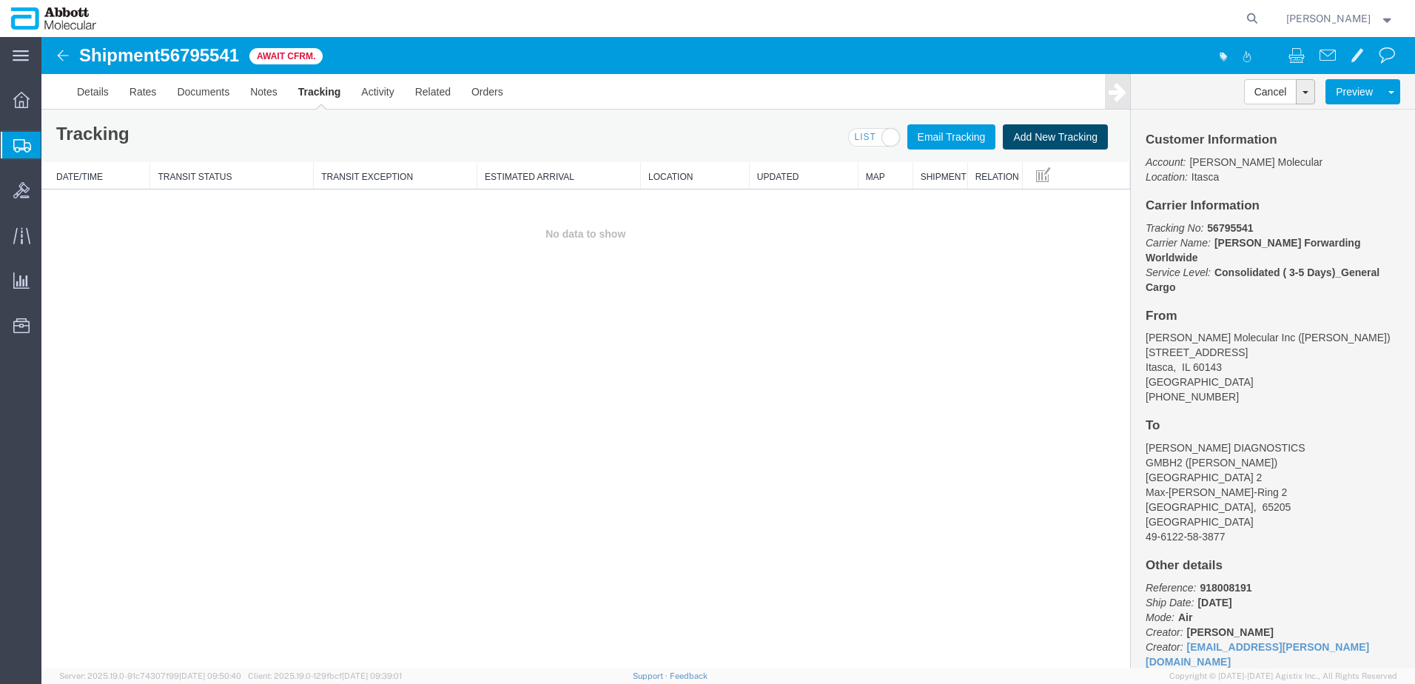
click at [1054, 132] on button "Add New Tracking" at bounding box center [1055, 136] width 105 height 25
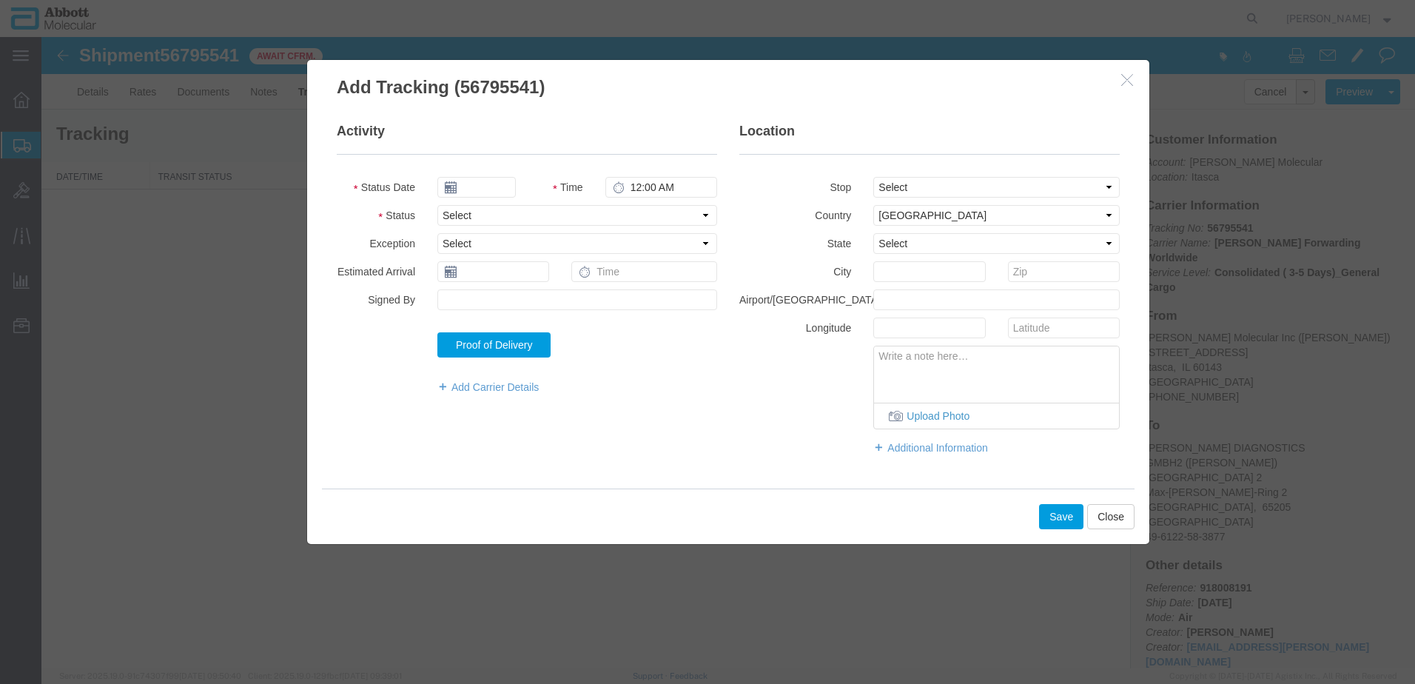
type input "09/16/2025"
type input "4:00 PM"
drag, startPoint x: 480, startPoint y: 215, endPoint x: 480, endPoint y: 228, distance: 12.6
click at [480, 215] on select "Select Arrival Notice Available Arrival Notice Imported Arrive at Delivery Loca…" at bounding box center [577, 215] width 280 height 21
select select "DELIVRED"
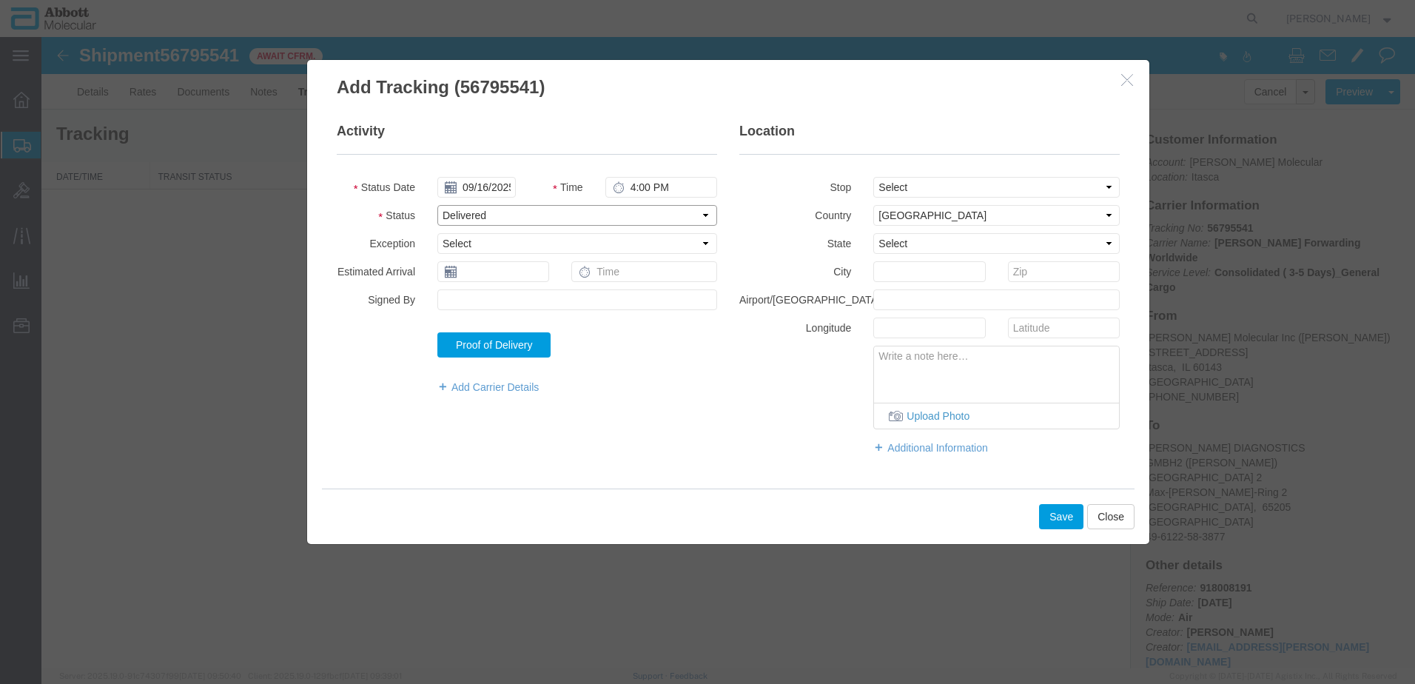
click at [437, 205] on select "Select Arrival Notice Available Arrival Notice Imported Arrive at Delivery Loca…" at bounding box center [577, 215] width 280 height 21
click at [1051, 515] on button "Save" at bounding box center [1061, 516] width 44 height 25
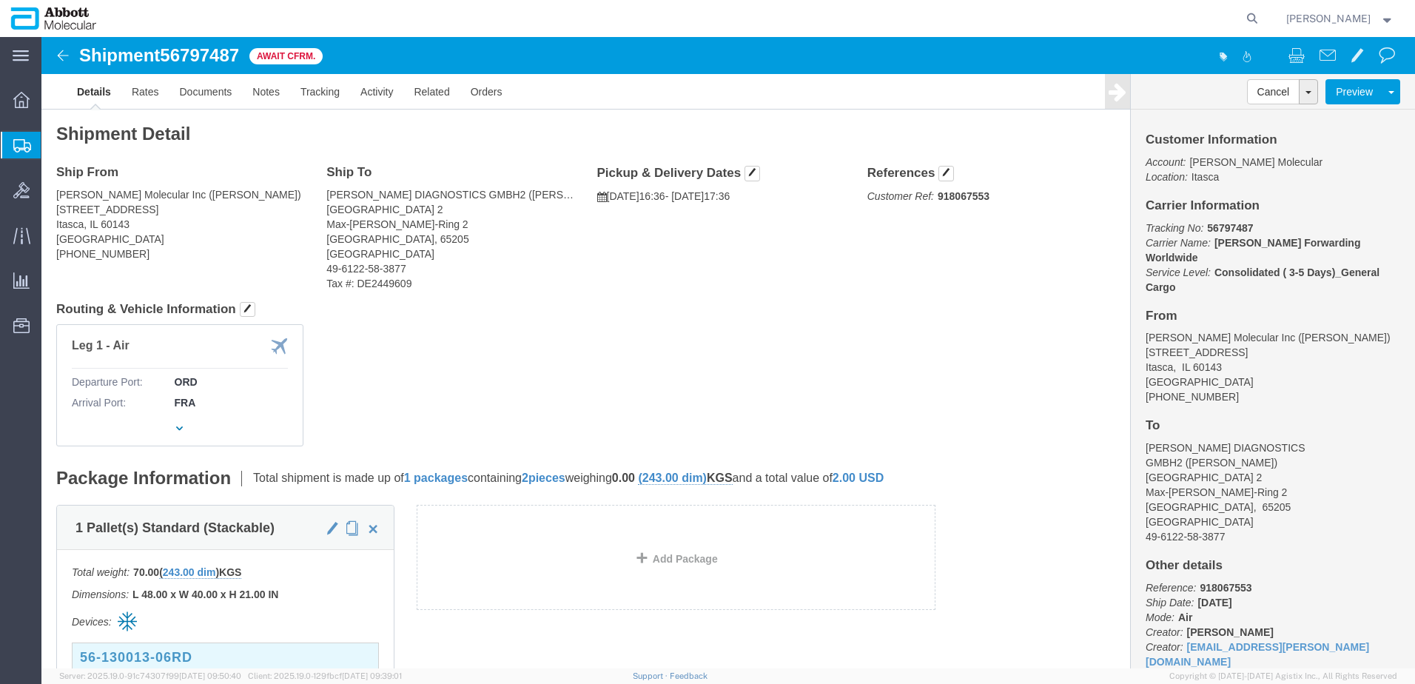
click b "918067553"
copy b "918067553"
click link "Tracking"
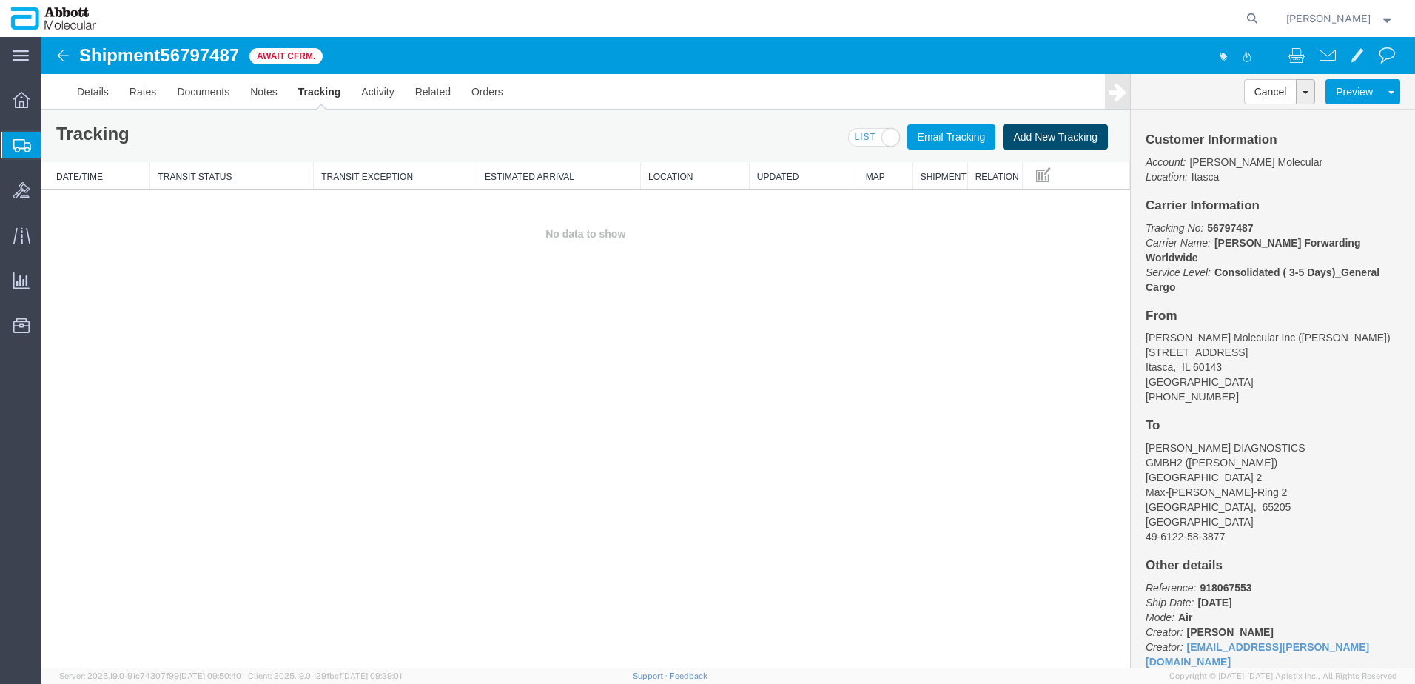
click at [1038, 137] on button "Add New Tracking" at bounding box center [1055, 136] width 105 height 25
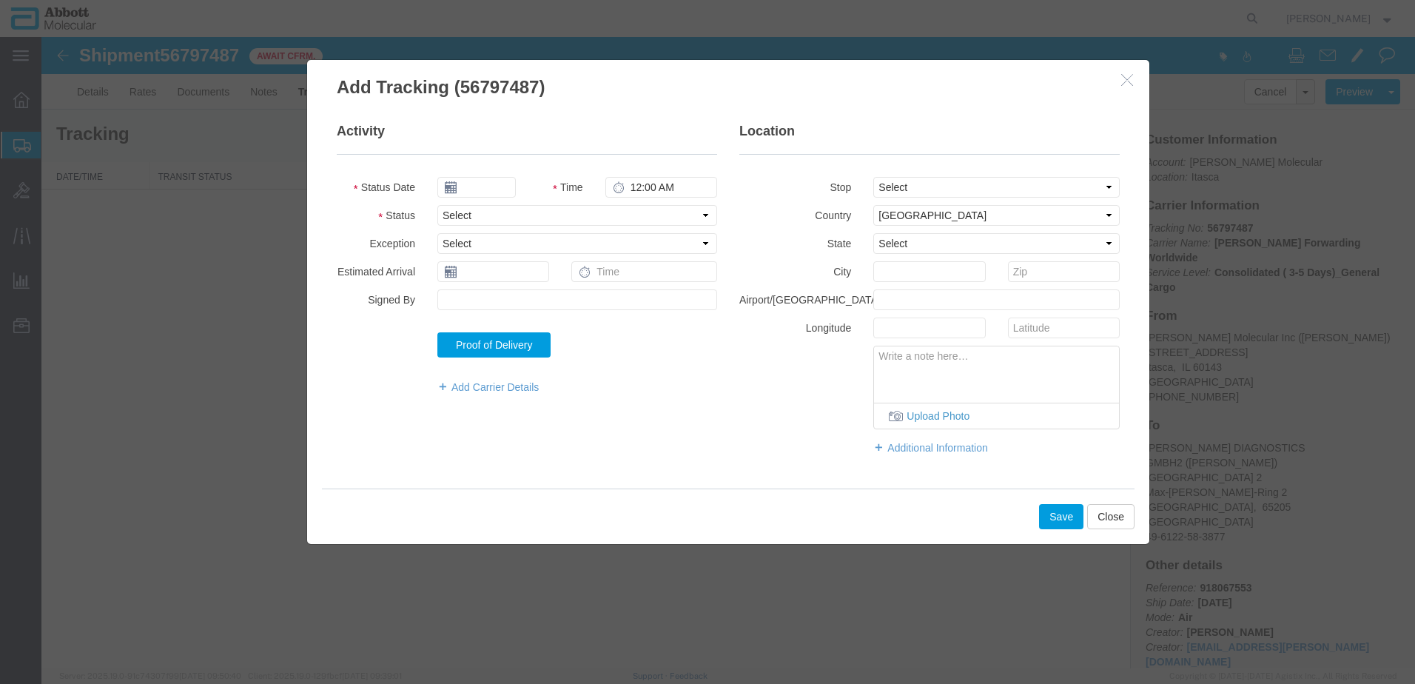
type input "09/16/2025"
type input "4:00 PM"
click at [525, 210] on select "Select Arrival Notice Available Arrival Notice Imported Arrive at Delivery Loca…" at bounding box center [577, 215] width 280 height 21
select select "DELIVRED"
click at [437, 205] on select "Select Arrival Notice Available Arrival Notice Imported Arrive at Delivery Loca…" at bounding box center [577, 215] width 280 height 21
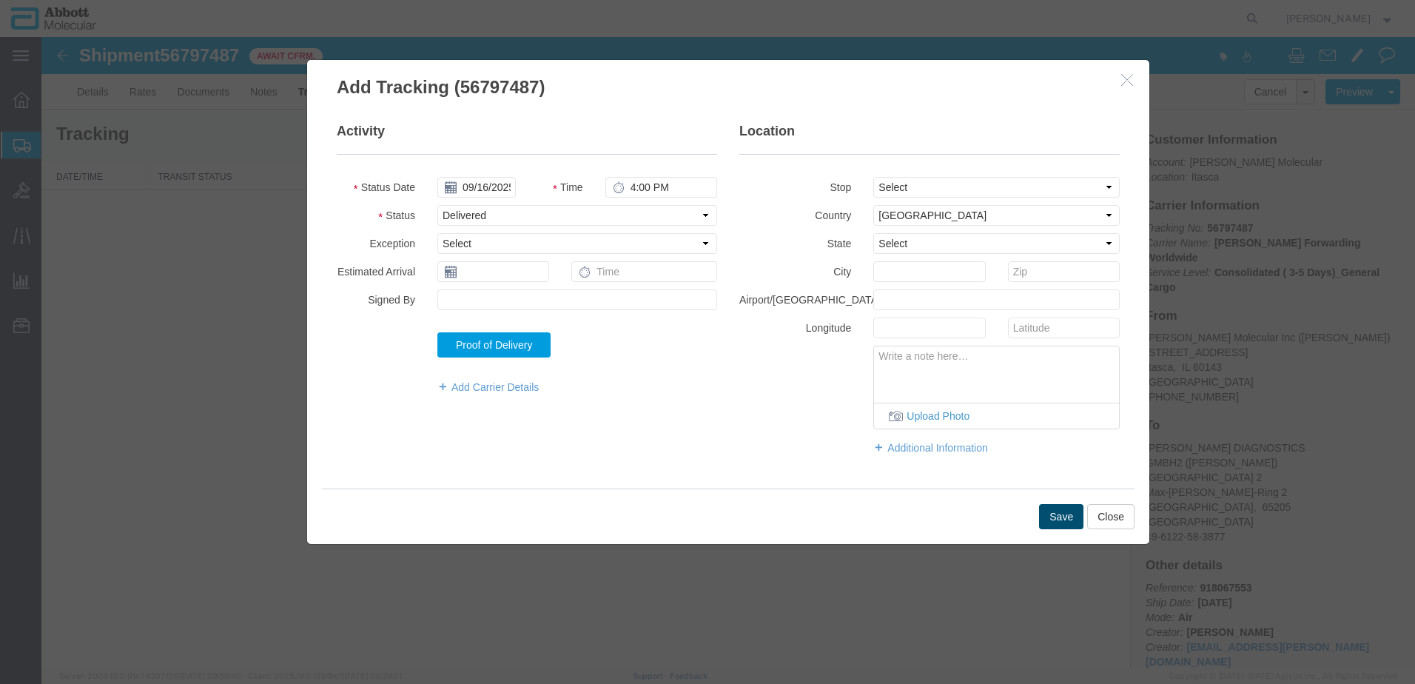
click at [1063, 515] on button "Save" at bounding box center [1061, 516] width 44 height 25
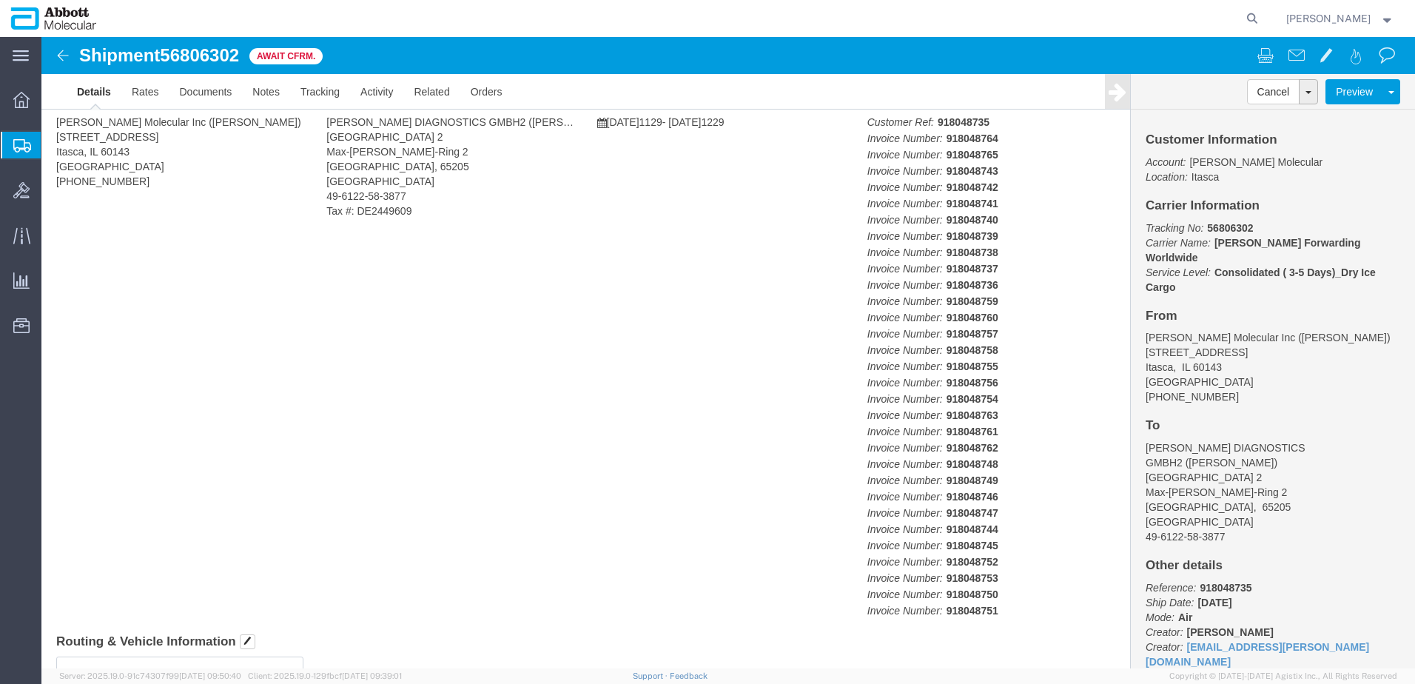
click body "Shipment 56806302 Await Cfrm. Details Rates Documents Notes Tracking Activity R…"
click div
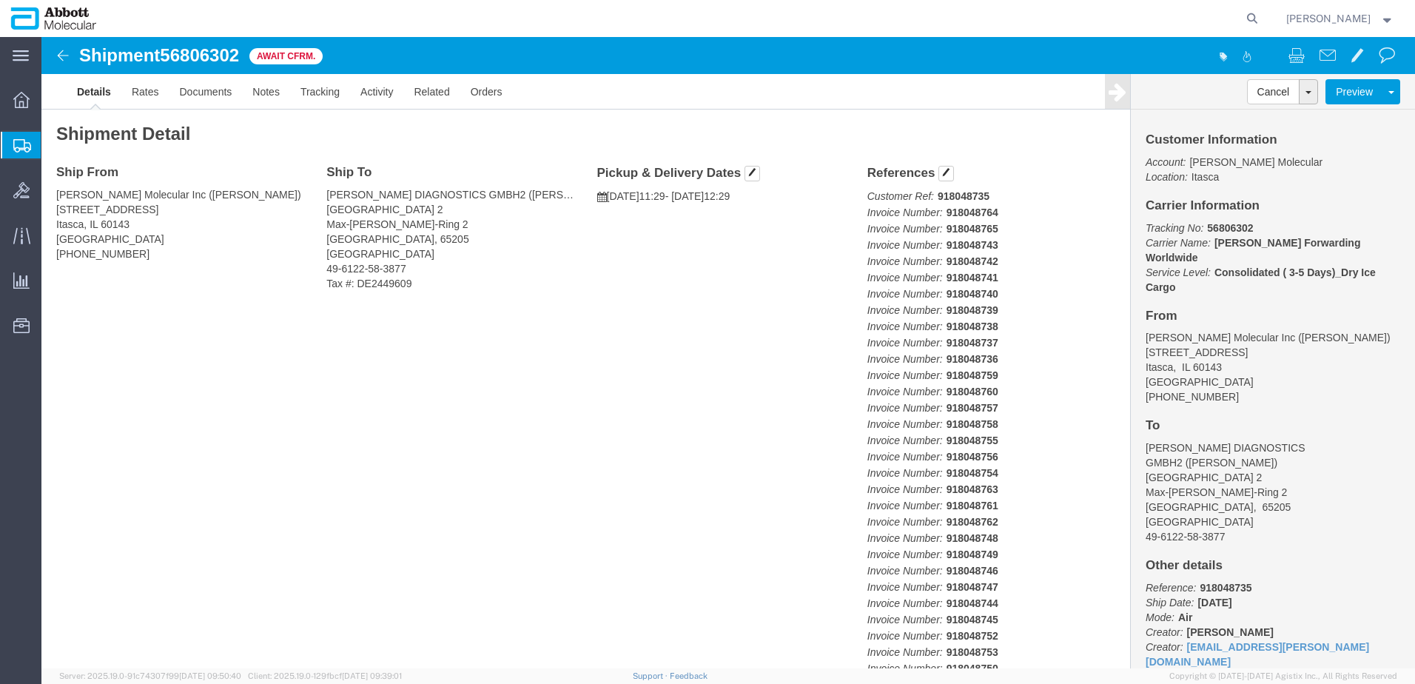
click b "918048735"
copy b "918048735"
click link "Tracking"
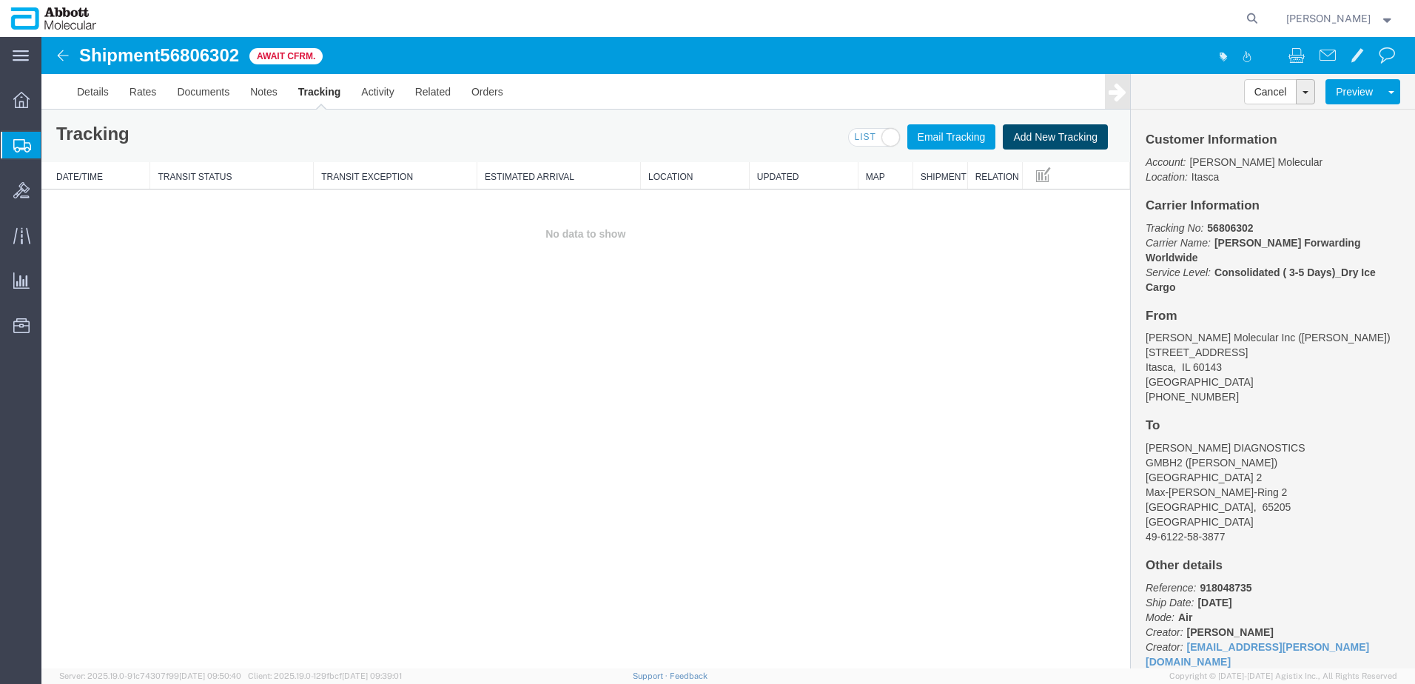
click at [1052, 138] on button "Add New Tracking" at bounding box center [1055, 136] width 105 height 25
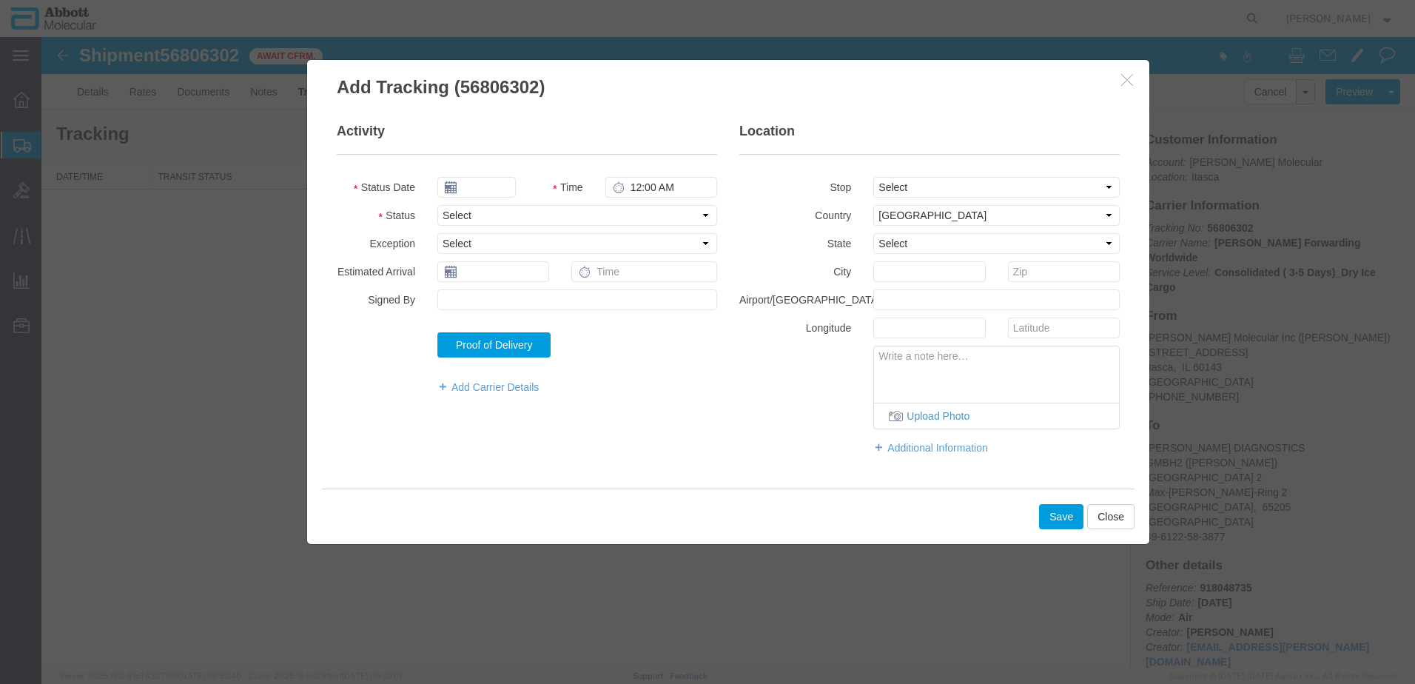
type input "09/16/2025"
type input "4:00 PM"
click at [483, 219] on select "Select Arrival Notice Available Arrival Notice Imported Arrive at Delivery Loca…" at bounding box center [577, 215] width 280 height 21
select select "DELIVRED"
click at [437, 205] on select "Select Arrival Notice Available Arrival Notice Imported Arrive at Delivery Loca…" at bounding box center [577, 215] width 280 height 21
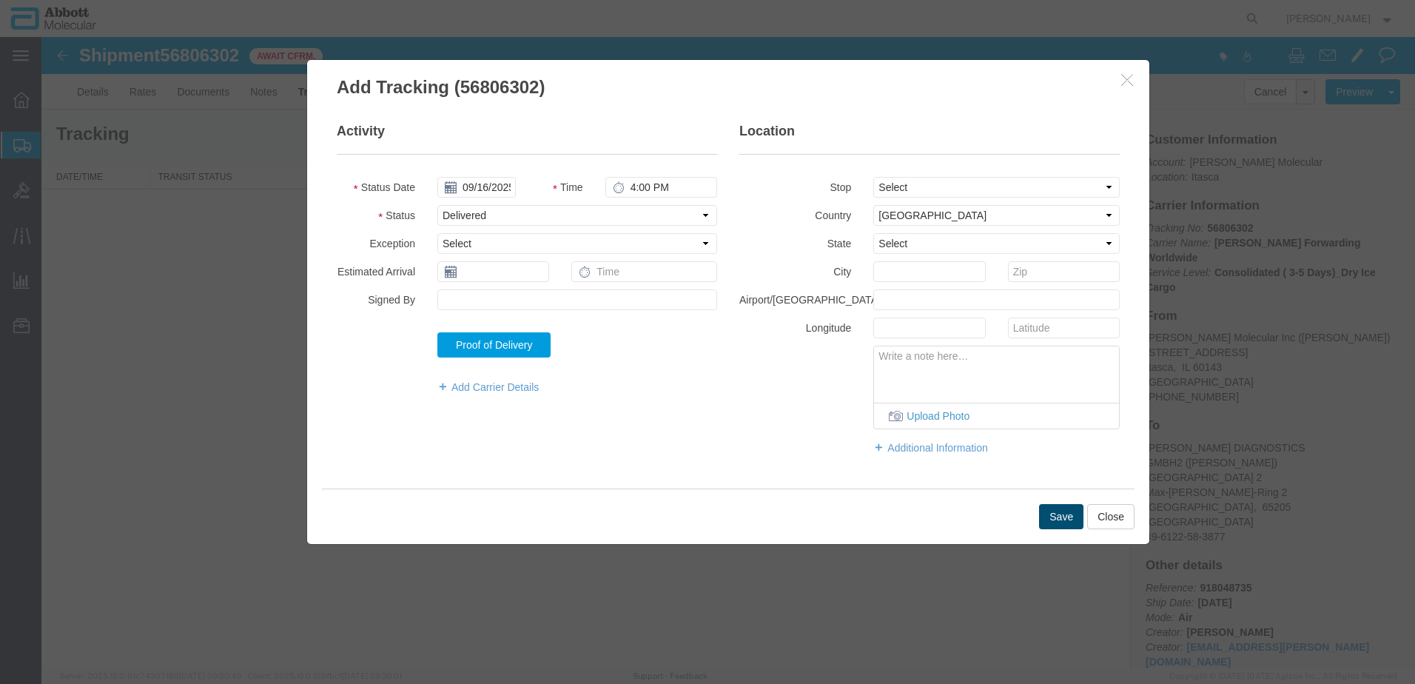
click at [1053, 513] on button "Save" at bounding box center [1061, 516] width 44 height 25
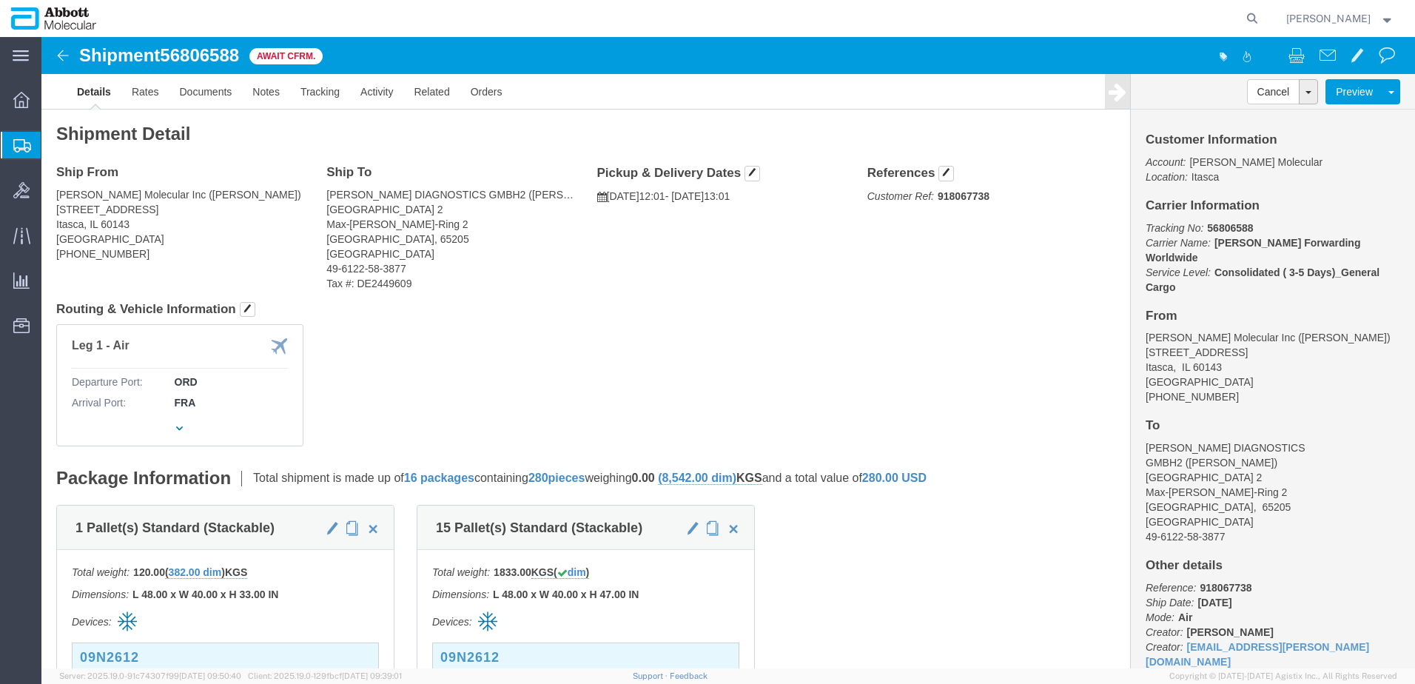
click b "918067738"
copy b "918067738"
click link "Tracking"
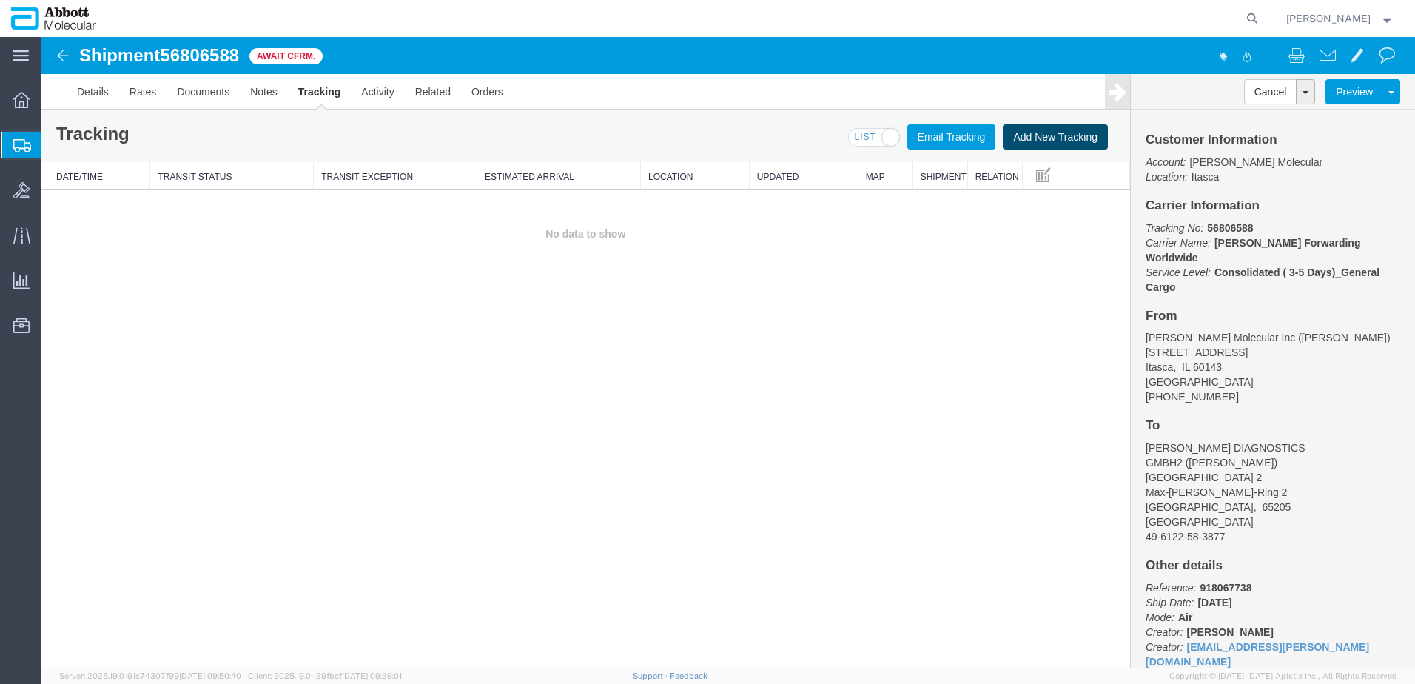
click at [1058, 134] on button "Add New Tracking" at bounding box center [1055, 136] width 105 height 25
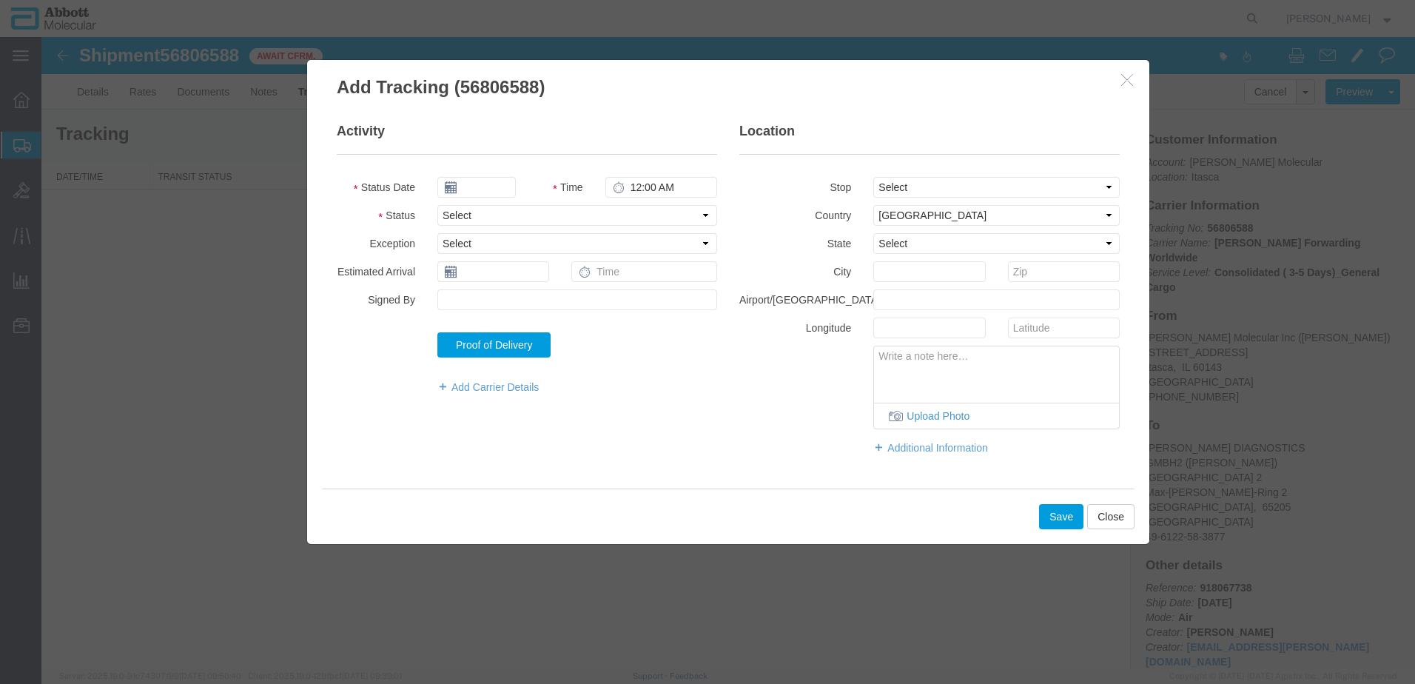
type input "09/16/2025"
type input "4:00 PM"
drag, startPoint x: 478, startPoint y: 214, endPoint x: 475, endPoint y: 226, distance: 12.2
click at [478, 214] on select "Select Arrival Notice Available Arrival Notice Imported Arrive at Delivery Loca…" at bounding box center [577, 215] width 280 height 21
select select "DELIVRED"
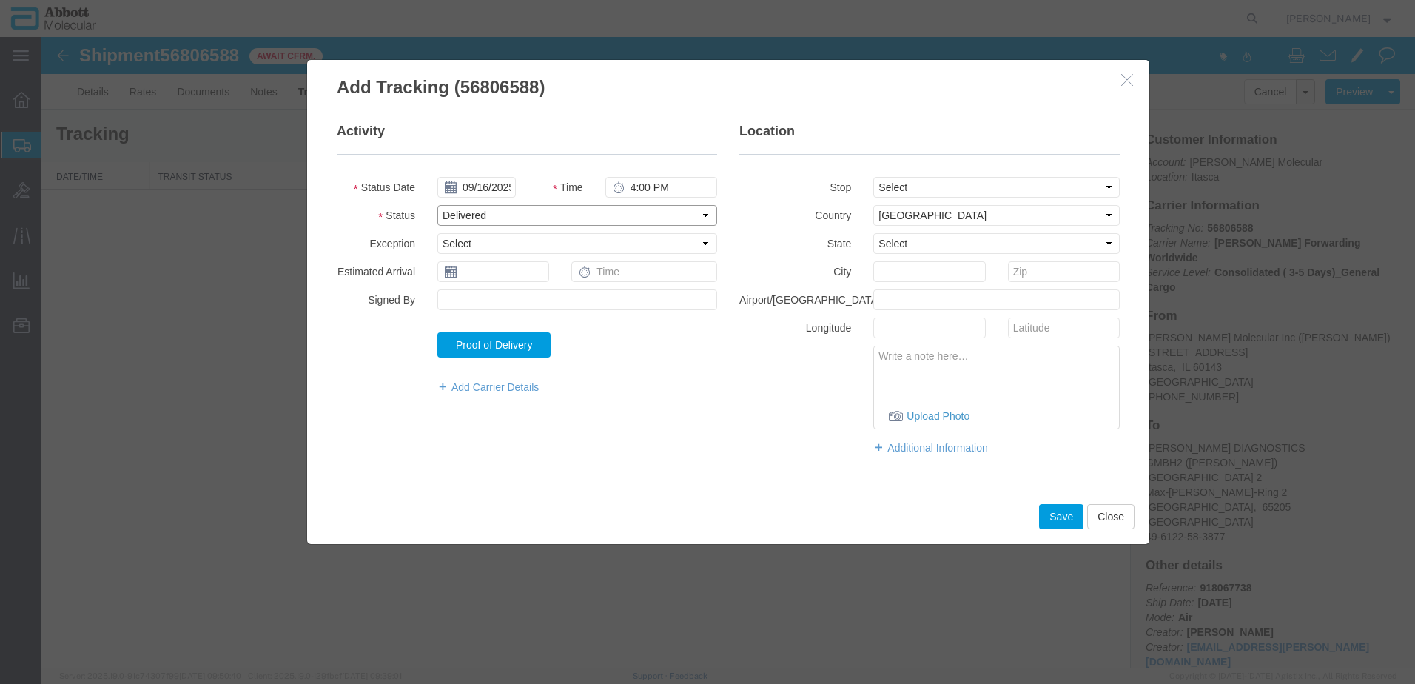
click at [437, 205] on select "Select Arrival Notice Available Arrival Notice Imported Arrive at Delivery Loca…" at bounding box center [577, 215] width 280 height 21
click at [1057, 513] on button "Save" at bounding box center [1061, 516] width 44 height 25
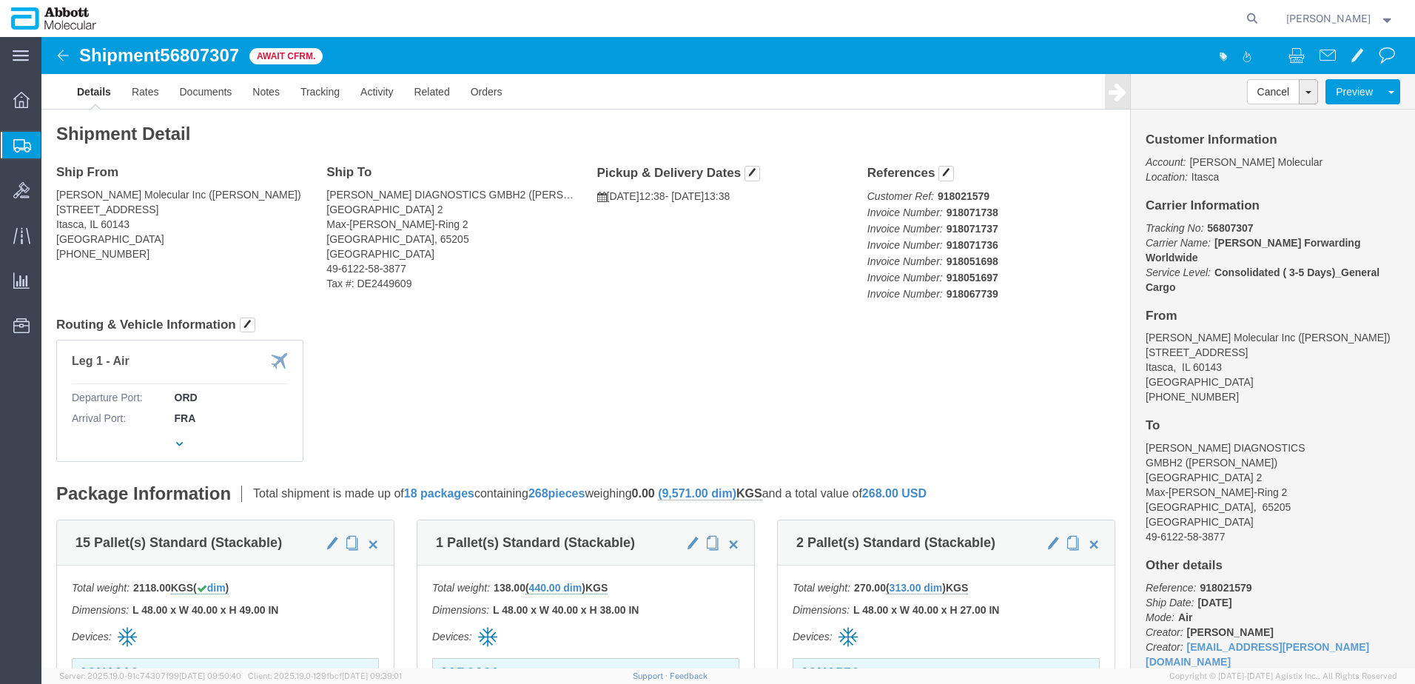
click b "918021579"
copy b "918021579"
click link "Tracking"
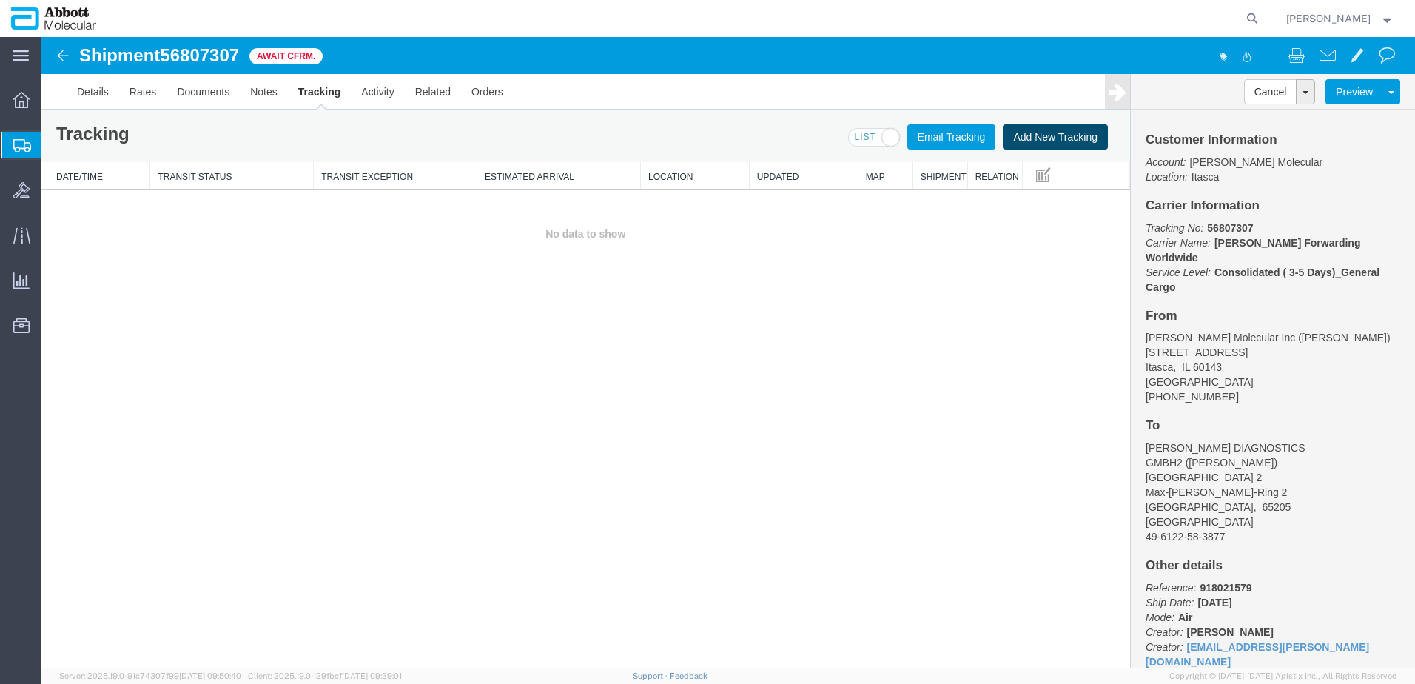
drag, startPoint x: 1079, startPoint y: 133, endPoint x: 842, endPoint y: 223, distance: 253.2
click at [1079, 133] on button "Add New Tracking" at bounding box center [1055, 136] width 105 height 25
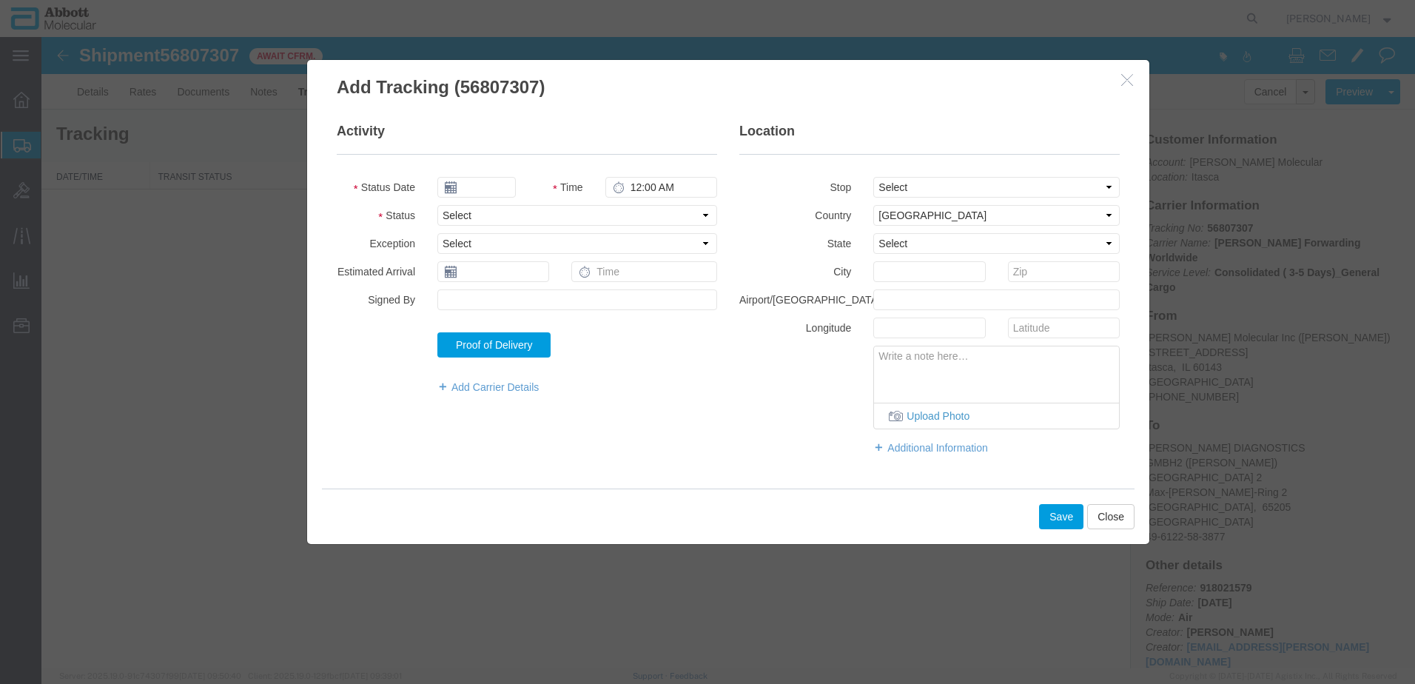
type input "09/16/2025"
type input "4:00 PM"
click at [488, 216] on select "Select Arrival Notice Available Arrival Notice Imported Arrive at Delivery Loca…" at bounding box center [577, 215] width 280 height 21
select select "DELIVRED"
click at [437, 205] on select "Select Arrival Notice Available Arrival Notice Imported Arrive at Delivery Loca…" at bounding box center [577, 215] width 280 height 21
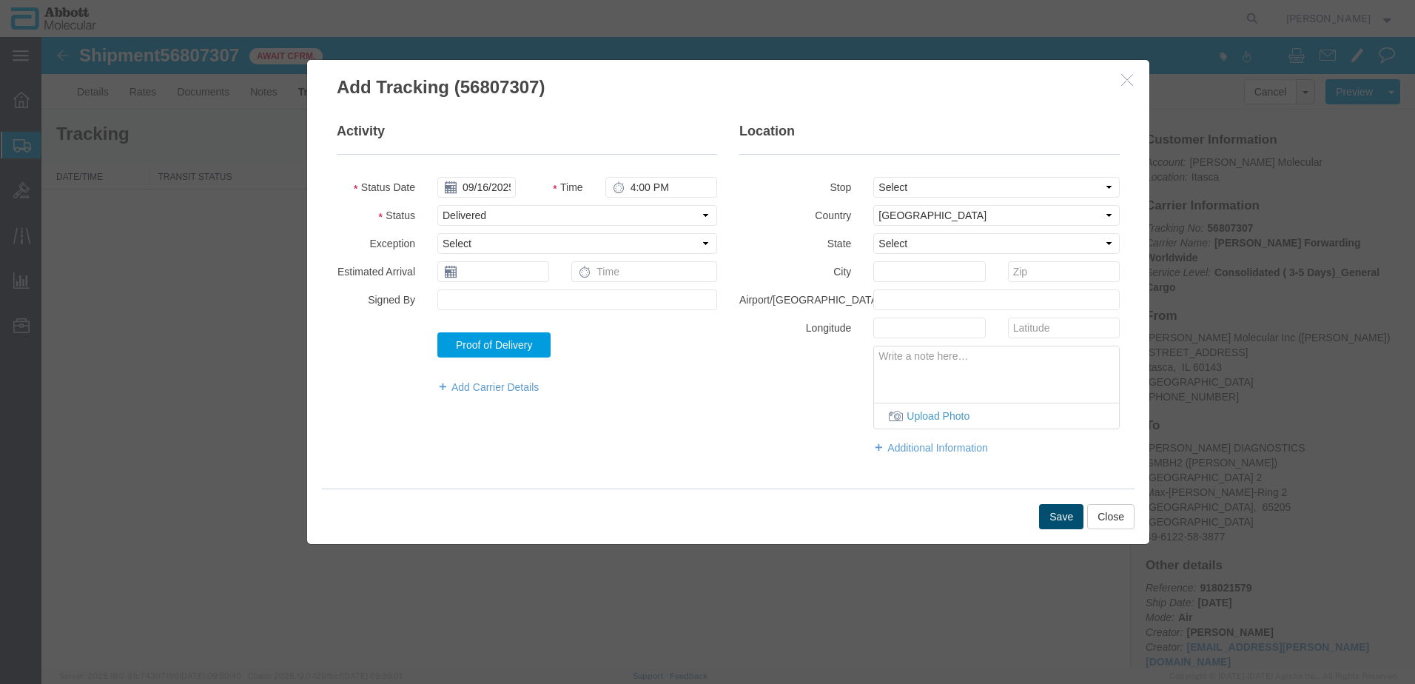
click at [1057, 522] on button "Save" at bounding box center [1061, 516] width 44 height 25
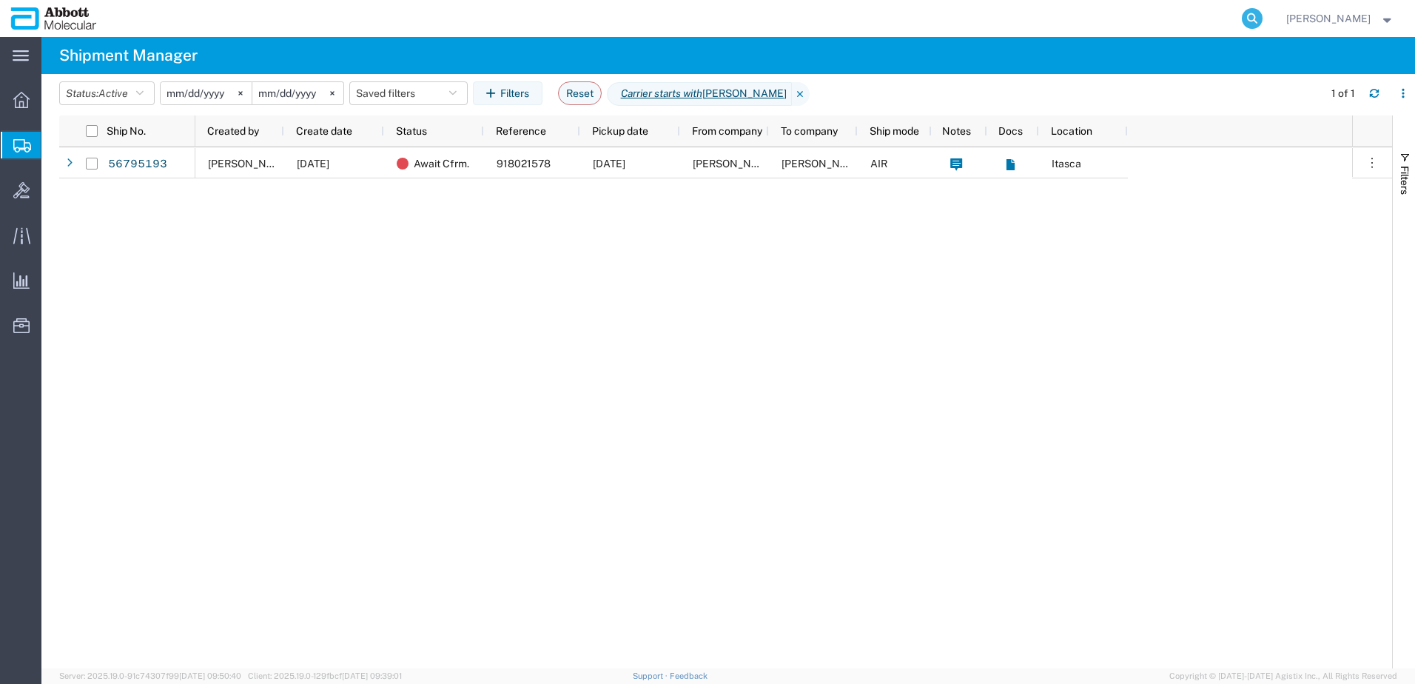
click at [1263, 17] on icon at bounding box center [1252, 18] width 21 height 21
click at [1186, 21] on input "search" at bounding box center [1017, 19] width 450 height 36
paste input "918080308"
type input "918080308"
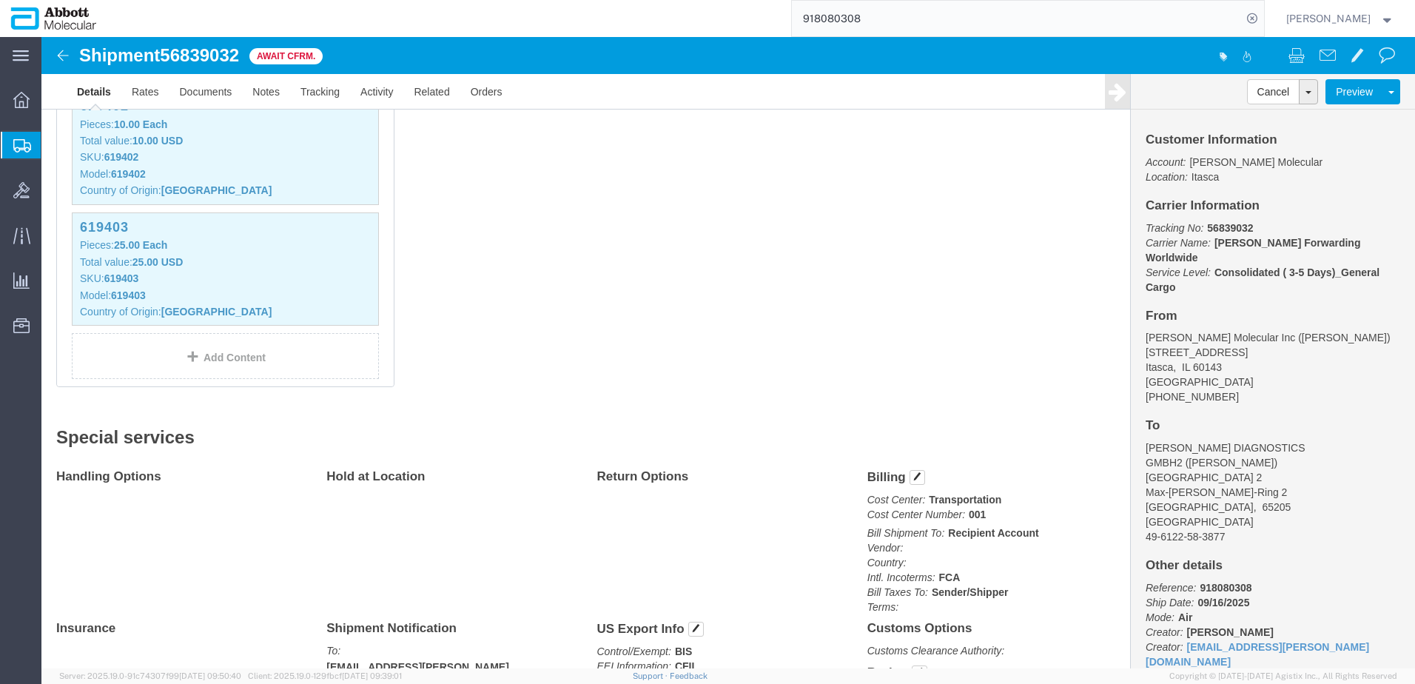
scroll to position [962, 0]
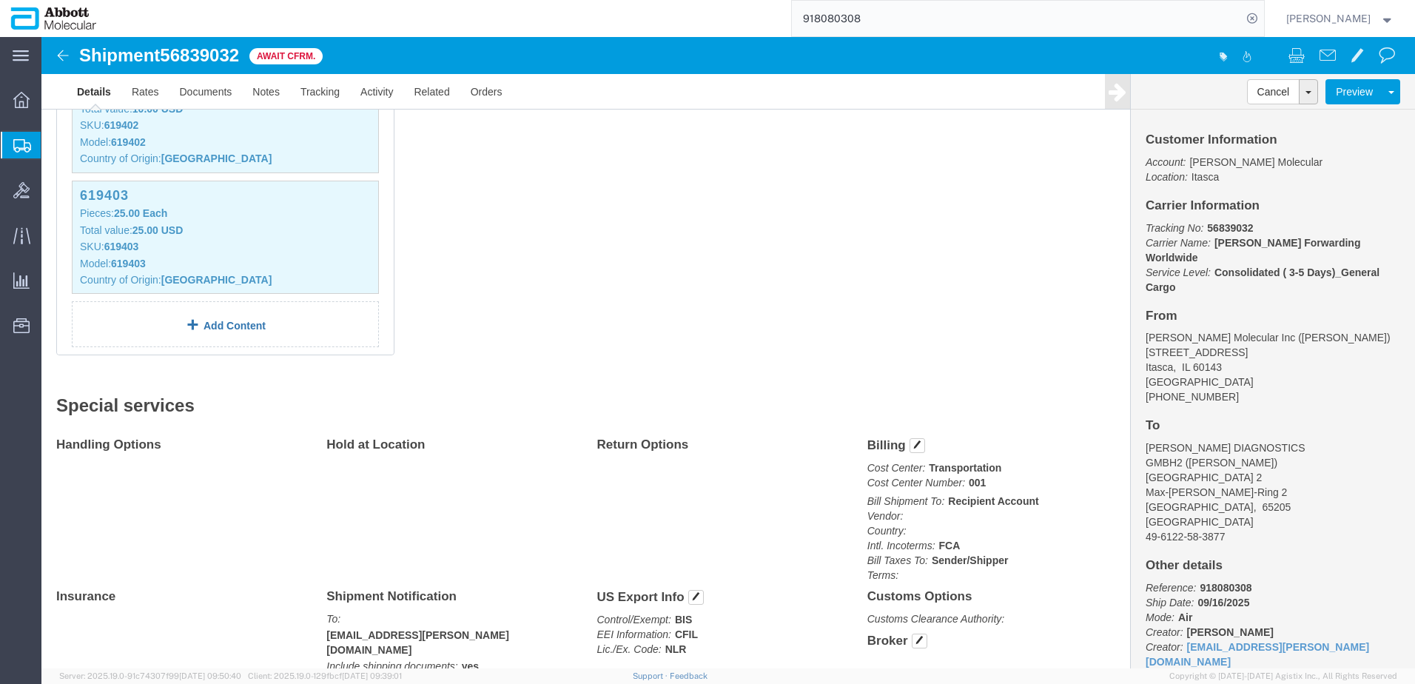
click link "Add Content"
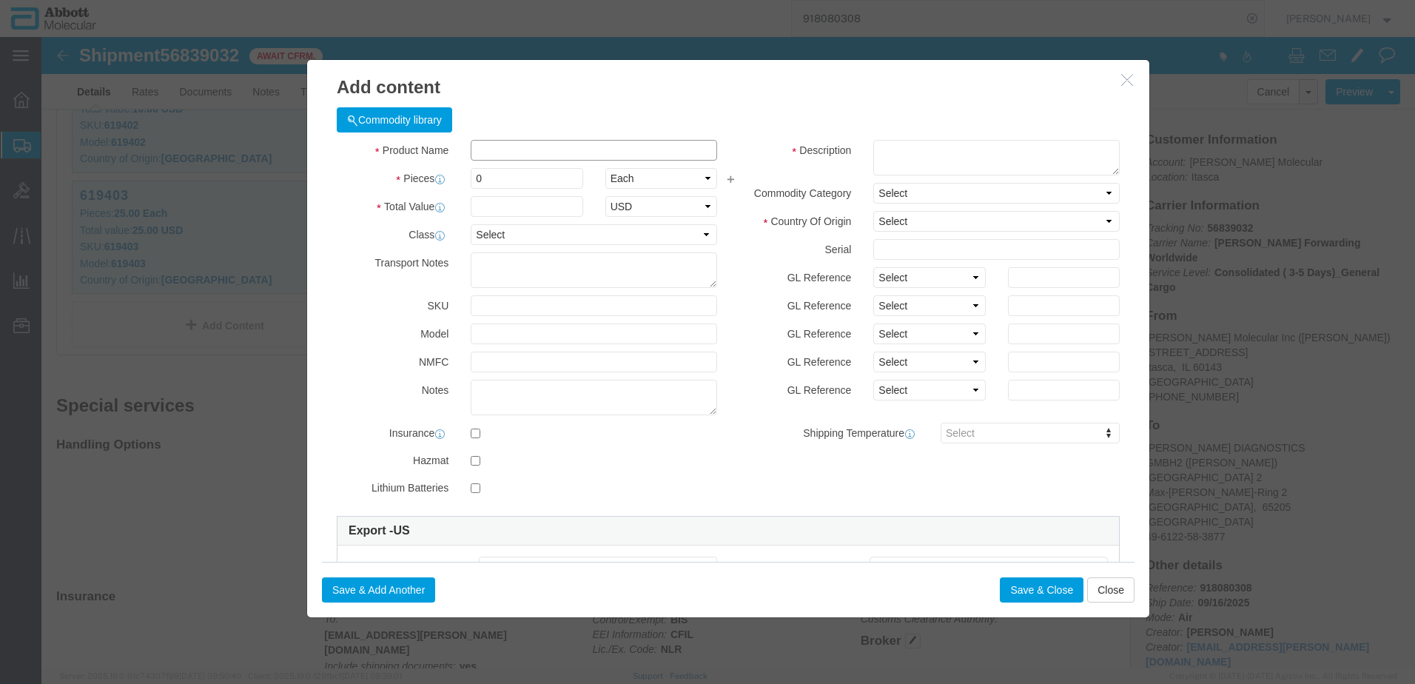
click input "text"
click button "Close"
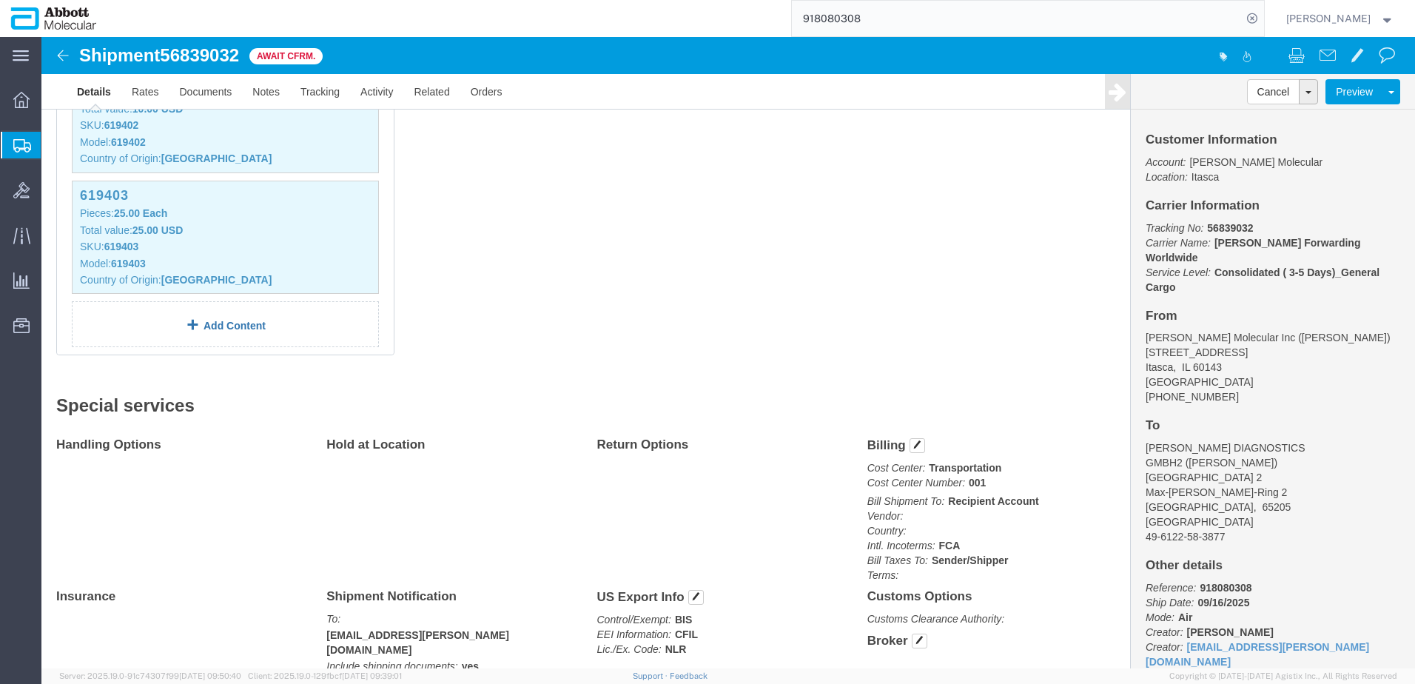
click link "Add Content"
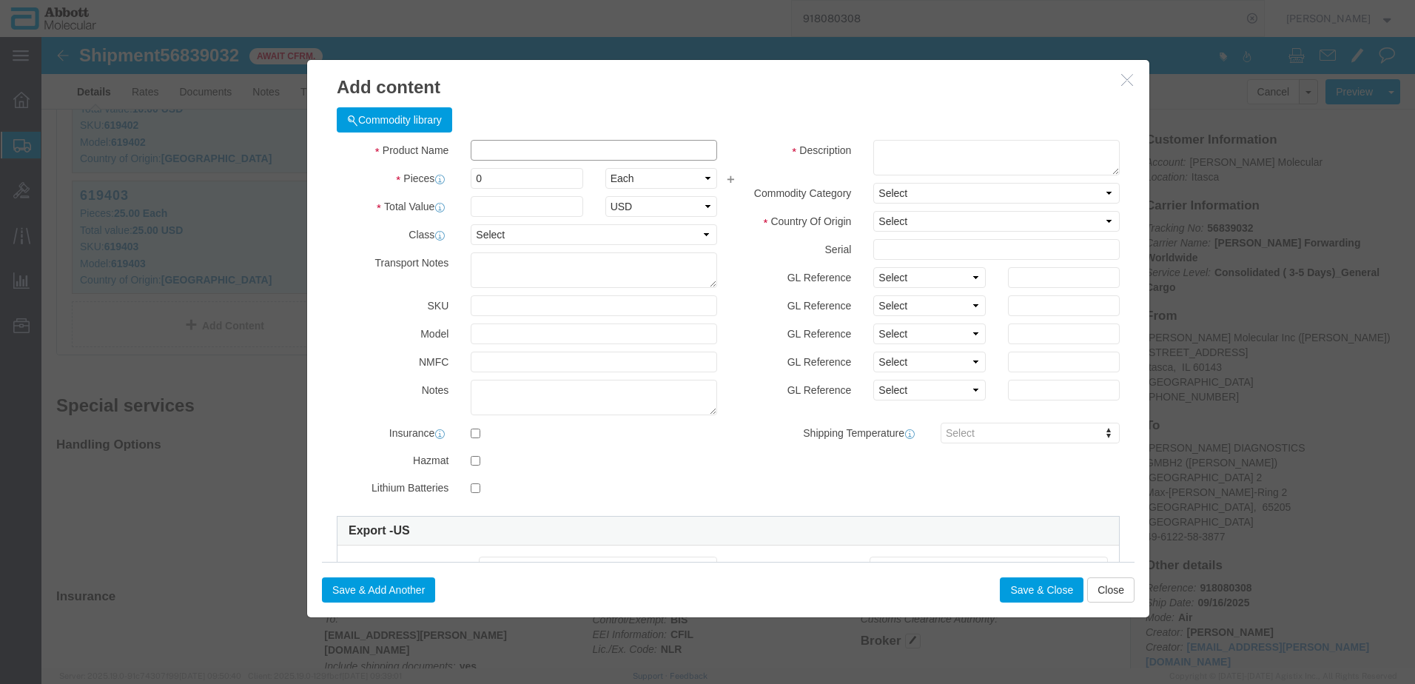
click input "text"
paste input "9027905995"
type input "9027905995"
drag, startPoint x: 523, startPoint y: 116, endPoint x: 269, endPoint y: 125, distance: 253.3
click div "Commodity library Product Name 9027905995 Pieces 0 Select Bag Barrels 100Board …"
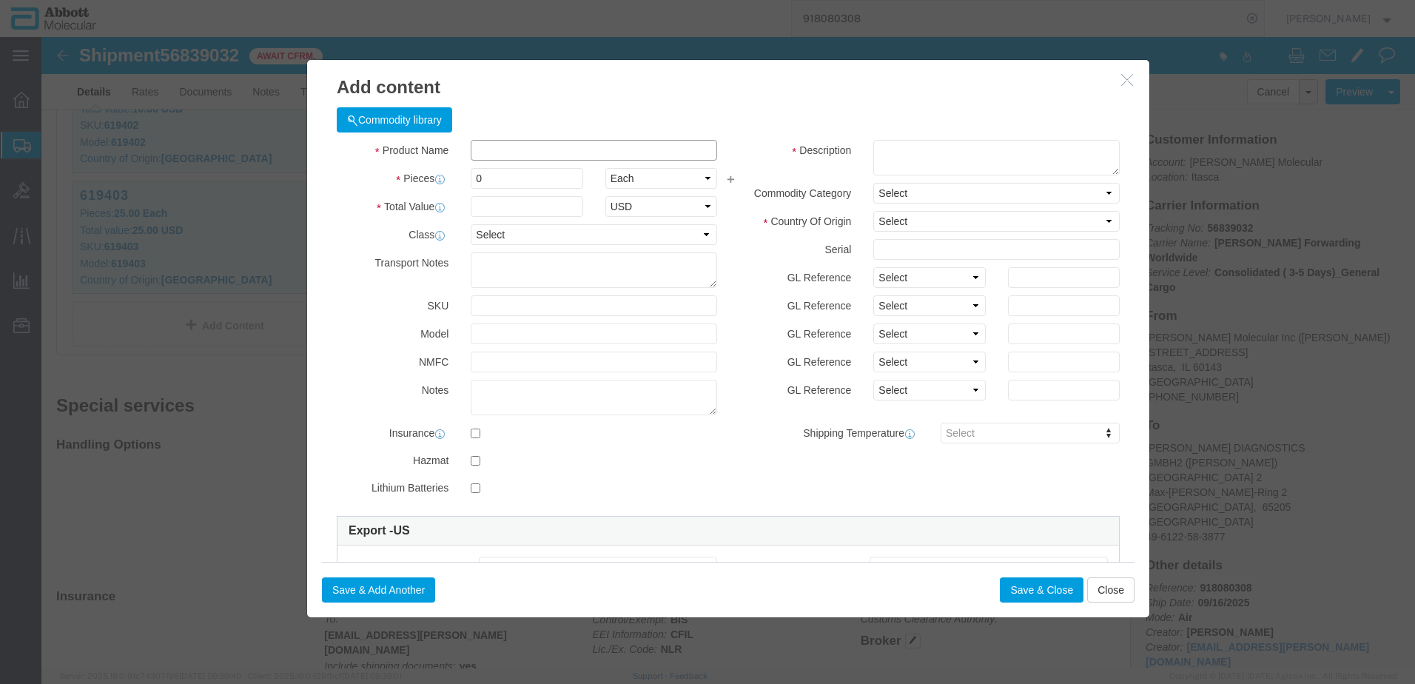
click input "text"
type input "[PHONE_NUMBER]"
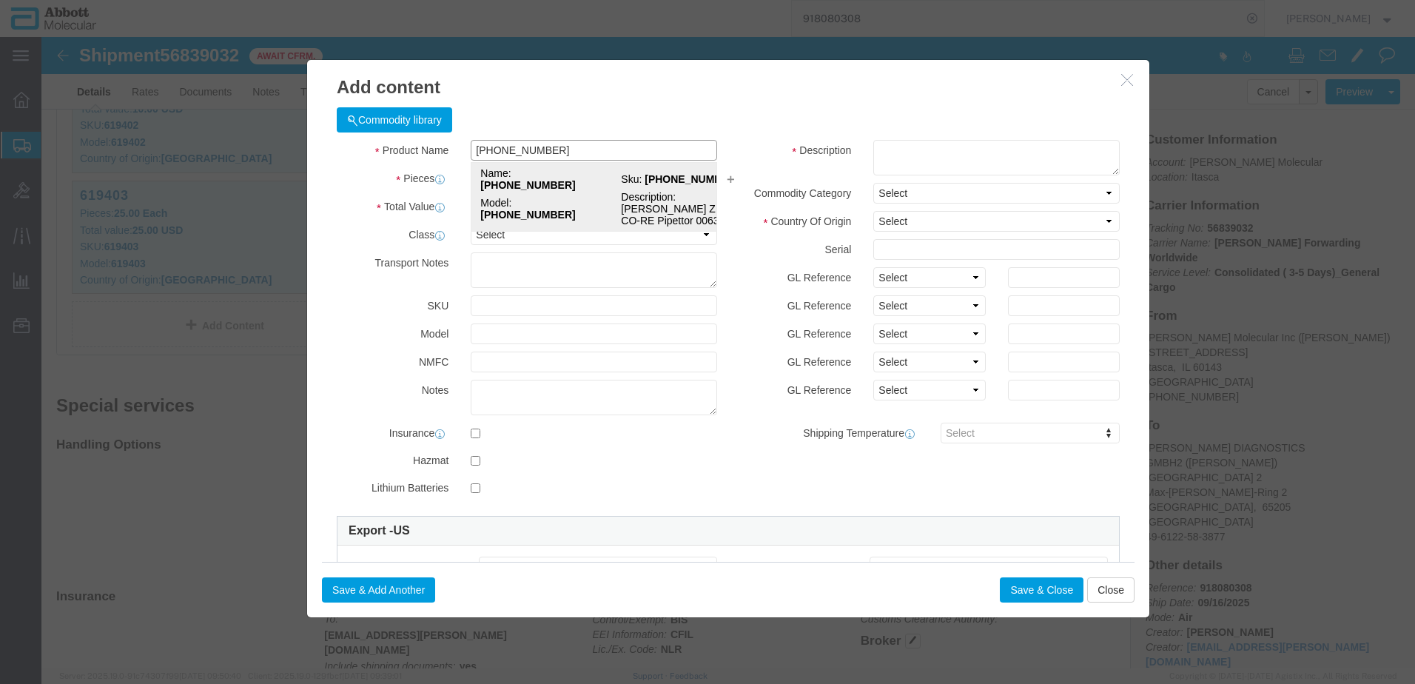
click td "Name: 56-100031-03"
select select "USD"
type input "9027905995"
type input "EAR99"
select select "BIS"
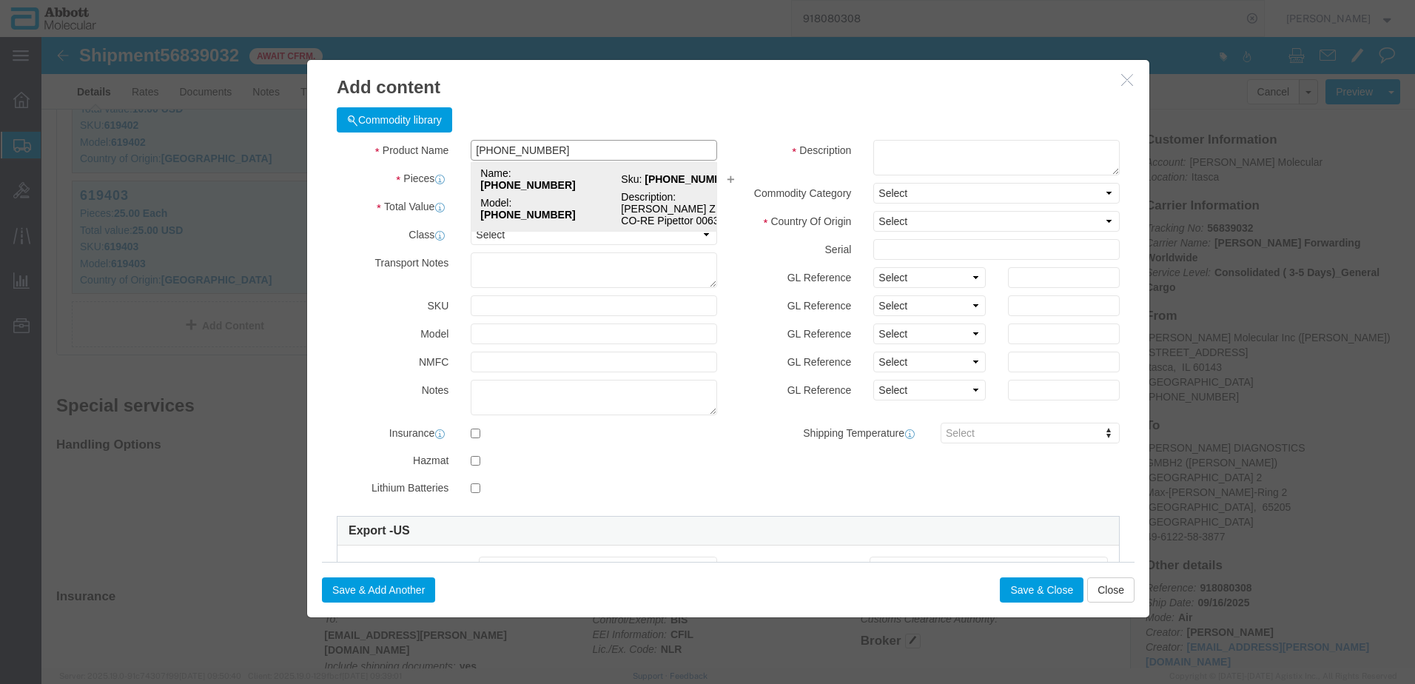
type input "[PHONE_NUMBER]"
type textarea "[PERSON_NAME] ZEUS CO-RE Pipettor 0063"
select select "NLR"
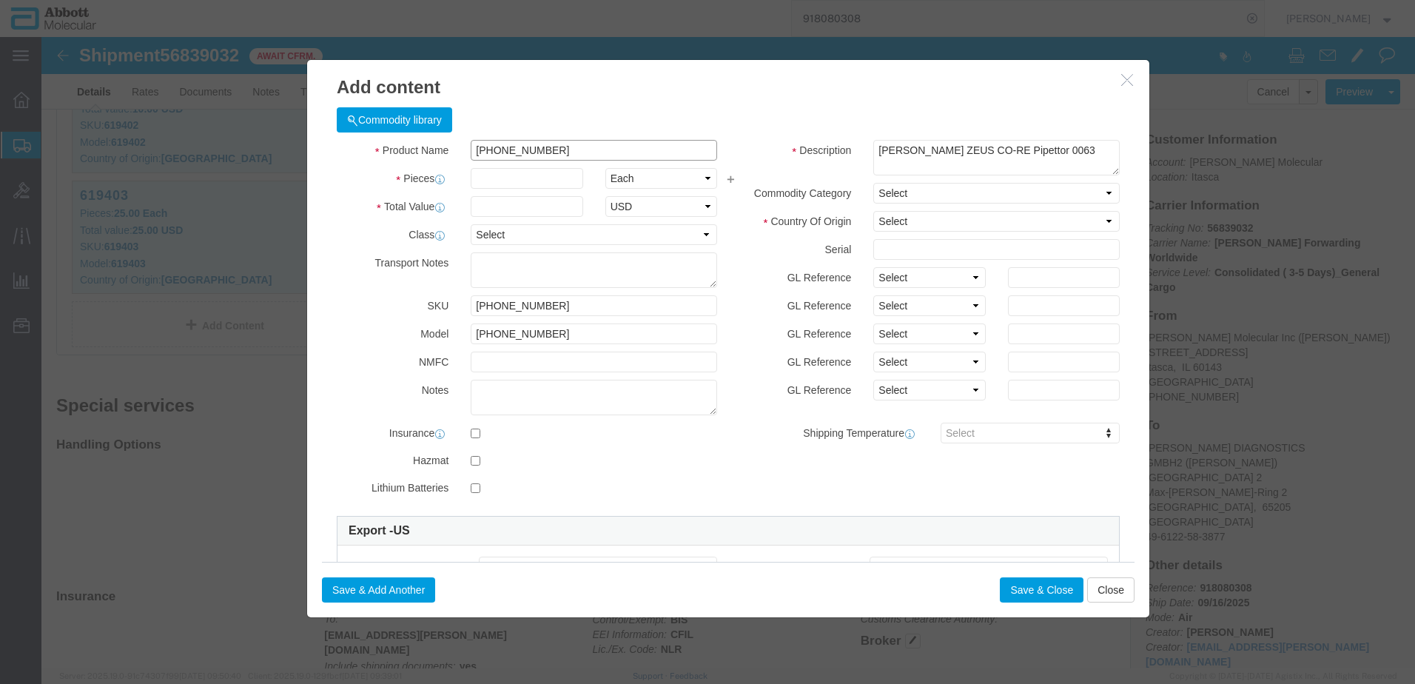
type input "[PHONE_NUMBER]"
type input "5"
click input "[PHONE_NUMBER]"
drag, startPoint x: 528, startPoint y: 112, endPoint x: -44, endPoint y: 104, distance: 572.2
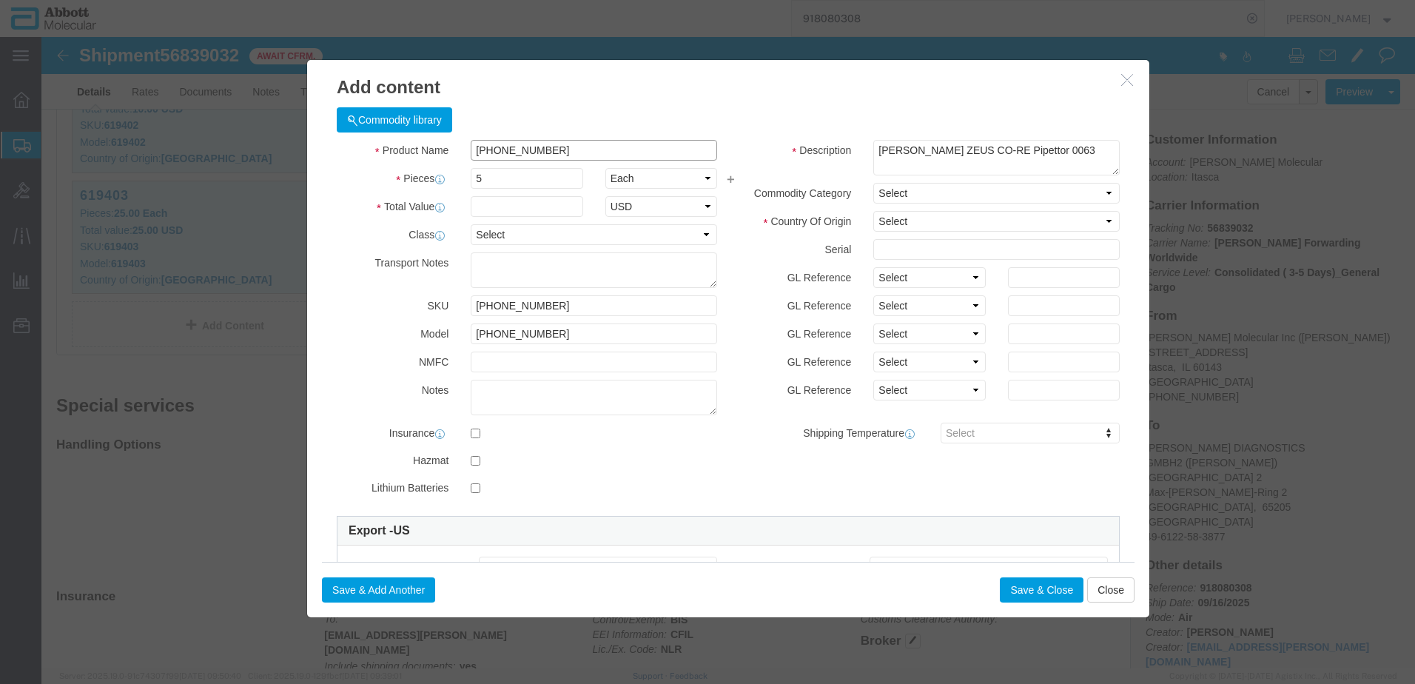
click html "Shipment 56839032 Await Cfrm. Details Rates Documents Notes Tracking Activity R…"
drag, startPoint x: 443, startPoint y: 112, endPoint x: 452, endPoint y: 112, distance: 9.6
click input "text"
paste input "[PHONE_NUMBER]"
type input "[PHONE_NUMBER]"
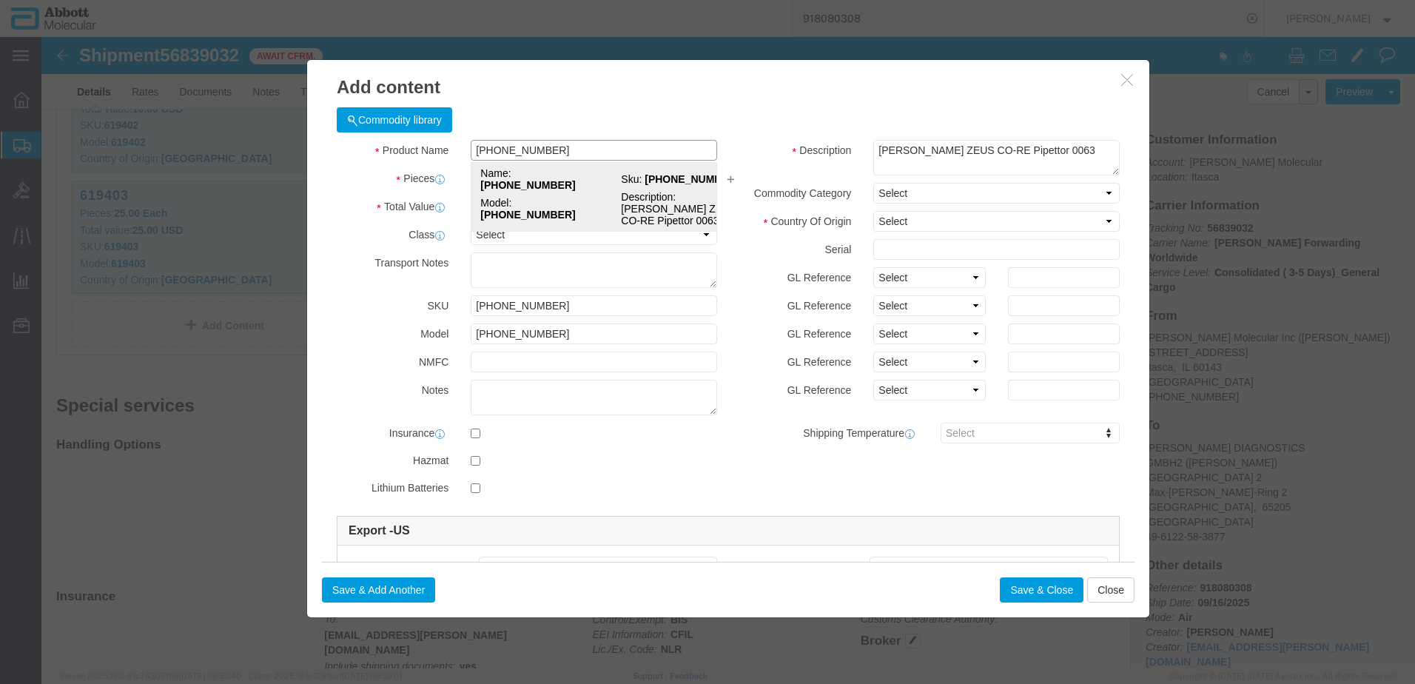
click td "Model: 56-100031-03"
select select "NLR"
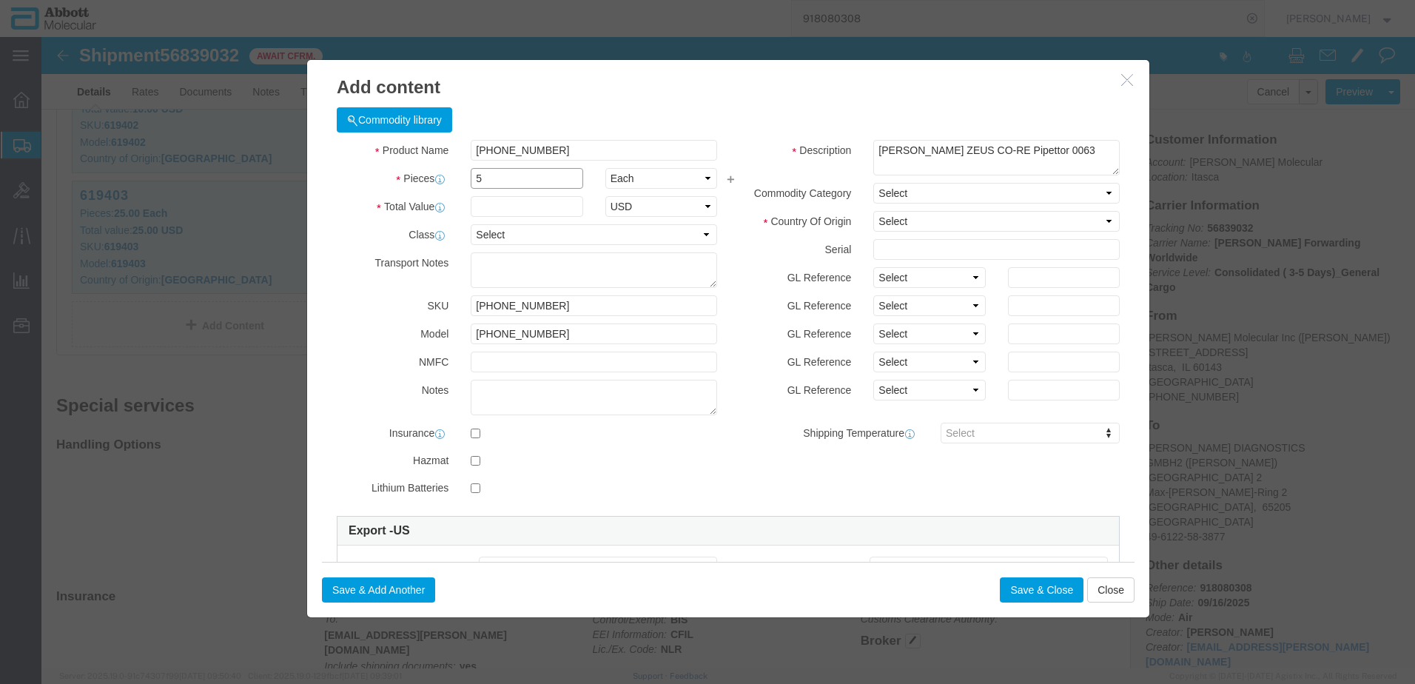
type input "5"
drag, startPoint x: 489, startPoint y: 143, endPoint x: 483, endPoint y: 138, distance: 8.4
click input "5"
type input "5"
click select "Select Account Type Activity ID Airline Appointment Number ASN Batch Number Bil…"
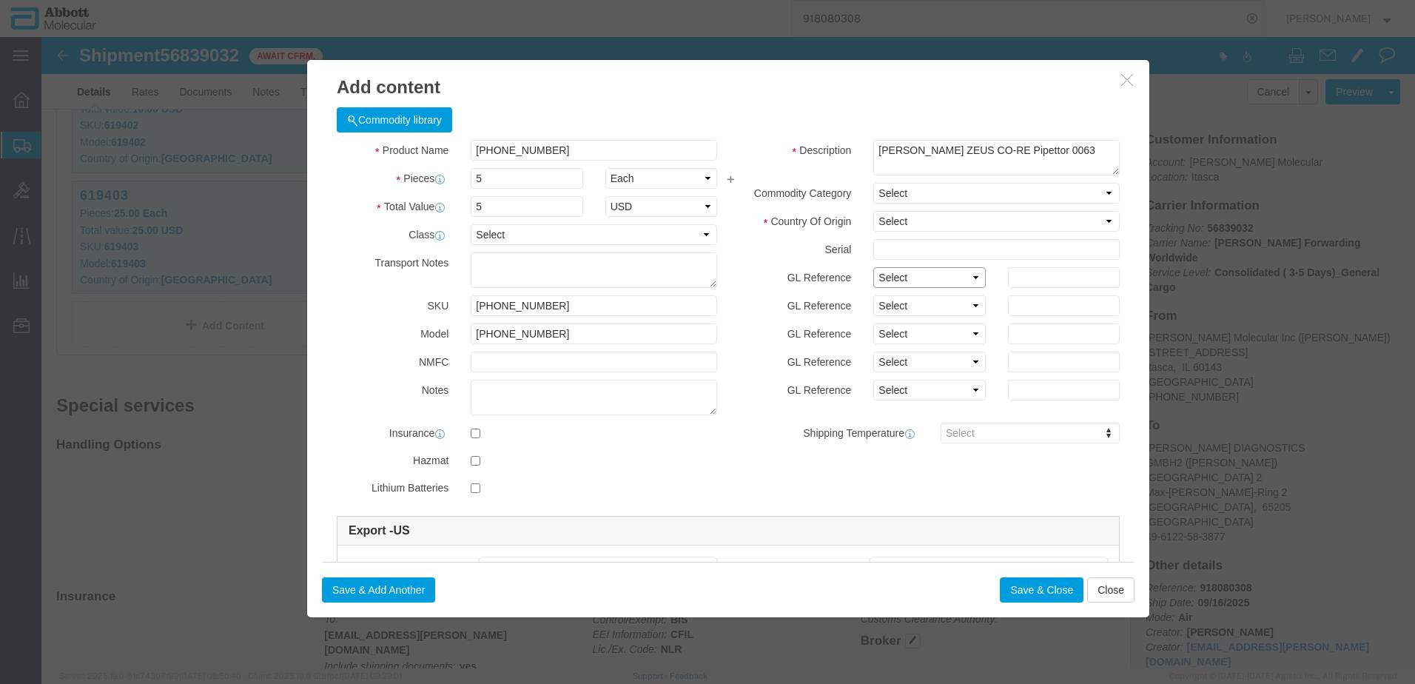
select select "BATCH_NUMBER"
click select "Select Account Type Activity ID Airline Appointment Number ASN Batch Number Bil…"
type input "b"
select select "BATCH_NUMBER"
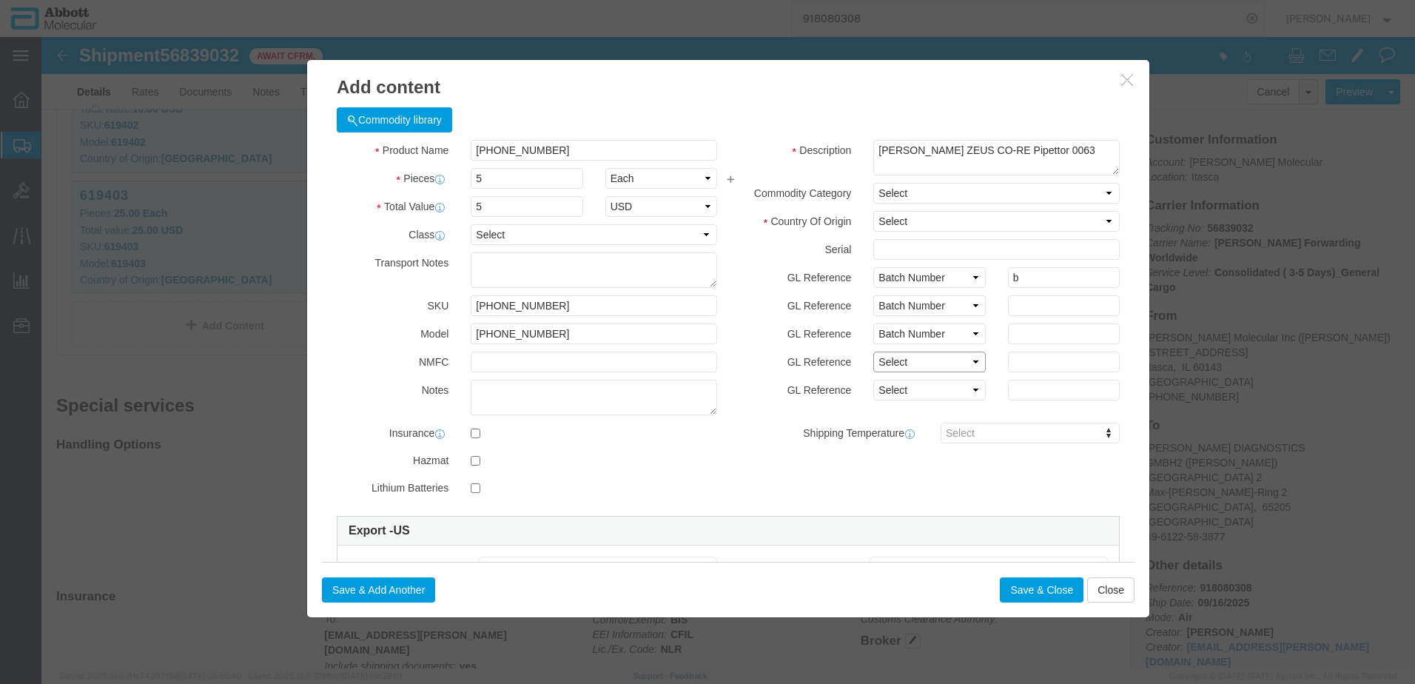
select select "BATCH_NUMBER"
drag, startPoint x: 962, startPoint y: 244, endPoint x: 859, endPoint y: 255, distance: 103.4
click div "GL Reference Select Account Type Activity ID Airline Appointment Number ASN Bat…"
drag, startPoint x: 979, startPoint y: 253, endPoint x: 935, endPoint y: 243, distance: 45.4
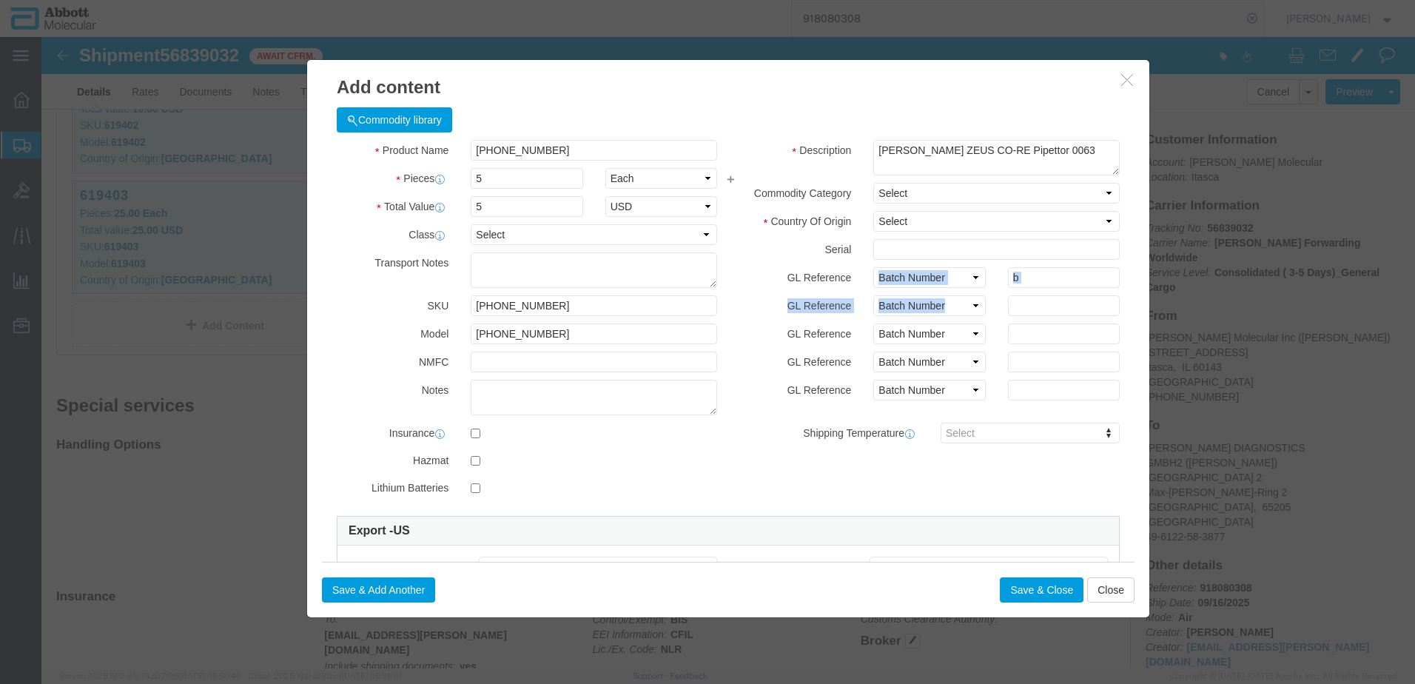
click div "GL Reference Select Account Type Activity ID Airline Appointment Number ASN Bat…"
drag, startPoint x: 935, startPoint y: 243, endPoint x: 976, endPoint y: 240, distance: 41.6
click input "b"
drag, startPoint x: 979, startPoint y: 240, endPoint x: 914, endPoint y: 242, distance: 65.2
click div "GL Reference Select Account Type Activity ID Airline Appointment Number ASN Bat…"
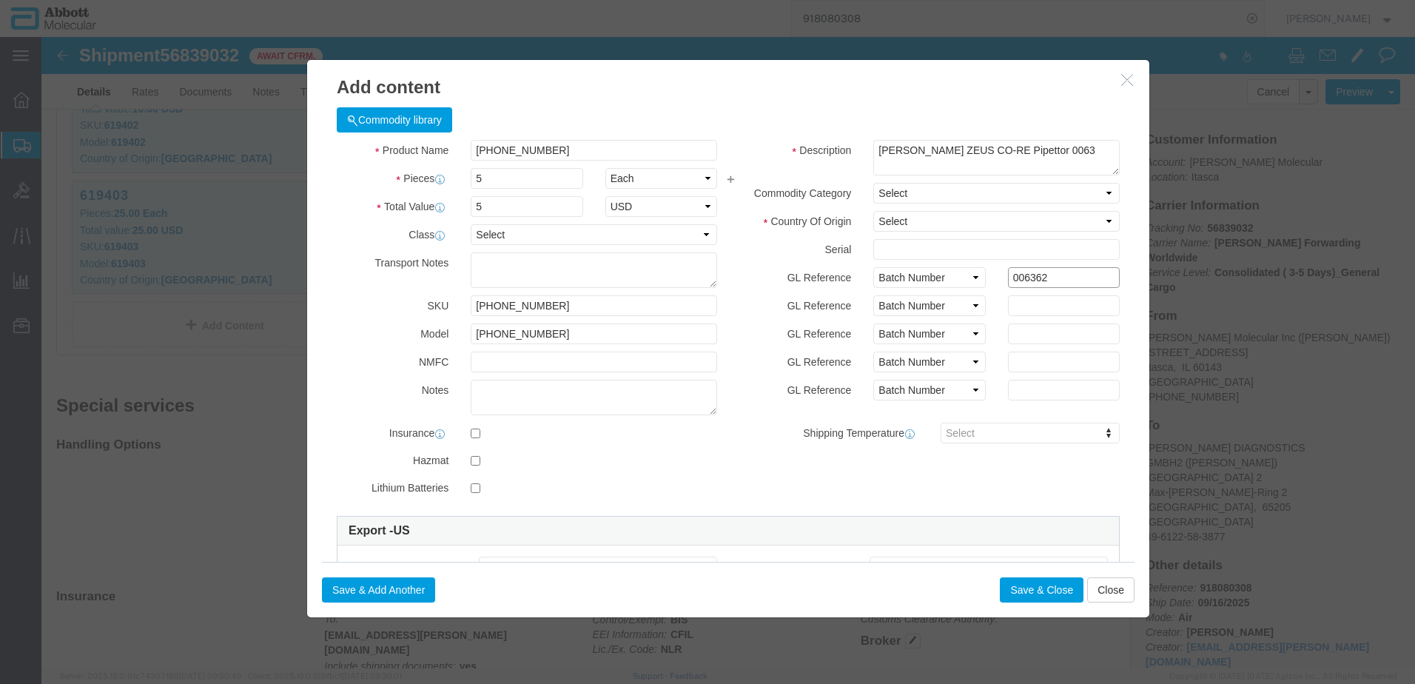
type input "006362"
paste input "006362"
type input "006363"
paste input "006362"
type input "006364"
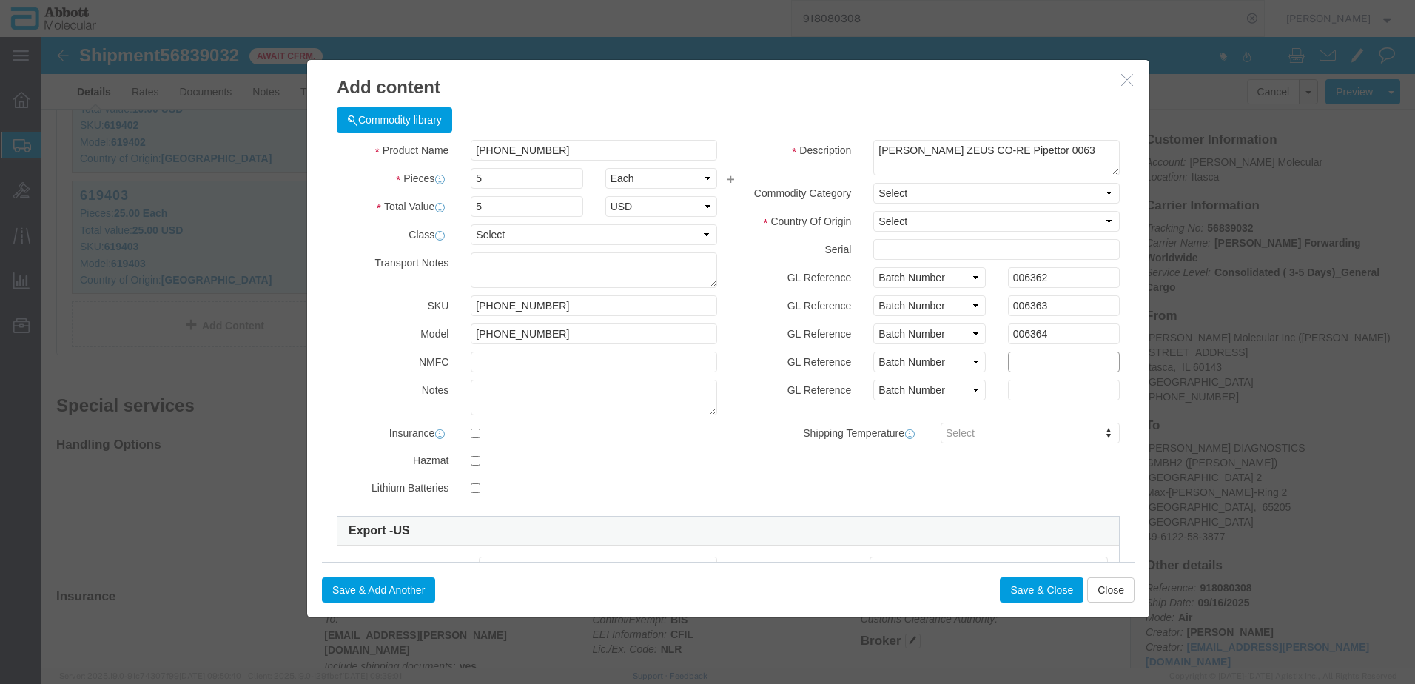
paste input "006362"
type input "006365"
paste input "006362"
type input "006366"
click div "GL Reference Select Account Type Activity ID Airline Appointment Number ASN Bat…"
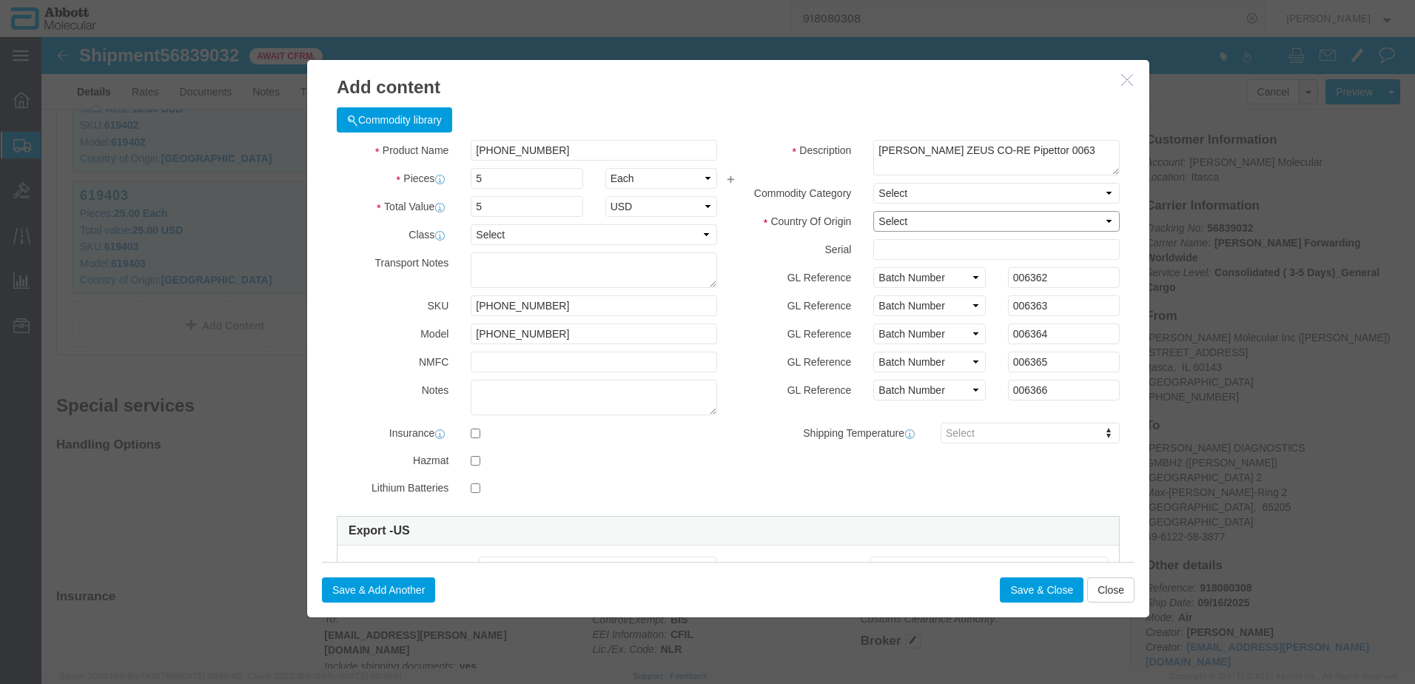
click select "Select Afghanistan Åland Islands Albania Algeria American Samoa Andorra Angola …"
select select "US"
click select "Select Afghanistan Åland Islands Albania Algeria American Samoa Andorra Angola …"
click button "Save & Close"
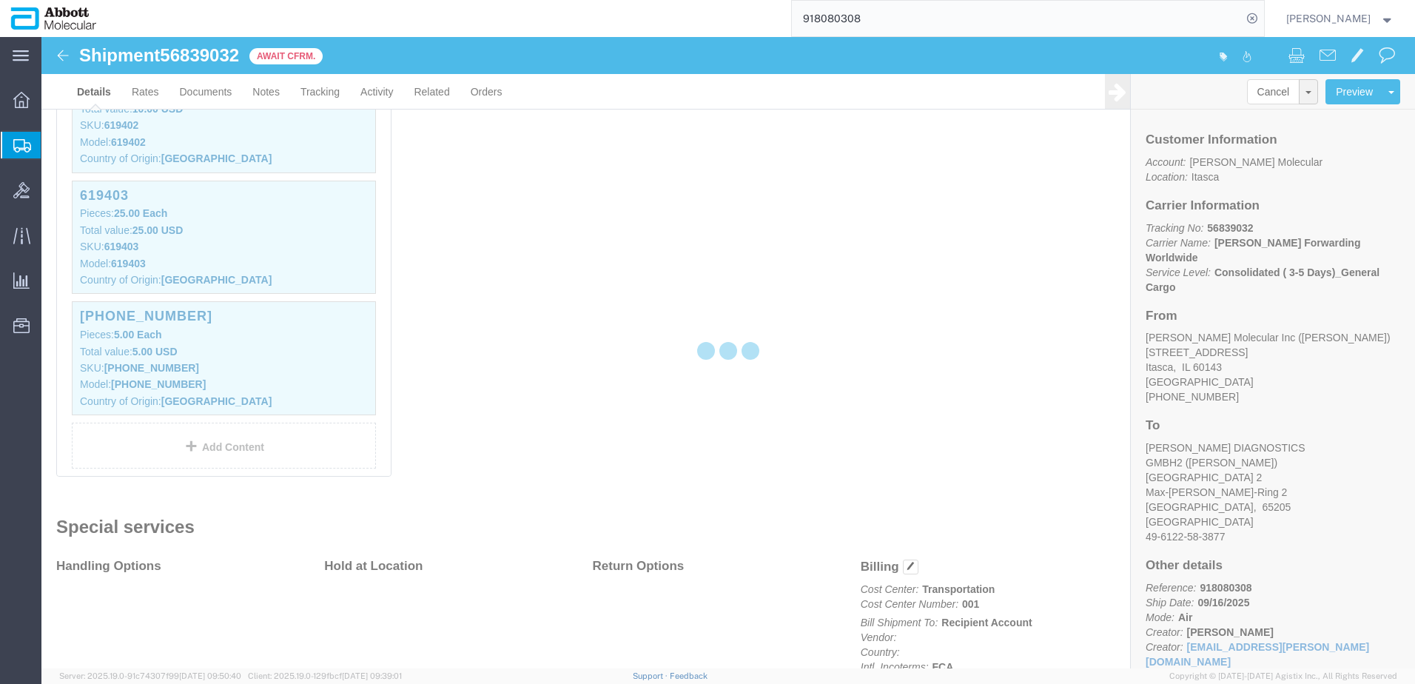
scroll to position [1084, 0]
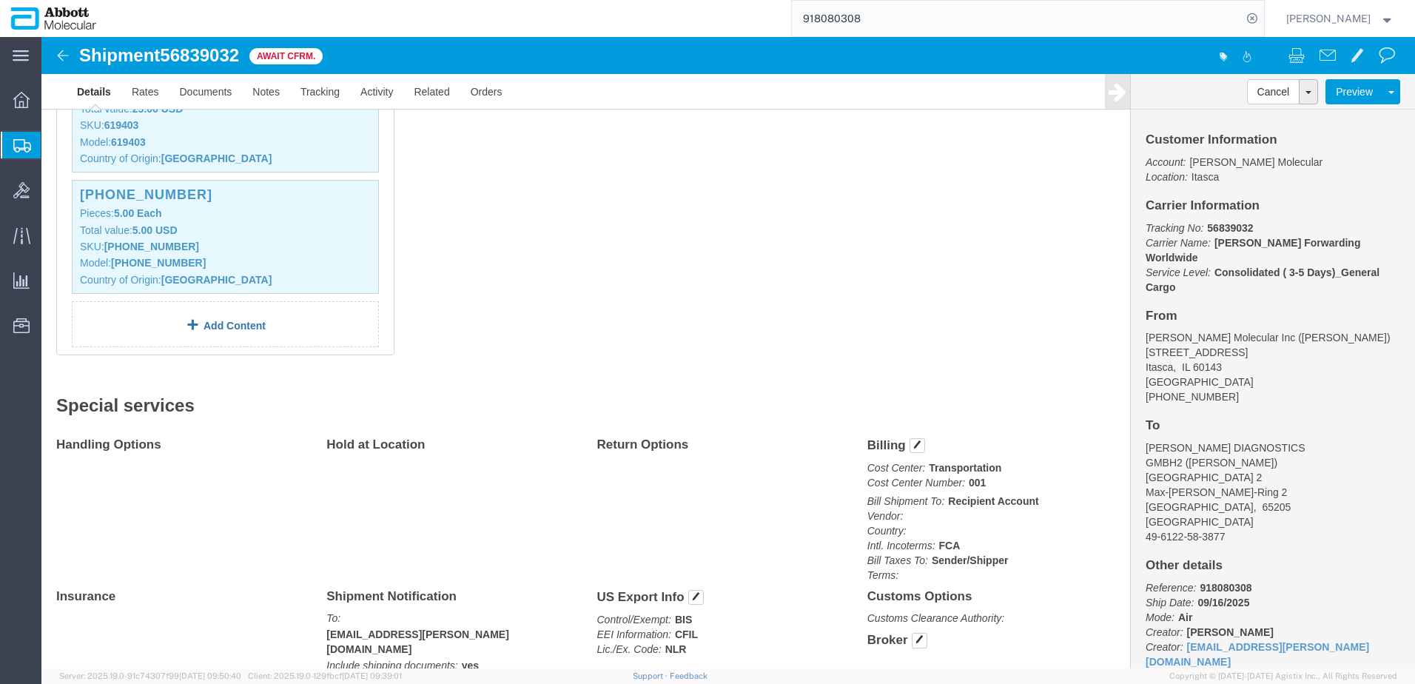
click link "Add Content"
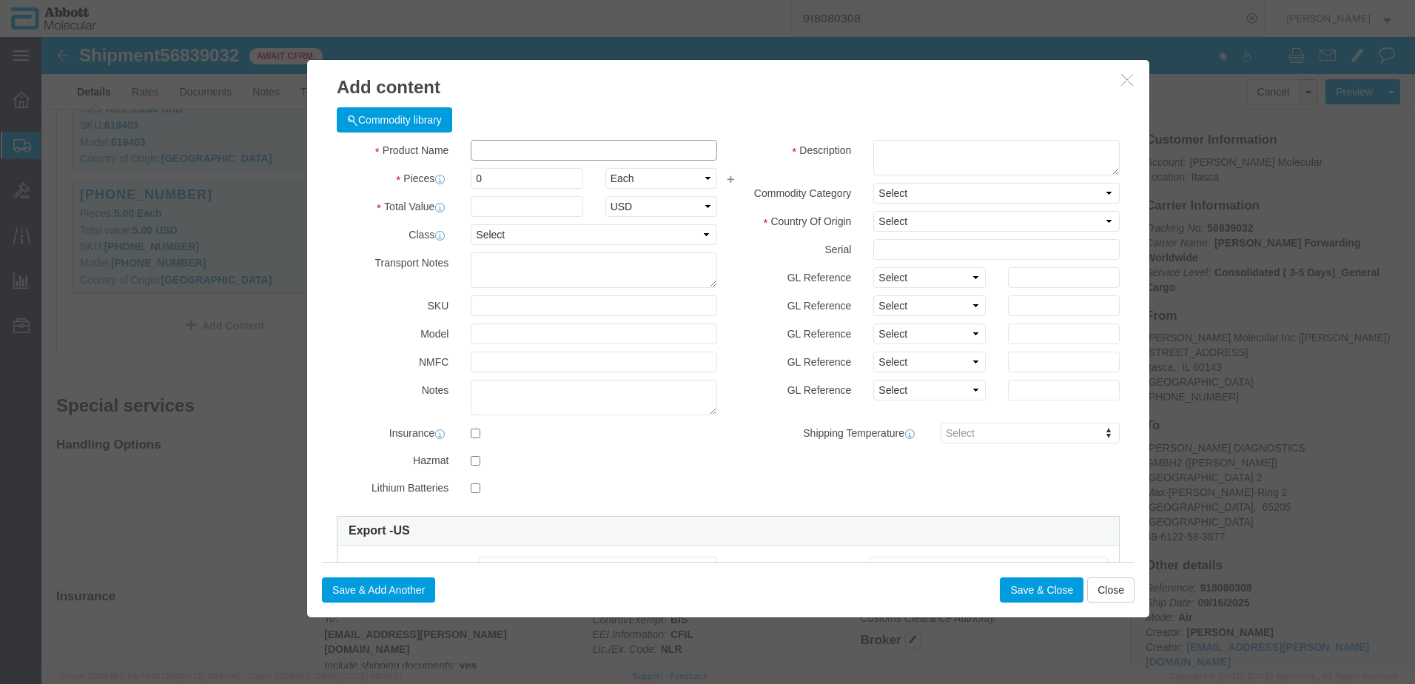
click input "text"
type input "[PHONE_NUMBER]"
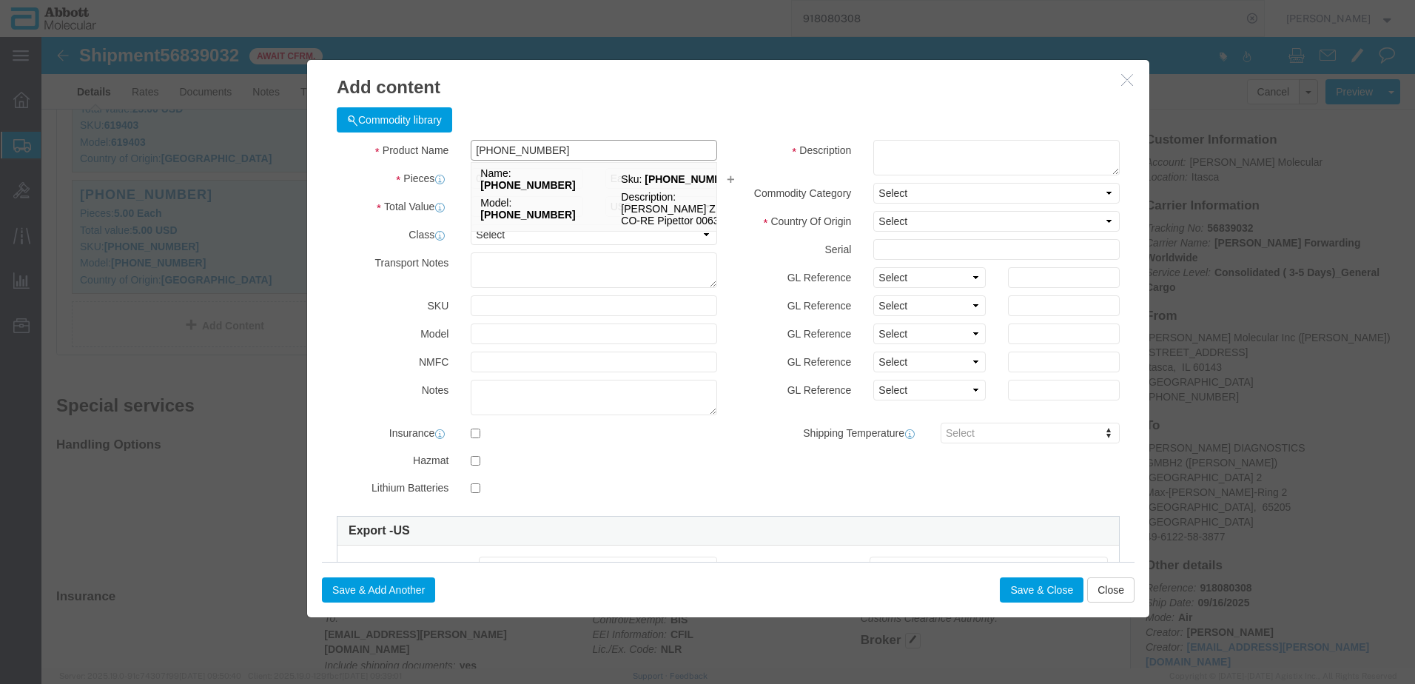
click strong "[PHONE_NUMBER]"
select select "USD"
type input "9027905995"
type input "EAR99"
select select "BIS"
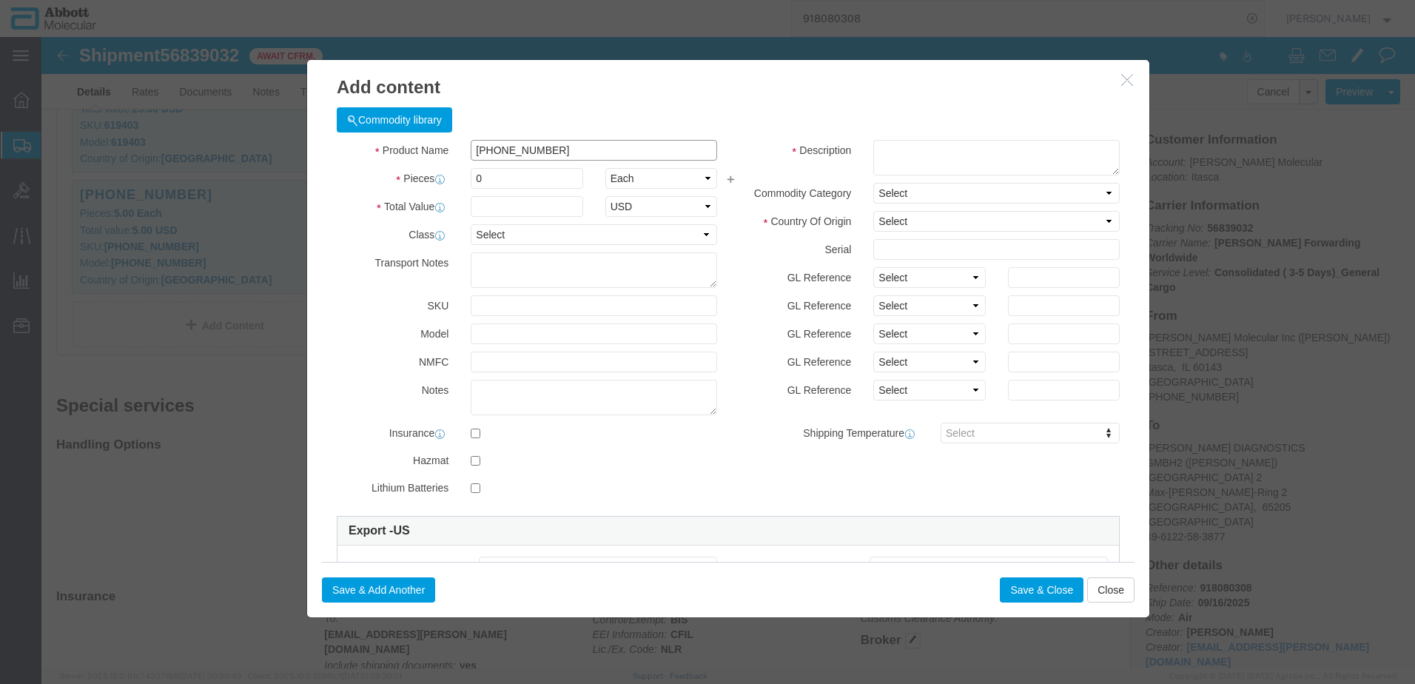
select select "NLR"
type input "[PHONE_NUMBER]"
type textarea "[PERSON_NAME] ZEUS CO-RE Pipettor 0063"
type input "[PHONE_NUMBER]"
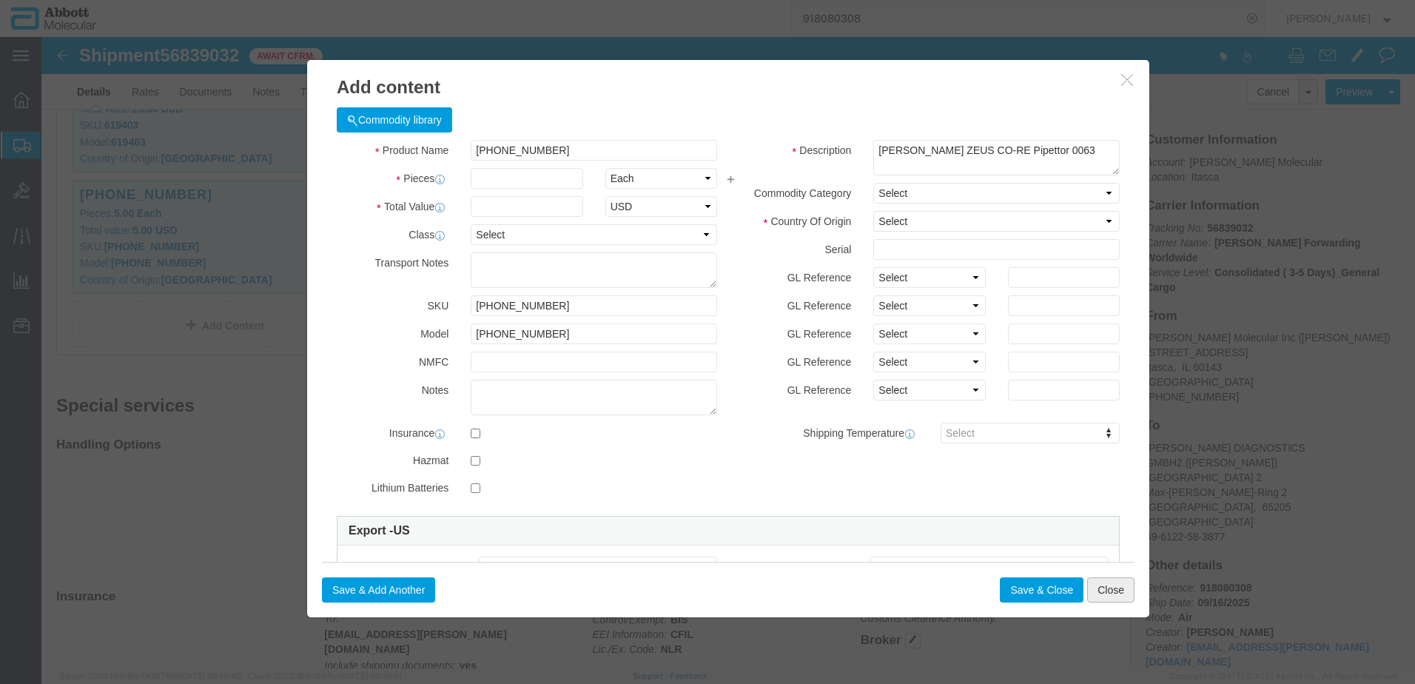
click button "Close"
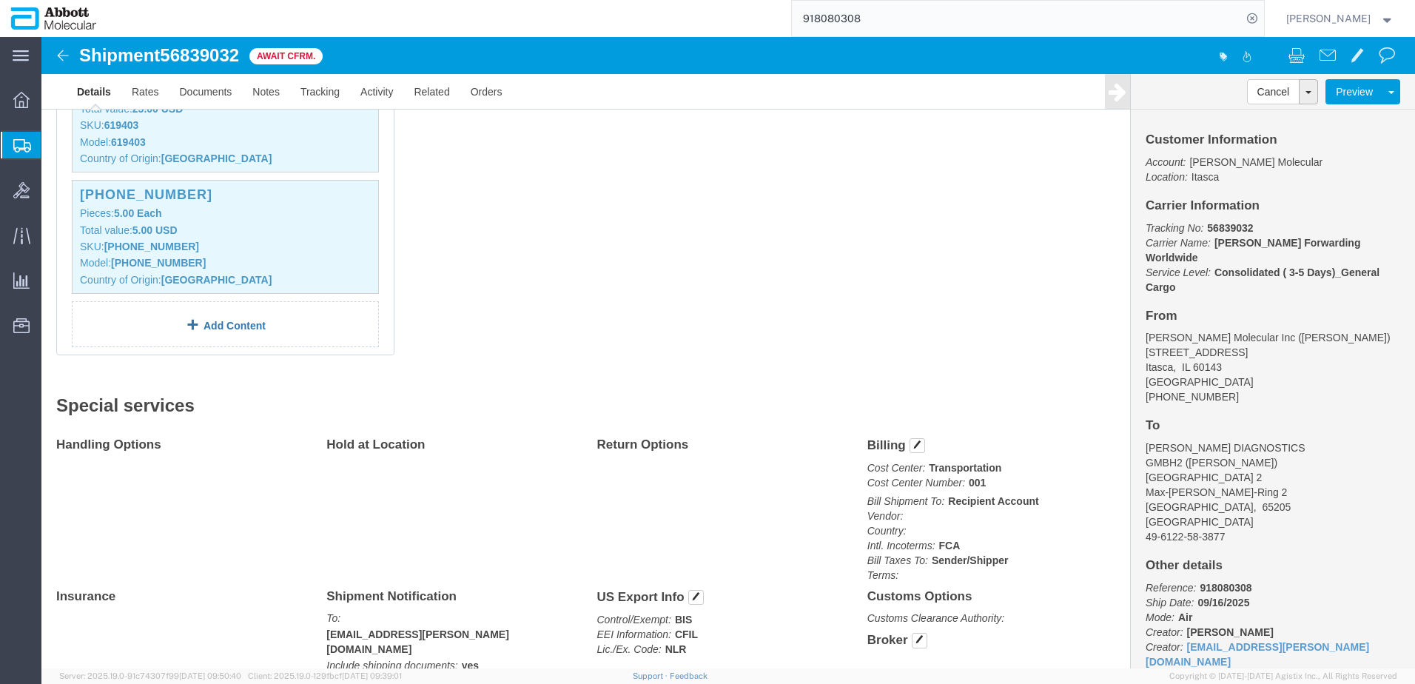
click link "Add Content"
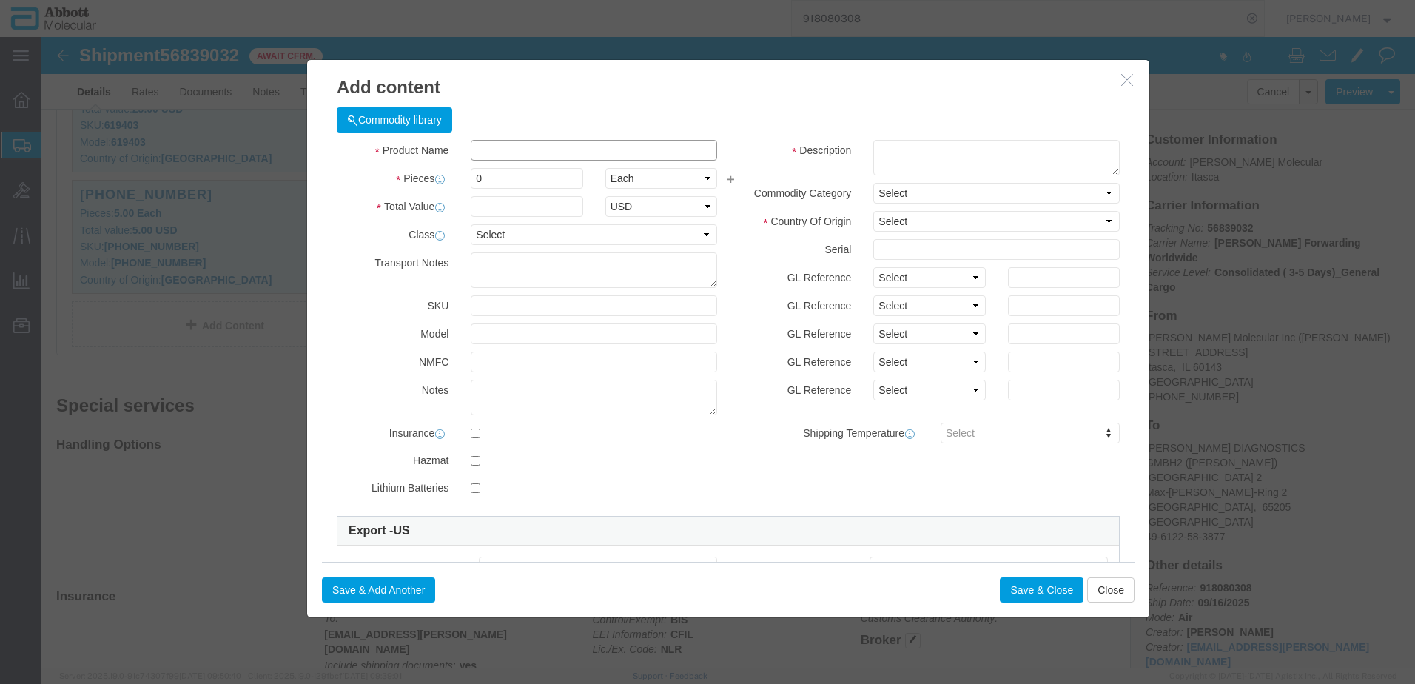
click input "text"
paste input "006362"
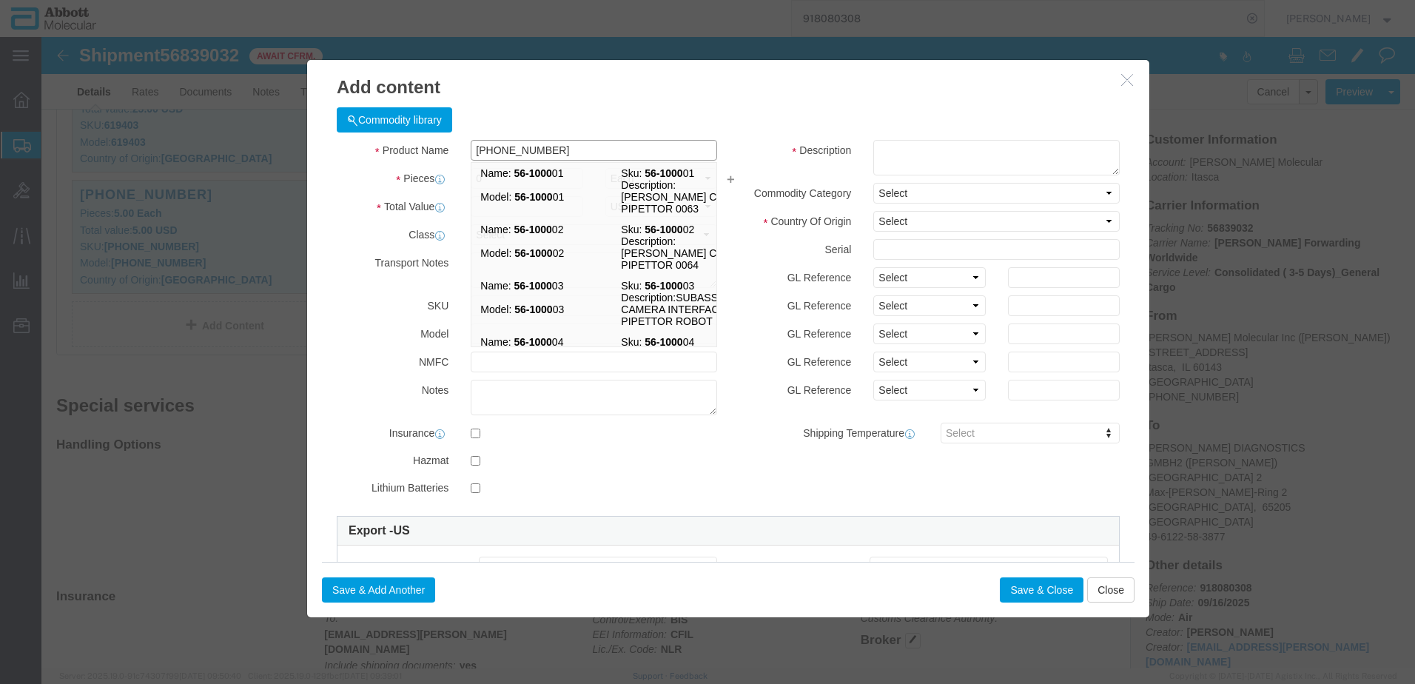
type input "[PHONE_NUMBER]"
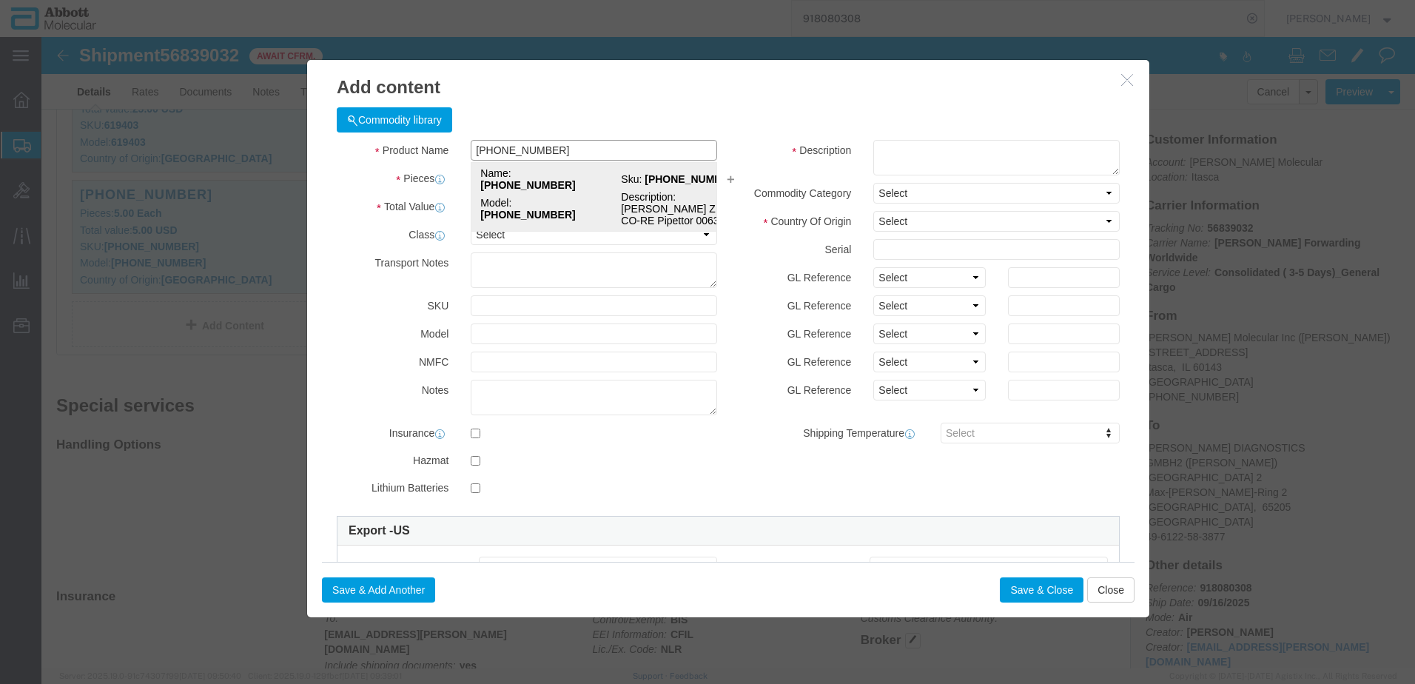
click strong "[PHONE_NUMBER]"
select select "USD"
type input "9027905995"
type input "EAR99"
select select "BIS"
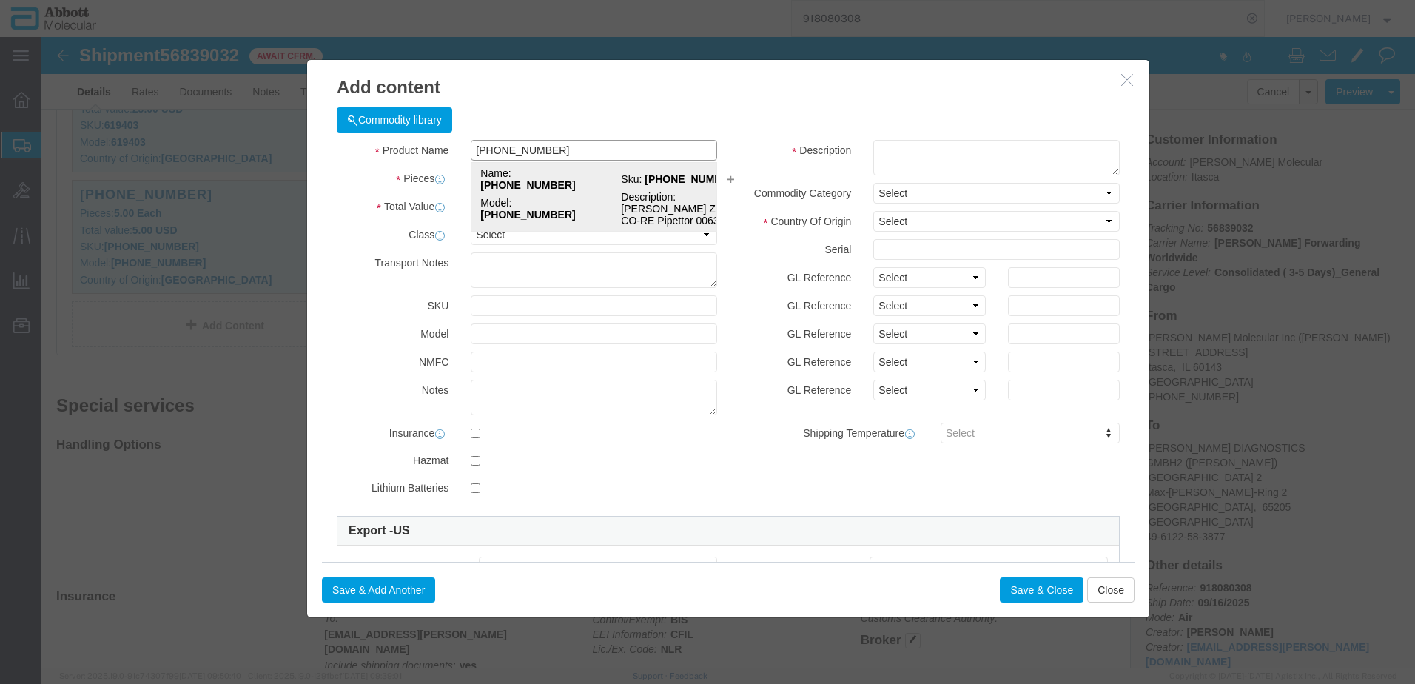
type input "[PHONE_NUMBER]"
type textarea "[PERSON_NAME] ZEUS CO-RE Pipettor 0063"
select select "NLR"
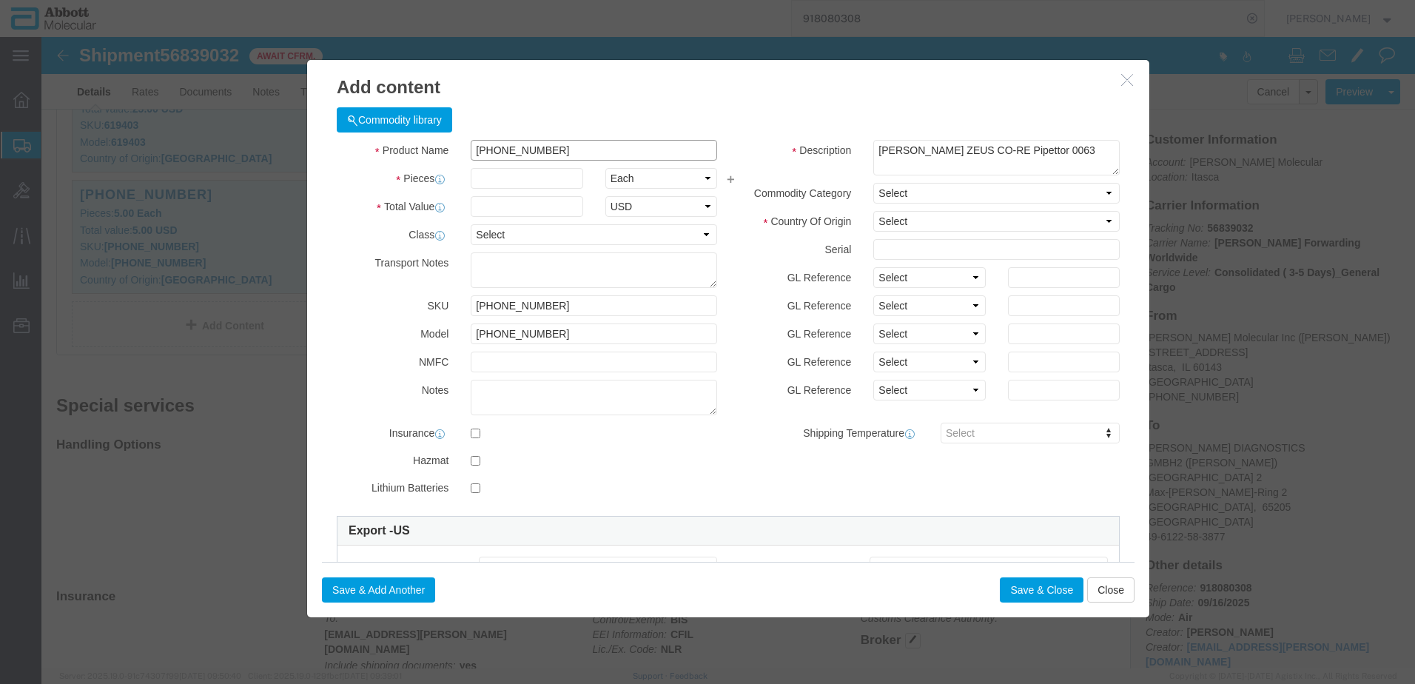
type input "[PHONE_NUMBER]"
drag, startPoint x: 1062, startPoint y: 551, endPoint x: 1055, endPoint y: 541, distance: 12.7
click button "Close"
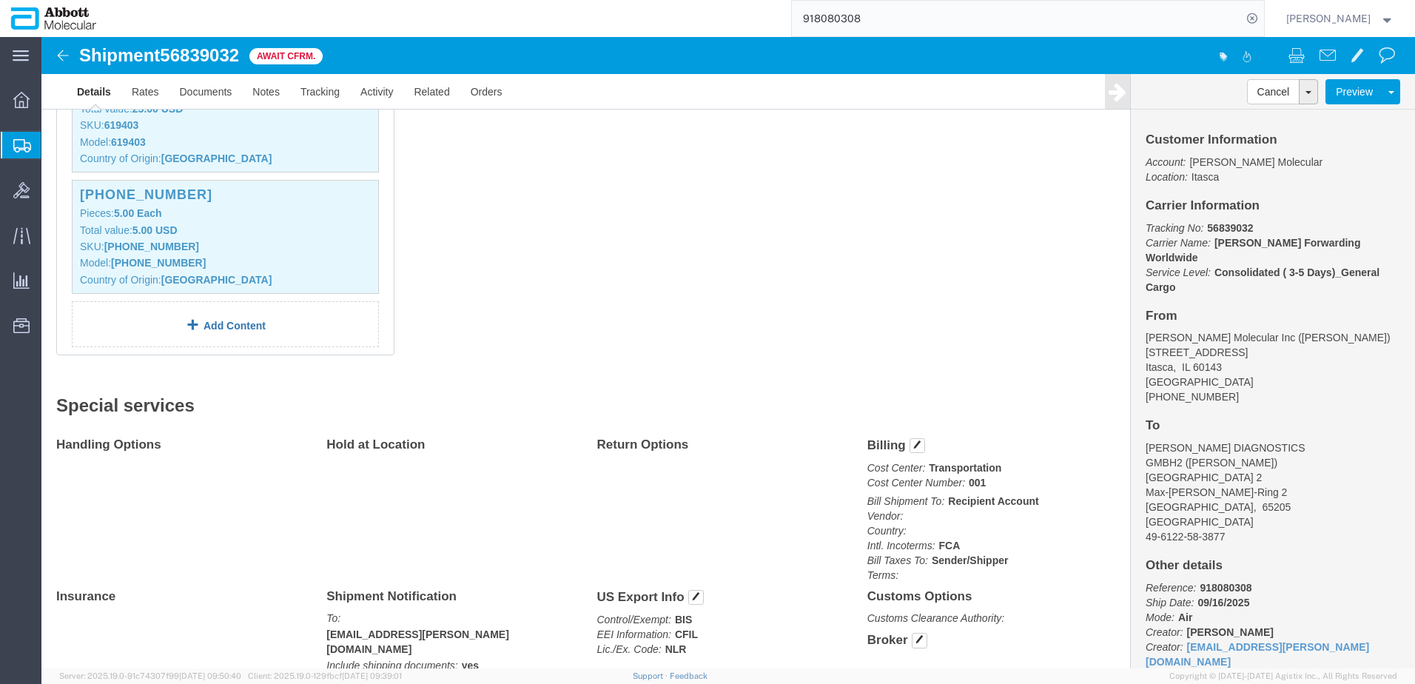
click link "Add Content"
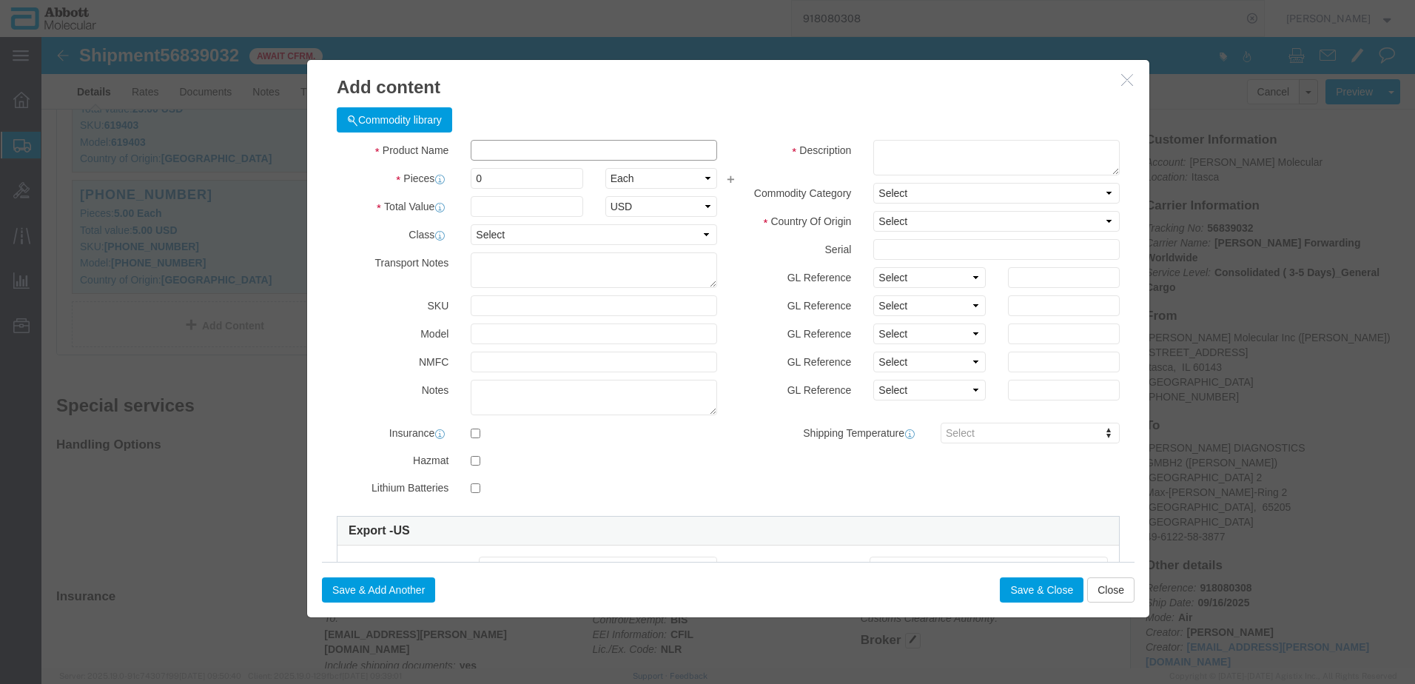
click input "text"
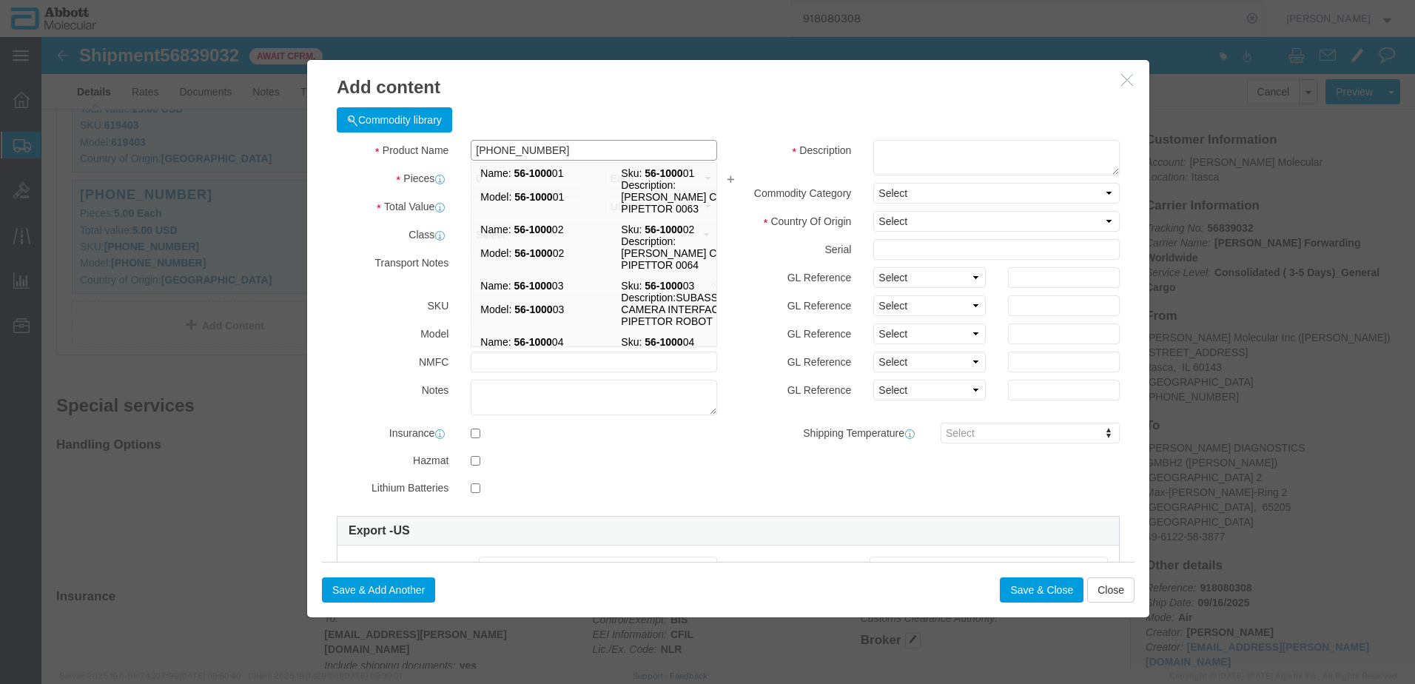
type input "[PHONE_NUMBER]"
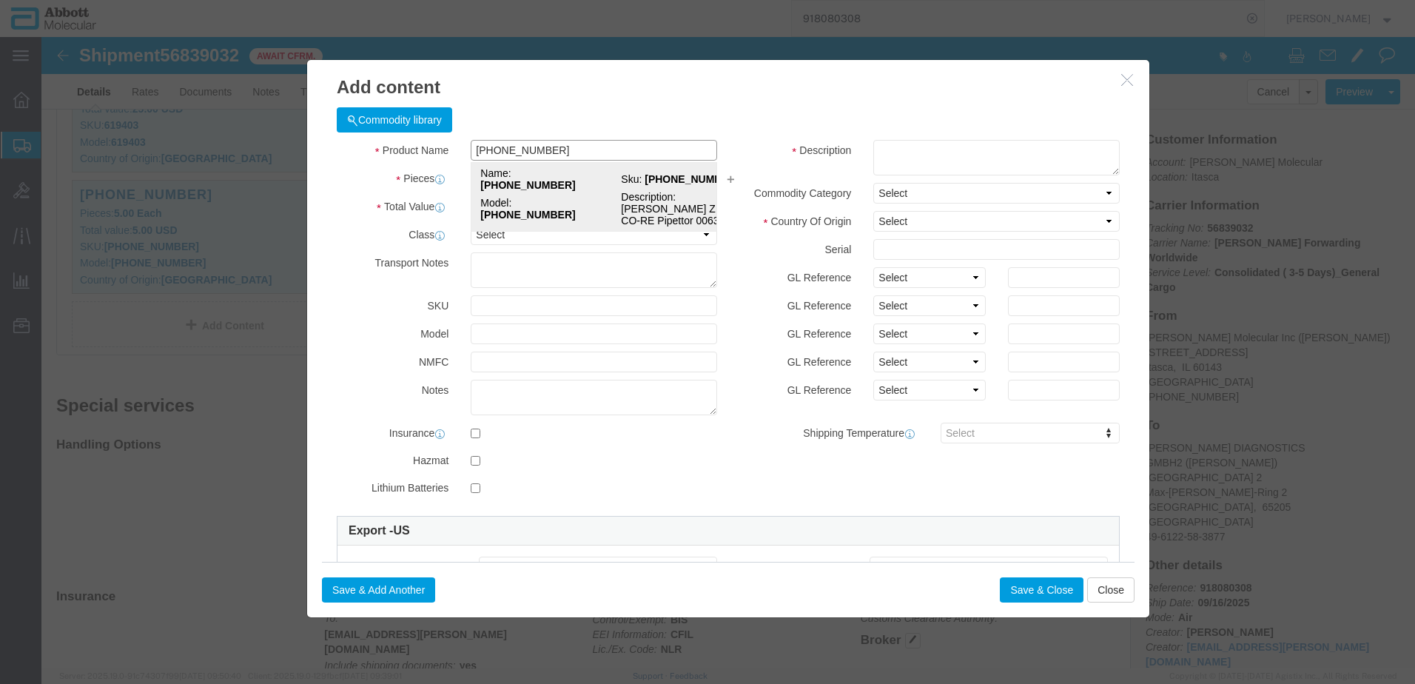
click strong "[PHONE_NUMBER]"
select select "USD"
type input "9027905995"
type input "EAR99"
select select "BIS"
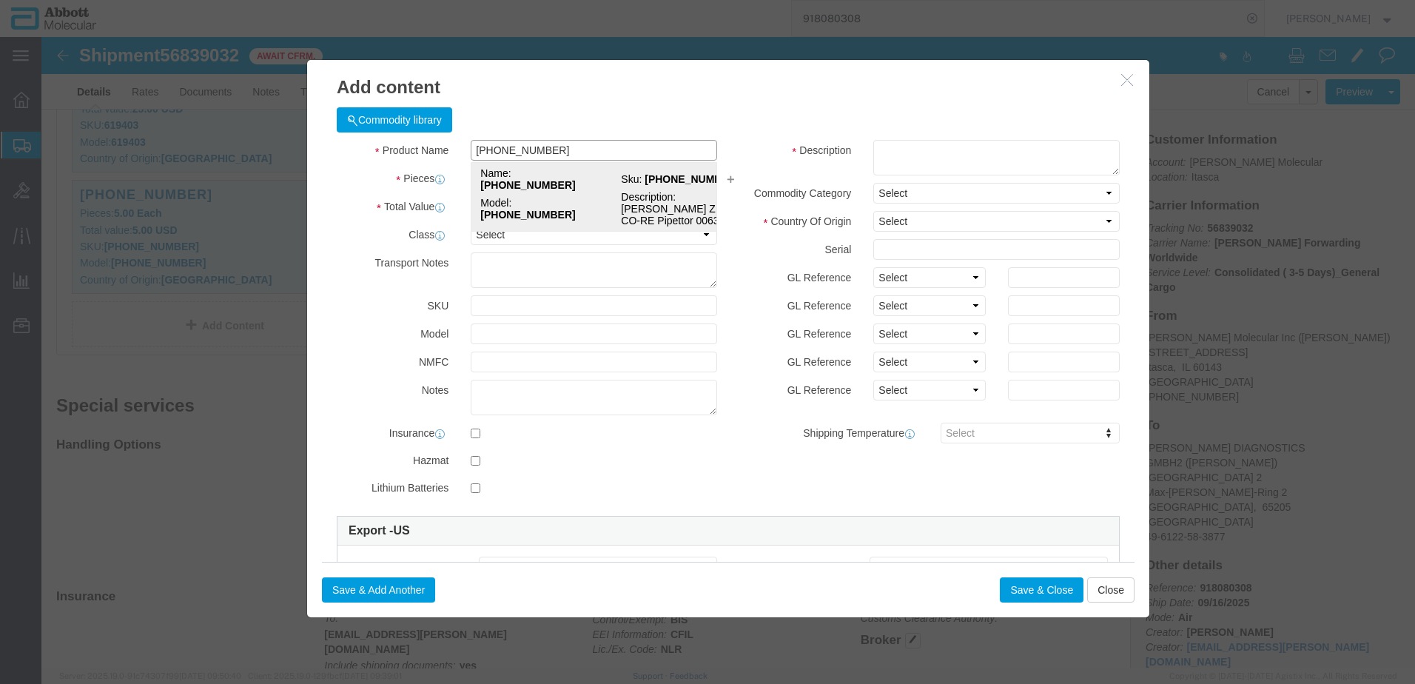
type input "[PHONE_NUMBER]"
type textarea "[PERSON_NAME] ZEUS CO-RE Pipettor 0063"
select select "NLR"
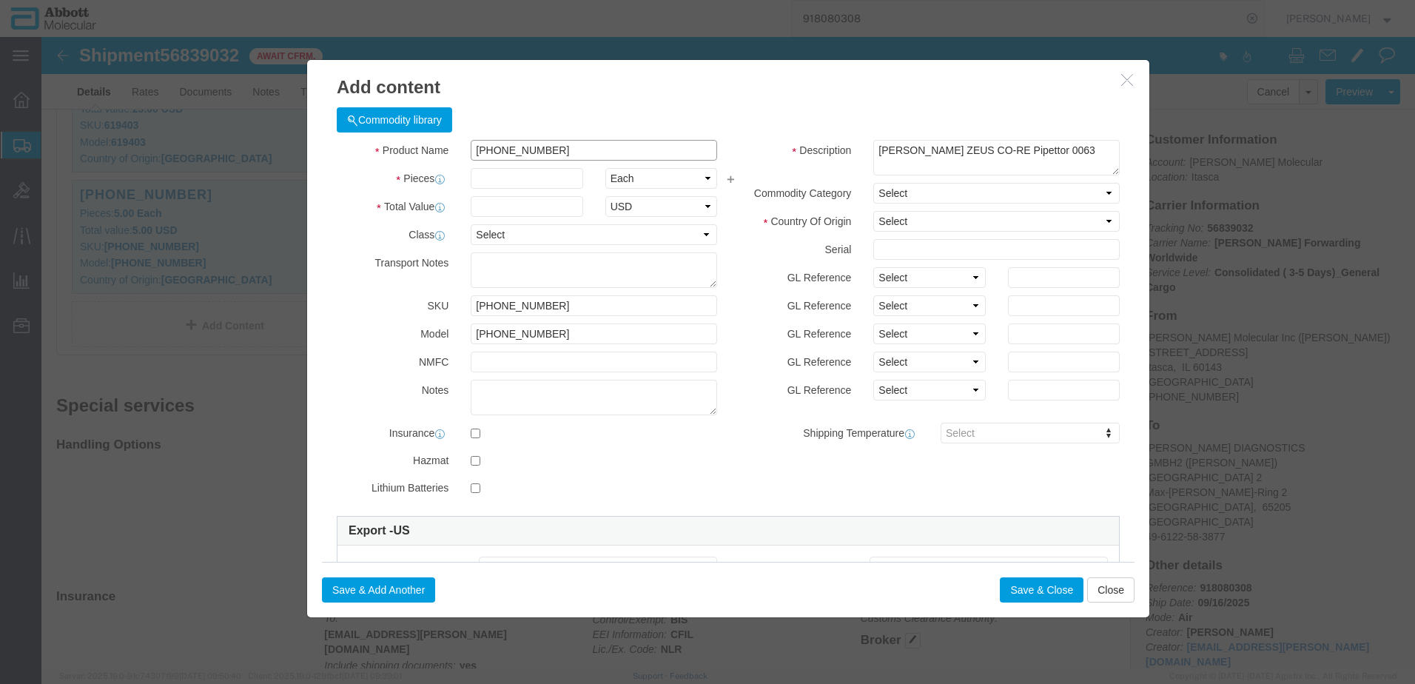
type input "[PHONE_NUMBER]"
click button "Close"
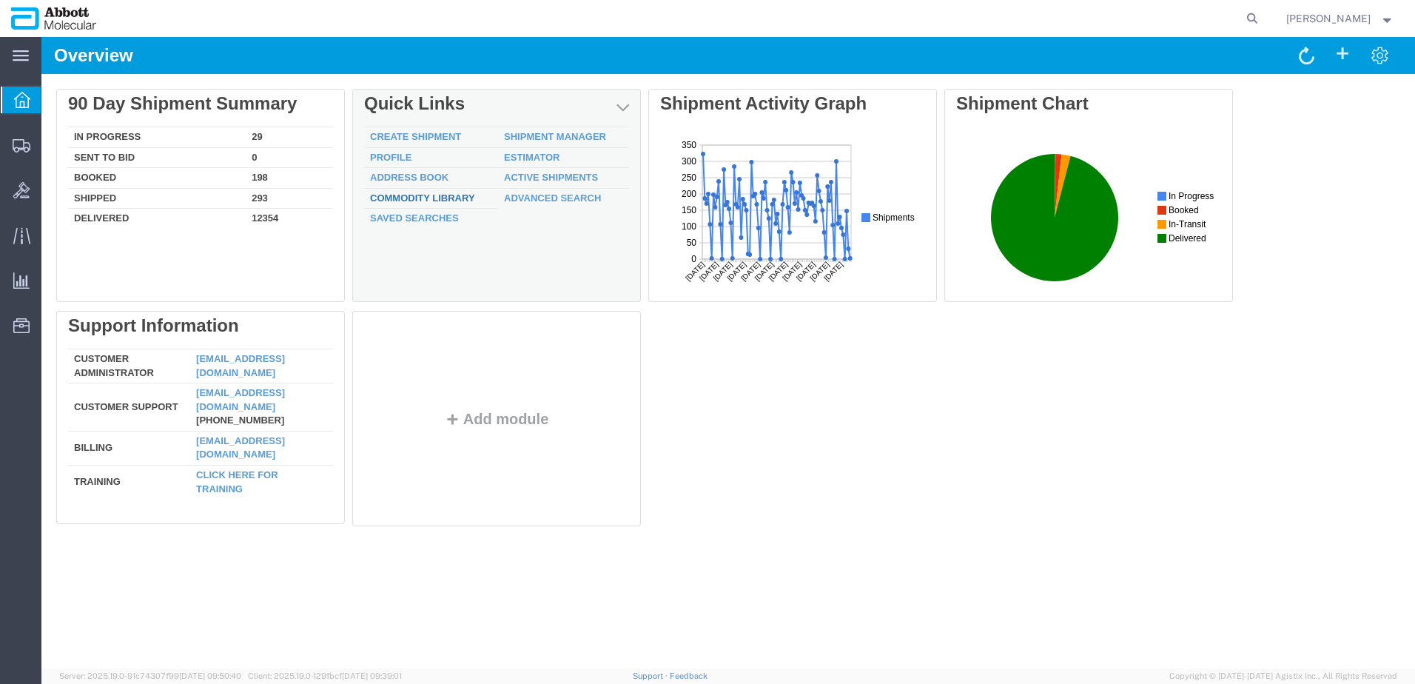
click at [420, 193] on link "Commodity Library" at bounding box center [422, 197] width 105 height 11
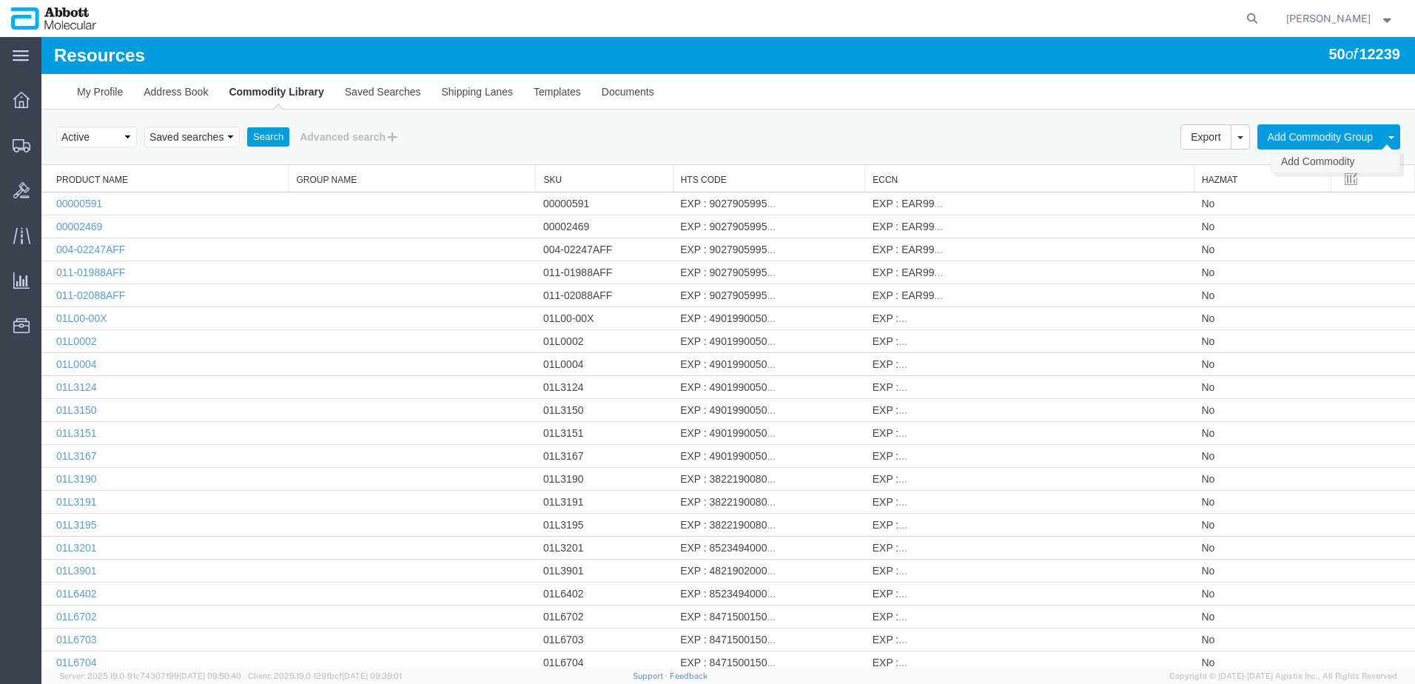
click at [1316, 161] on link "Add Commodity" at bounding box center [1336, 161] width 128 height 22
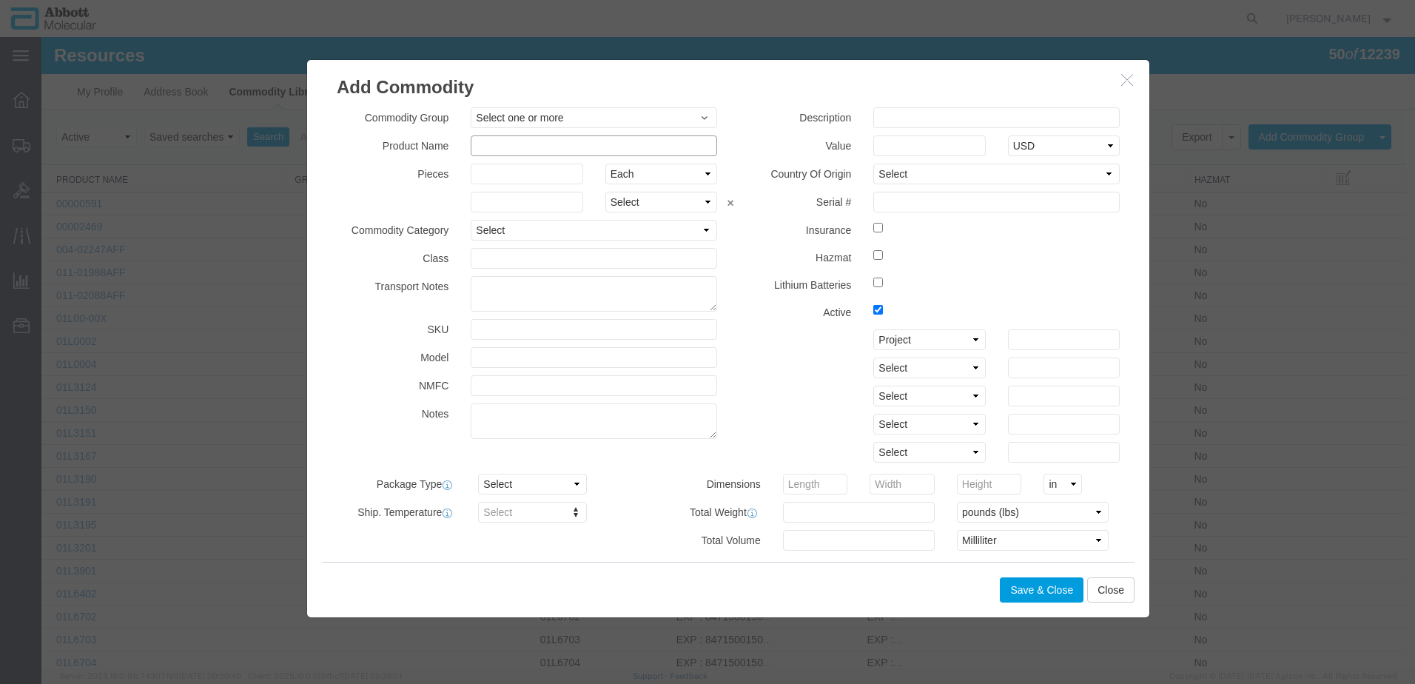
click at [514, 142] on input "text" at bounding box center [594, 145] width 246 height 21
type input "[PHONE_NUMBER]"
click at [970, 121] on input "text" at bounding box center [996, 117] width 246 height 21
type input "[PERSON_NAME] ZEUS CO-RE Pipettor 0063"
click at [757, 132] on div "Description [PERSON_NAME] ZEUS CO-RE Pipettor 0063 Value Select USD JPY GBP CAD…" at bounding box center [929, 288] width 403 height 363
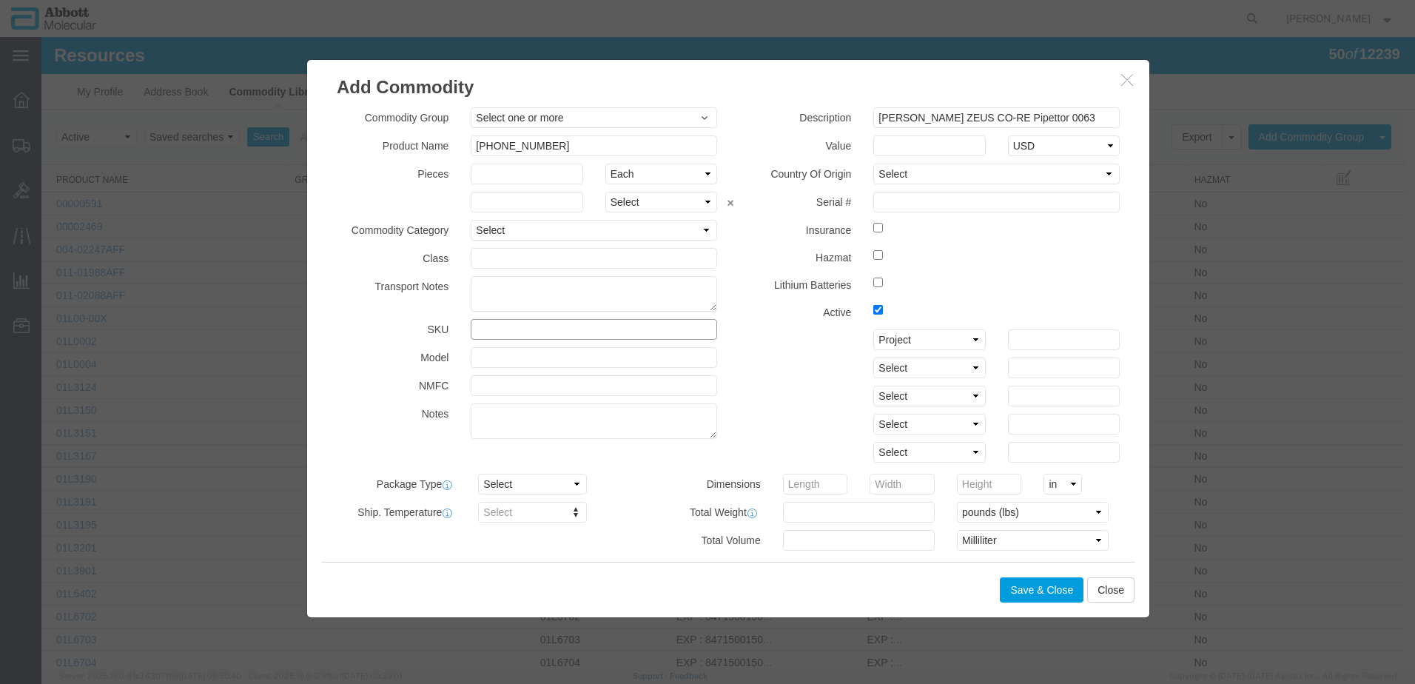
click at [500, 331] on input "text" at bounding box center [594, 329] width 246 height 21
paste input "[PHONE_NUMBER]"
type input "[PHONE_NUMBER]"
click at [492, 355] on input "text" at bounding box center [594, 357] width 246 height 21
paste input "[PHONE_NUMBER]"
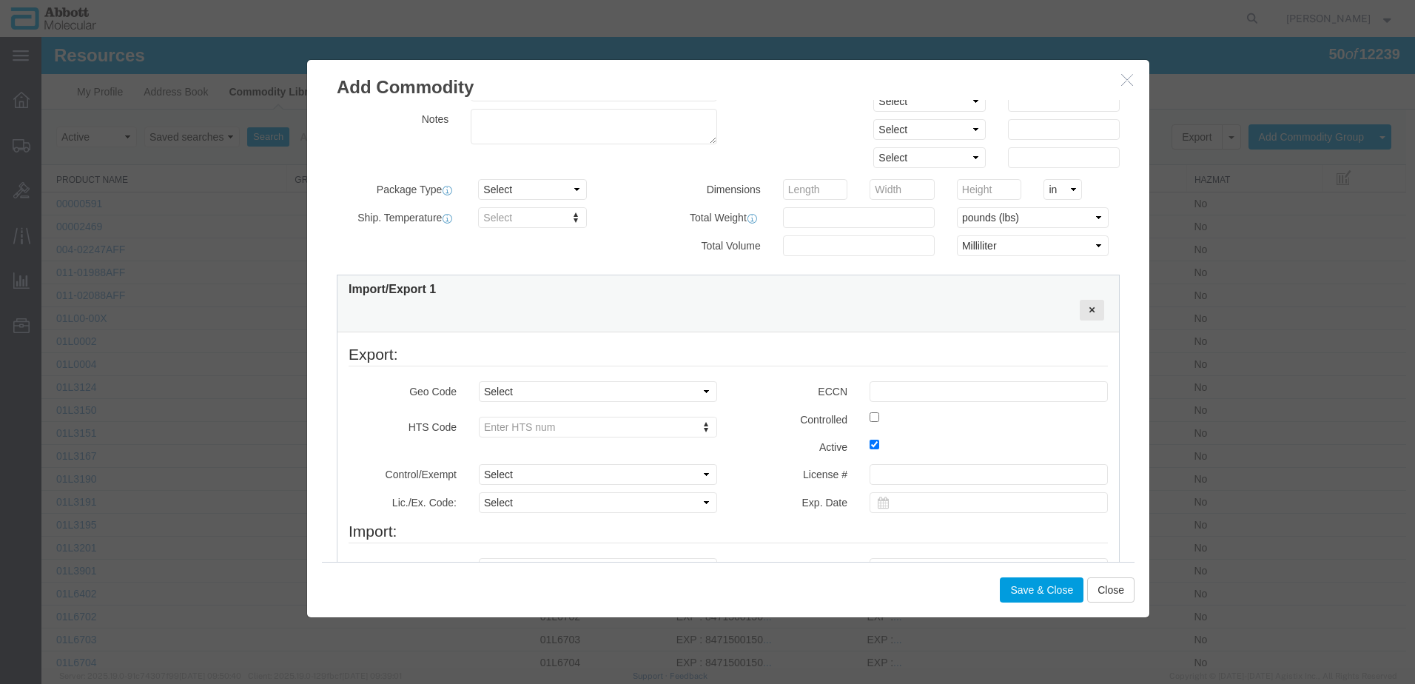
scroll to position [296, 0]
type input "[PHONE_NUMBER]"
click at [896, 394] on input "text" at bounding box center [989, 390] width 238 height 21
type input "EAR99"
click at [526, 453] on input "text" at bounding box center [591, 450] width 222 height 21
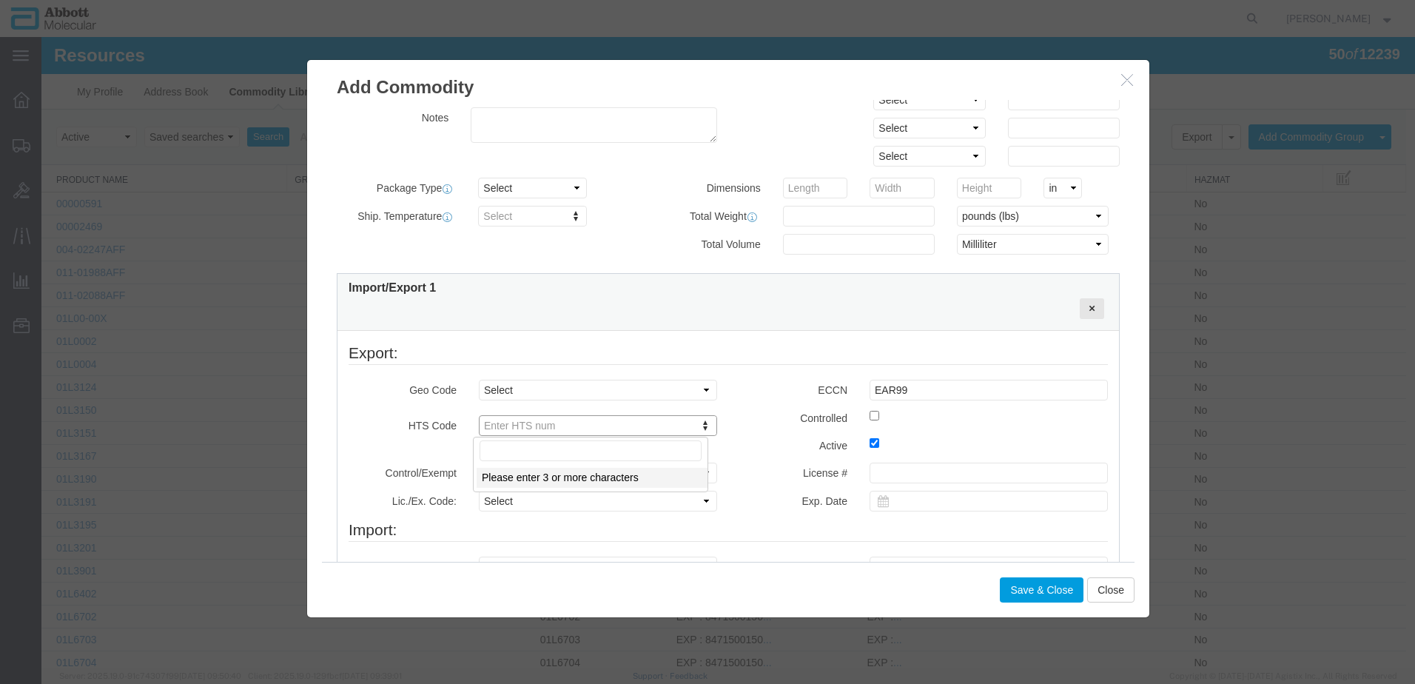
paste input "9027905995"
type input "9027905995"
click at [537, 472] on select "Select ATF BIS DEA EPA FDA FTR ITAR OFAC Other (OPA)" at bounding box center [598, 473] width 238 height 21
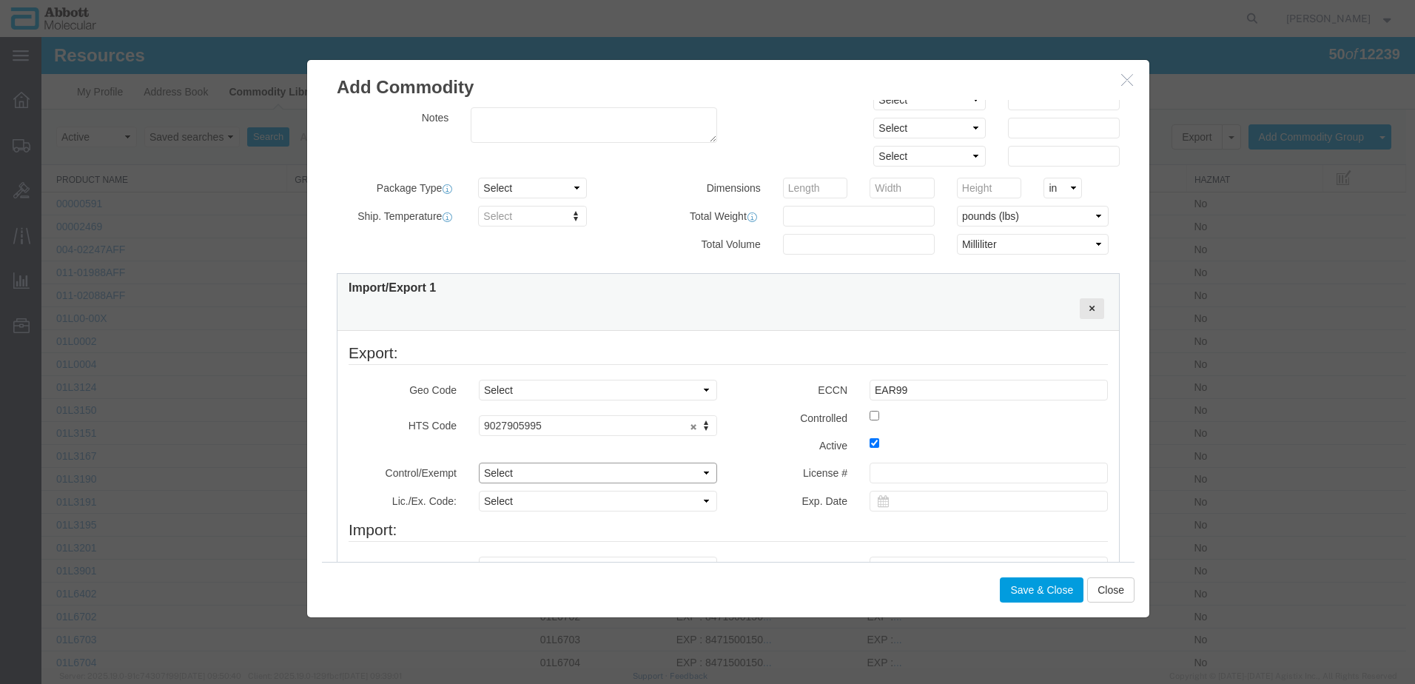
select select "BIS"
click at [479, 463] on select "Select ATF BIS DEA EPA FDA FTR ITAR OFAC Other (OPA)" at bounding box center [598, 473] width 238 height 21
click at [506, 503] on select "Select AGR-Agricultural APP-Computers APR-Additional Permissive Exports AVS-Air…" at bounding box center [598, 501] width 238 height 21
select select "NLR"
click at [479, 491] on select "Select AGR-Agricultural APP-Computers APR-Additional Permissive Exports AVS-Air…" at bounding box center [598, 501] width 238 height 21
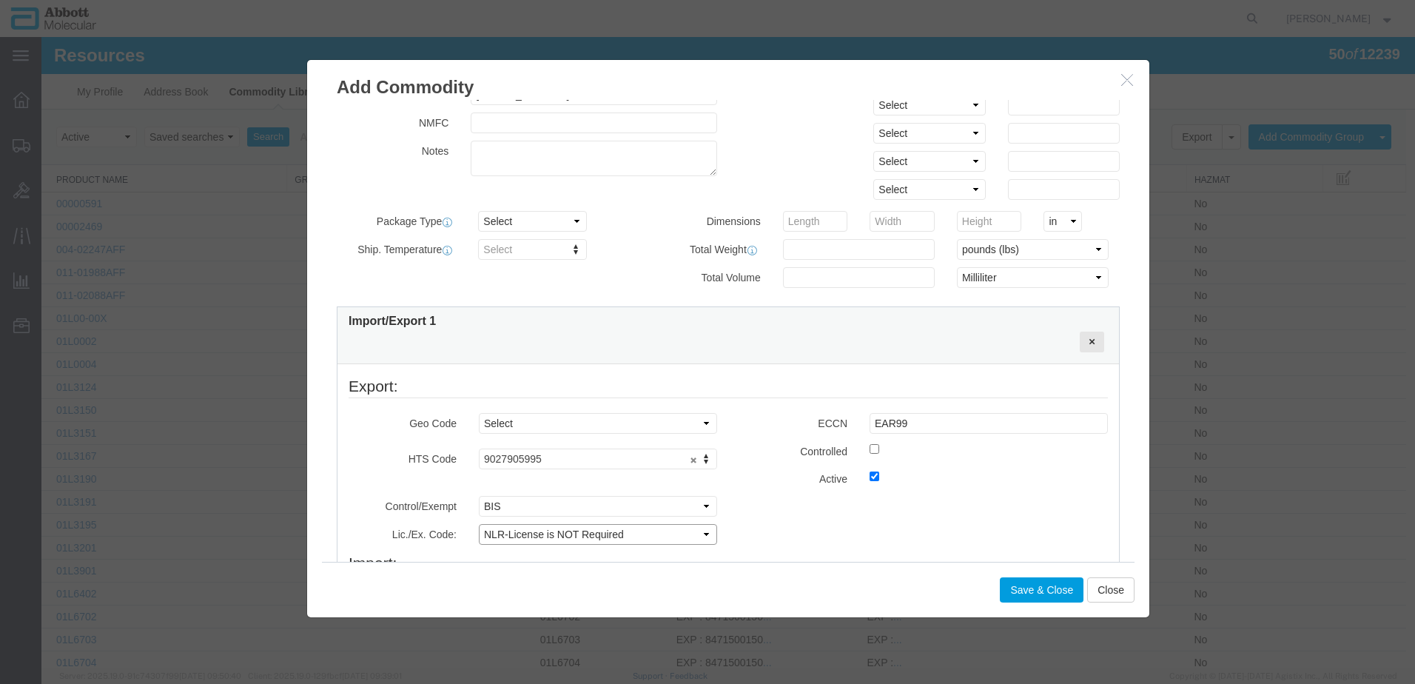
scroll to position [237, 0]
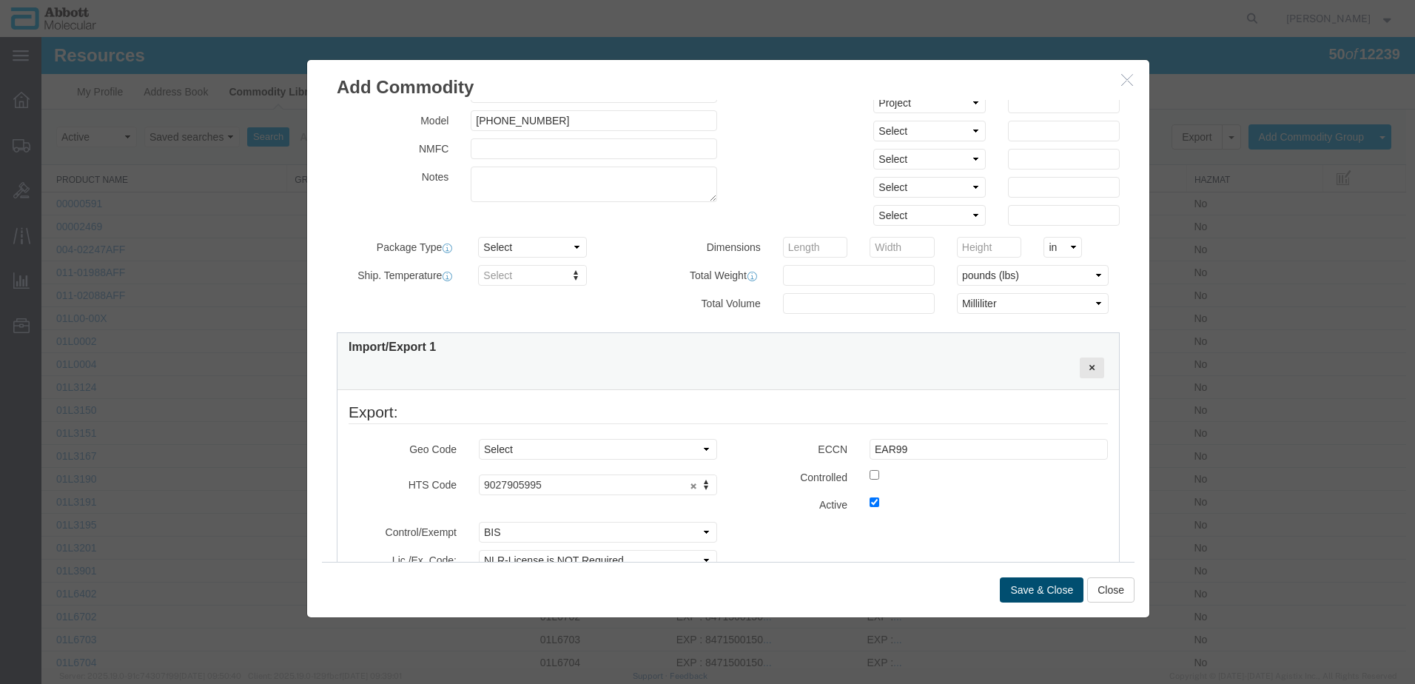
click at [1009, 588] on button "Save & Close" at bounding box center [1042, 589] width 84 height 25
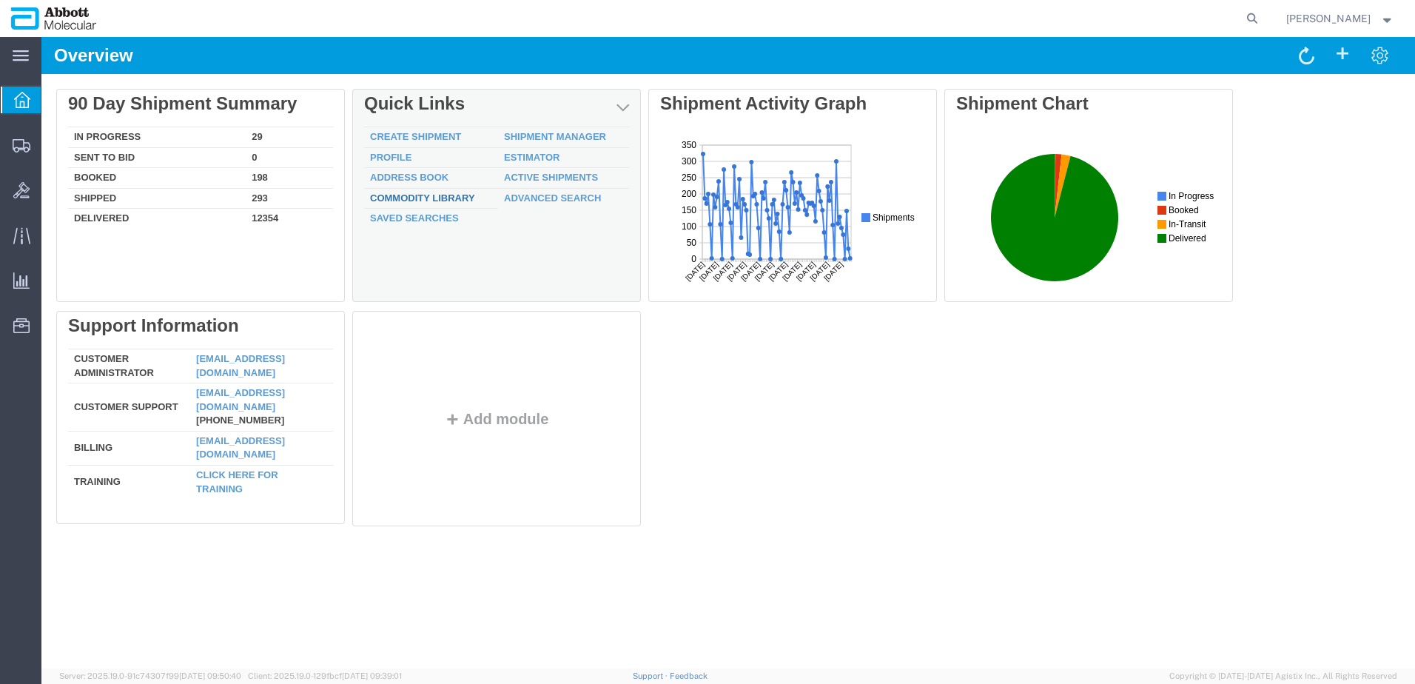
click at [422, 195] on link "Commodity Library" at bounding box center [422, 197] width 105 height 11
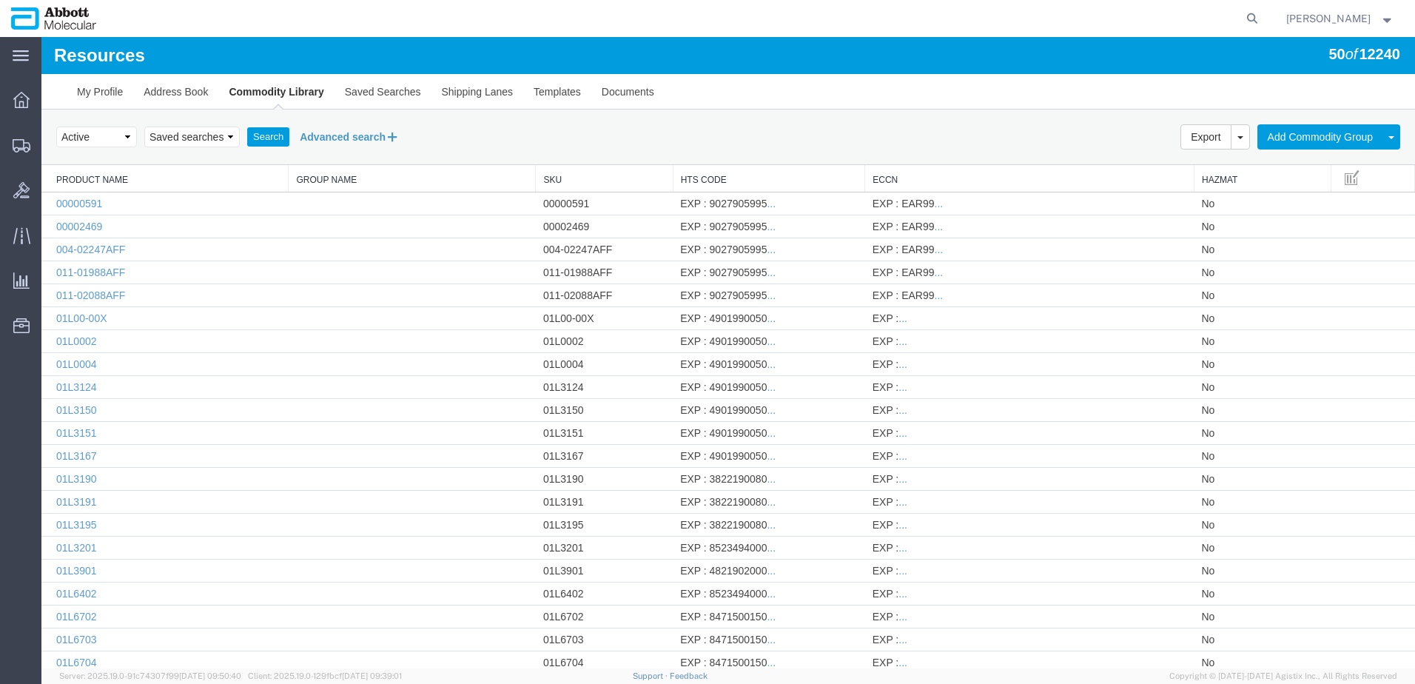
click at [376, 135] on button "Advanced search" at bounding box center [349, 136] width 121 height 25
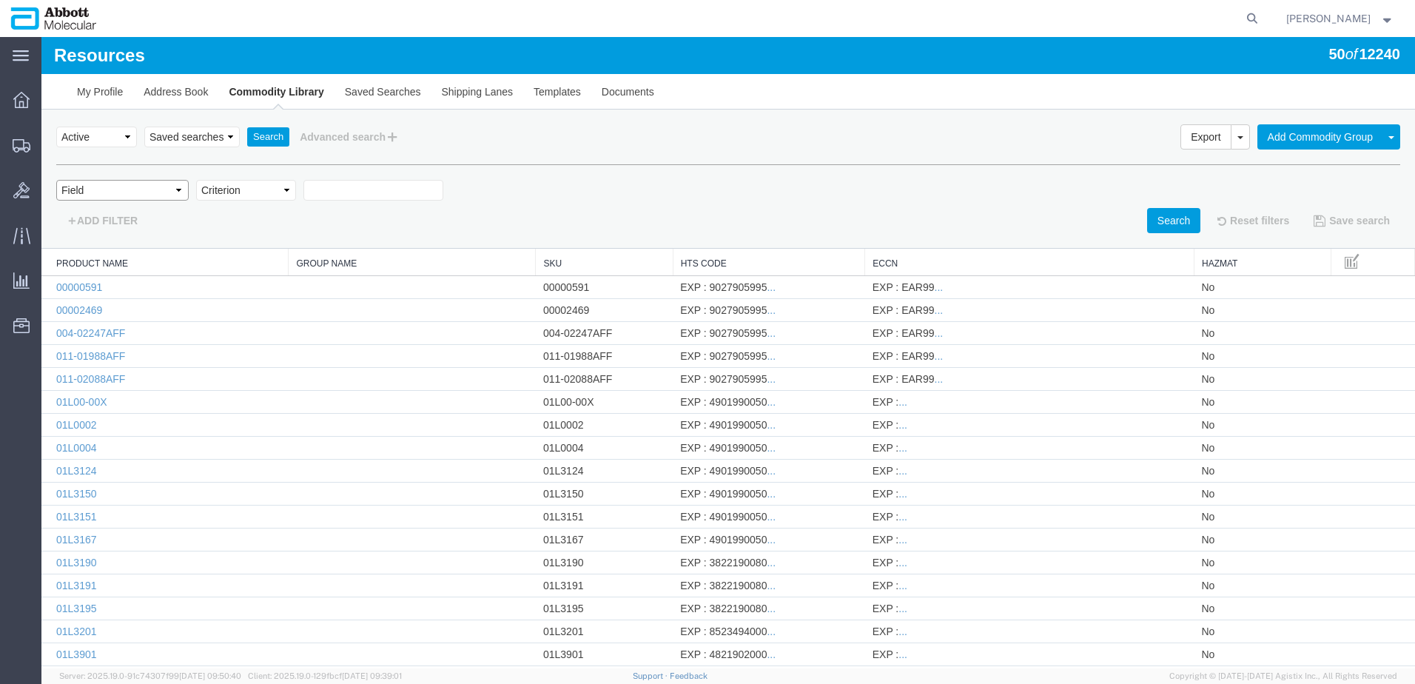
drag, startPoint x: 141, startPoint y: 189, endPoint x: 135, endPoint y: 203, distance: 15.6
click at [141, 189] on select "Field Class Commodity Category Commodity Group Commodity Quantity Commodity Val…" at bounding box center [122, 190] width 132 height 21
select select "productName"
click at [56, 180] on select "Field Class Commodity Category Commodity Group Commodity Quantity Commodity Val…" at bounding box center [122, 190] width 132 height 21
drag, startPoint x: 286, startPoint y: 190, endPoint x: 270, endPoint y: 202, distance: 19.5
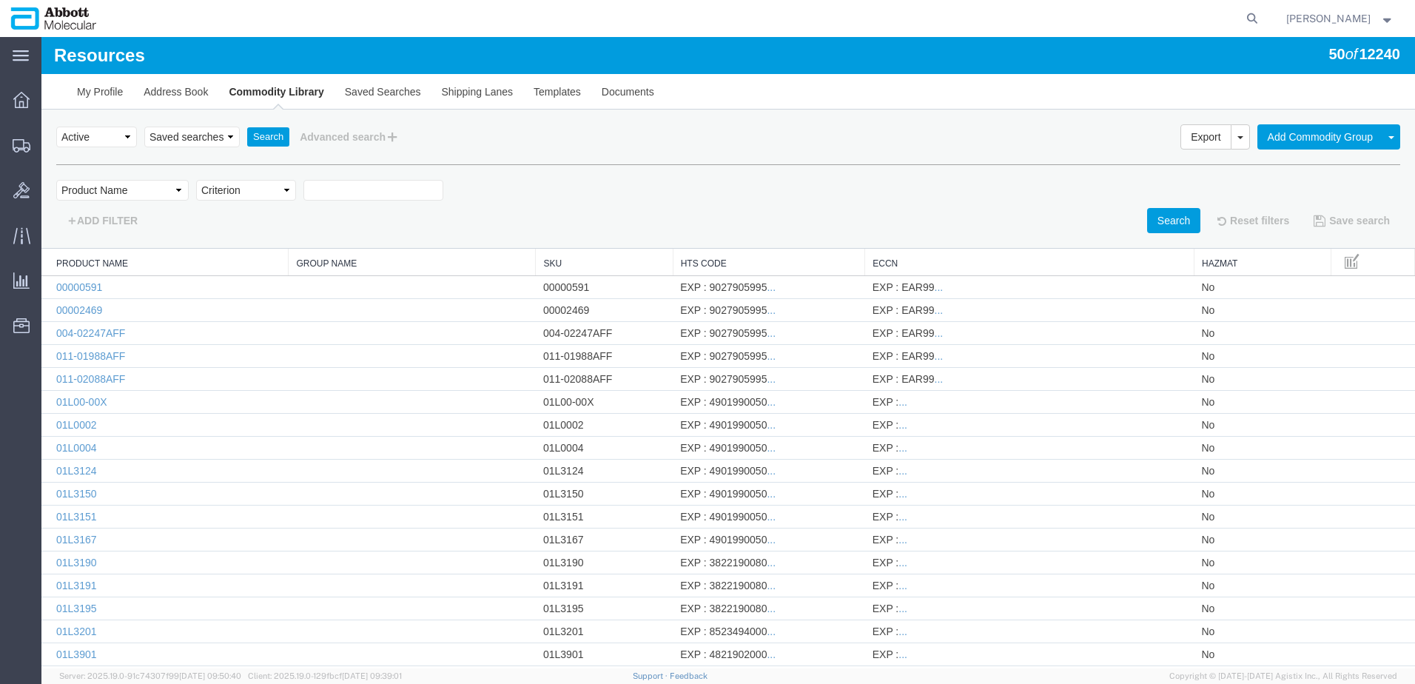
click at [286, 190] on select "Criterion contains does not contain is is blank is not blank starts with" at bounding box center [246, 190] width 100 height 21
select select "contains"
click at [196, 180] on select "Criterion contains does not contain is is blank is not blank starts with" at bounding box center [246, 190] width 100 height 21
click at [339, 190] on input "text" at bounding box center [373, 190] width 140 height 21
type input "[PHONE_NUMBER]"
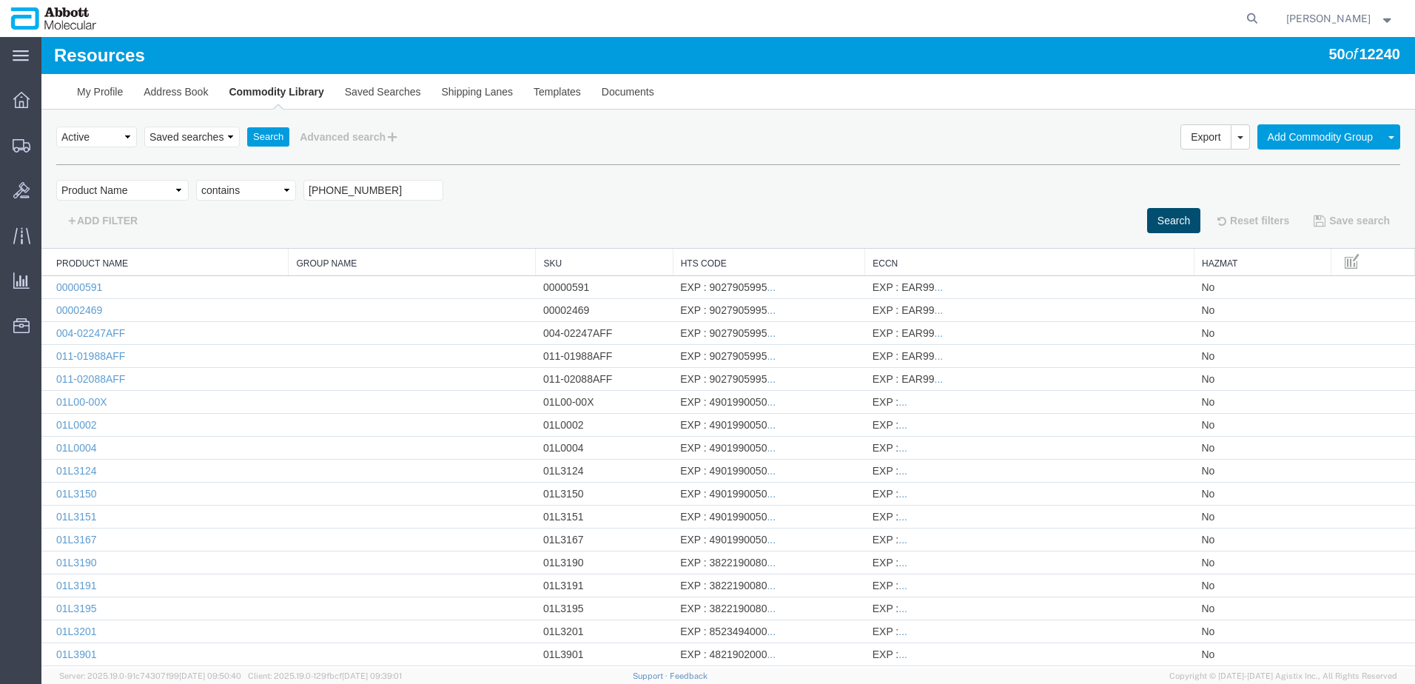
click at [1168, 214] on button "Search" at bounding box center [1173, 220] width 53 height 25
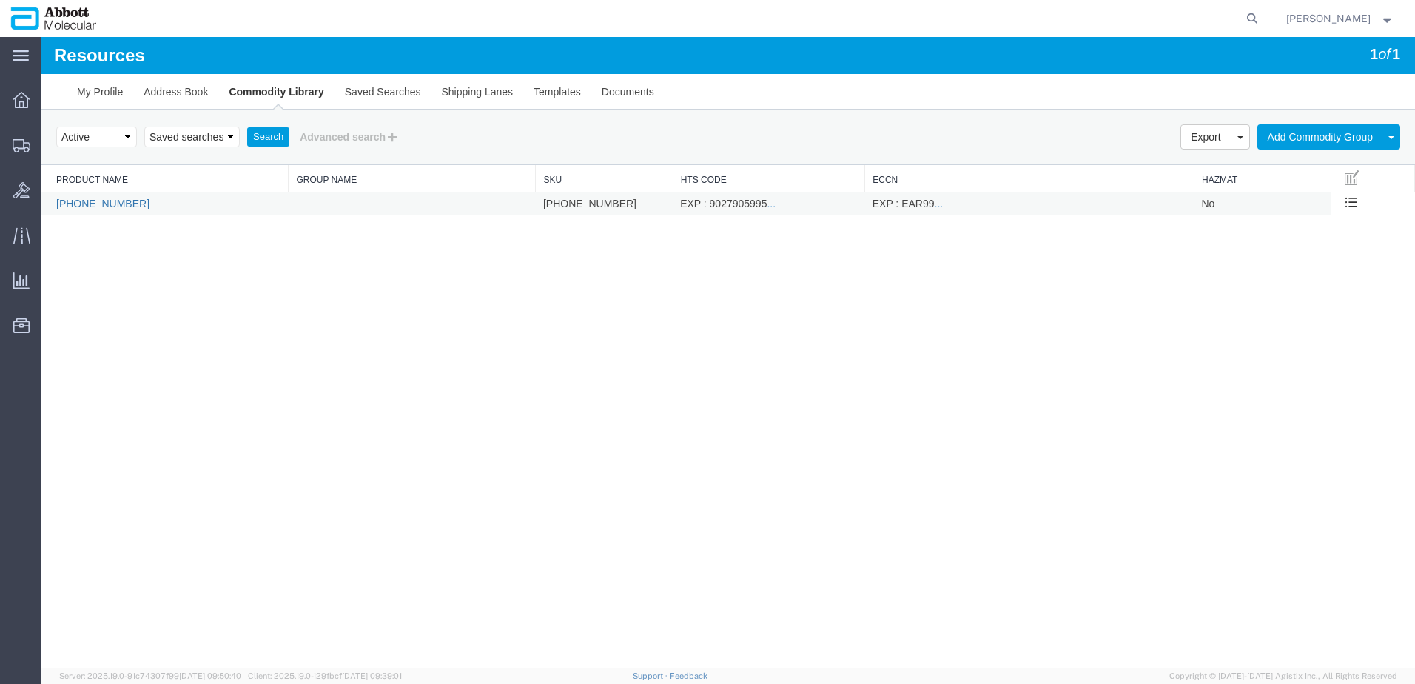
click at [96, 206] on link "[PHONE_NUMBER]" at bounding box center [102, 204] width 93 height 12
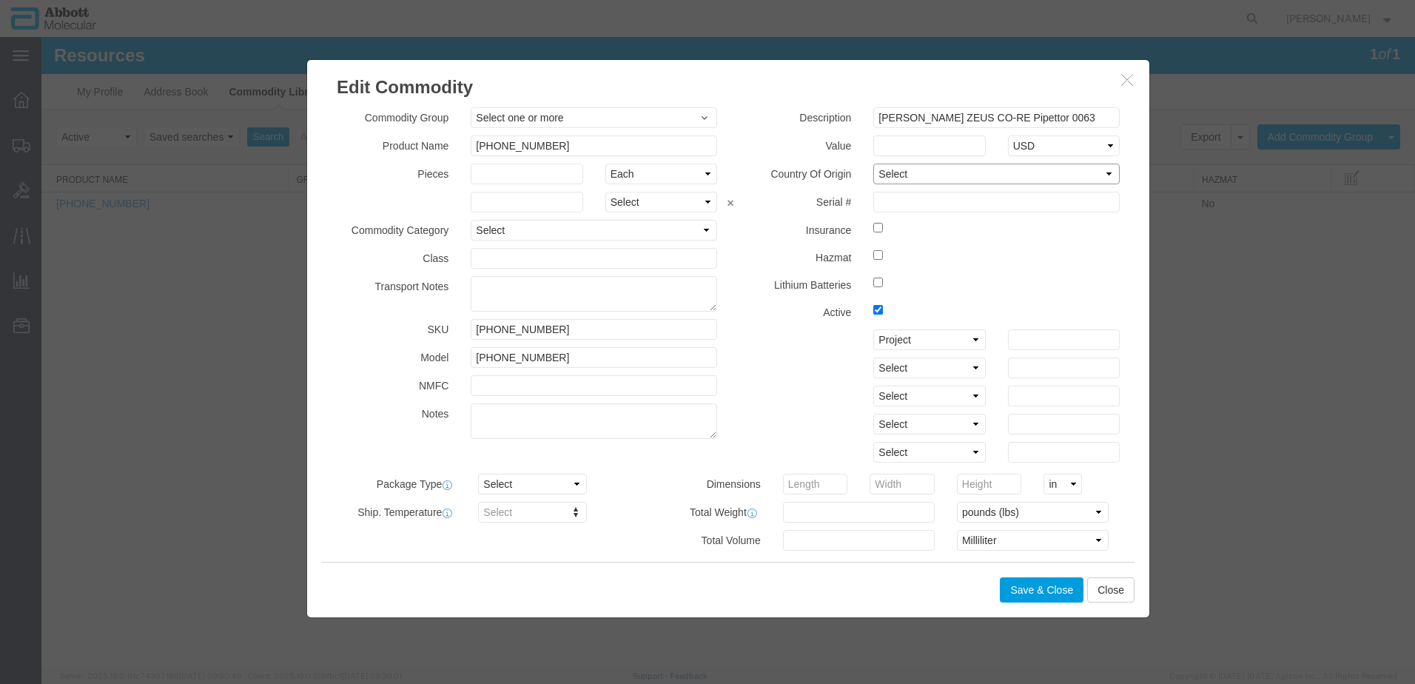
click at [890, 173] on select "Select Afghanistan Åland Islands Albania Algeria American Samoa Andorra Angola …" at bounding box center [996, 174] width 246 height 21
select select "US"
click at [873, 164] on select "Select Afghanistan Åland Islands Albania Algeria American Samoa Andorra Angola …" at bounding box center [996, 174] width 246 height 21
click at [1052, 589] on button "Save & Close" at bounding box center [1042, 589] width 84 height 25
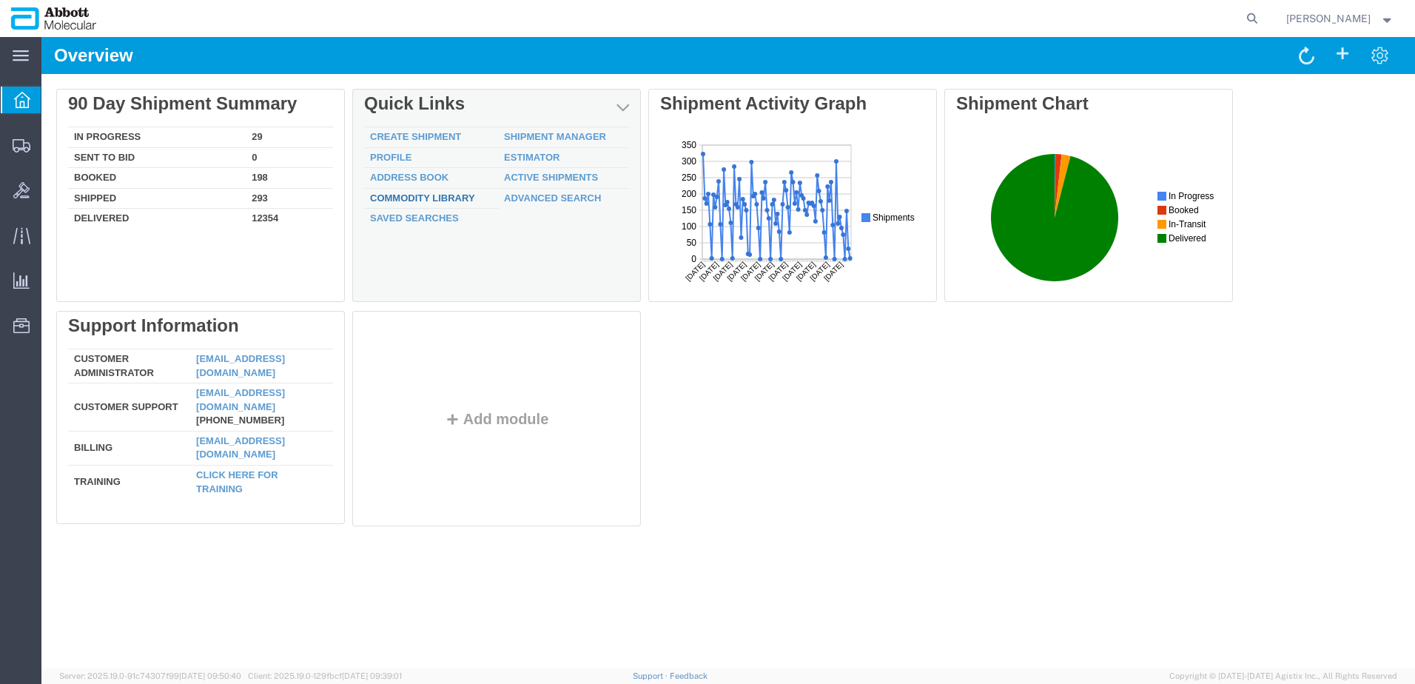
click at [410, 195] on link "Commodity Library" at bounding box center [422, 197] width 105 height 11
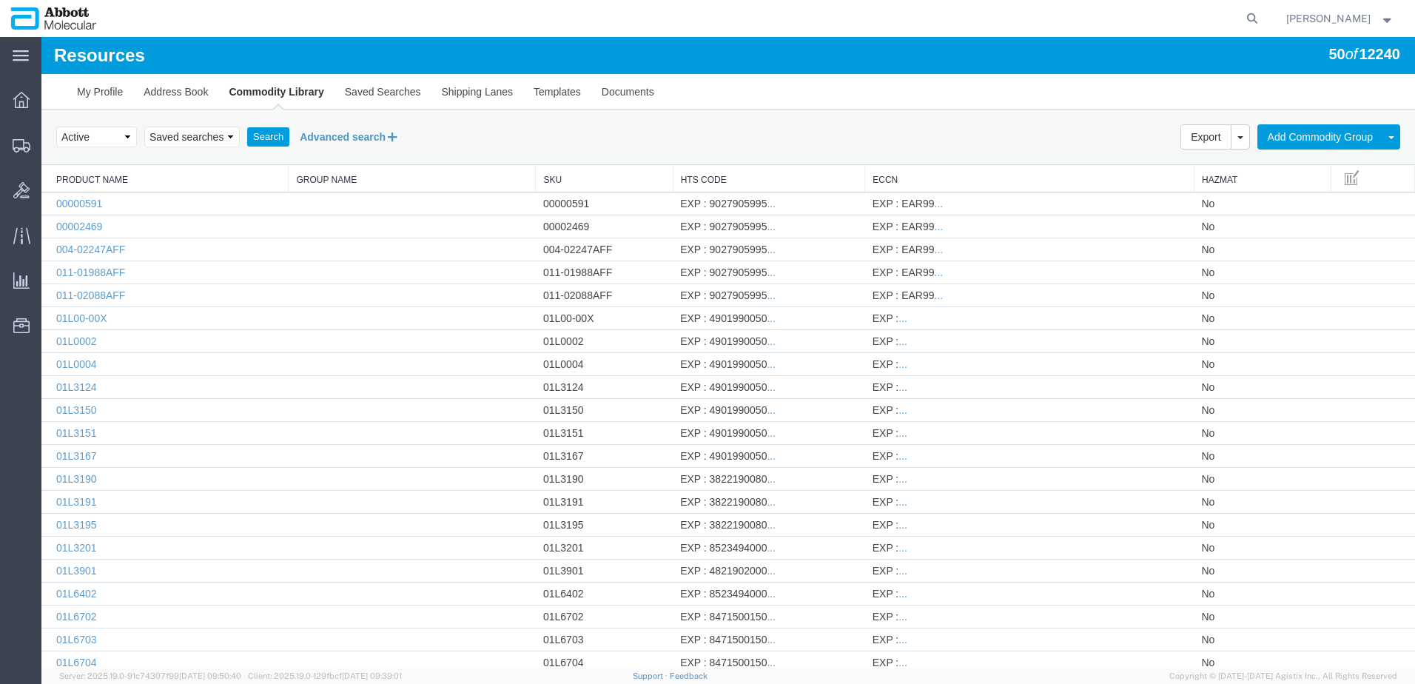
click at [310, 135] on button "Advanced search" at bounding box center [349, 136] width 121 height 25
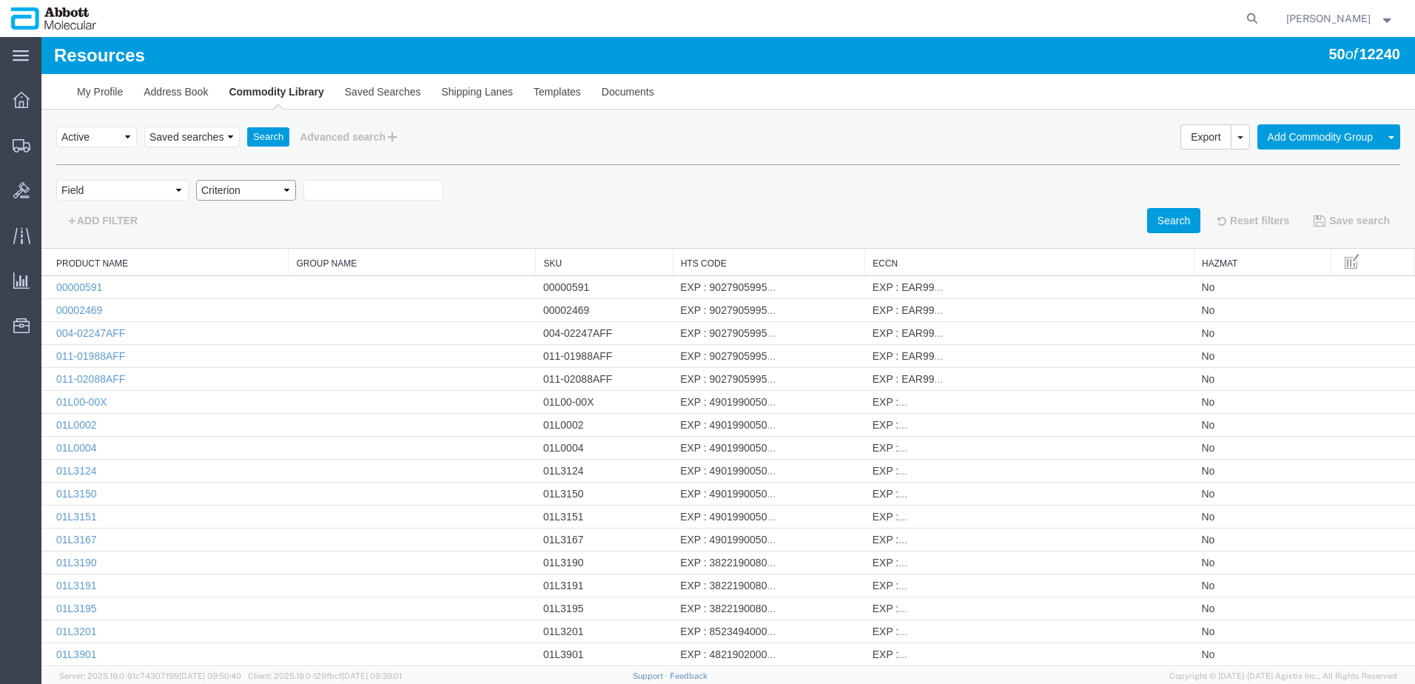
click at [229, 192] on select "Criterion" at bounding box center [246, 190] width 100 height 21
click at [127, 194] on select "Field Class Commodity Category Commodity Group Commodity Quantity Commodity Val…" at bounding box center [122, 190] width 132 height 21
select select "productName"
click at [56, 180] on select "Field Class Commodity Category Commodity Group Commodity Quantity Commodity Val…" at bounding box center [122, 190] width 132 height 21
click at [268, 195] on select "Criterion contains does not contain is is blank is not blank starts with" at bounding box center [246, 190] width 100 height 21
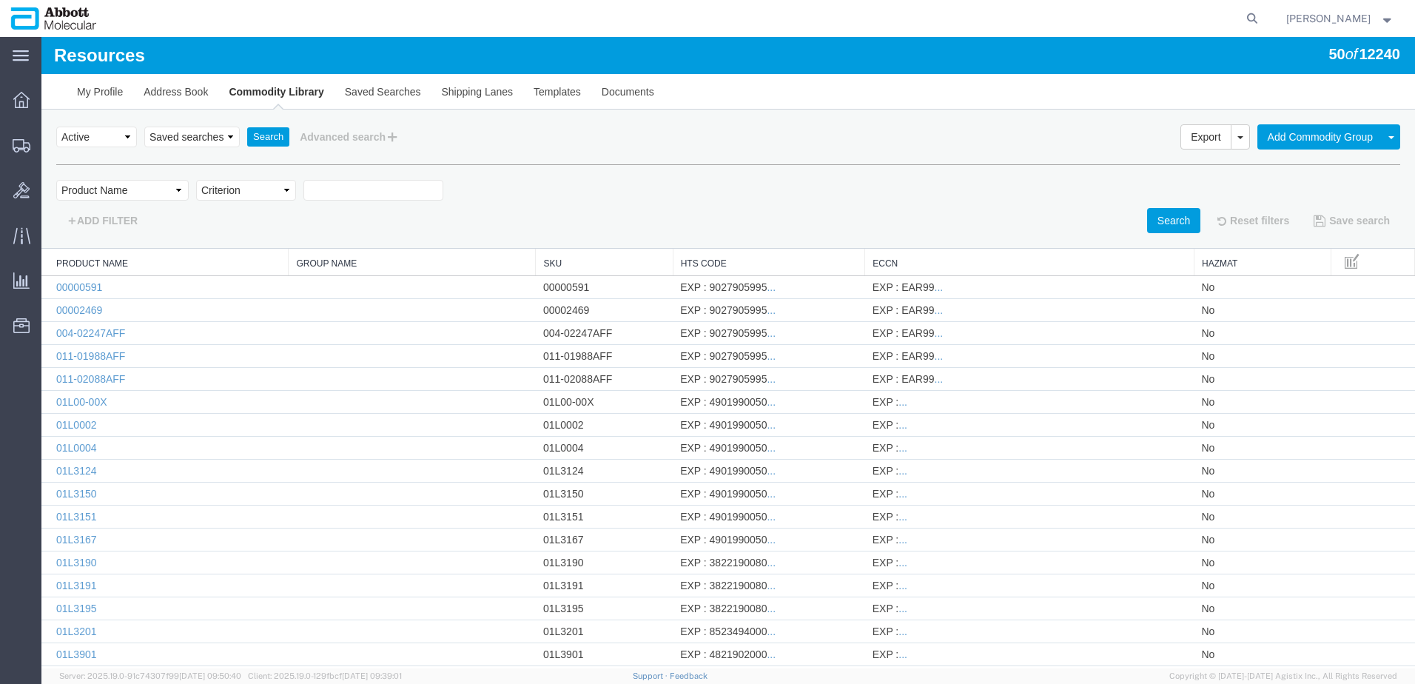
select select "contains"
click at [196, 180] on select "Criterion contains does not contain is is blank is not blank starts with" at bounding box center [246, 190] width 100 height 21
click at [341, 184] on input "text" at bounding box center [373, 190] width 140 height 21
type input "[PHONE_NUMBER]"
click at [1155, 221] on button "Search" at bounding box center [1173, 220] width 53 height 25
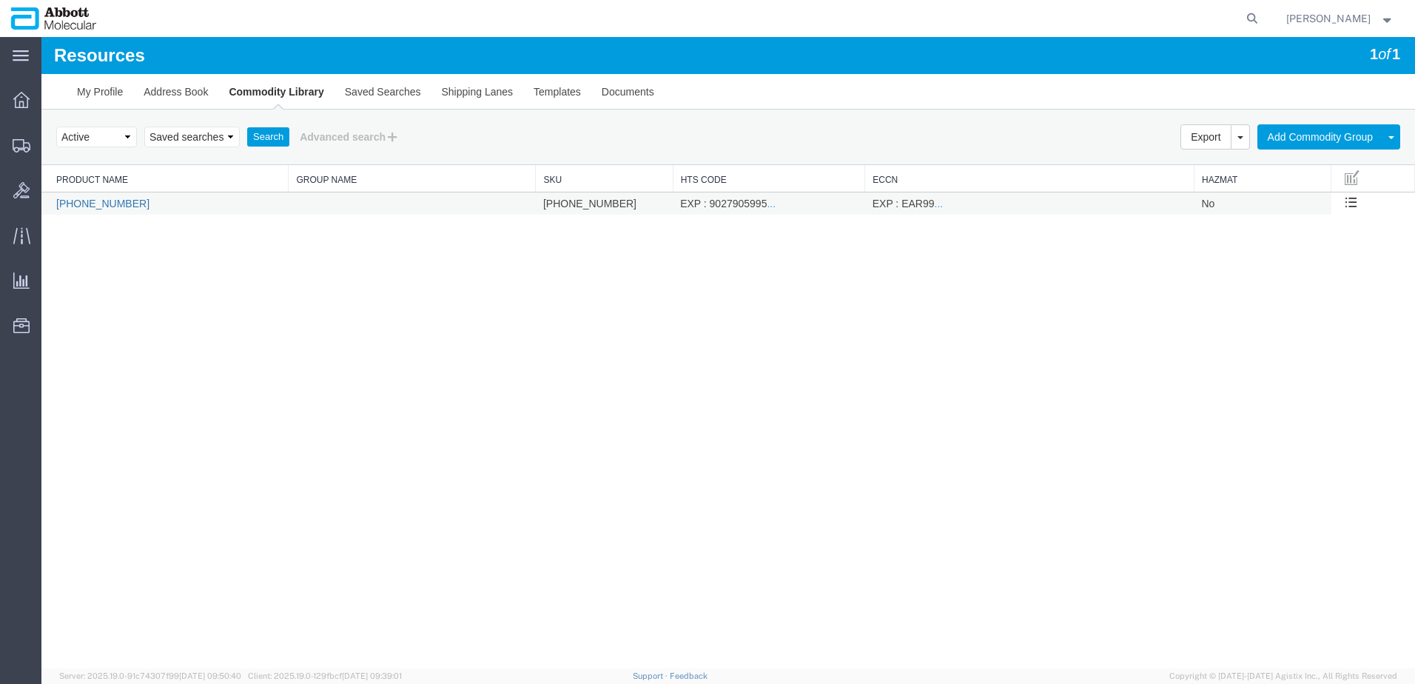
click at [93, 203] on link "[PHONE_NUMBER]" at bounding box center [102, 204] width 93 height 12
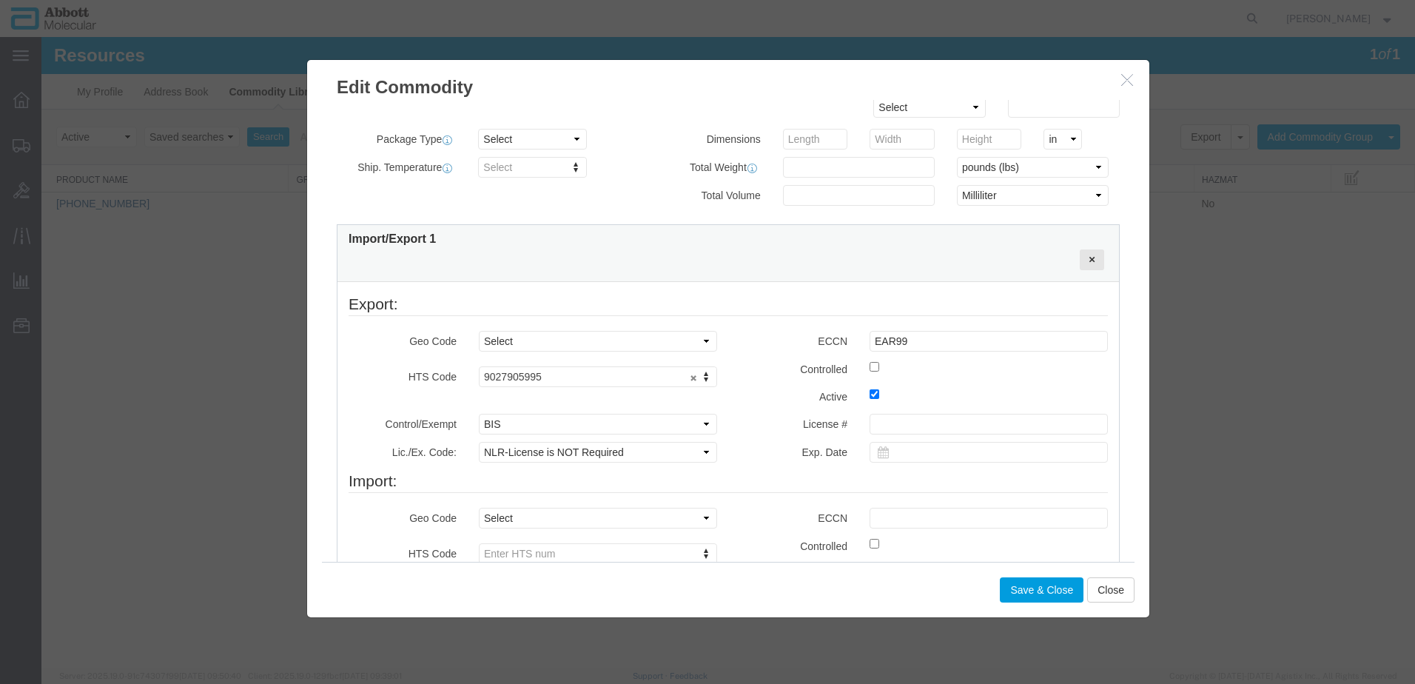
scroll to position [370, 0]
